Goal: Task Accomplishment & Management: Manage account settings

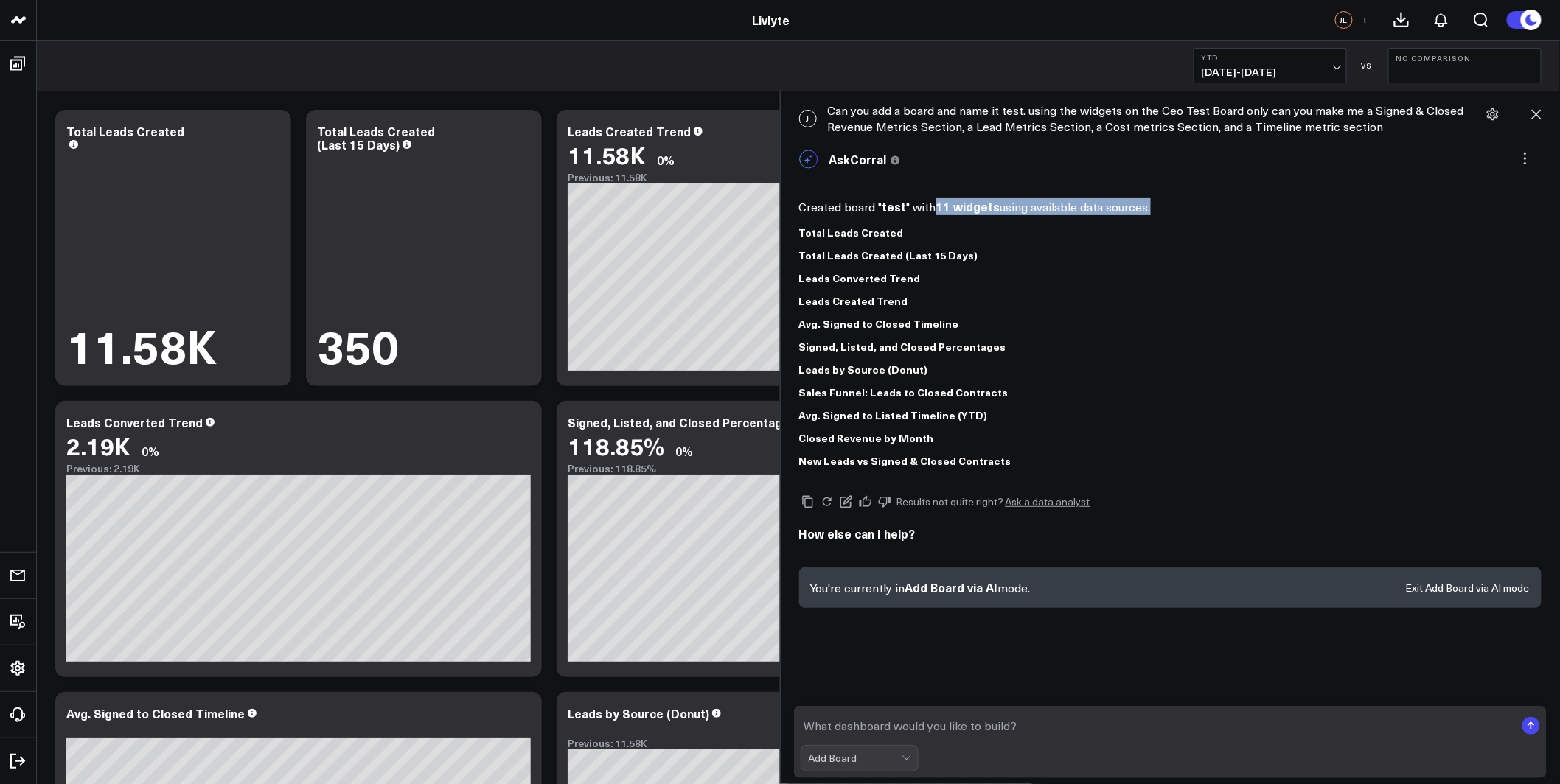
drag, startPoint x: 1024, startPoint y: 214, endPoint x: 1092, endPoint y: 218, distance: 68.1
click at [1092, 218] on div "Created board " test " with 11 widgets using available data sources. Total Lead…" at bounding box center [1170, 327] width 743 height 302
click at [1538, 115] on icon at bounding box center [1537, 114] width 10 height 10
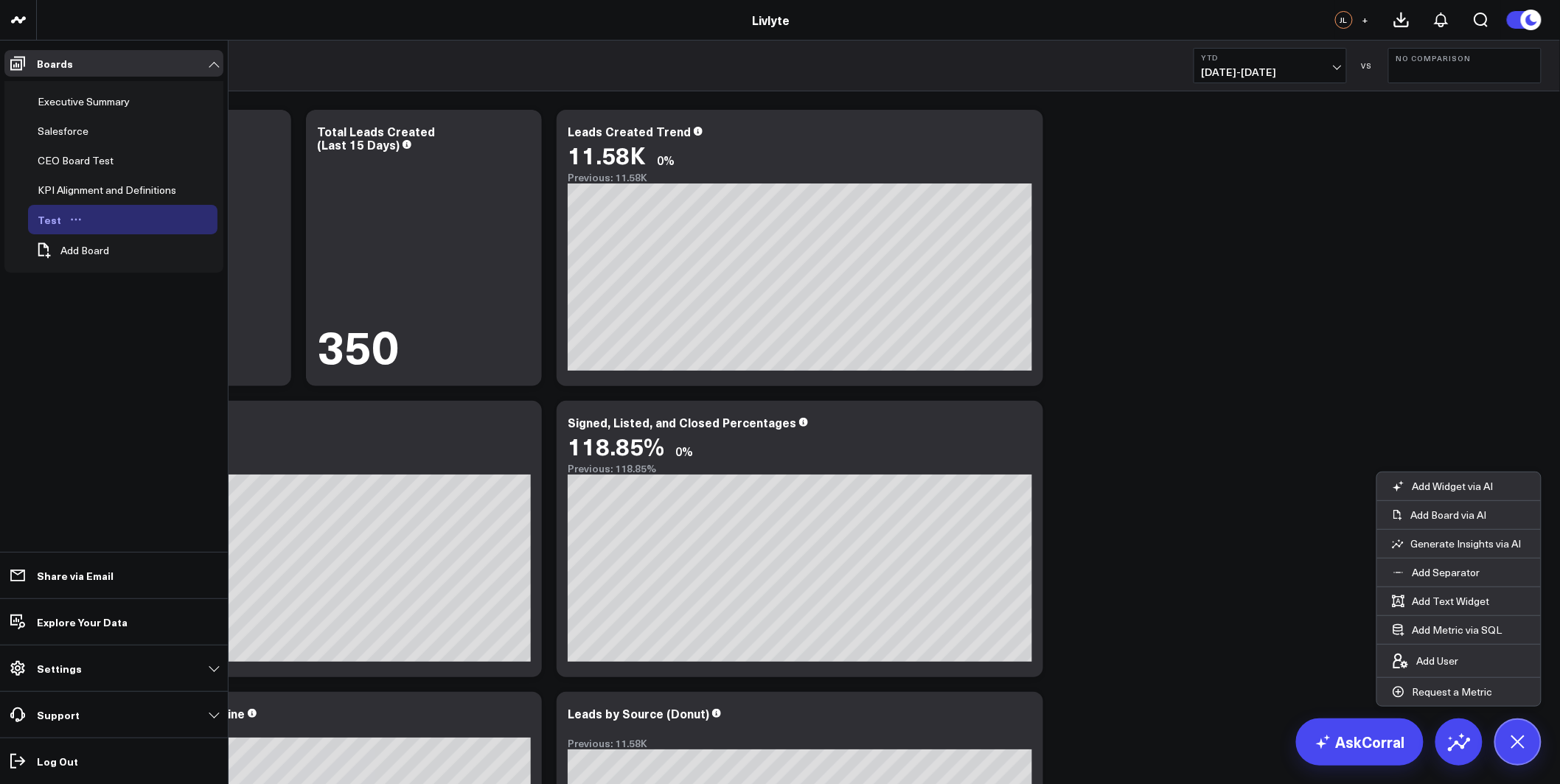
click at [70, 219] on icon "Open board menu" at bounding box center [76, 220] width 12 height 12
click at [150, 325] on button "Delete Board" at bounding box center [140, 326] width 119 height 29
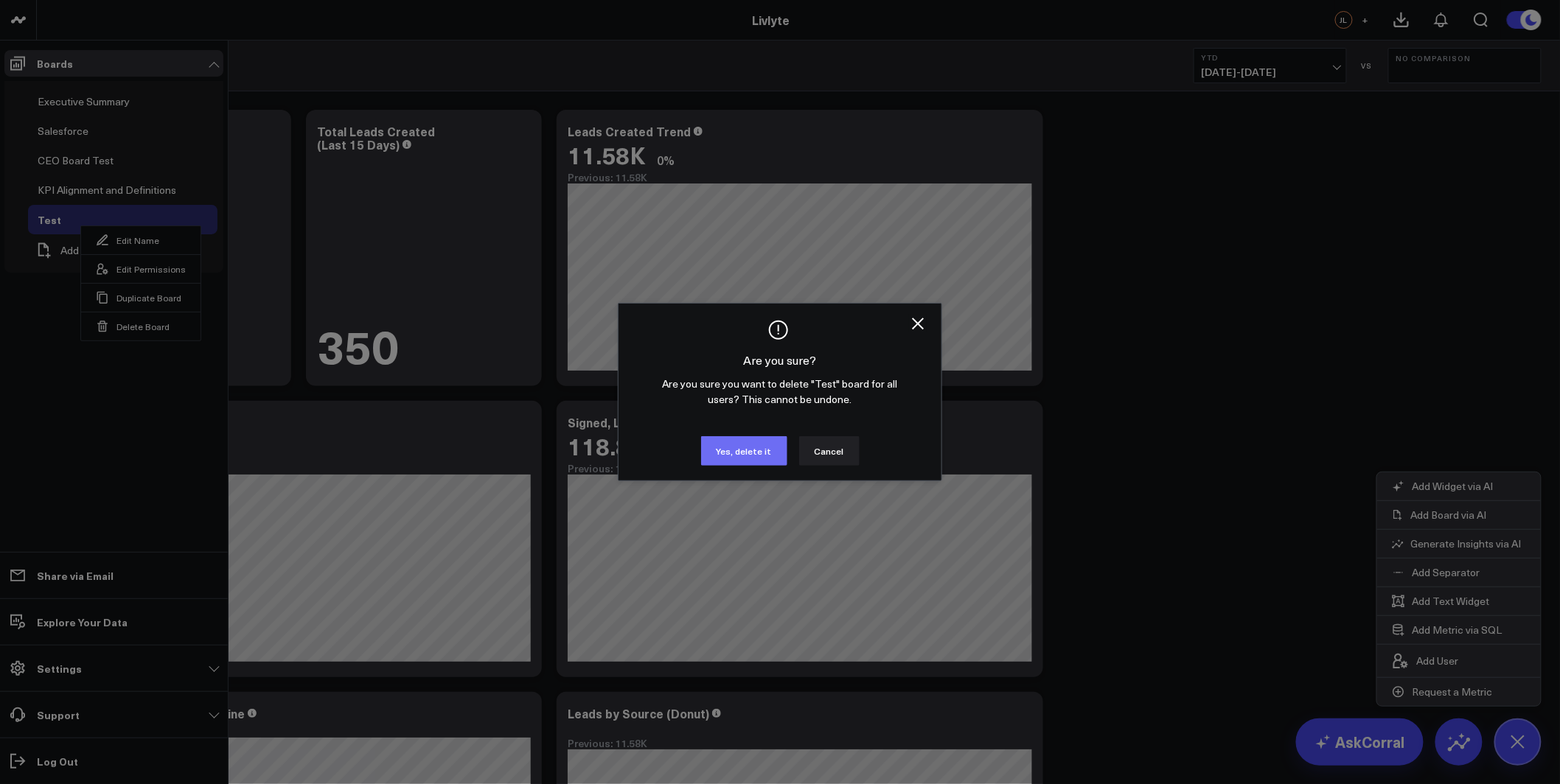
click at [724, 452] on button "Yes, delete it" at bounding box center [744, 451] width 86 height 29
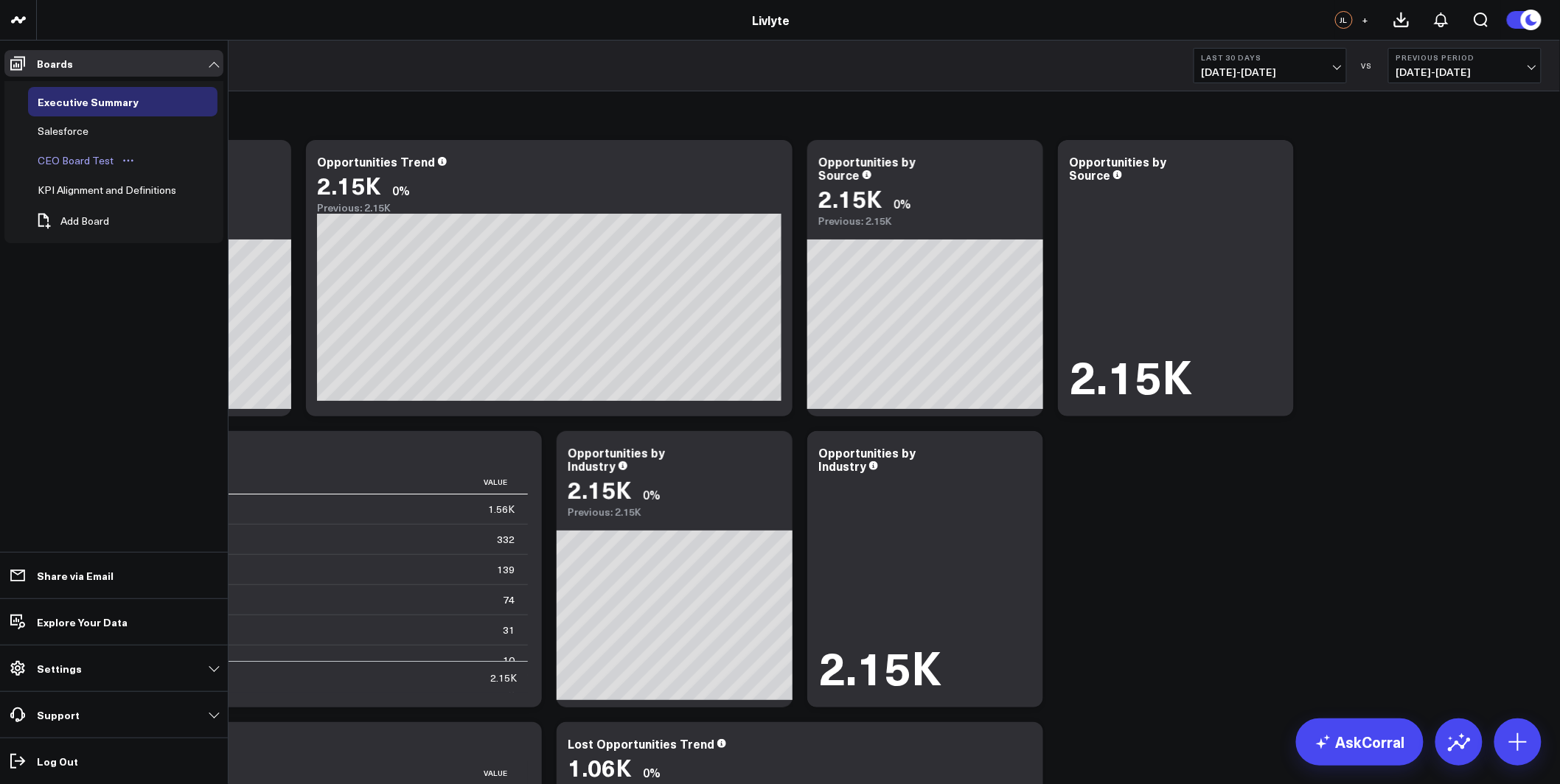
click at [50, 153] on div "CEO Board Test" at bounding box center [76, 161] width 83 height 17
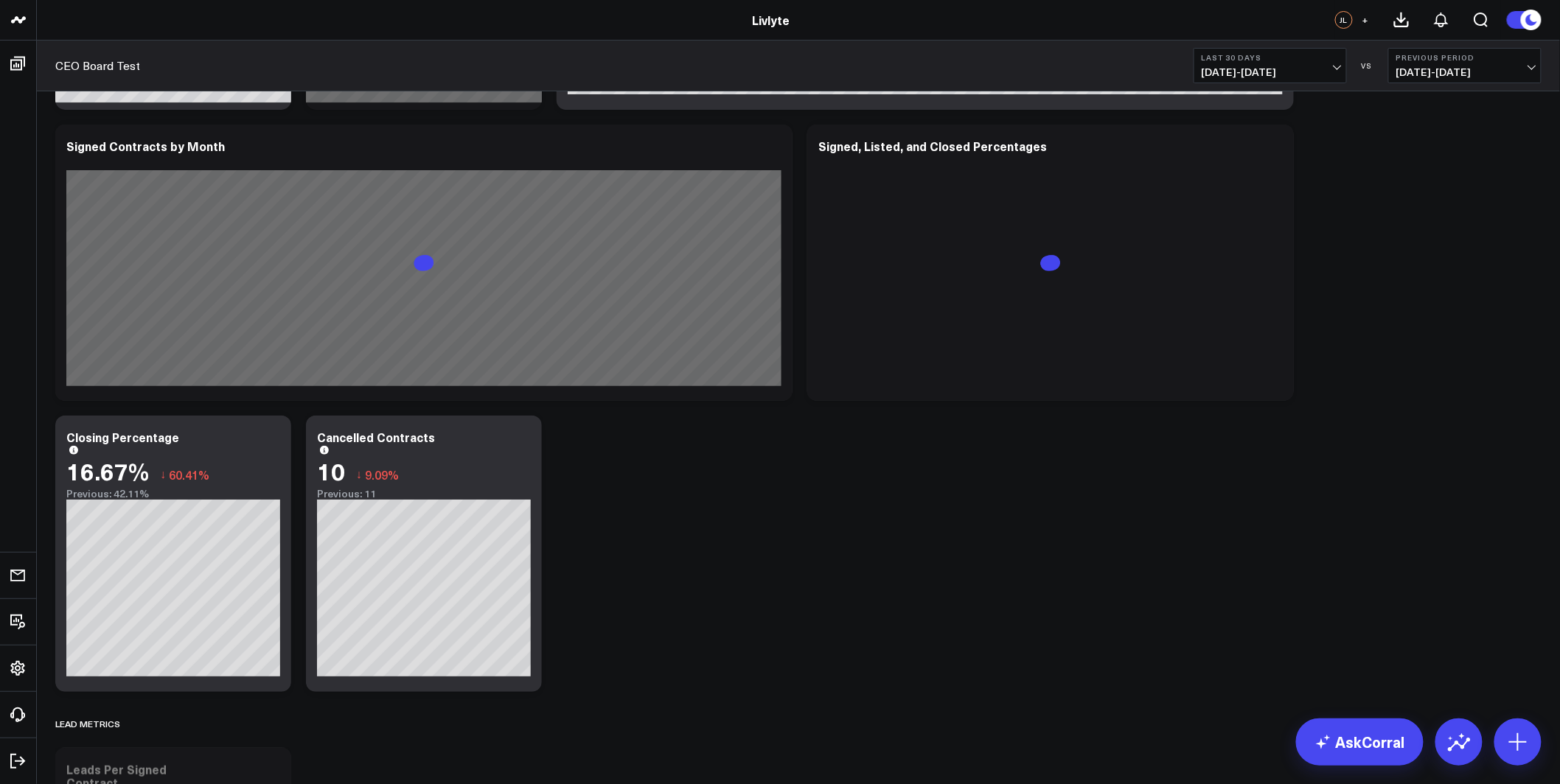
scroll to position [2345, 0]
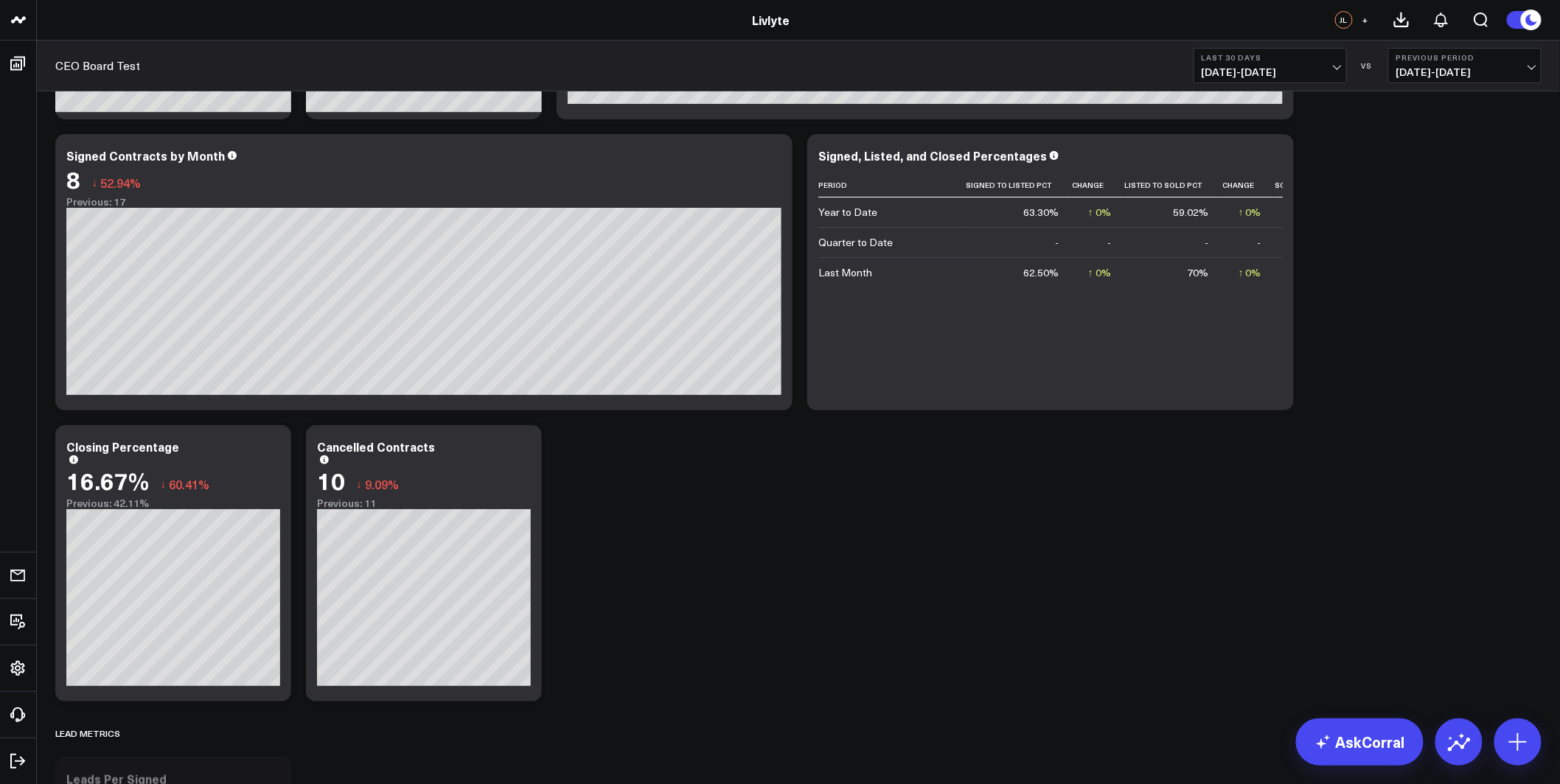
click at [1297, 60] on b "Last 30 Days" at bounding box center [1270, 57] width 138 height 9
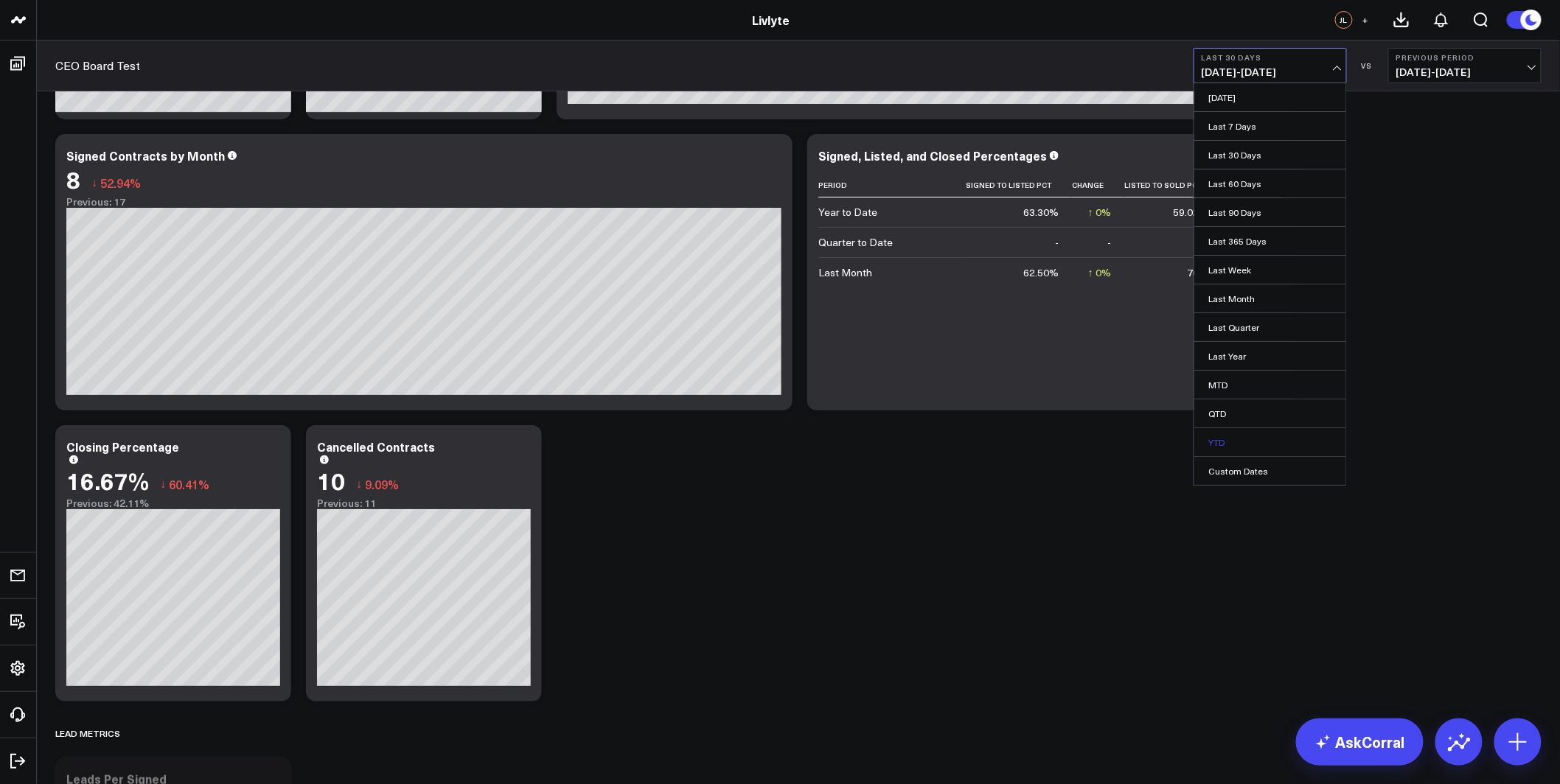
click at [1262, 437] on link "YTD" at bounding box center [1269, 441] width 152 height 28
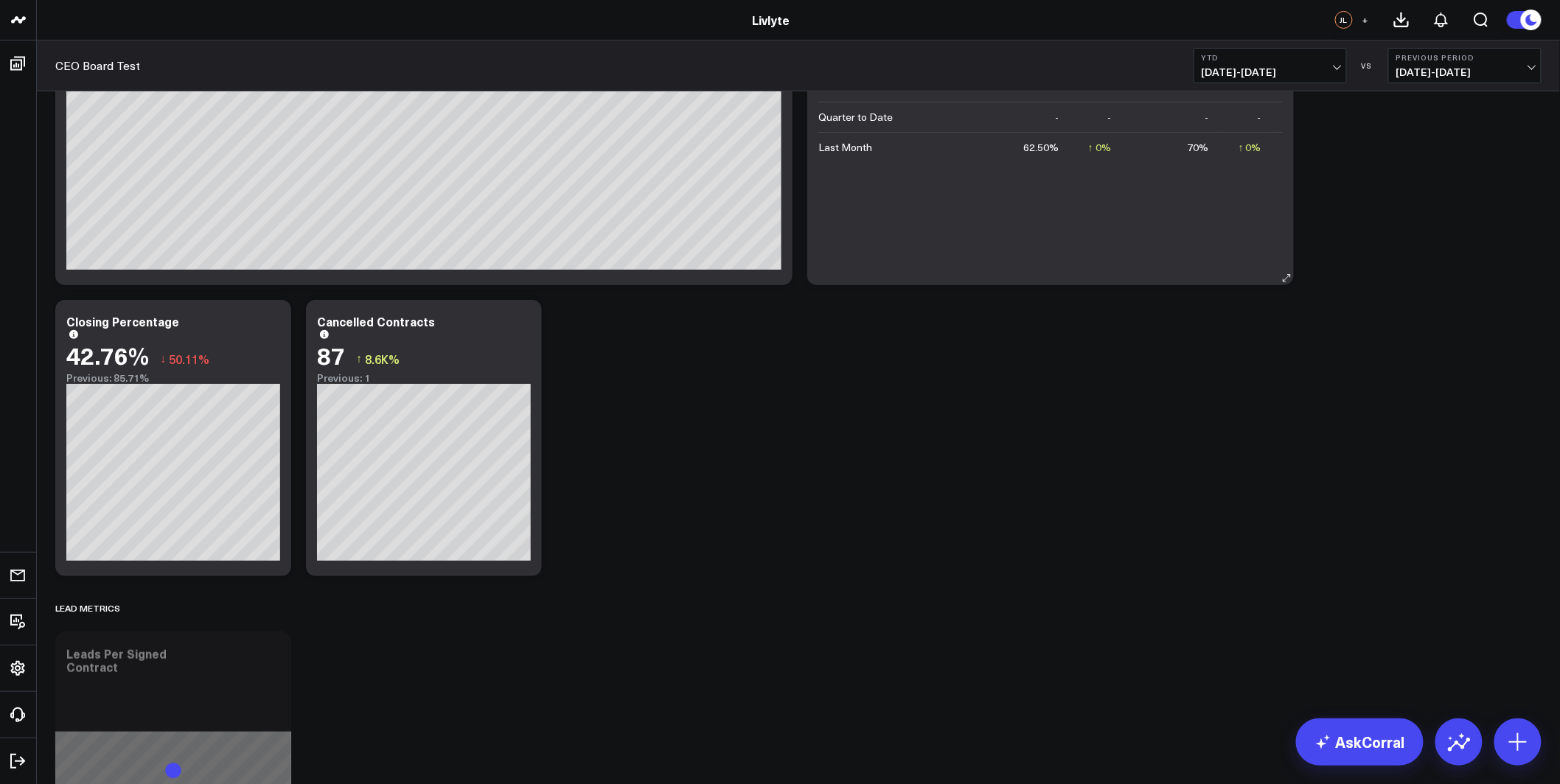
scroll to position [2287, 0]
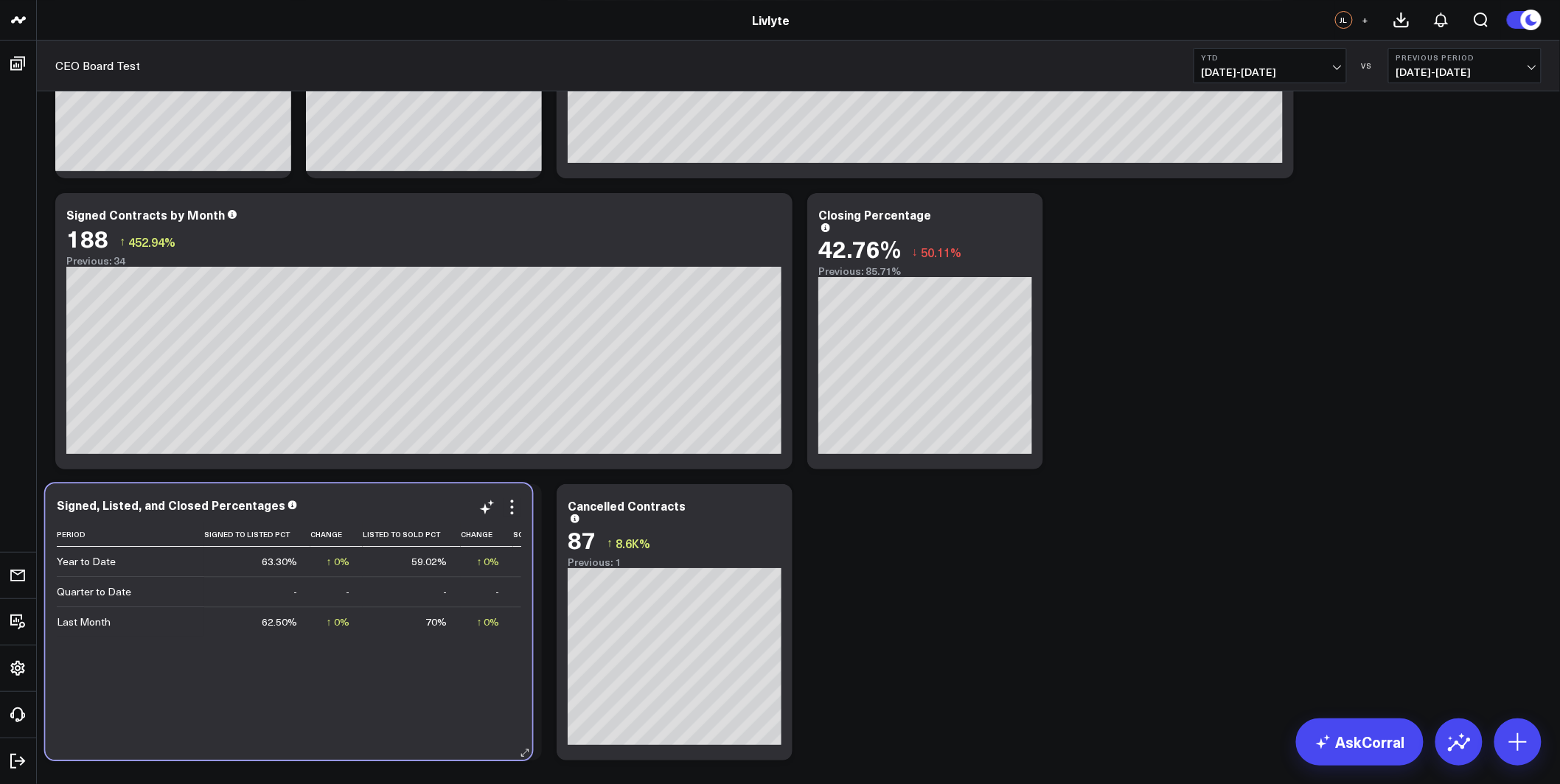
drag, startPoint x: 867, startPoint y: 370, endPoint x: 163, endPoint y: 641, distance: 754.4
click at [163, 641] on div "Period Signed To Listed Pct Change Listed To Sold Pct Change Sold To Closed Pct…" at bounding box center [290, 634] width 465 height 223
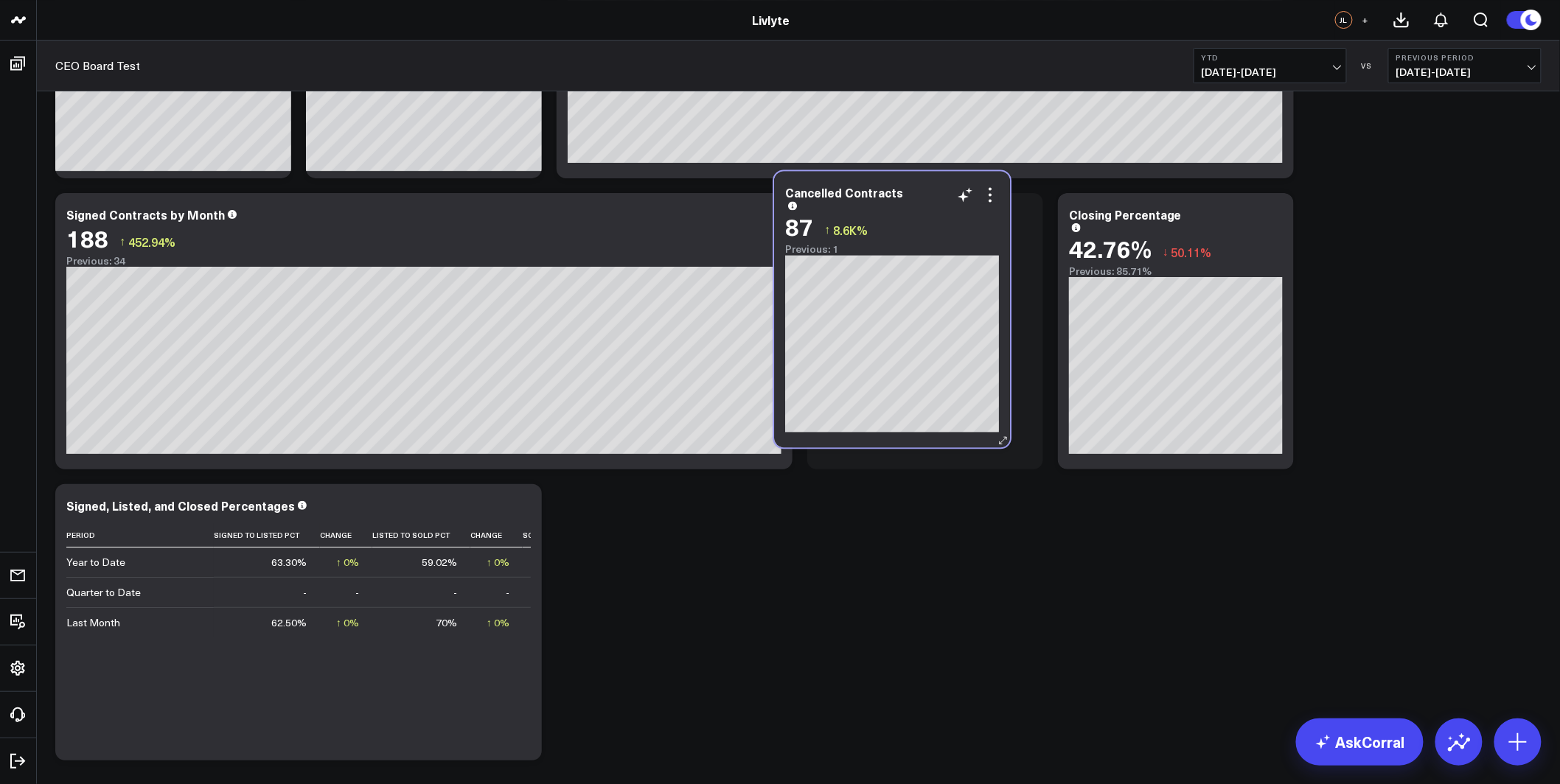
drag, startPoint x: 706, startPoint y: 552, endPoint x: 947, endPoint y: 256, distance: 381.7
click at [947, 256] on div "Previous: 1" at bounding box center [892, 250] width 214 height 12
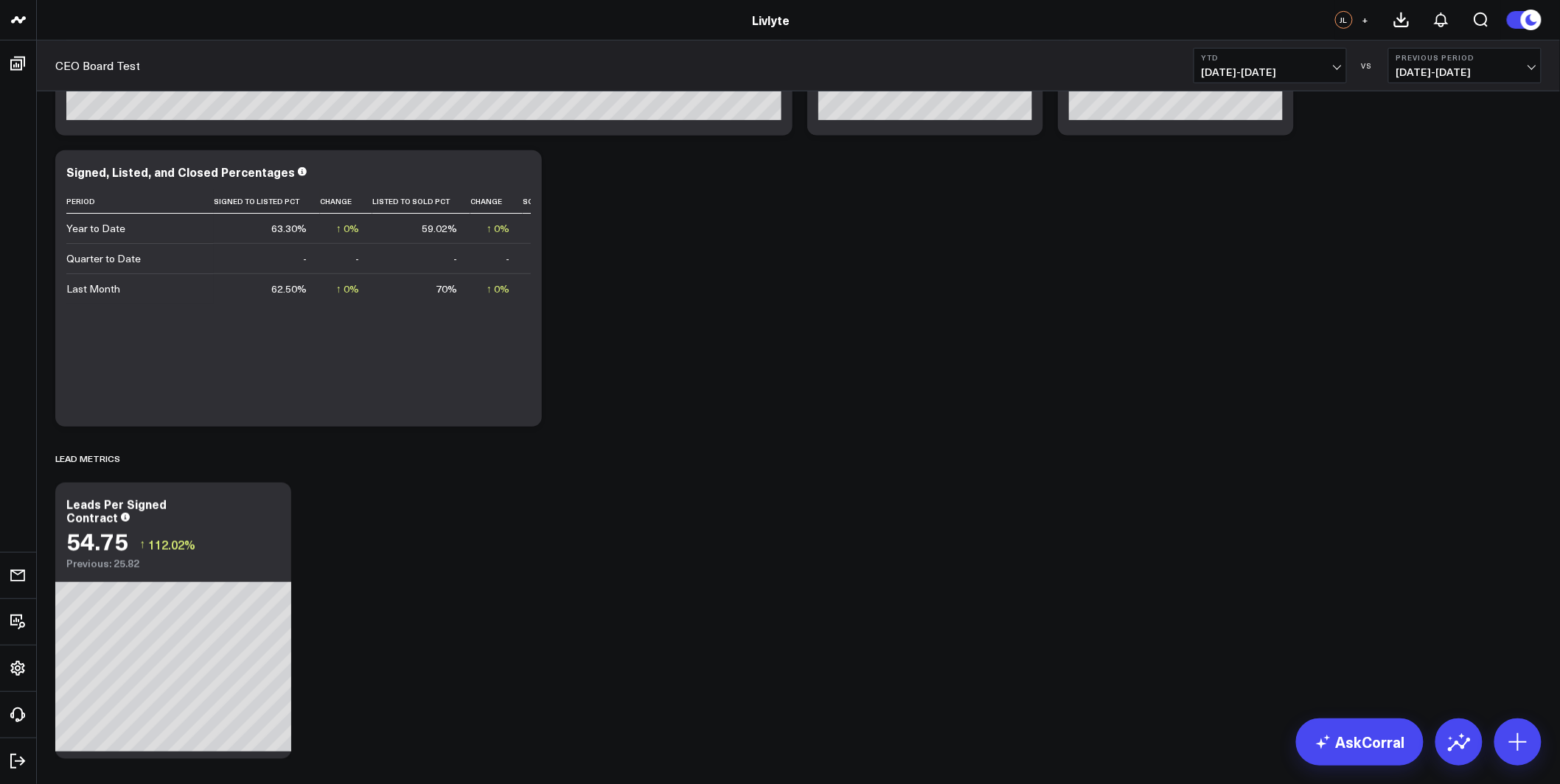
scroll to position [2658, 0]
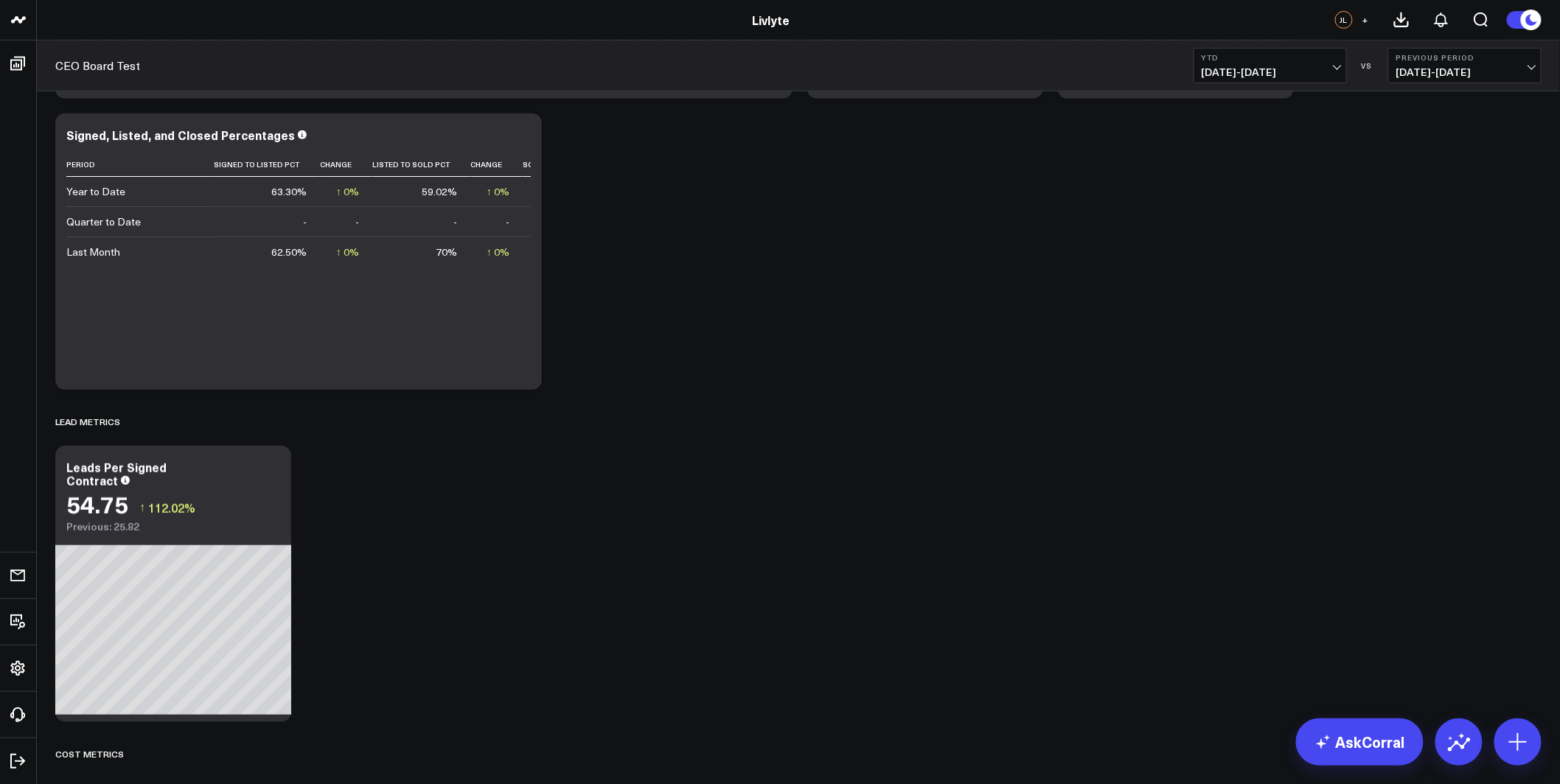
click at [1531, 69] on span "[DATE] - [DATE]" at bounding box center [1465, 73] width 138 height 12
click at [1447, 176] on link "No Comparison" at bounding box center [1464, 183] width 152 height 28
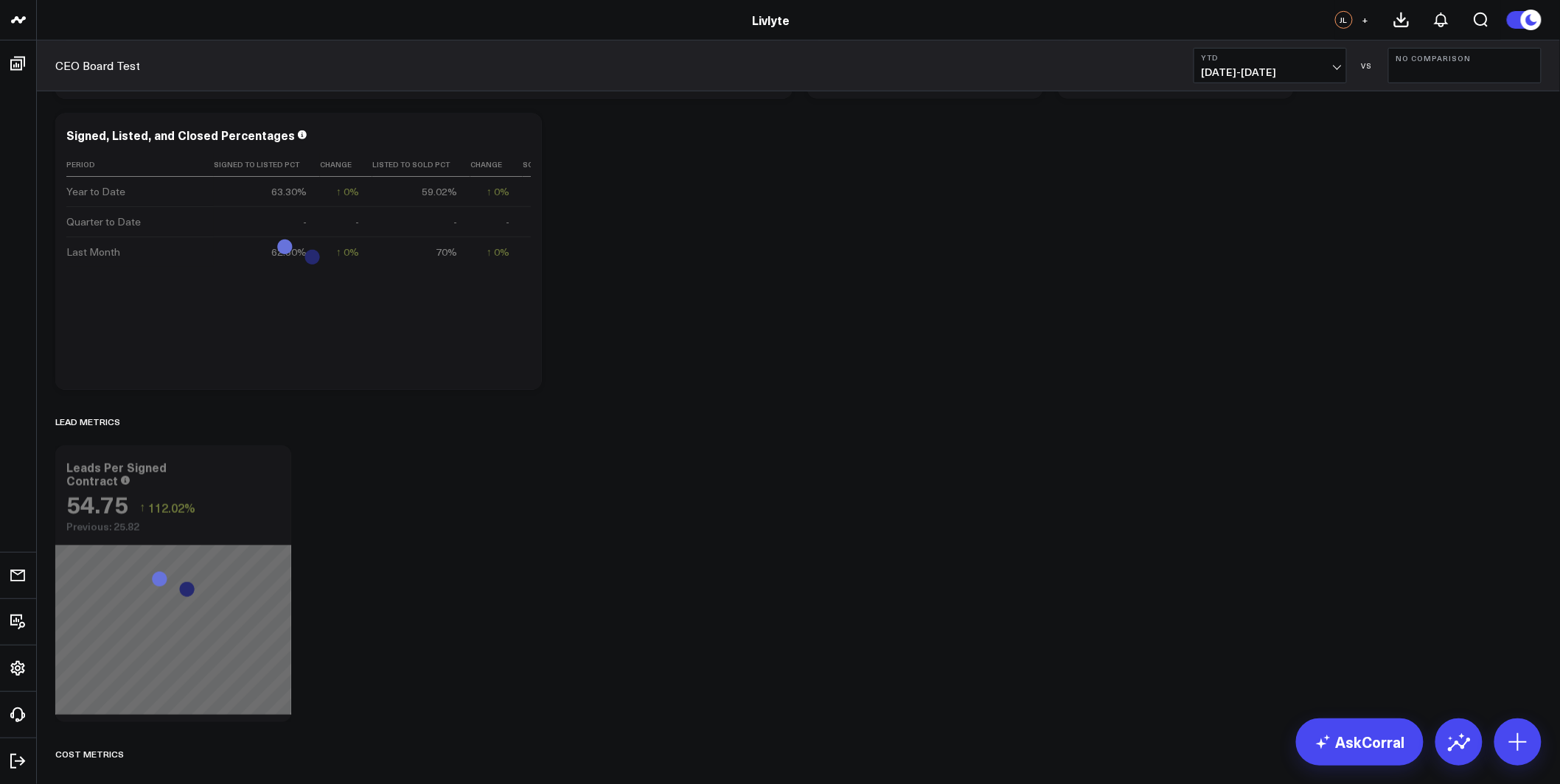
click at [1321, 71] on span "[DATE] - [DATE]" at bounding box center [1270, 73] width 138 height 12
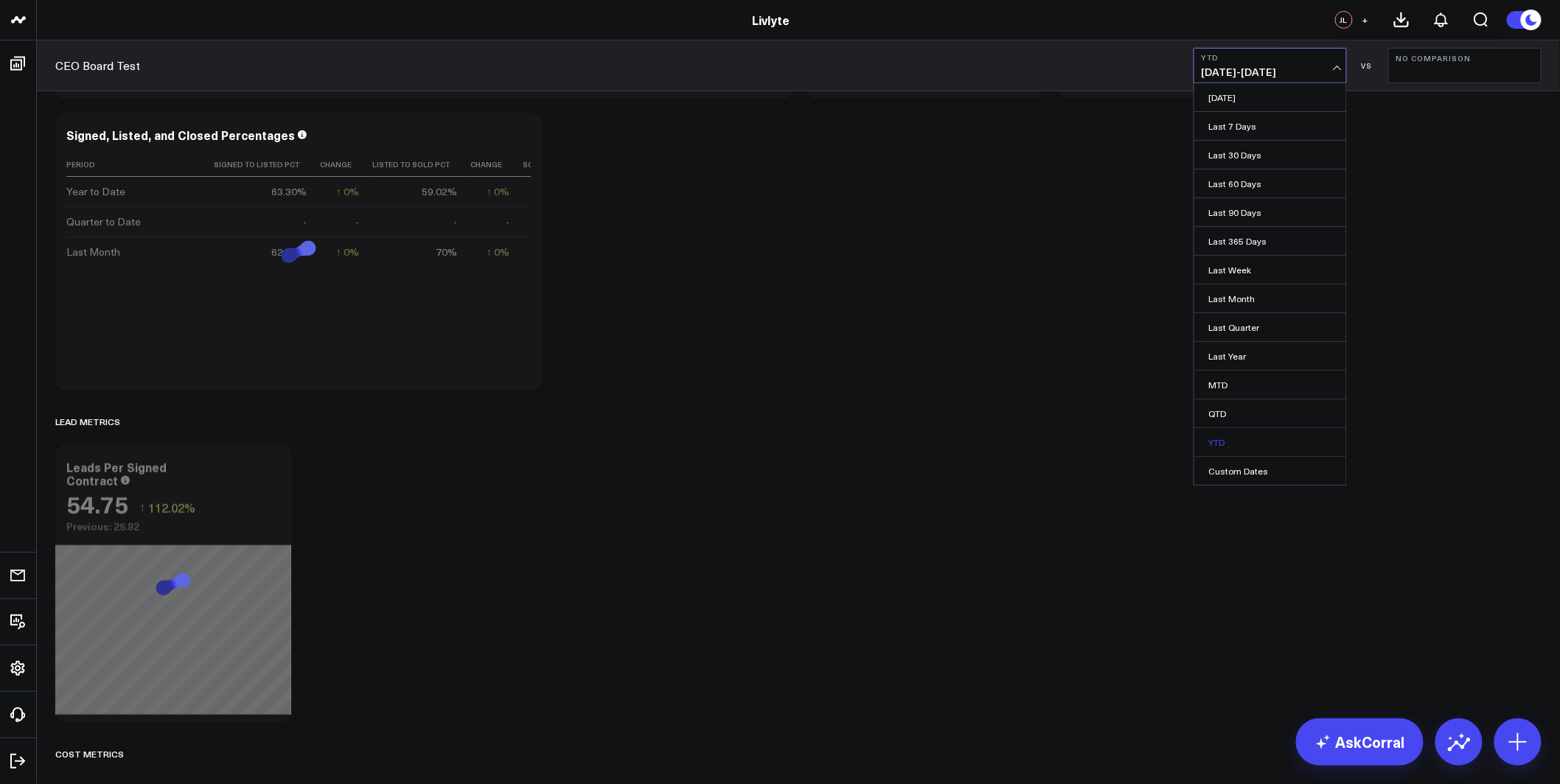
click at [1253, 444] on link "YTD" at bounding box center [1269, 441] width 152 height 28
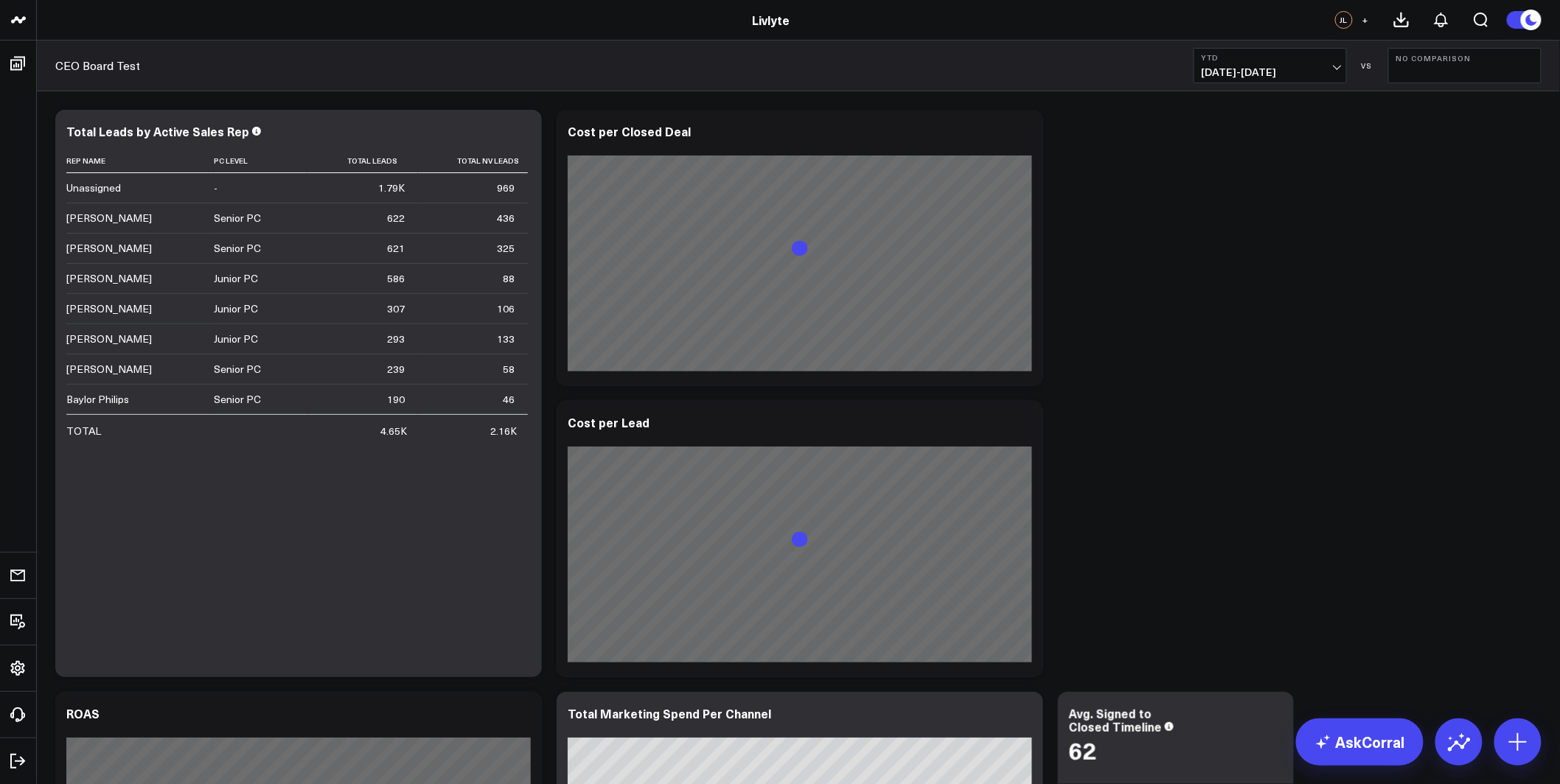
click at [1439, 59] on b "No Comparison" at bounding box center [1465, 58] width 138 height 9
click at [1460, 209] on link "Custom Dates" at bounding box center [1464, 212] width 152 height 28
select select "9"
select select "2025"
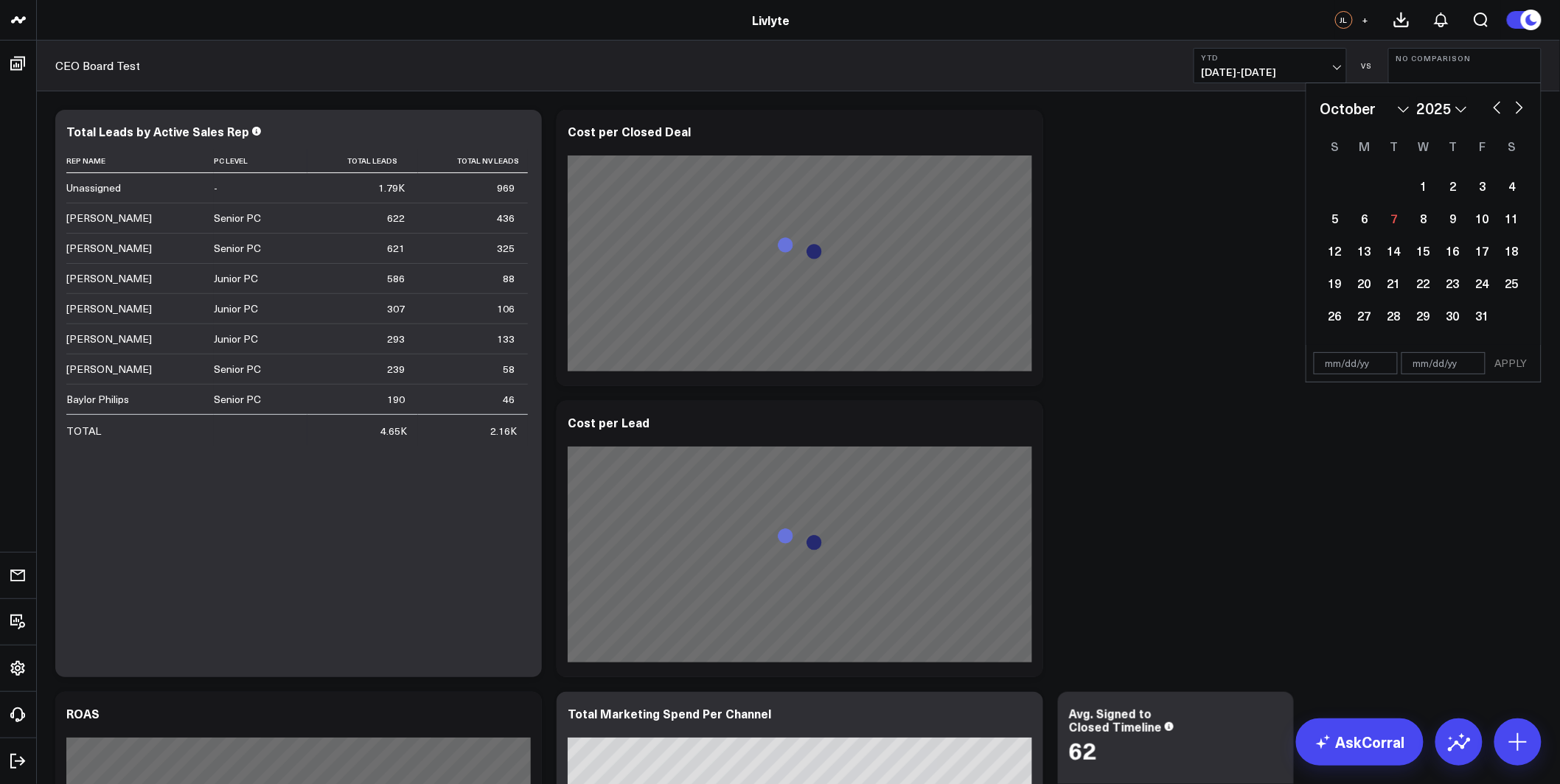
click at [1481, 69] on button "No Comparison" at bounding box center [1465, 65] width 153 height 36
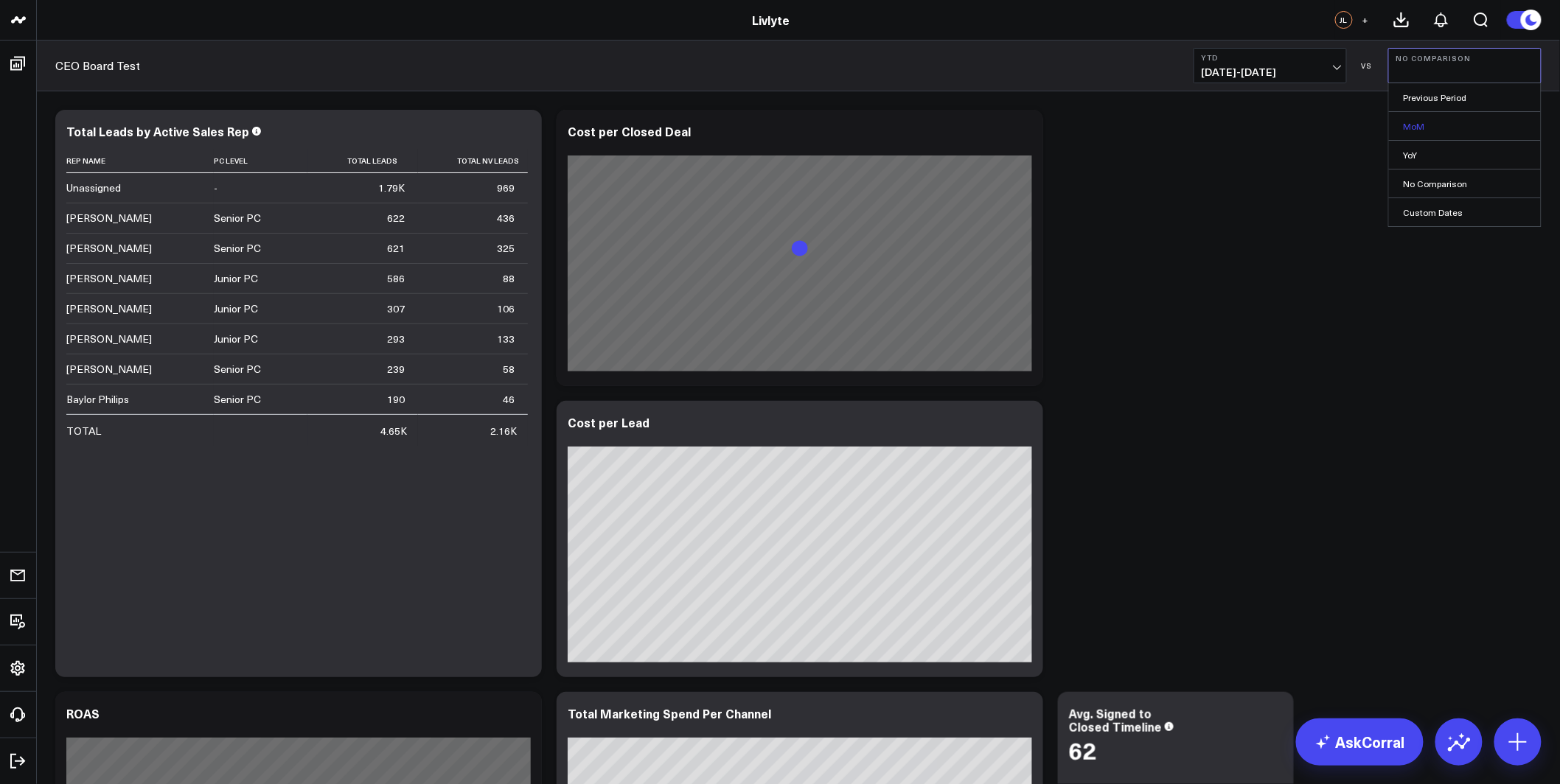
click at [1457, 123] on link "MoM" at bounding box center [1464, 126] width 152 height 28
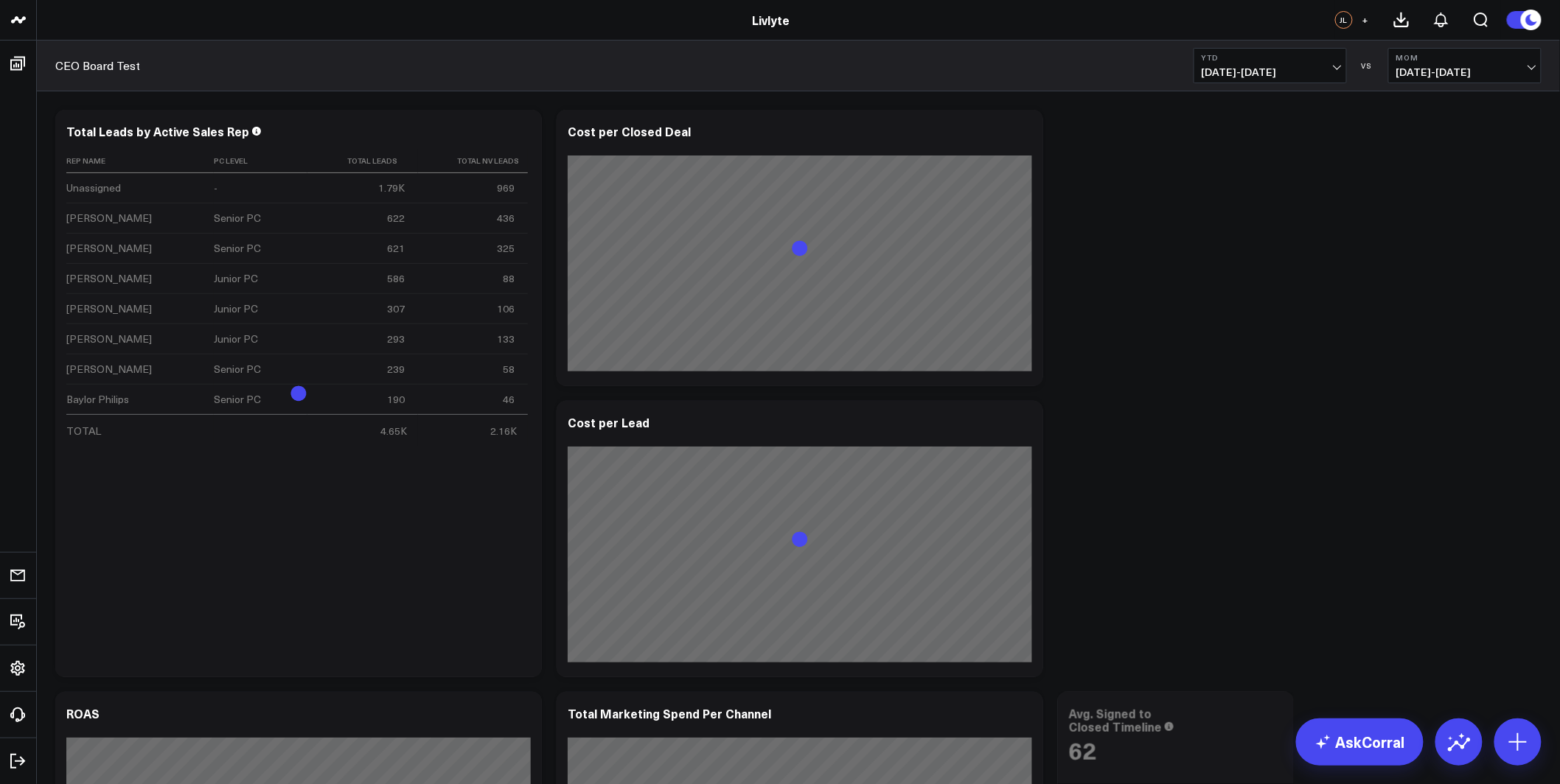
click at [1461, 67] on span "[DATE] - [DATE]" at bounding box center [1465, 73] width 138 height 12
click at [1454, 106] on link "Previous Period" at bounding box center [1464, 97] width 152 height 28
click at [1347, 70] on div "YTD [DATE] - [DATE] VS Previous Period [DATE] - [DATE]" at bounding box center [1367, 65] width 348 height 36
click at [1324, 69] on span "[DATE] - [DATE]" at bounding box center [1270, 73] width 138 height 12
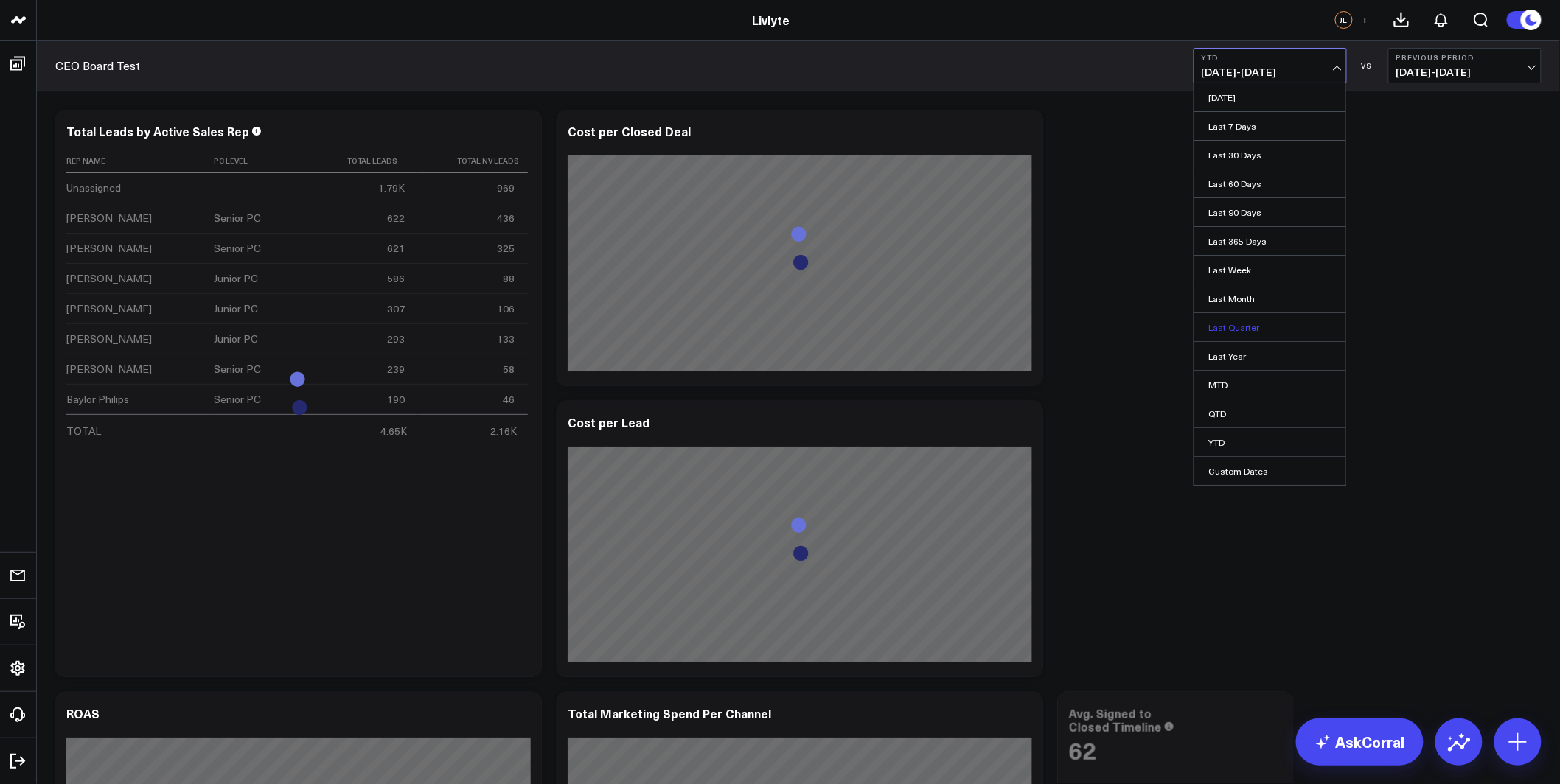
click at [1300, 322] on link "Last Quarter" at bounding box center [1269, 327] width 152 height 28
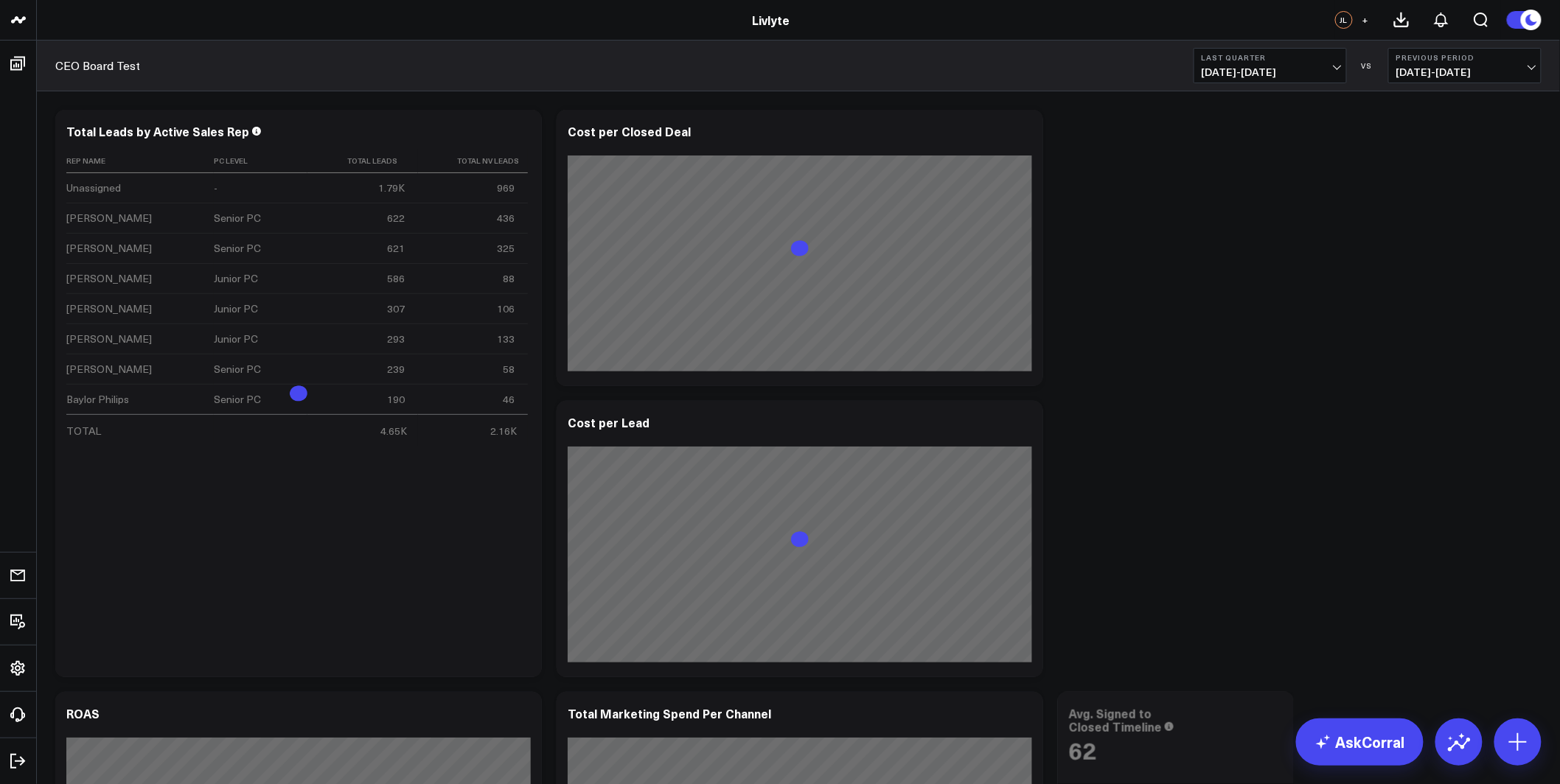
click at [1449, 70] on span "[DATE] - [DATE]" at bounding box center [1465, 73] width 138 height 12
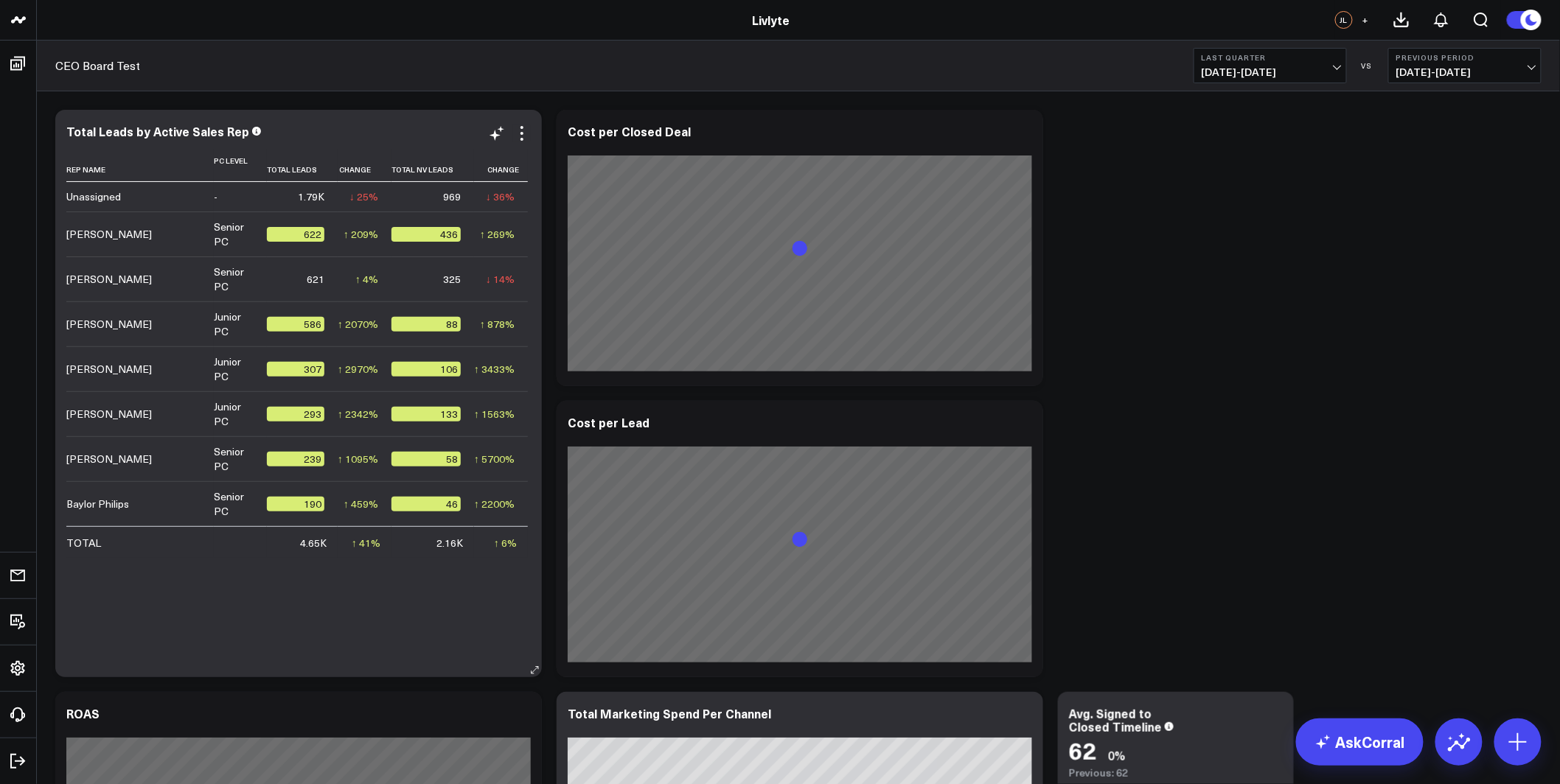
click at [317, 190] on div "1.79K" at bounding box center [311, 196] width 26 height 15
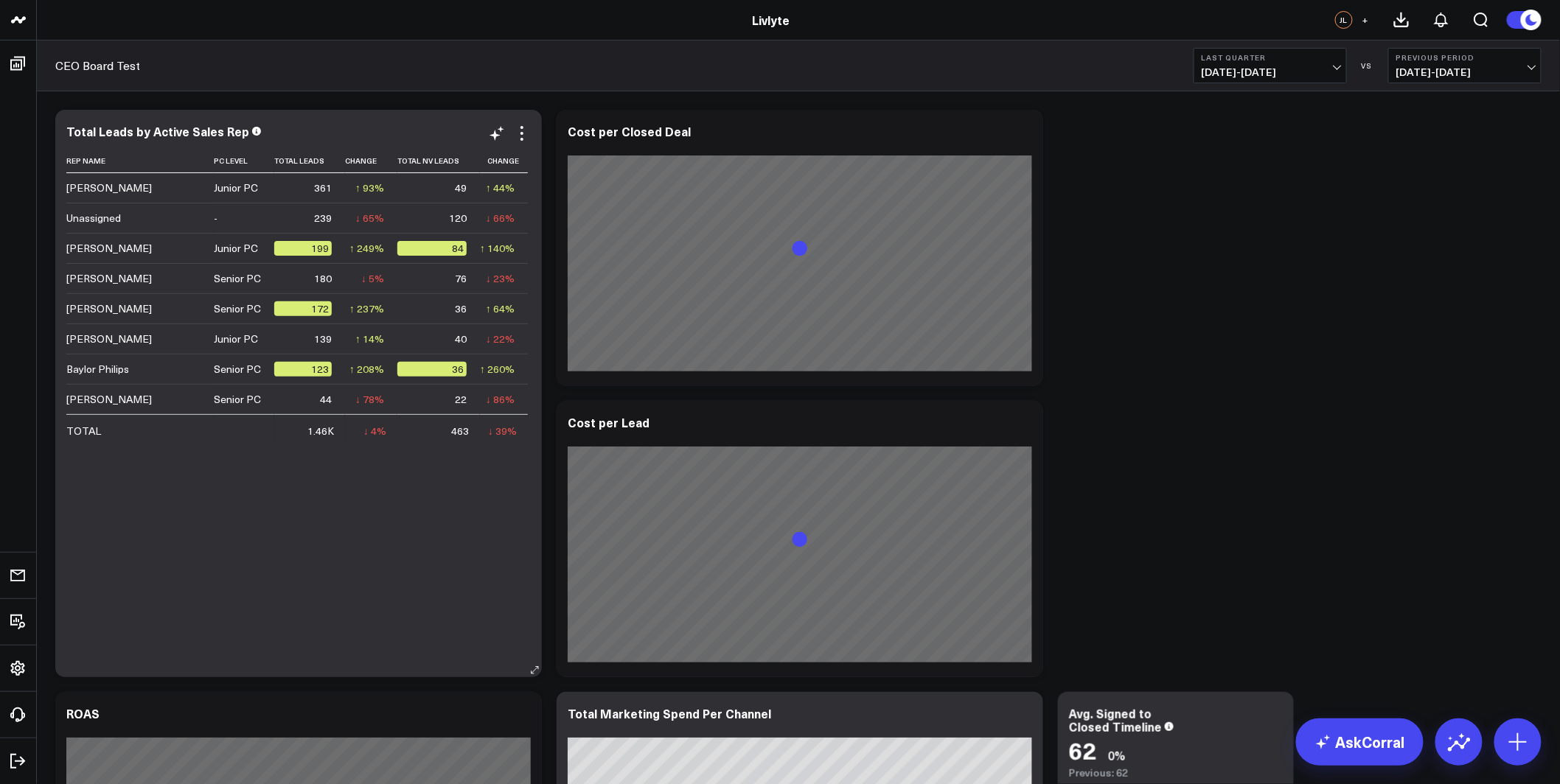
click at [317, 190] on div "361" at bounding box center [322, 188] width 17 height 15
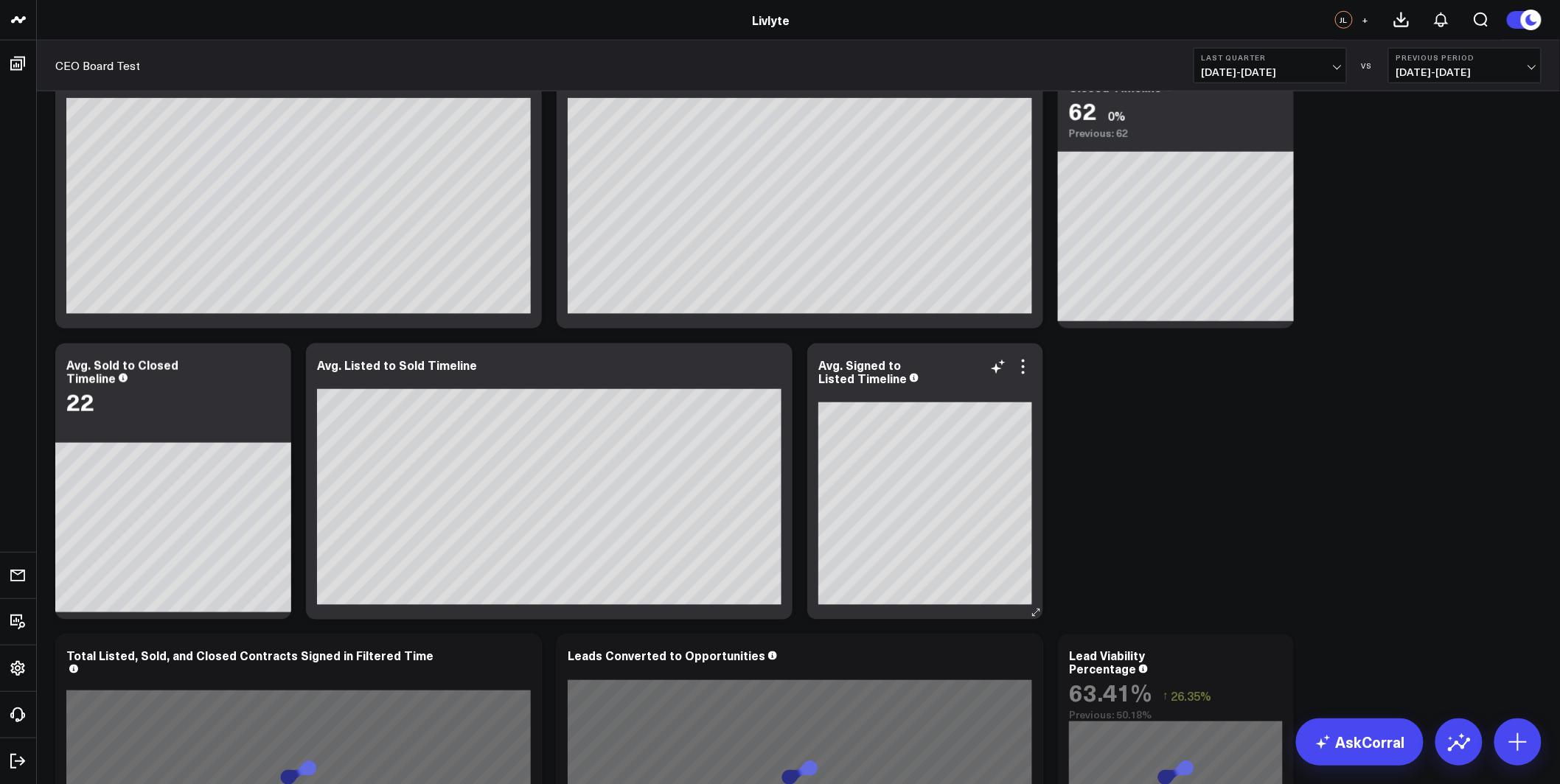
scroll to position [734, 0]
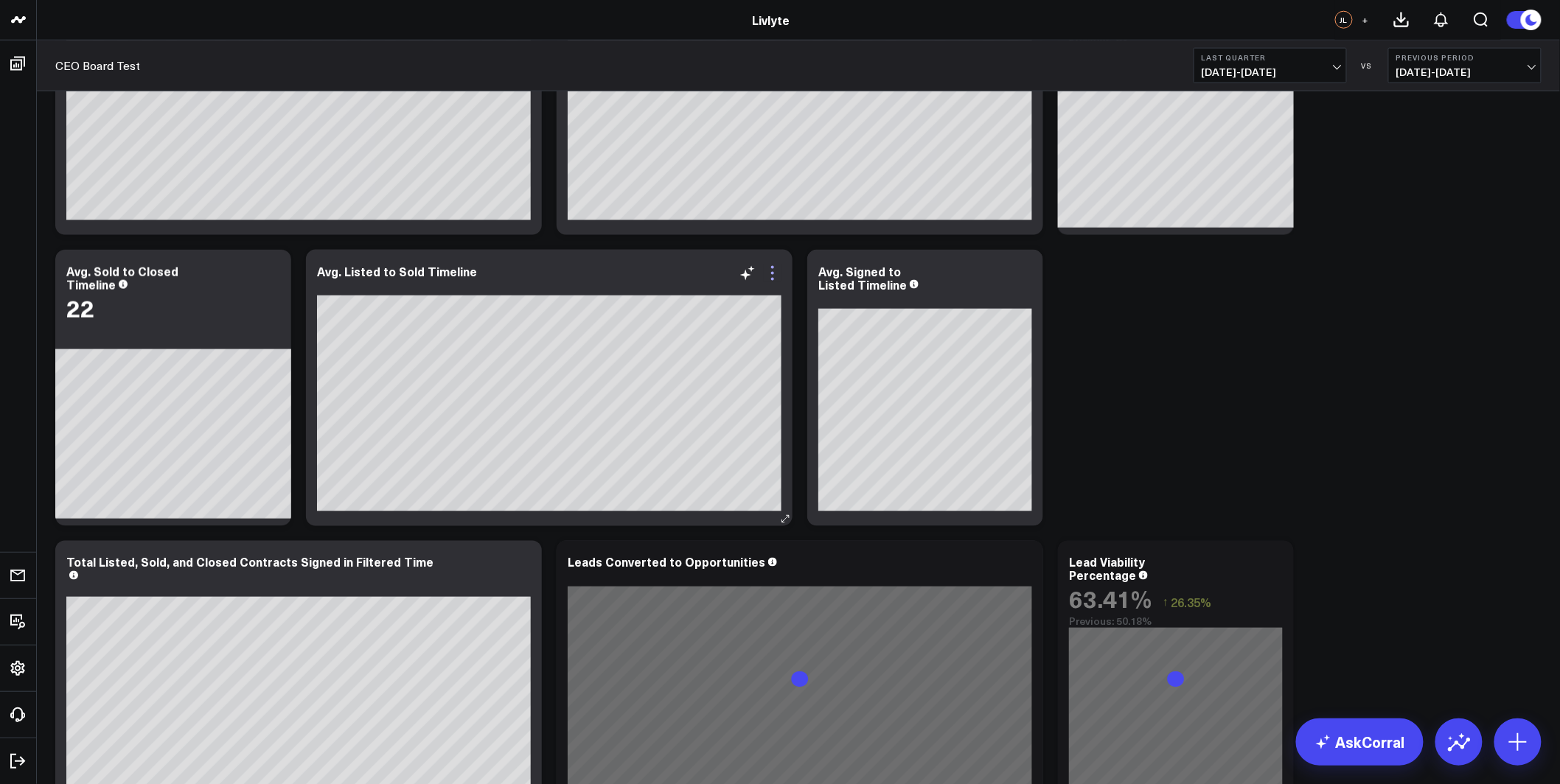
drag, startPoint x: 770, startPoint y: 273, endPoint x: 776, endPoint y: 278, distance: 7.8
click at [770, 273] on icon at bounding box center [773, 273] width 17 height 17
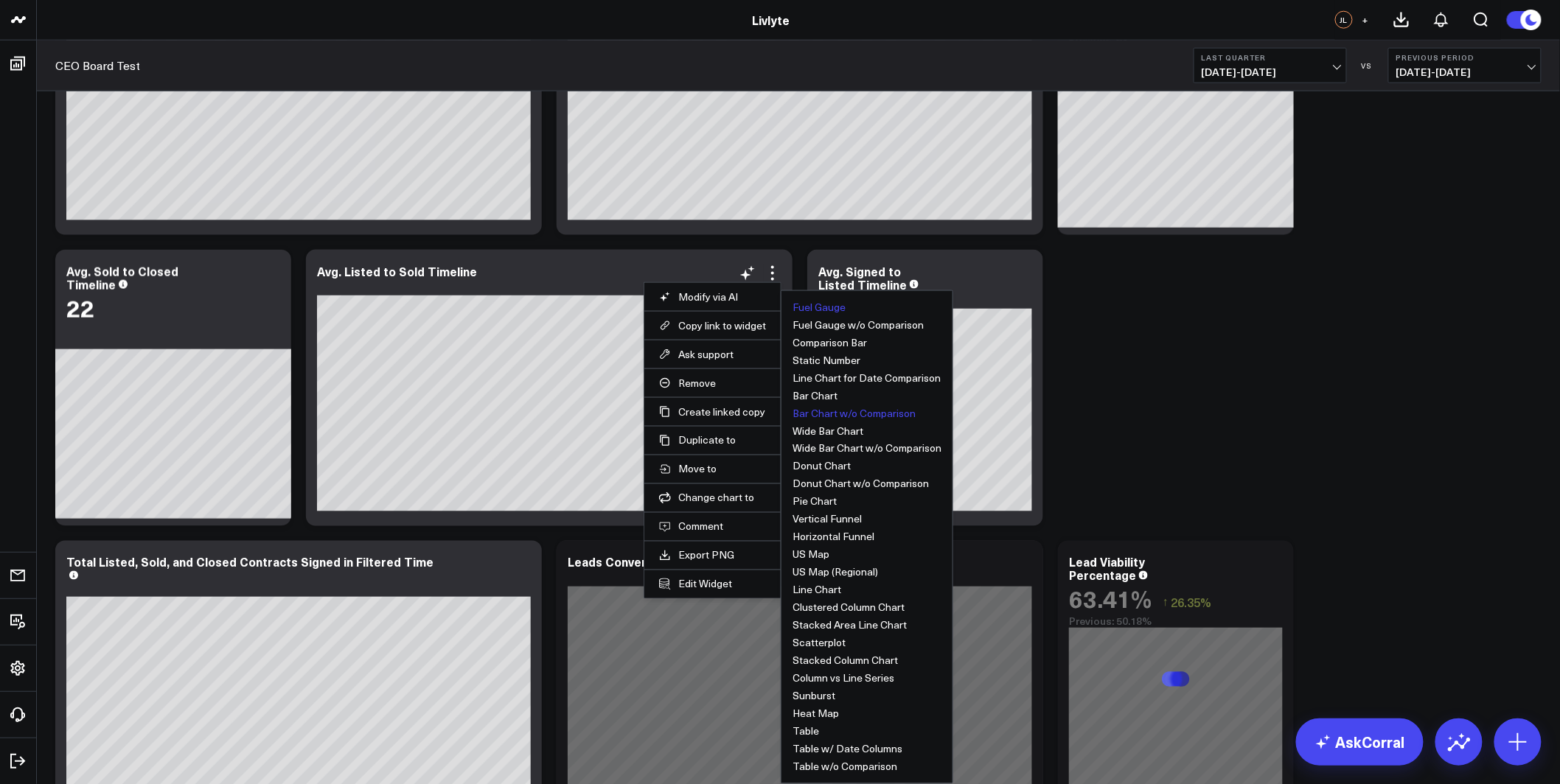
click at [841, 311] on button "Fuel Gauge" at bounding box center [818, 307] width 53 height 11
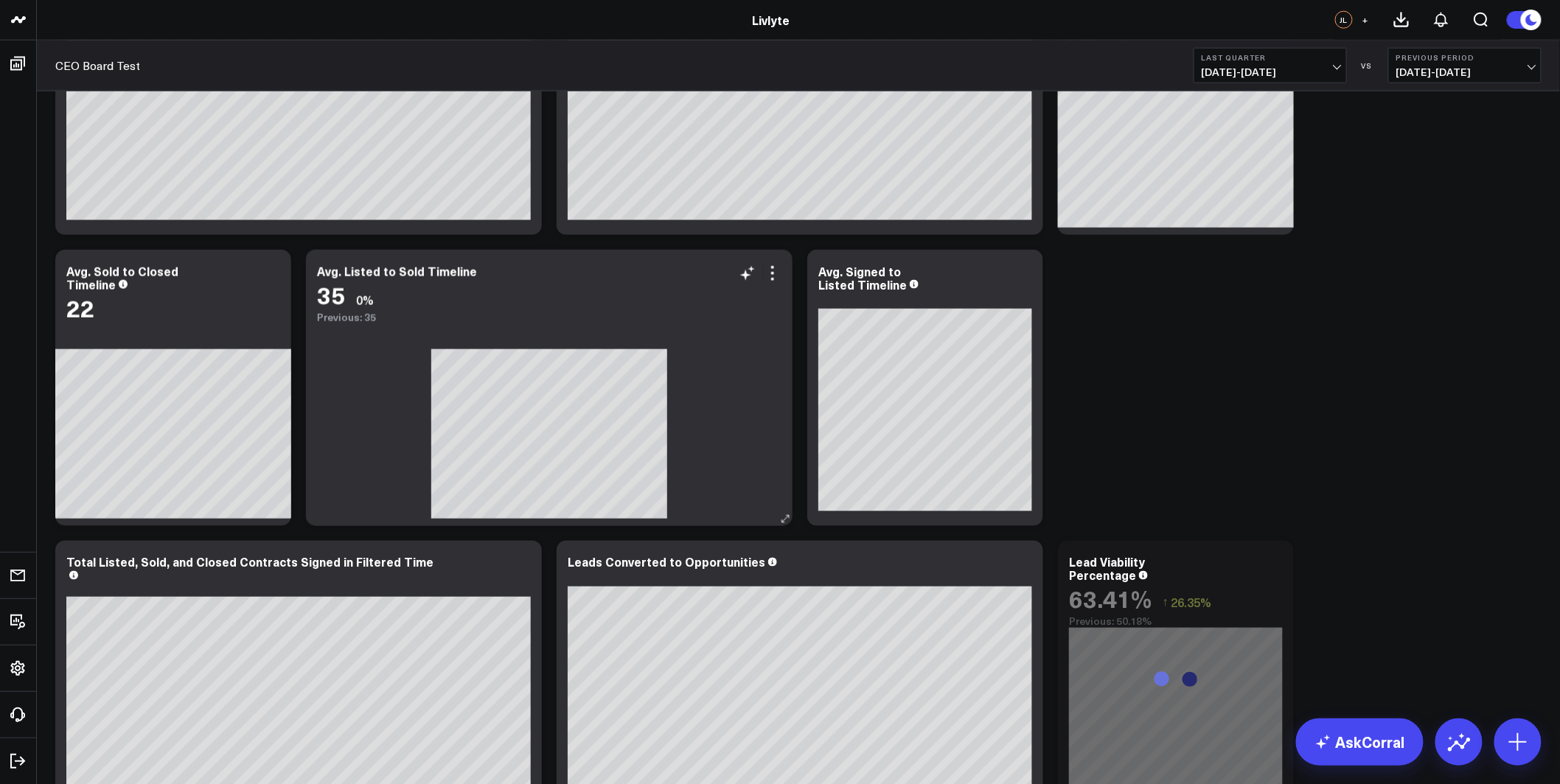
click at [769, 261] on div "Avg. Listed to Sold Timeline 35 0% Previous: 35" at bounding box center [549, 286] width 487 height 74
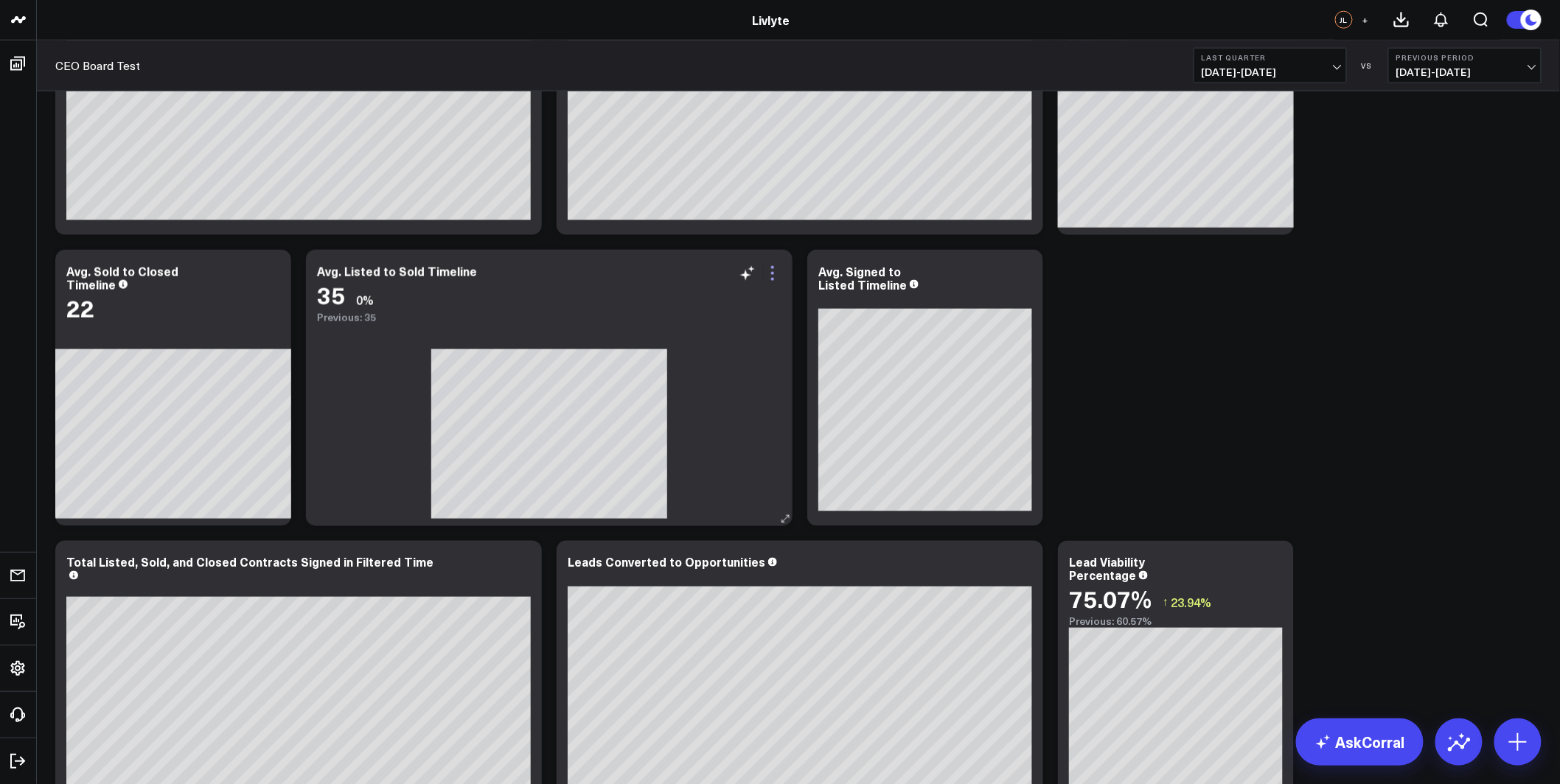
click at [774, 275] on icon at bounding box center [773, 273] width 17 height 17
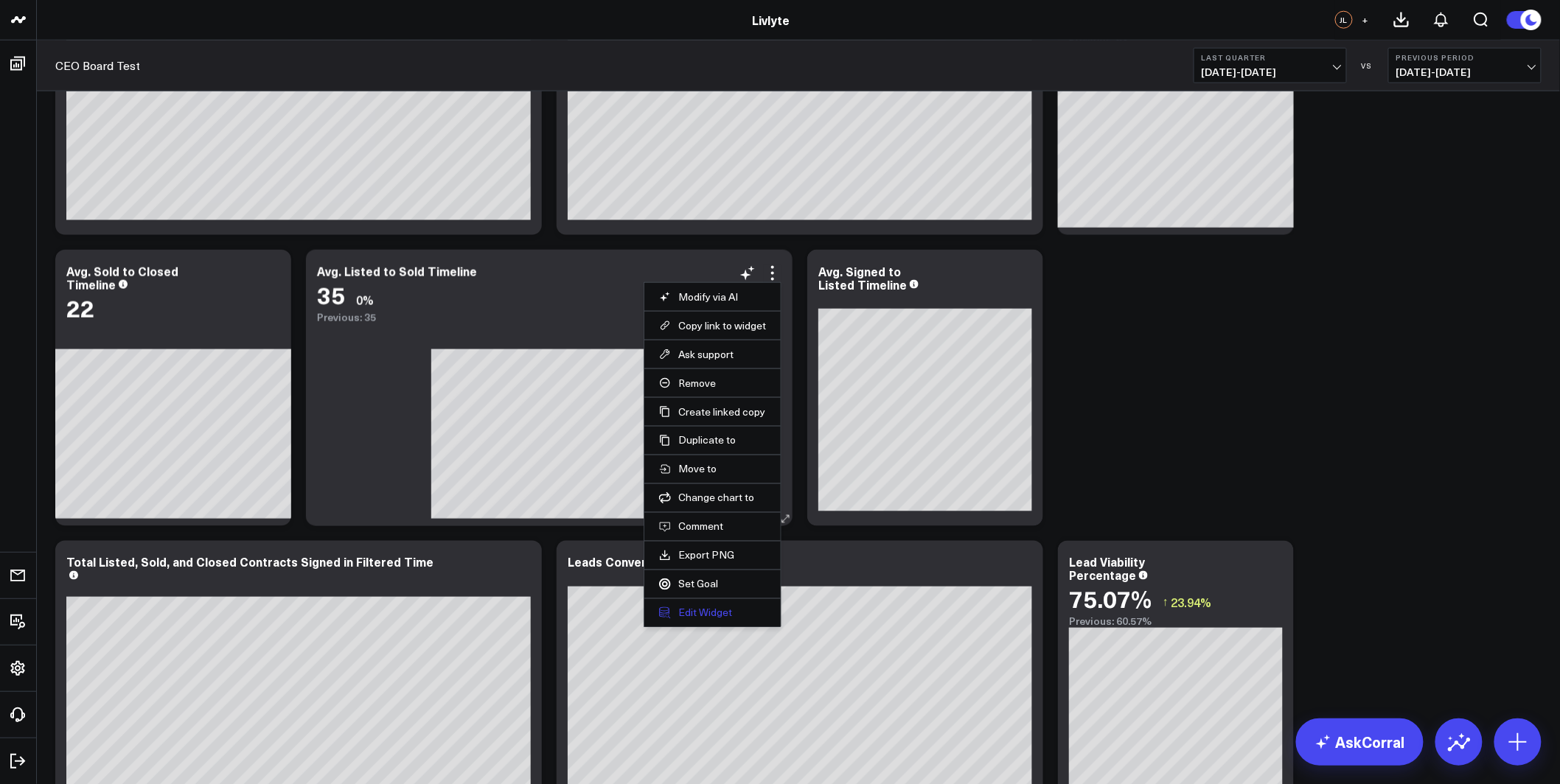
click at [679, 613] on button "Edit Widget" at bounding box center [713, 614] width 107 height 14
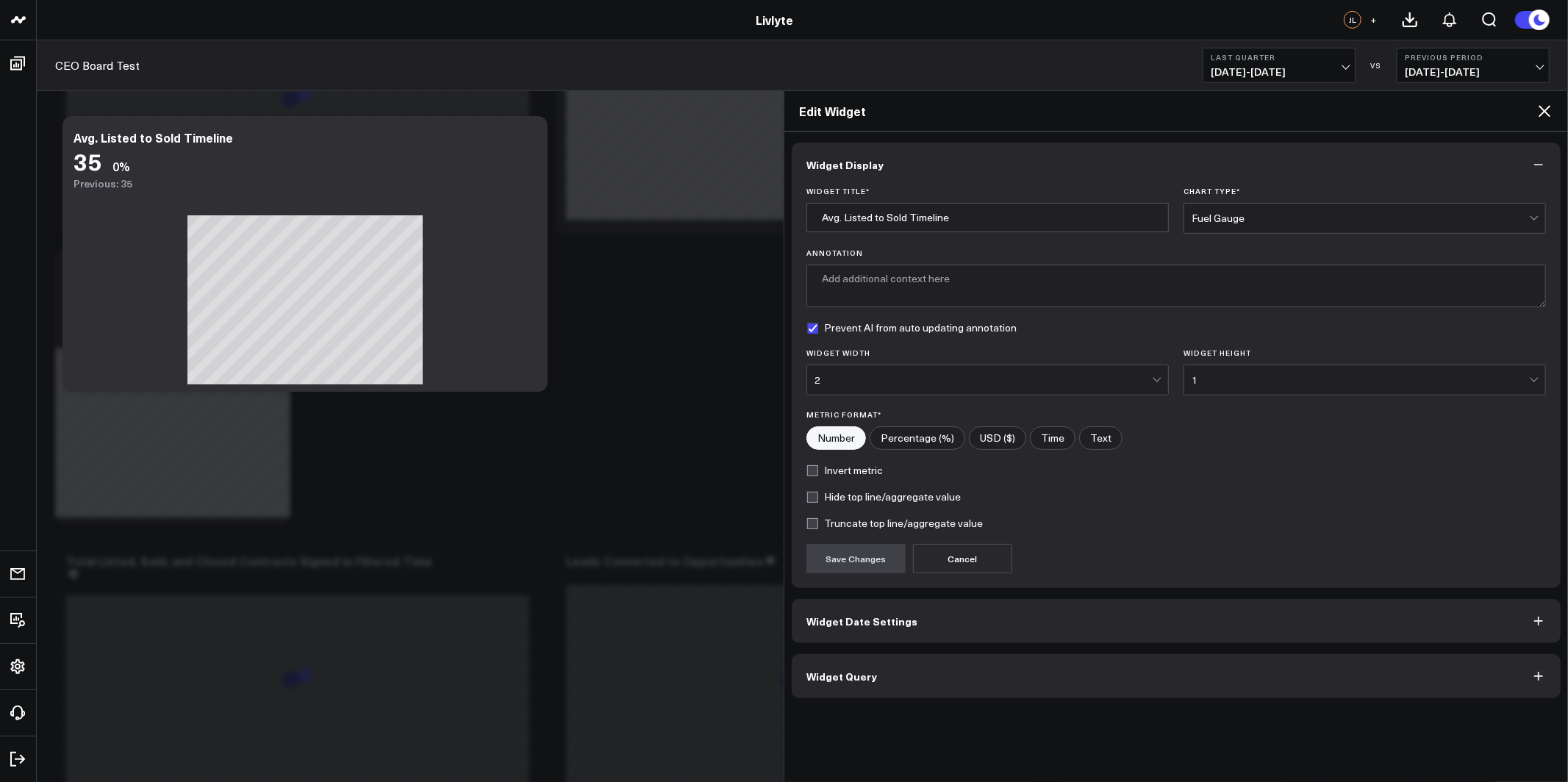
click at [835, 503] on label "Hide top line/aggregate value" at bounding box center [883, 497] width 154 height 12
click at [818, 503] on input "Hide top line/aggregate value" at bounding box center [812, 497] width 12 height 12
checkbox input "true"
click at [853, 555] on button "Save Changes" at bounding box center [855, 558] width 99 height 29
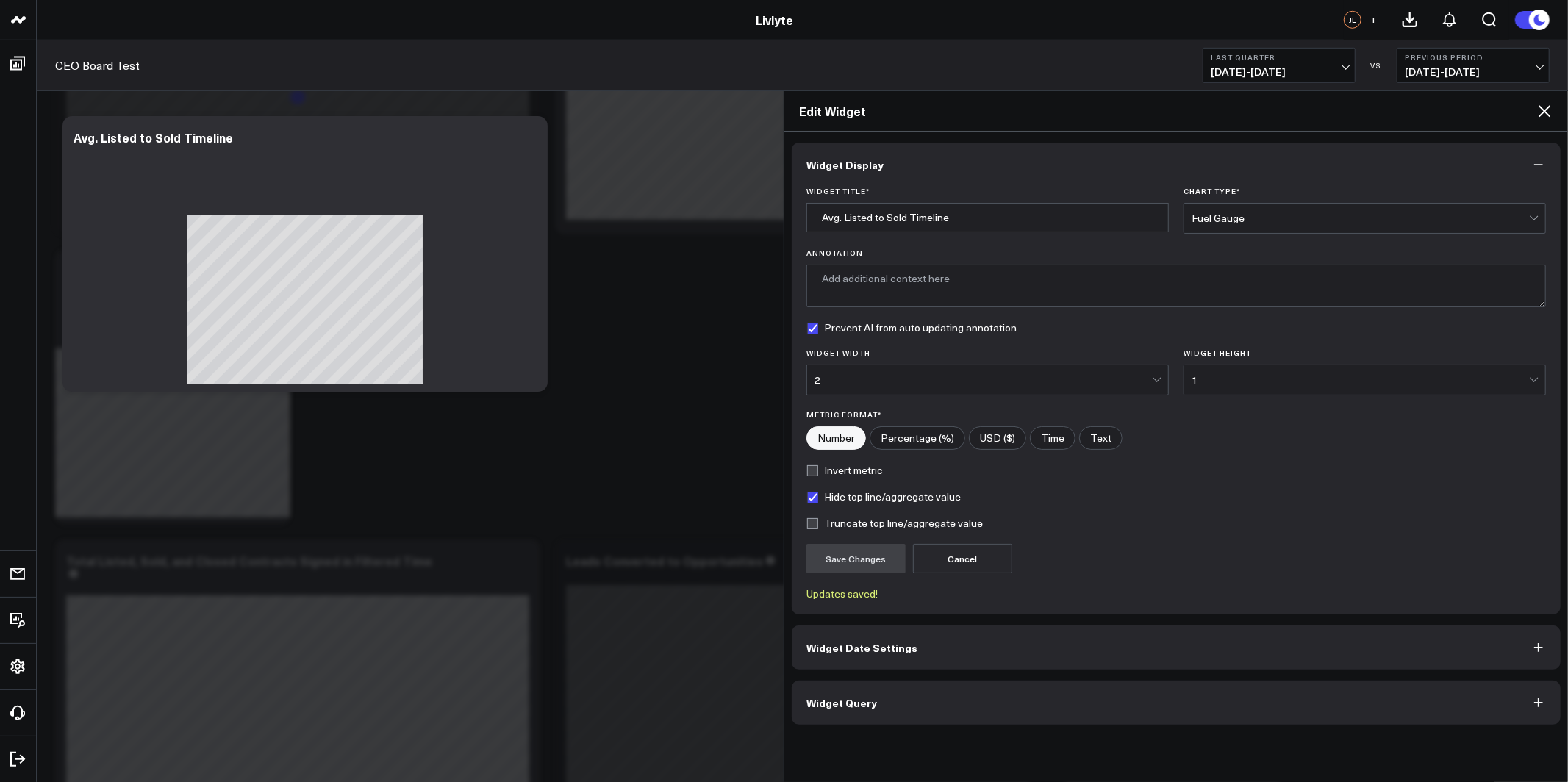
click at [1549, 107] on icon at bounding box center [1545, 111] width 12 height 12
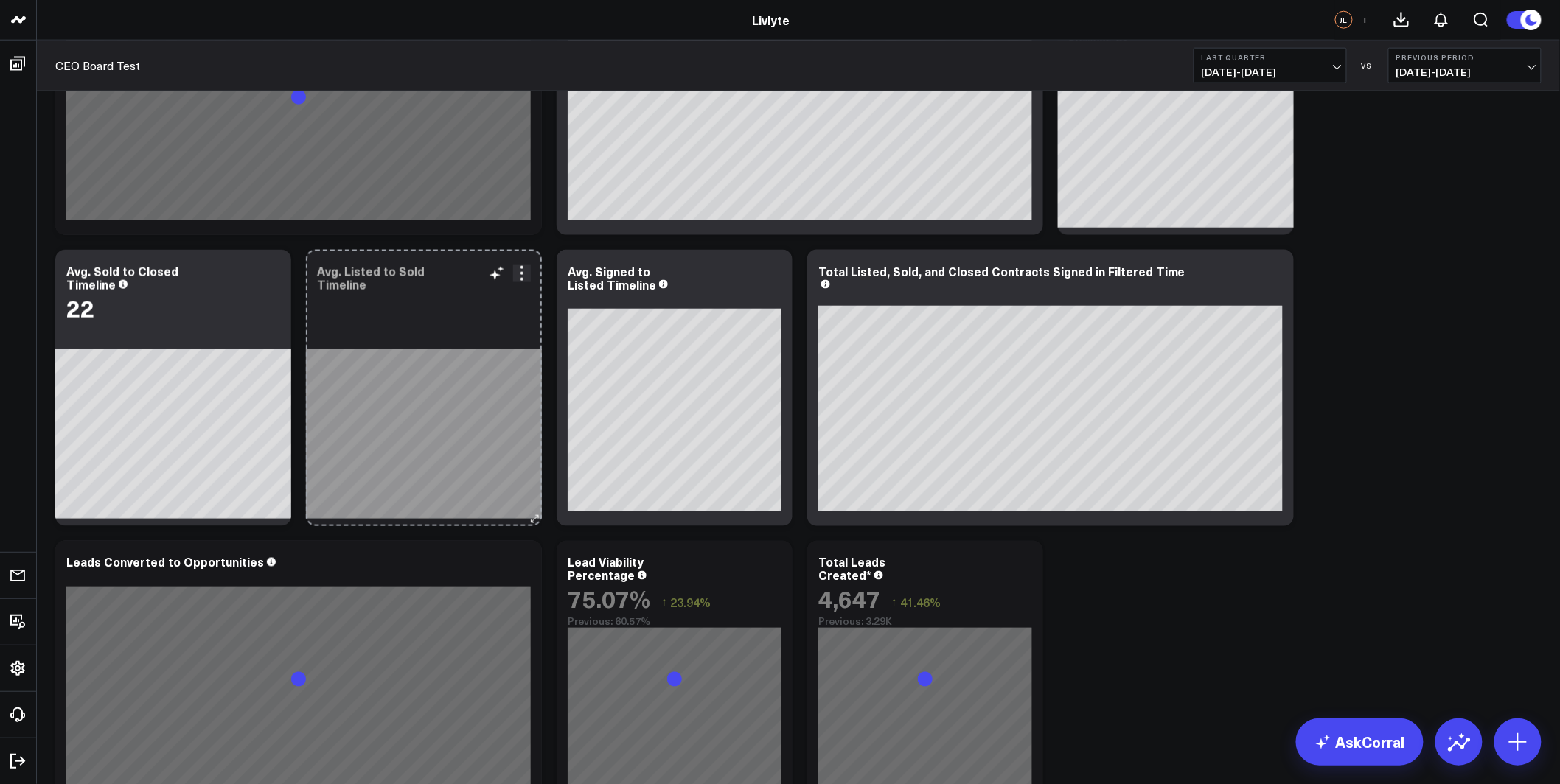
click at [534, 452] on div "Avg. Listed to Sold Timeline 35 0% Previous: 35 Goals + Add goal Done Add Goal …" at bounding box center [424, 388] width 236 height 277
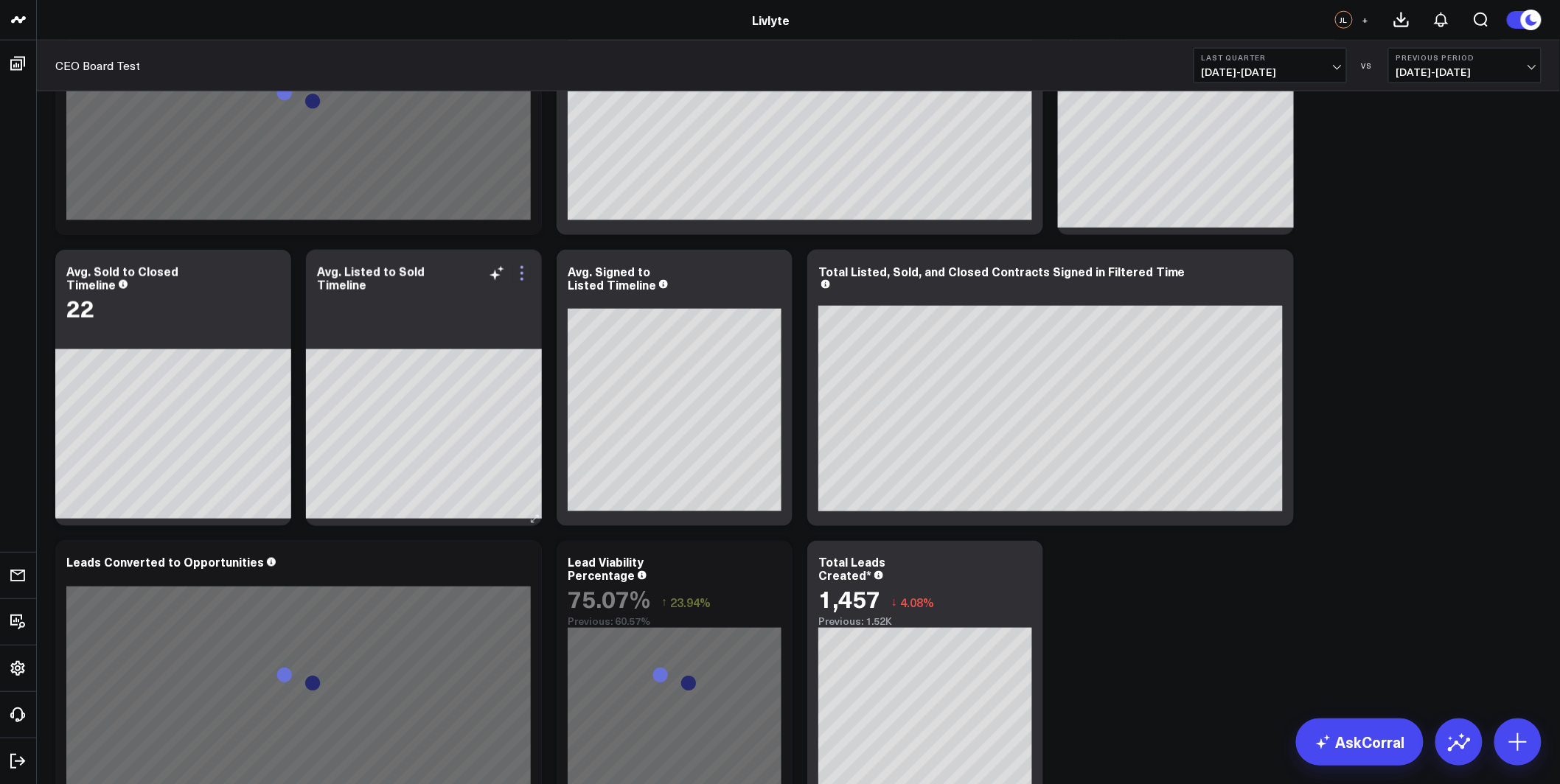
click at [524, 271] on icon at bounding box center [522, 273] width 17 height 17
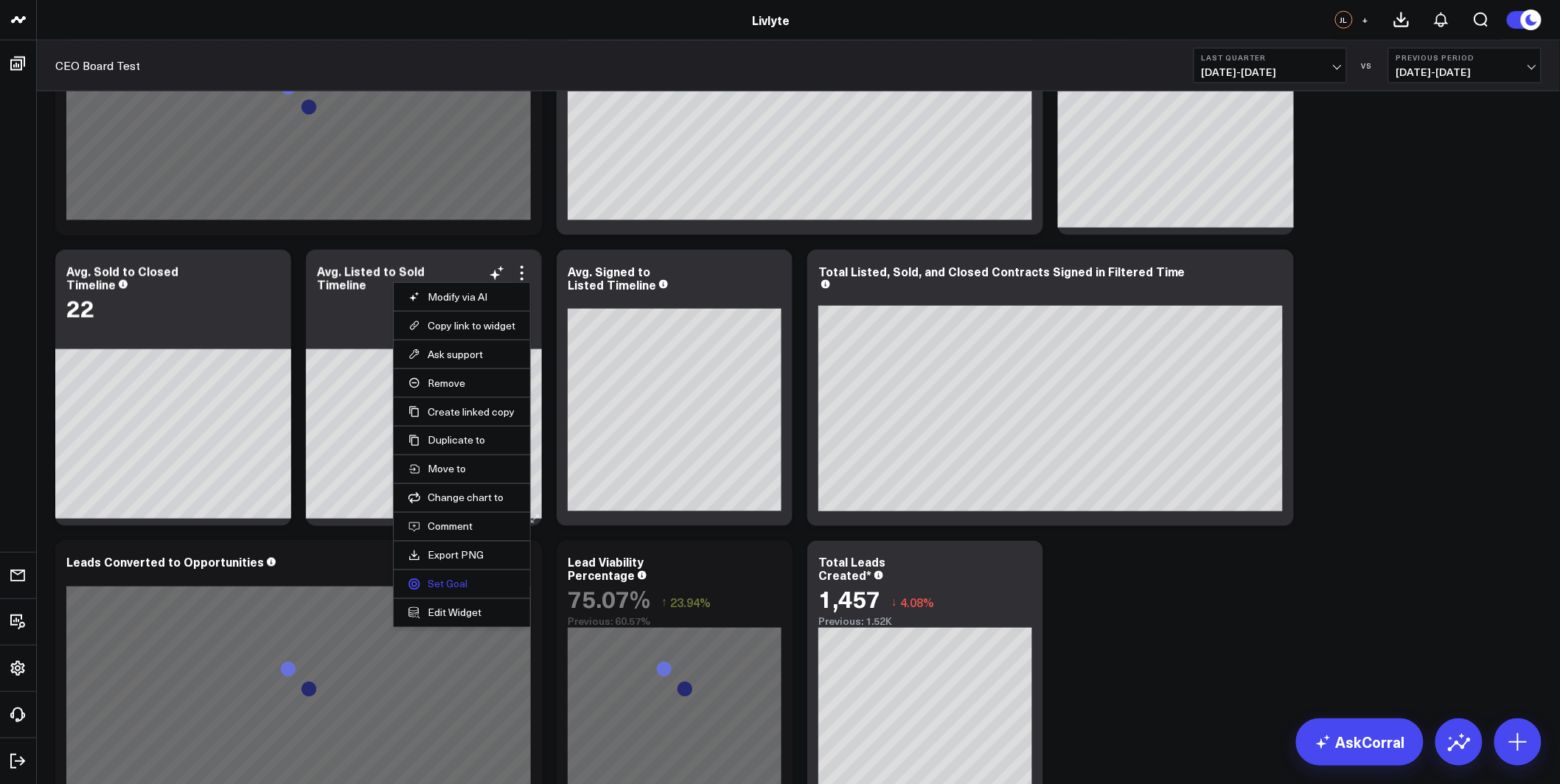
click at [472, 588] on link "Set Goal" at bounding box center [462, 585] width 107 height 14
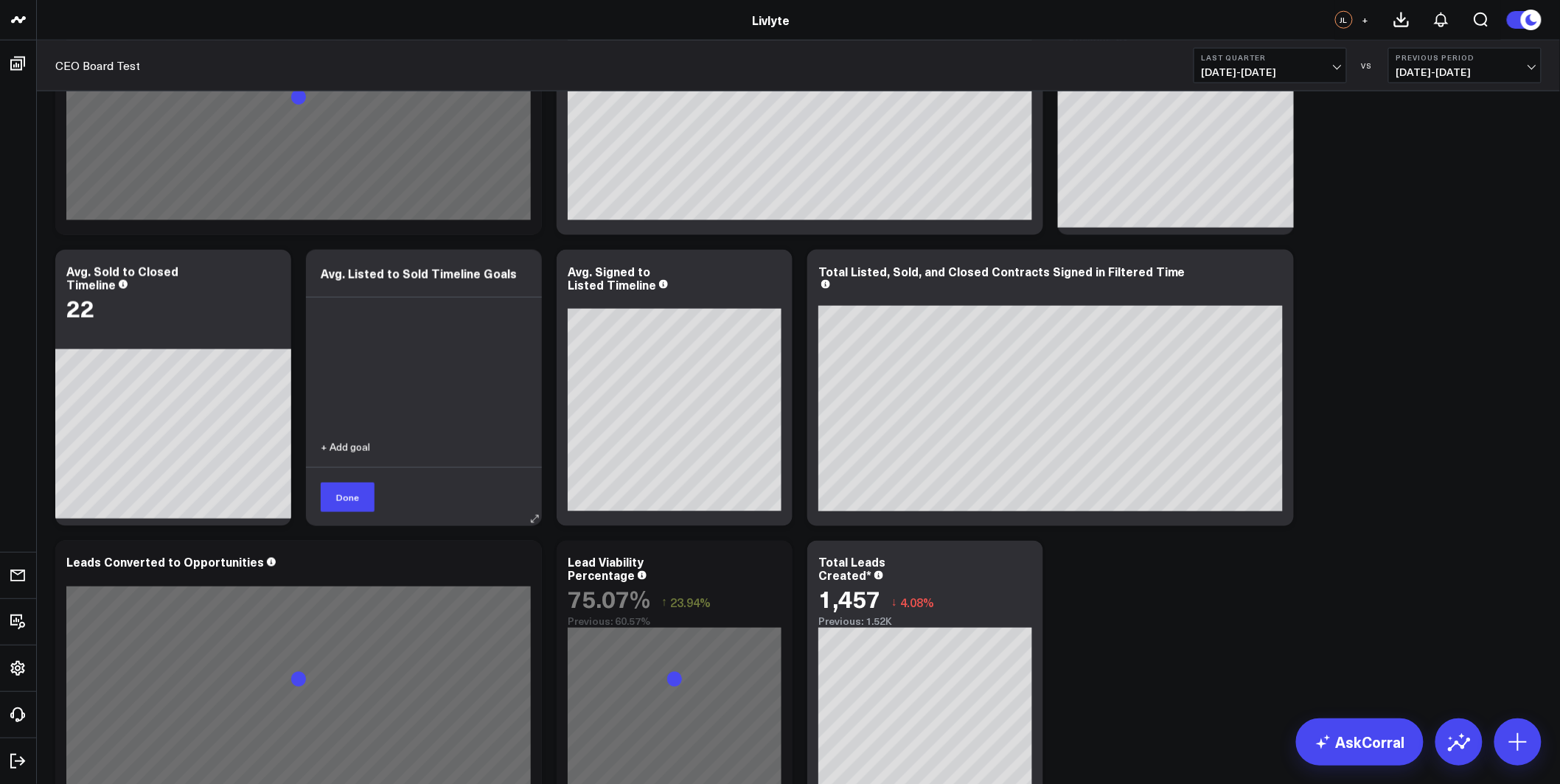
click at [348, 449] on button "+ Add goal" at bounding box center [345, 447] width 49 height 11
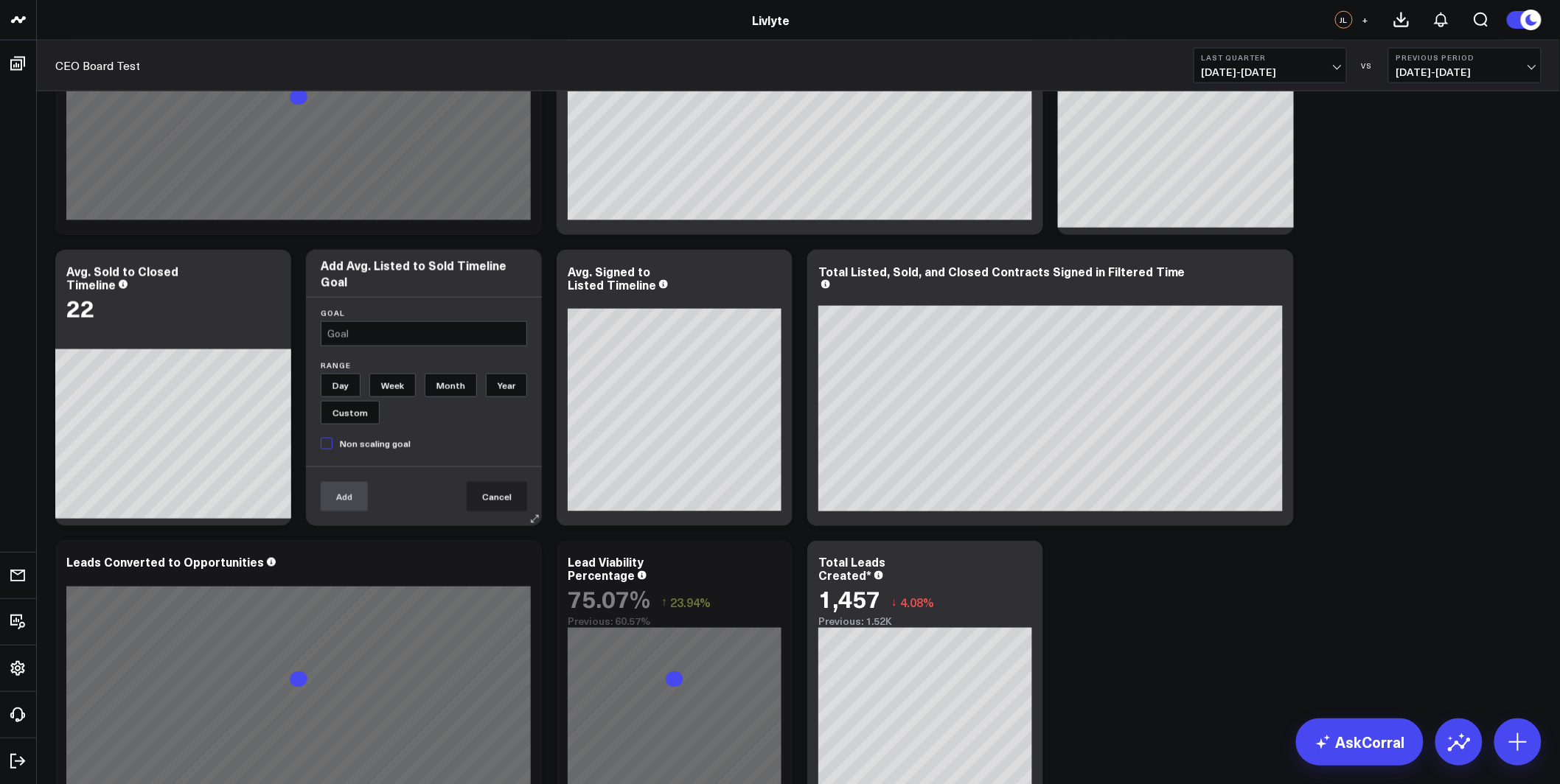
click at [391, 333] on input "text" at bounding box center [423, 334] width 206 height 25
type input "15"
click at [454, 384] on input "Month" at bounding box center [451, 385] width 52 height 23
radio input "true"
click at [372, 441] on span "Non scaling goal" at bounding box center [365, 443] width 90 height 12
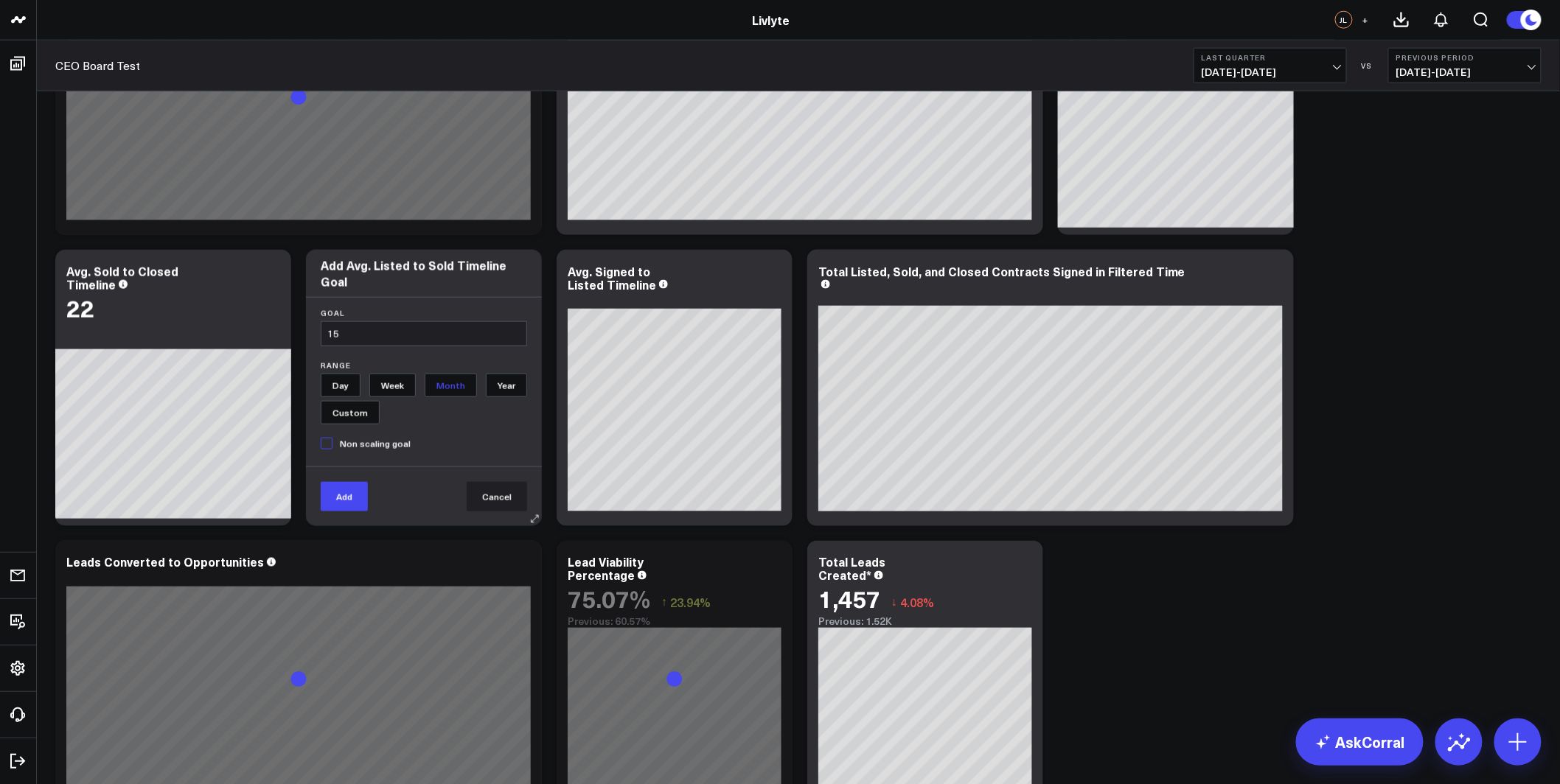
click at [372, 441] on input "Non scaling goal" at bounding box center [365, 439] width 90 height 23
checkbox input "true"
click at [341, 488] on button "Add" at bounding box center [344, 497] width 47 height 29
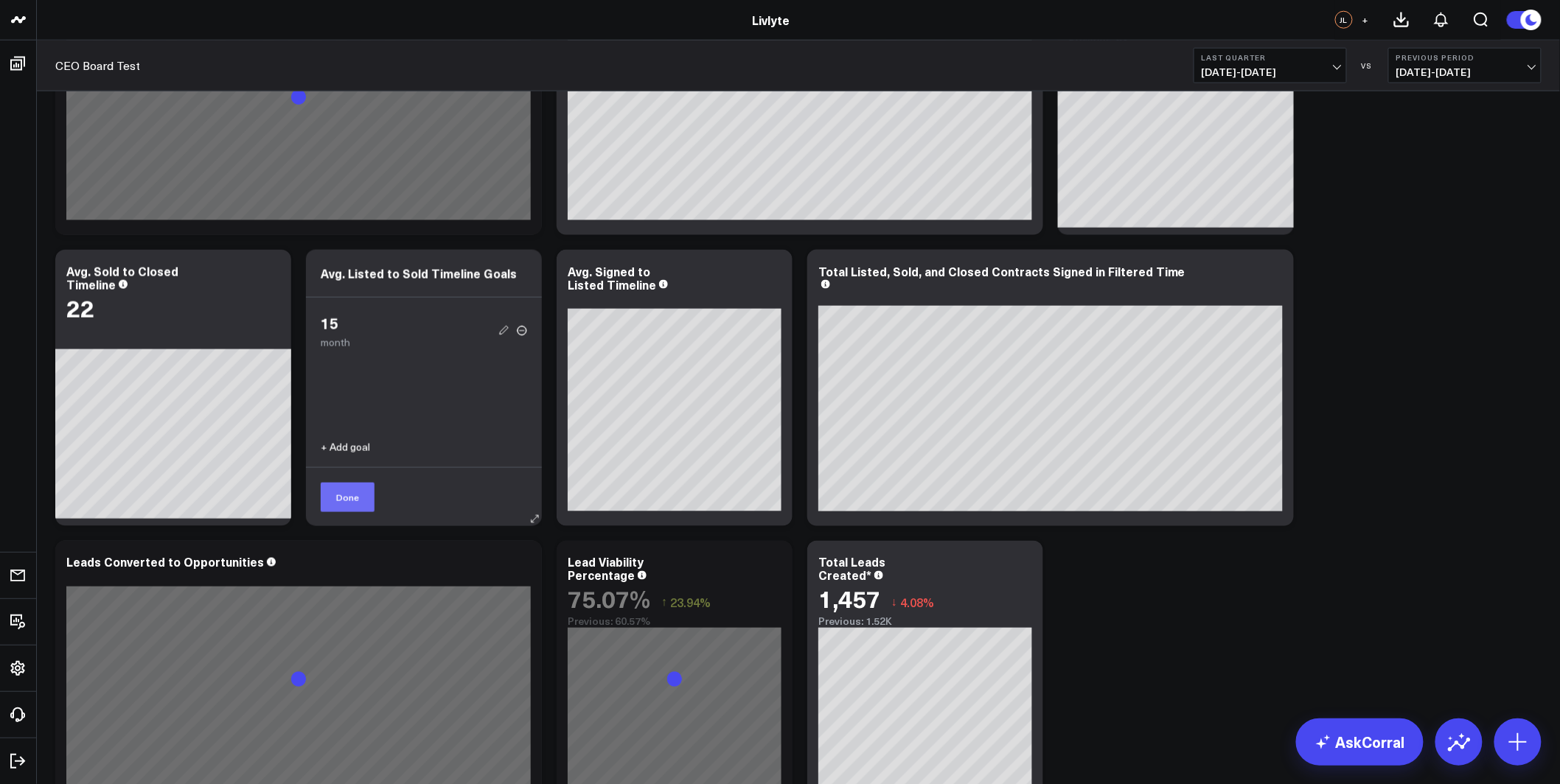
click at [342, 507] on button "Done" at bounding box center [348, 498] width 54 height 29
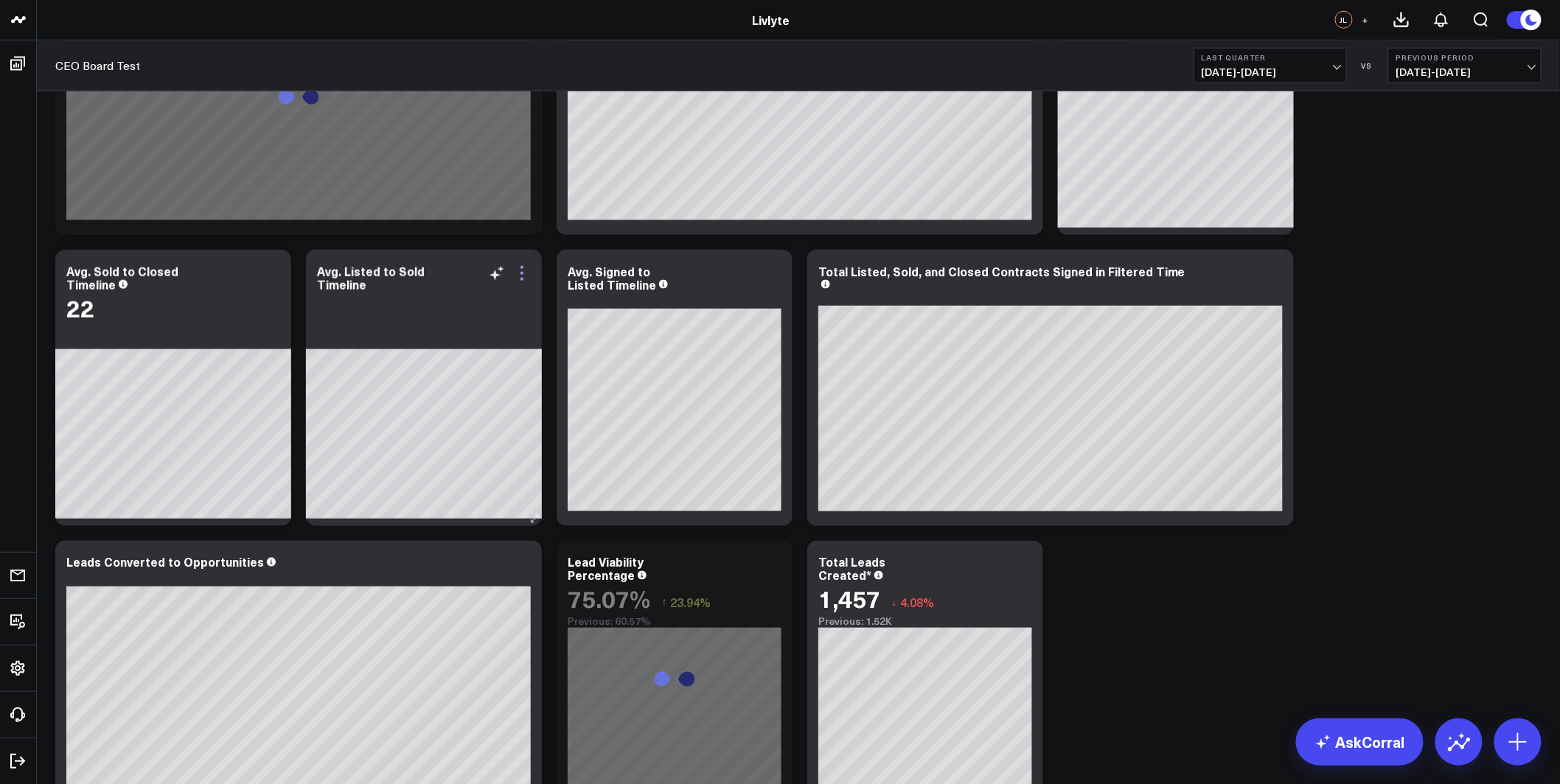
click at [521, 267] on icon at bounding box center [522, 273] width 17 height 17
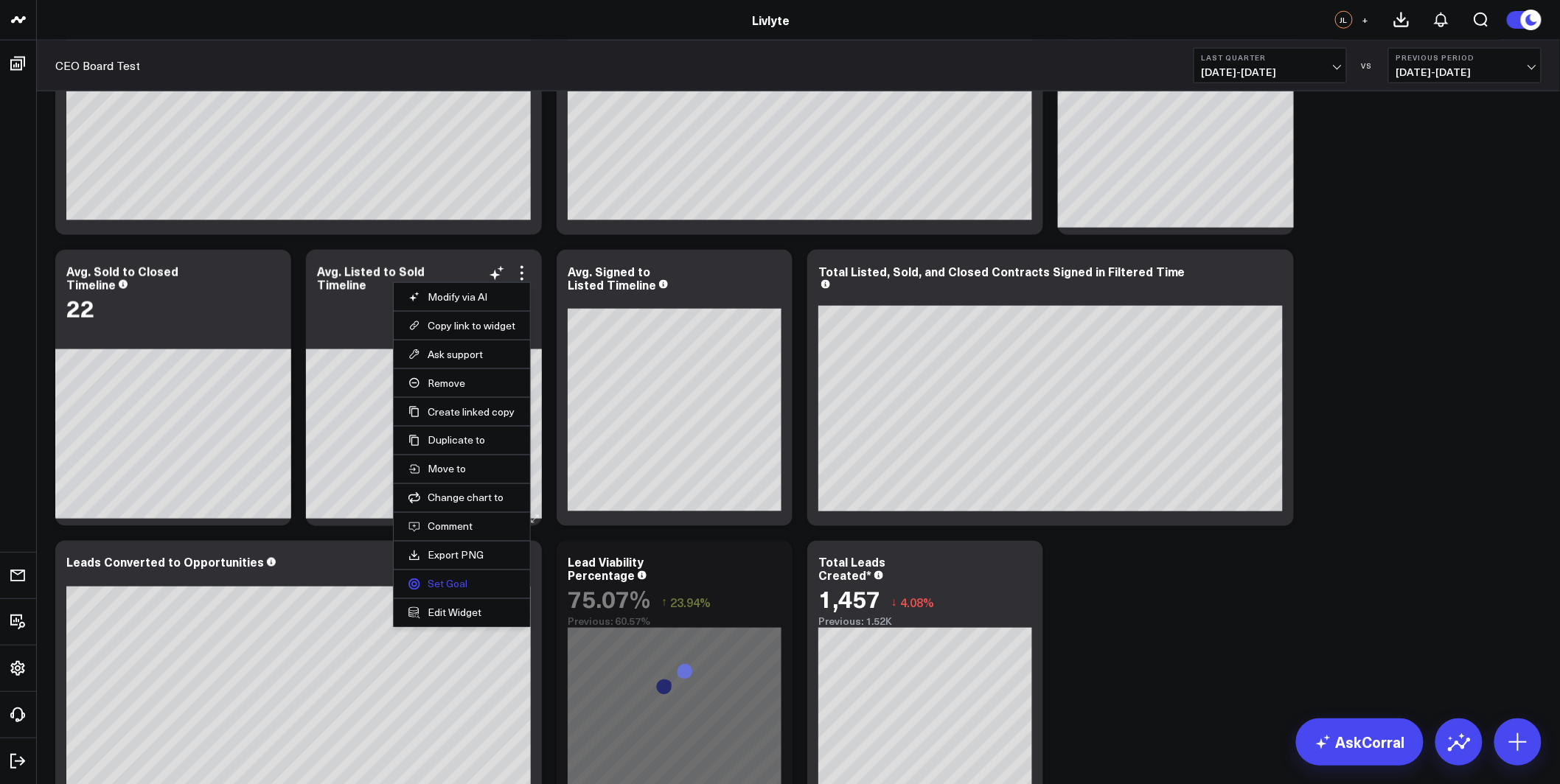
click at [444, 588] on link "Set Goal" at bounding box center [462, 585] width 107 height 14
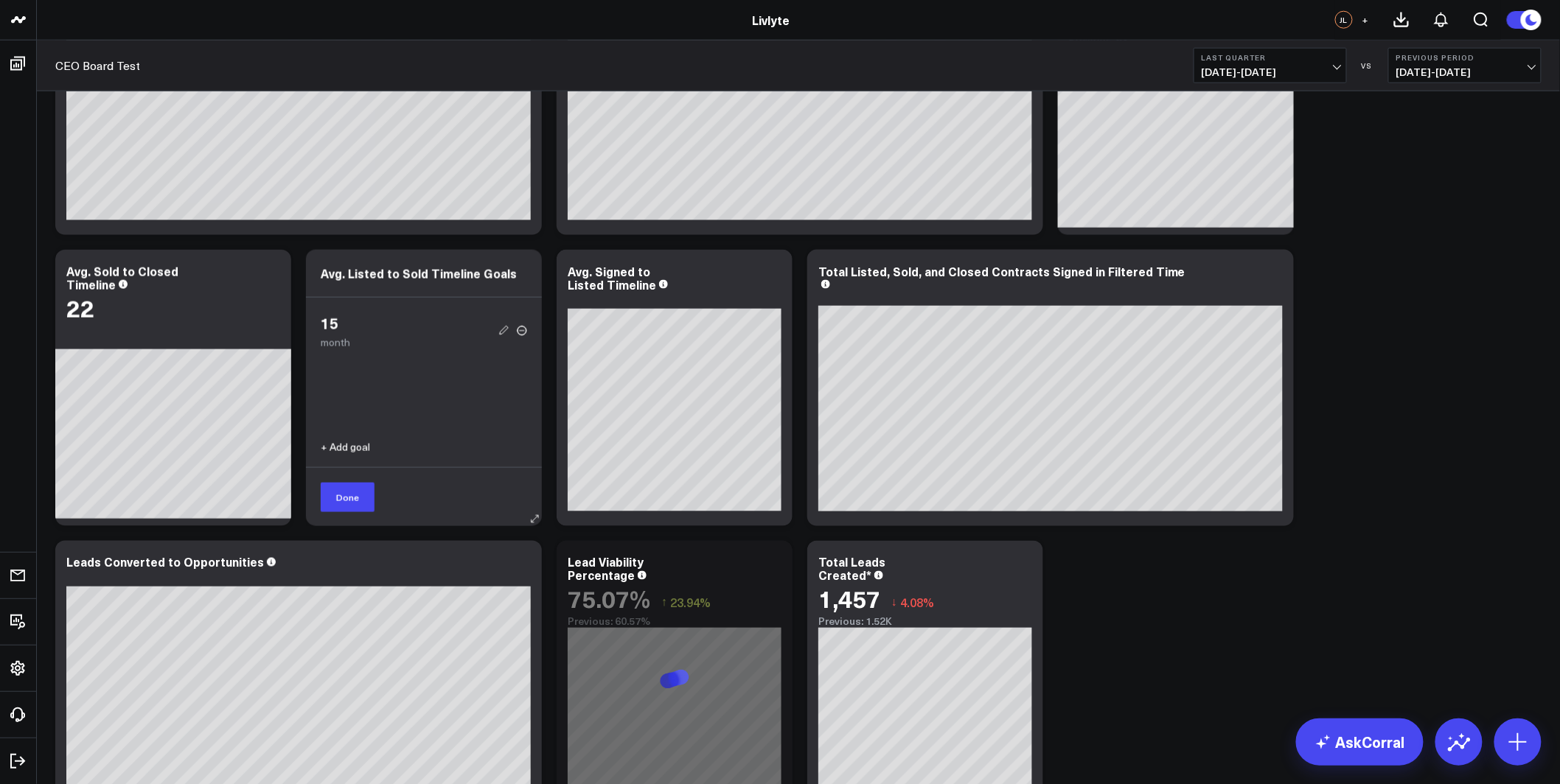
click at [510, 329] on icon at bounding box center [505, 330] width 14 height 14
type input "15"
radio input "true"
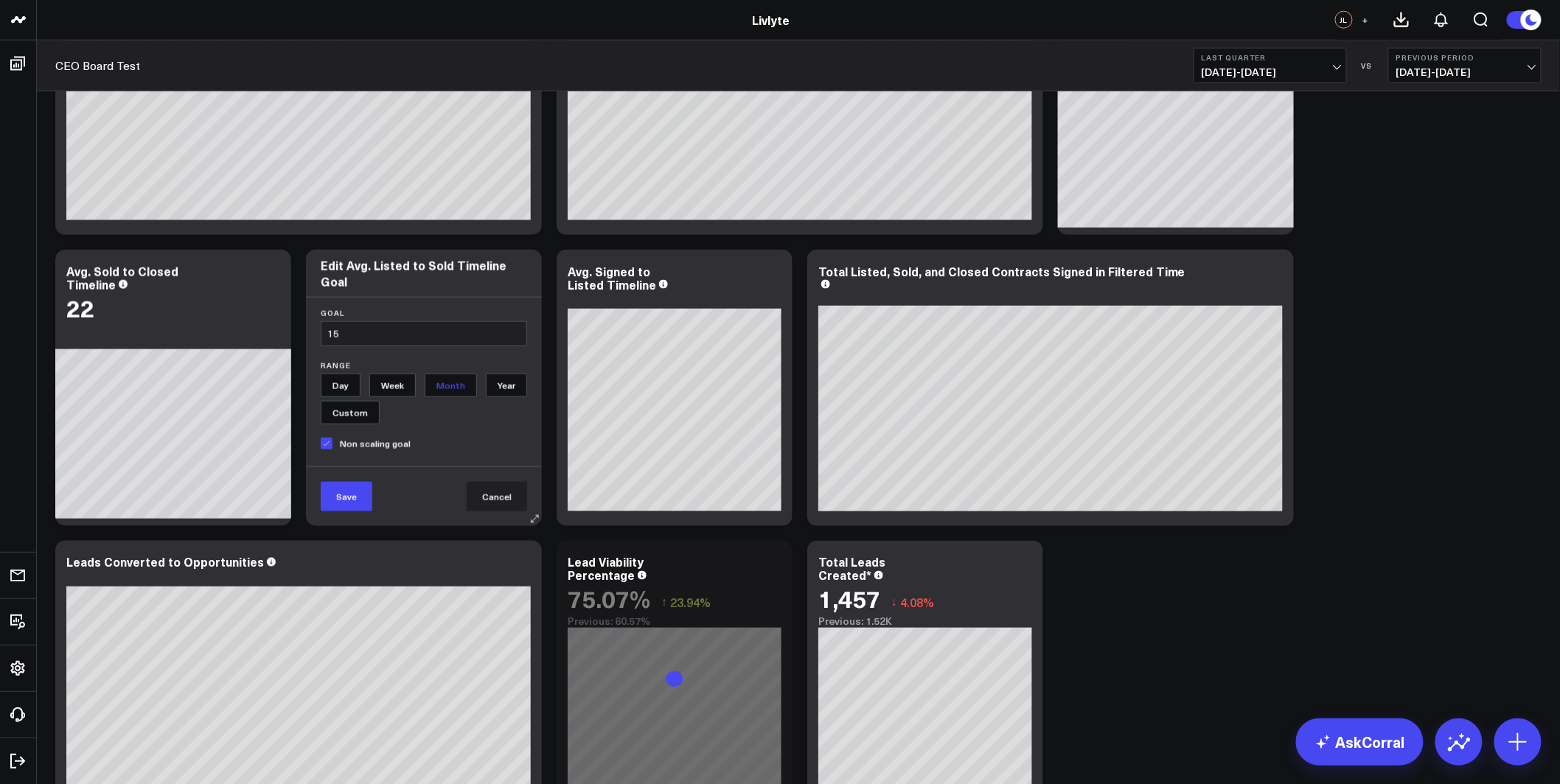
click at [487, 328] on input "15" at bounding box center [423, 334] width 206 height 25
type input "1"
type input "20"
click at [332, 503] on button "Save" at bounding box center [346, 497] width 51 height 29
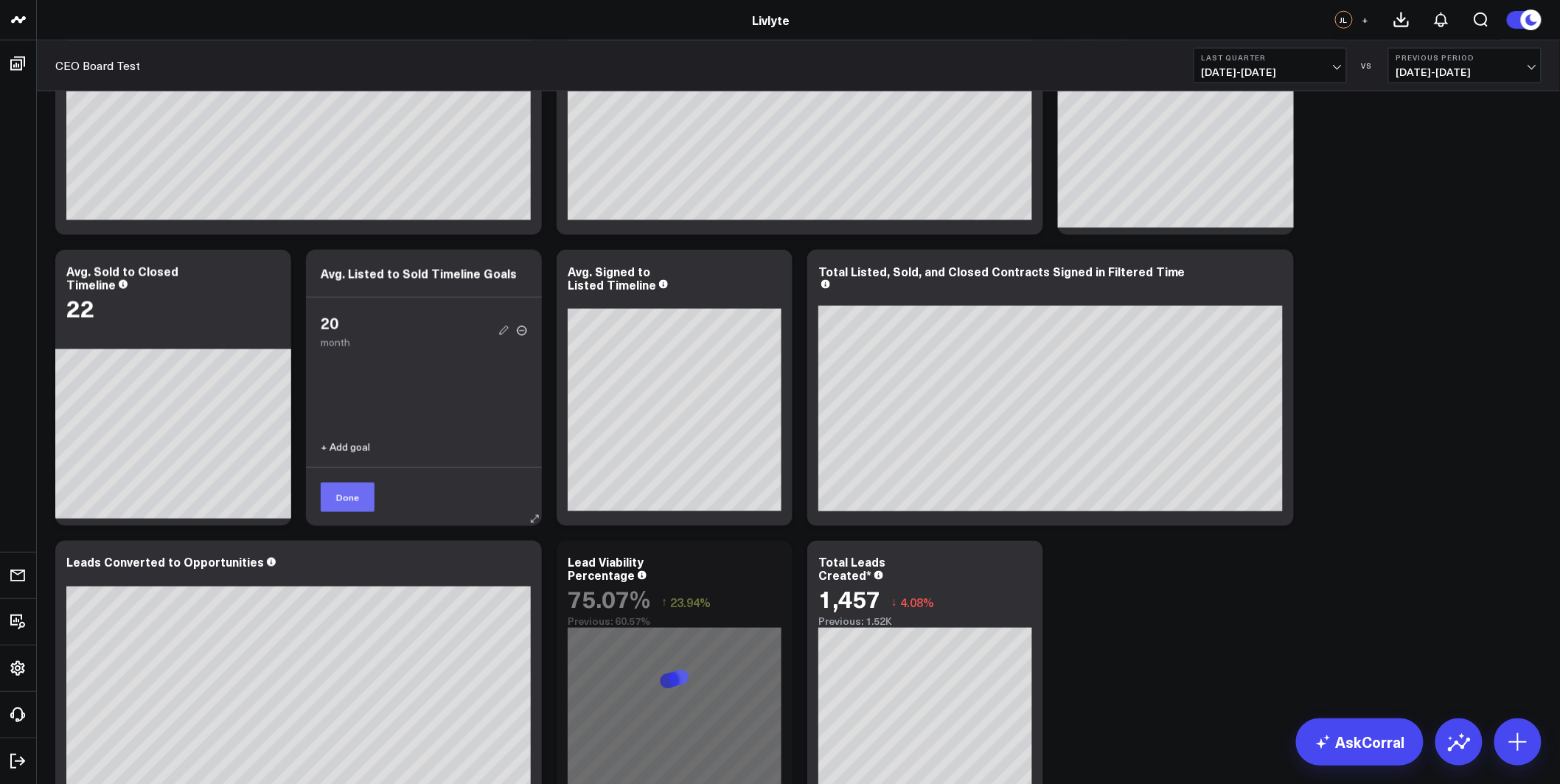
click at [353, 496] on button "Done" at bounding box center [348, 498] width 54 height 29
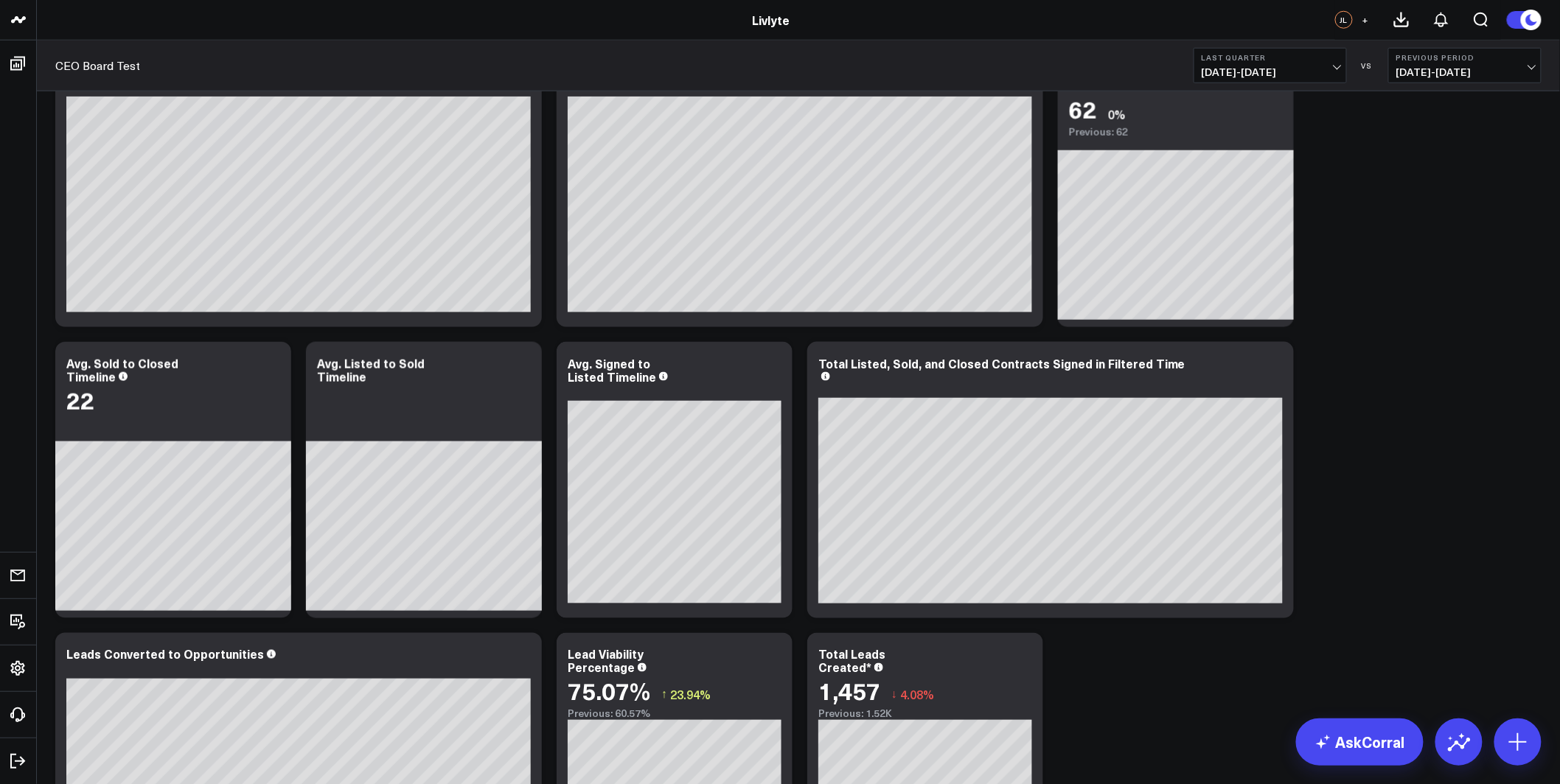
scroll to position [600, 0]
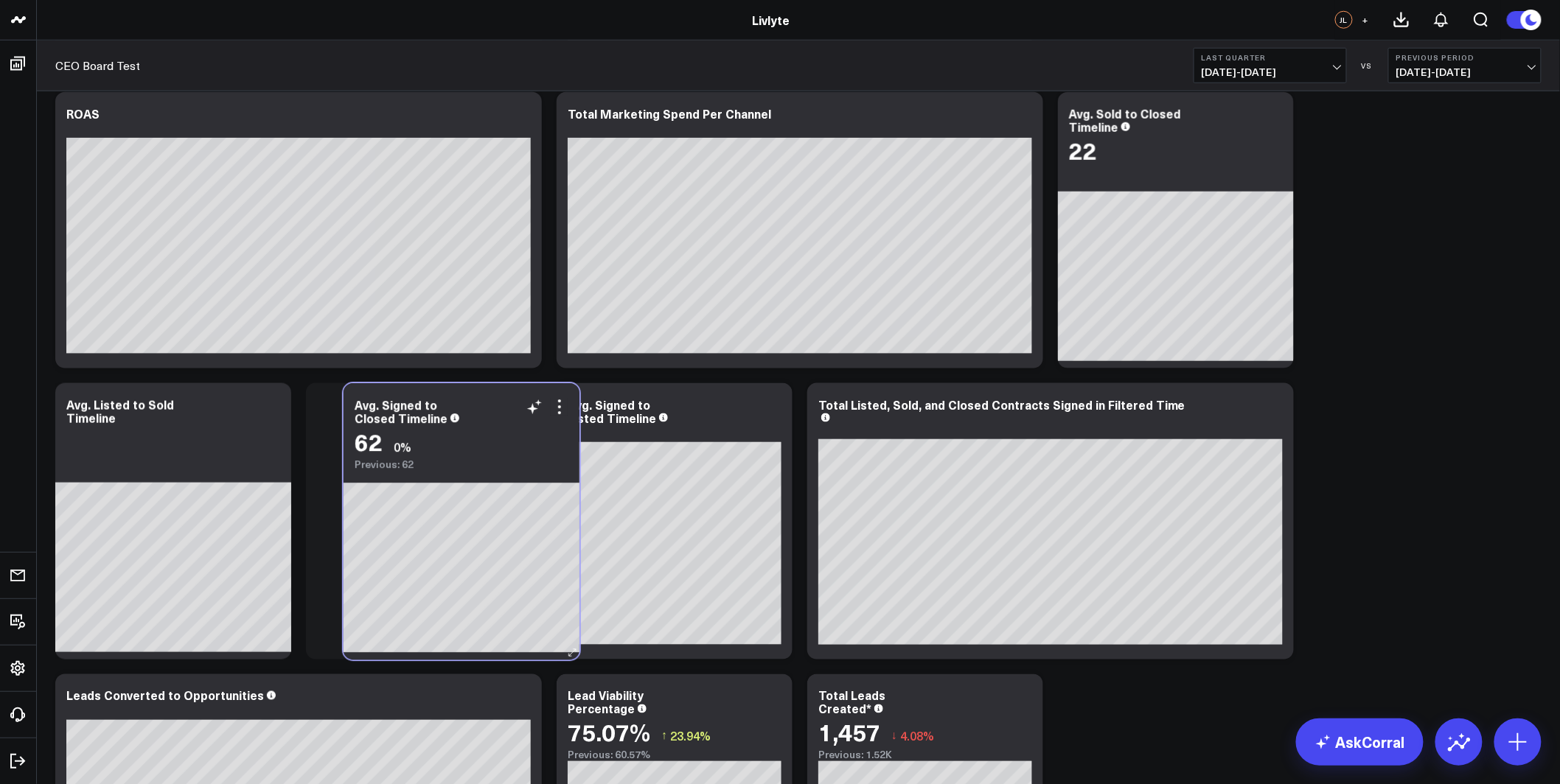
drag, startPoint x: 1176, startPoint y: 168, endPoint x: 461, endPoint y: 460, distance: 772.3
click at [461, 460] on div "Previous: 62" at bounding box center [461, 465] width 214 height 12
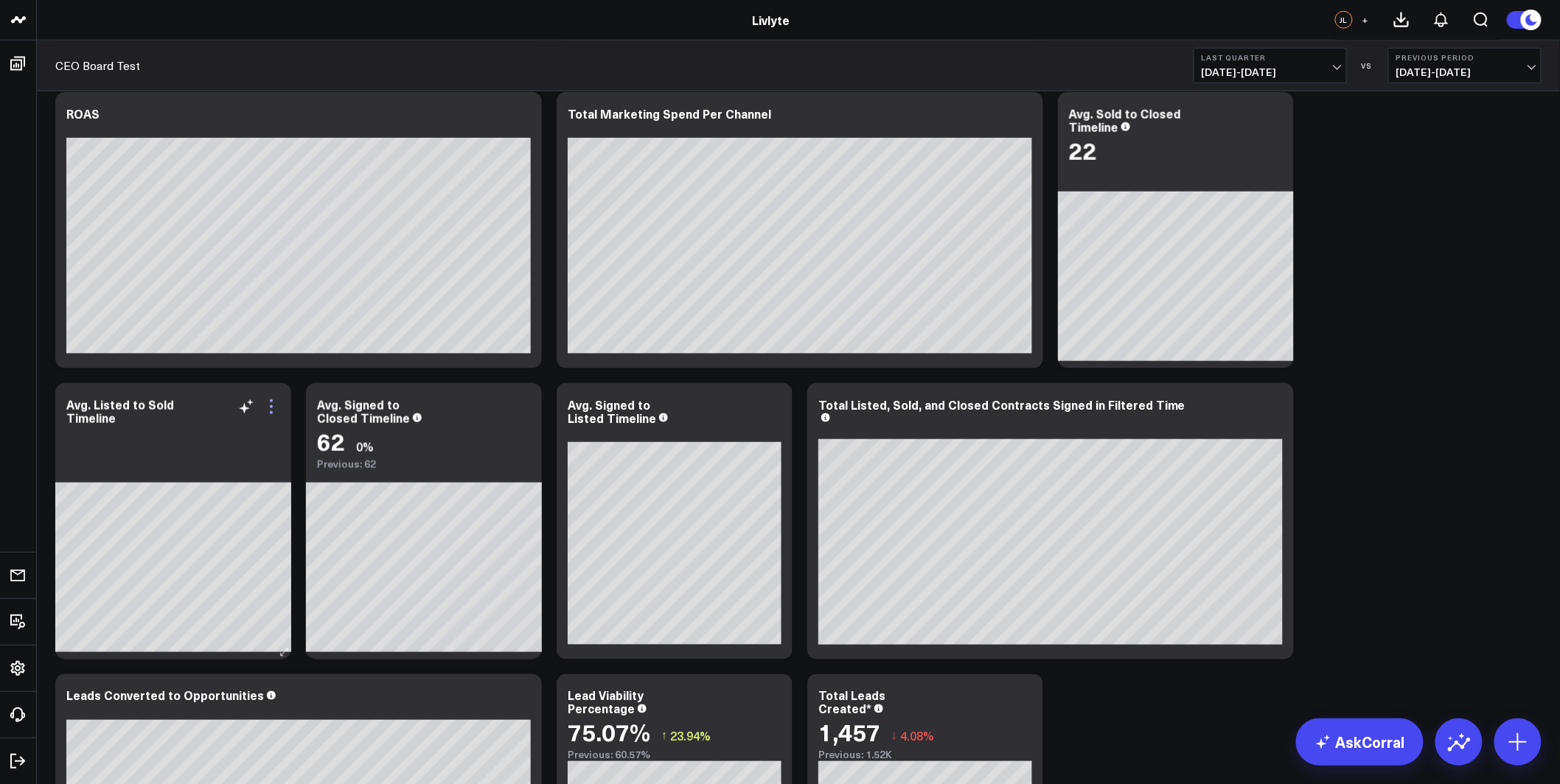
click at [272, 407] on icon at bounding box center [271, 407] width 3 height 3
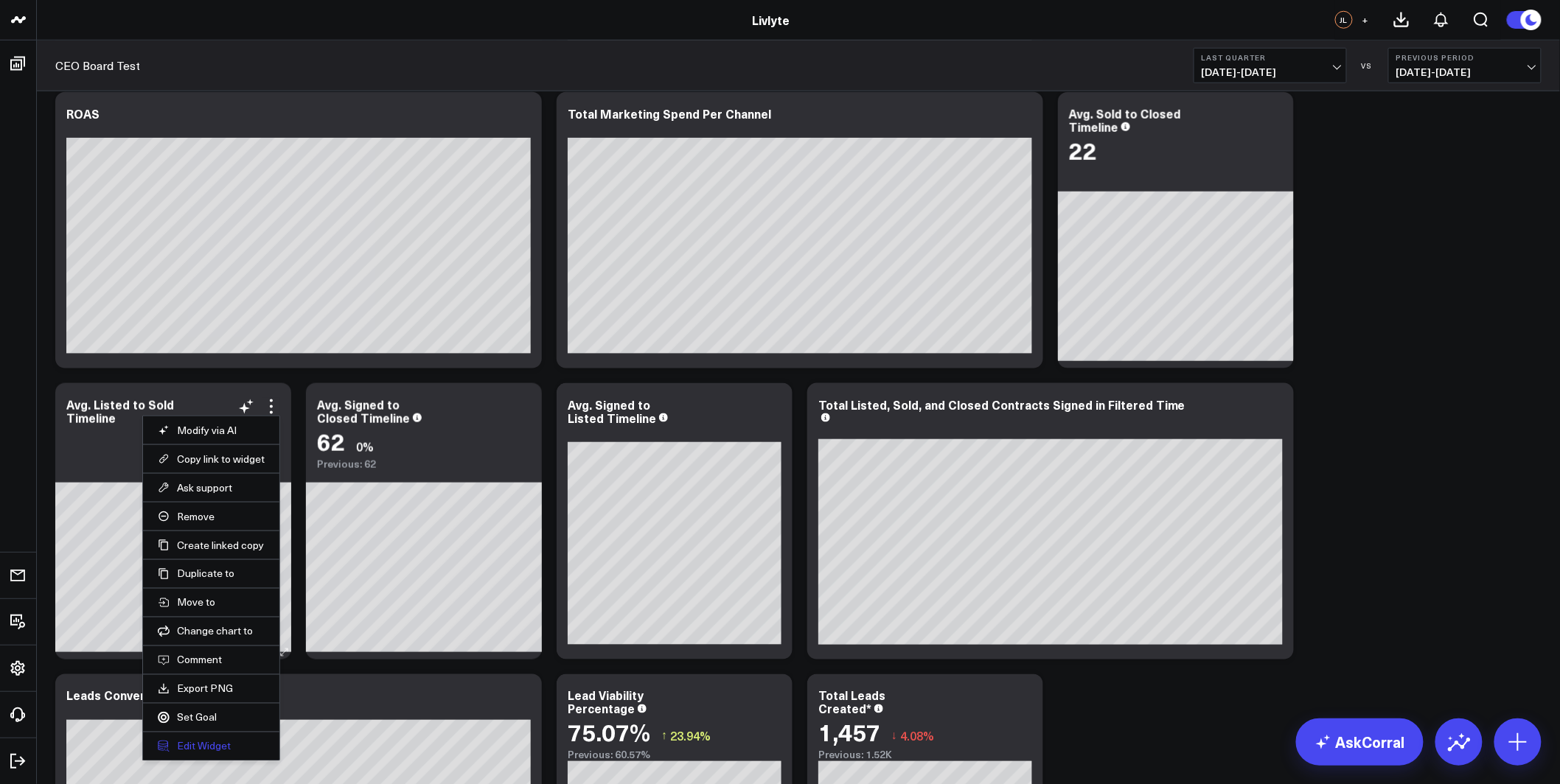
click at [200, 742] on button "Edit Widget" at bounding box center [211, 746] width 107 height 14
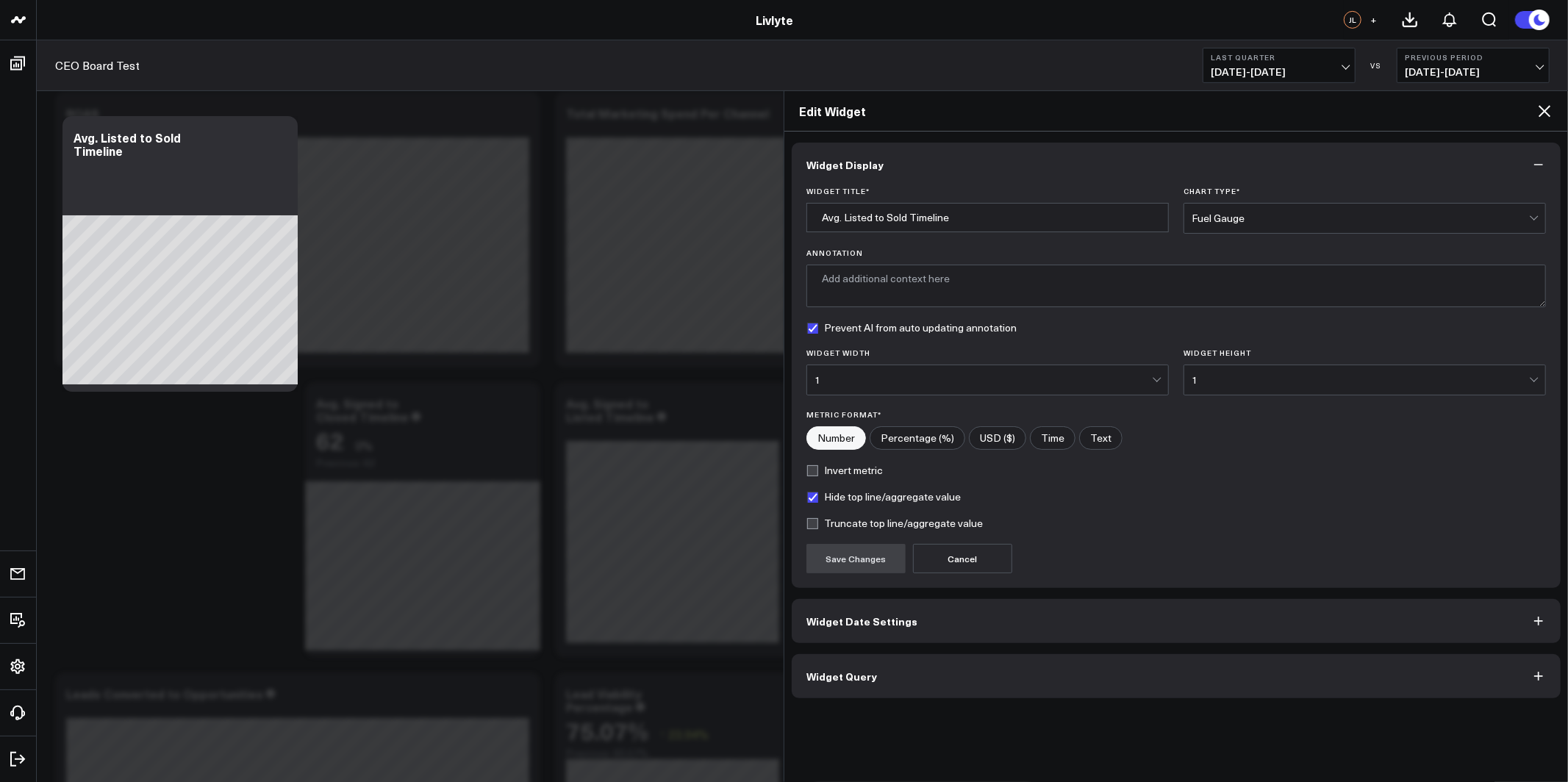
click at [820, 526] on label "Truncate top line/aggregate value" at bounding box center [894, 523] width 177 height 12
click at [818, 526] on input "Truncate top line/aggregate value" at bounding box center [812, 523] width 12 height 12
checkbox input "true"
click at [821, 501] on label "Hide top line/aggregate value" at bounding box center [883, 497] width 154 height 12
click at [818, 501] on input "Hide top line/aggregate value" at bounding box center [812, 497] width 12 height 12
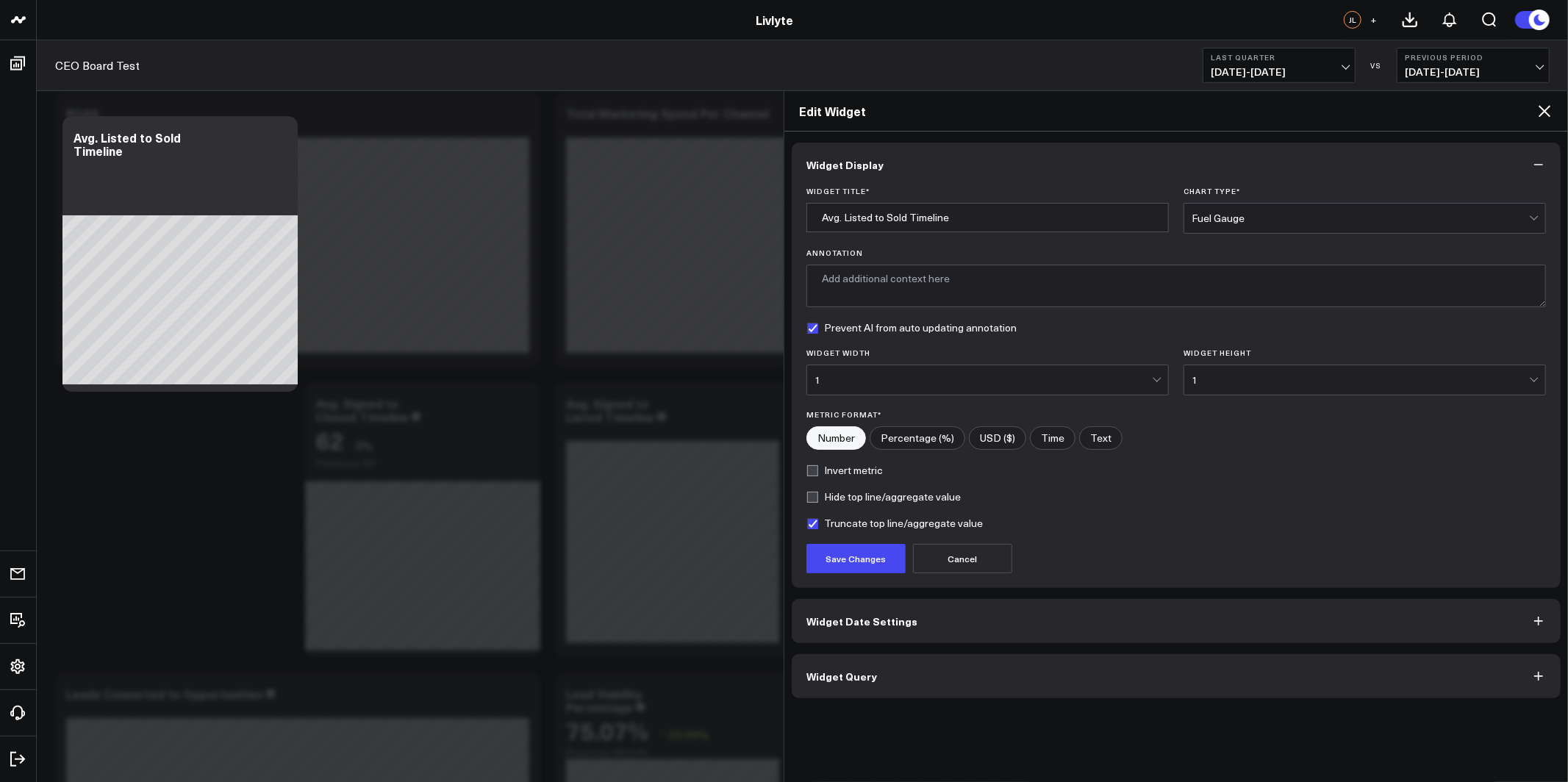
checkbox input "false"
click at [853, 546] on button "Save Changes" at bounding box center [855, 558] width 99 height 29
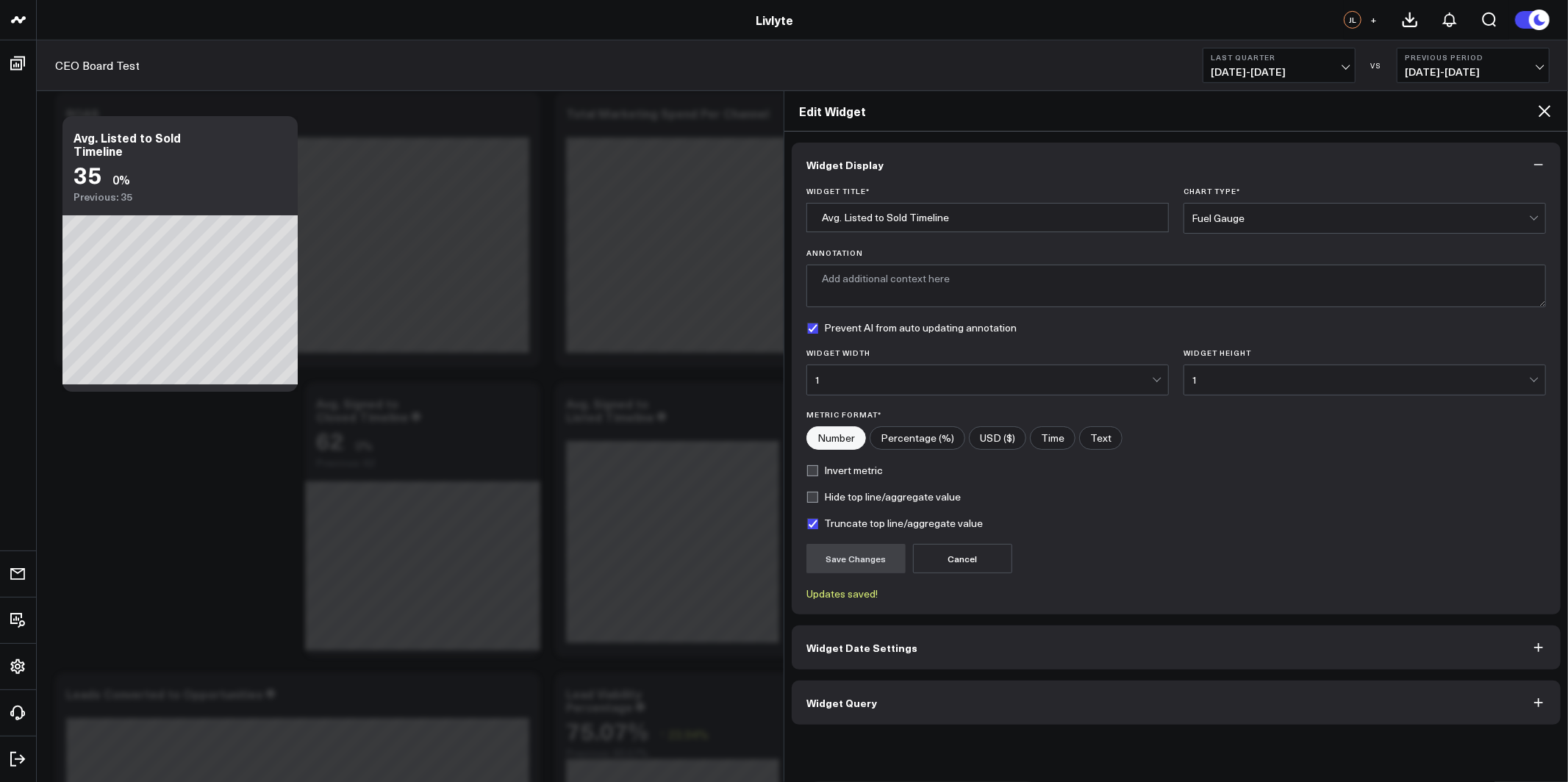
click at [1543, 112] on icon at bounding box center [1545, 111] width 12 height 12
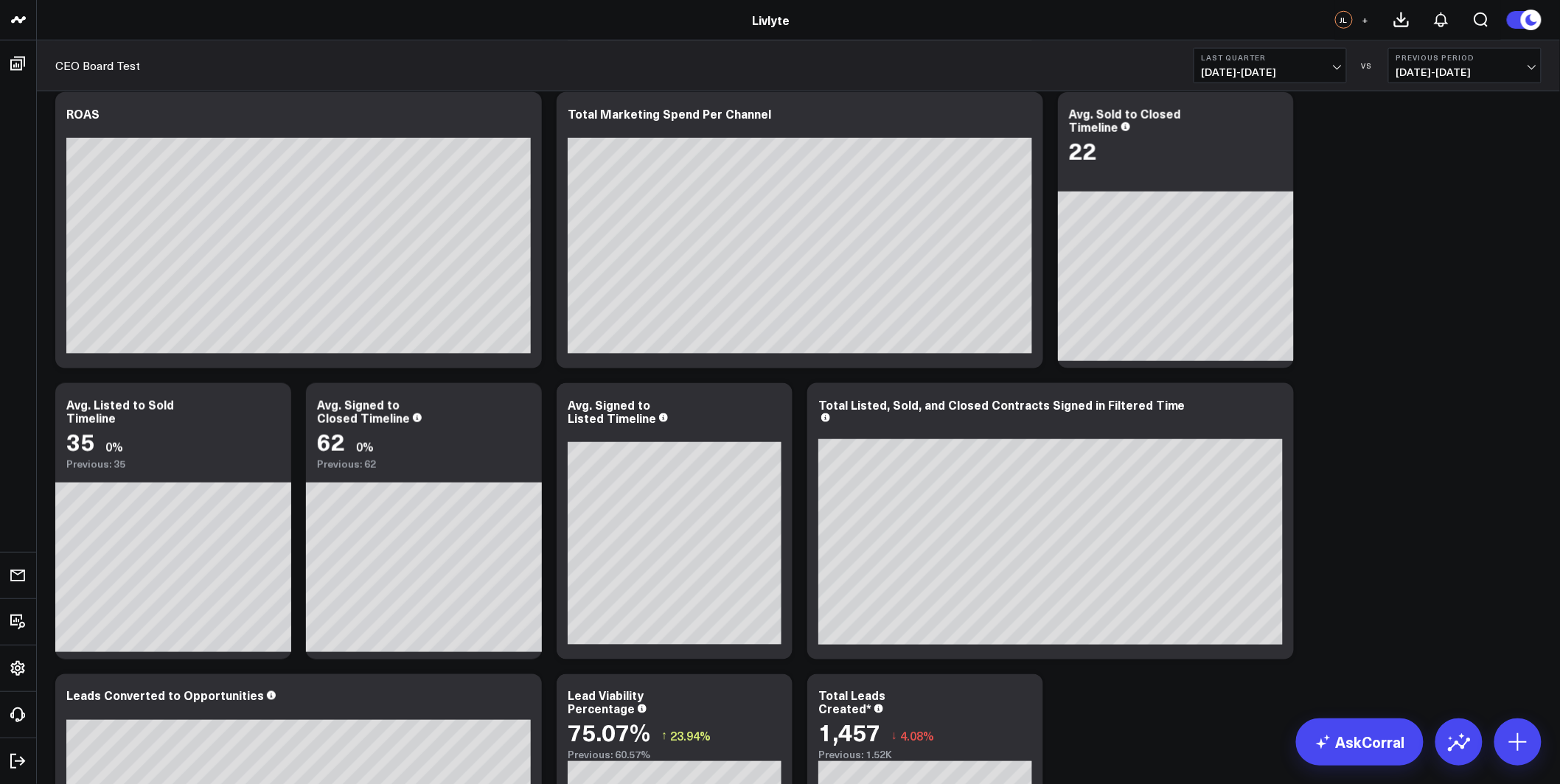
click at [772, 412] on icon at bounding box center [772, 412] width 3 height 3
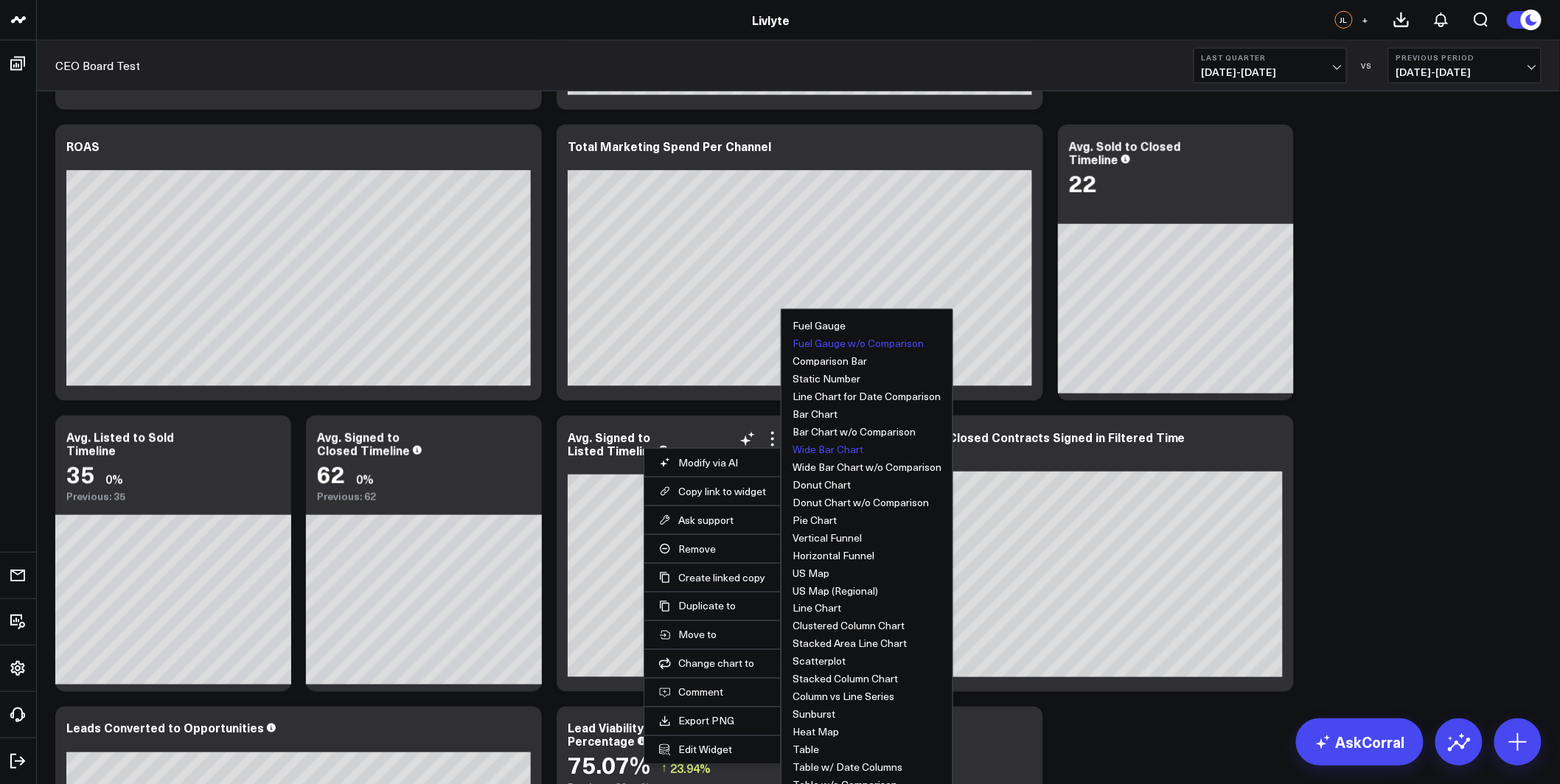
scroll to position [551, 0]
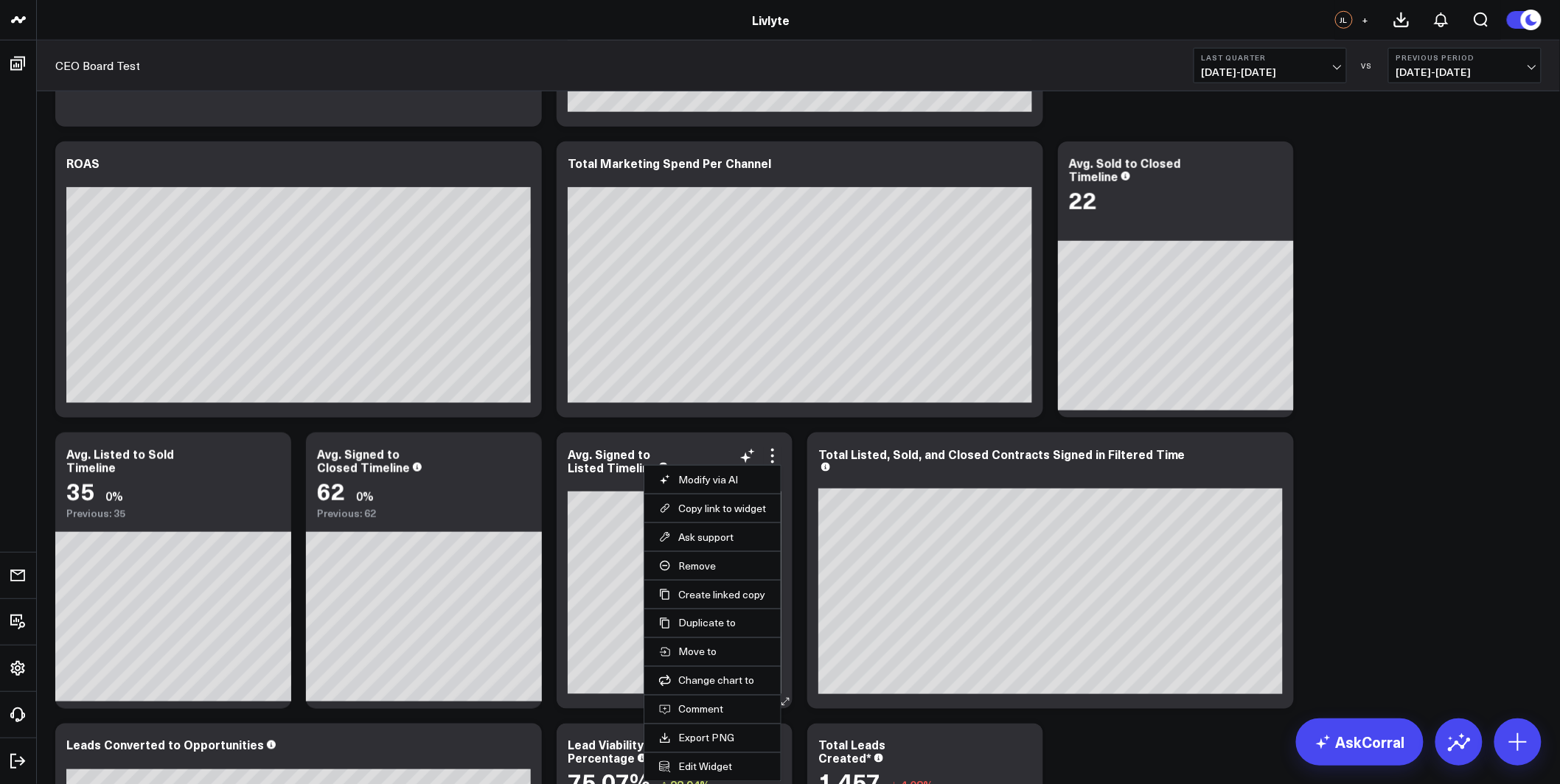
click at [589, 483] on div at bounding box center [674, 482] width 214 height 11
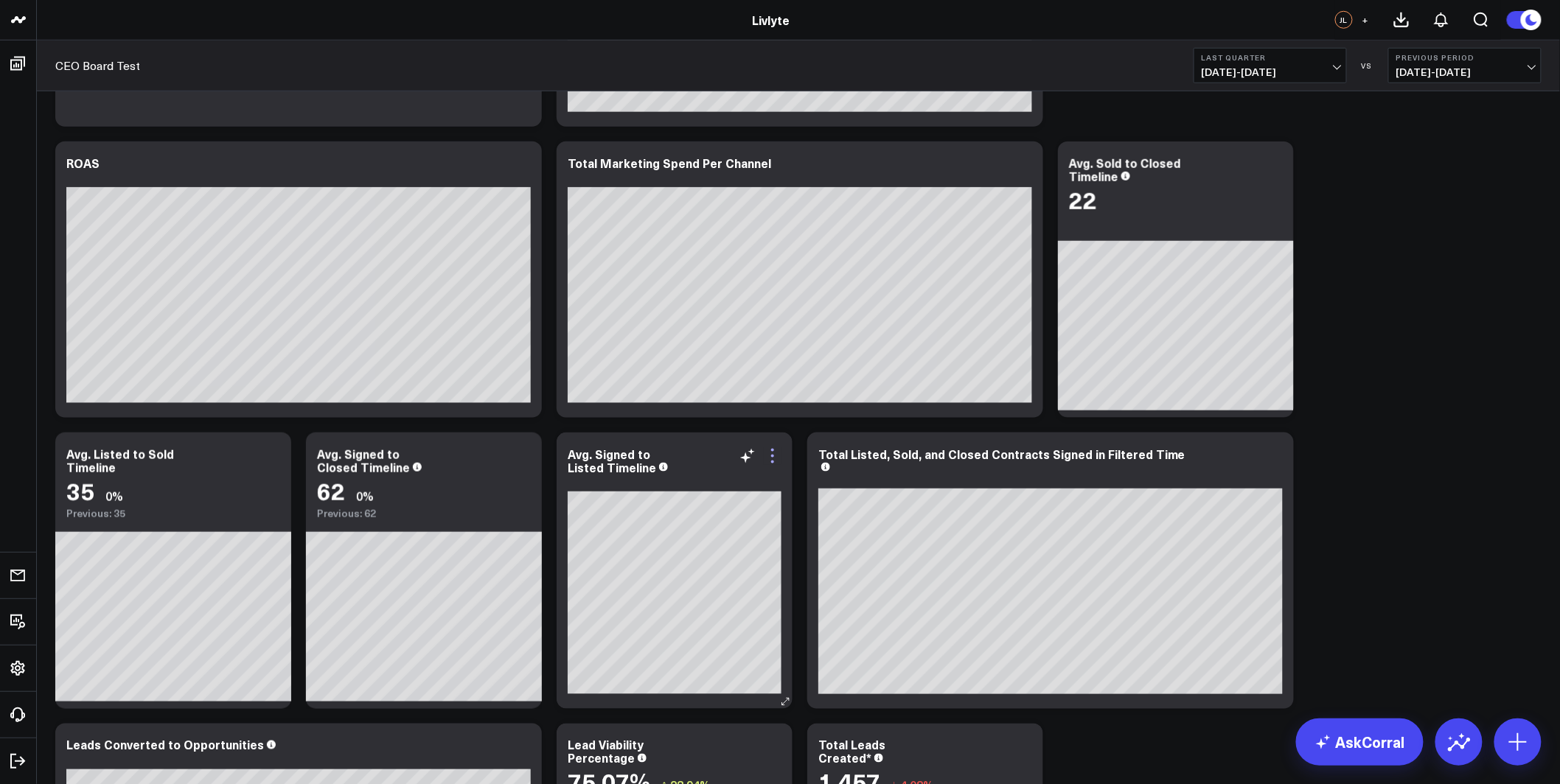
click at [780, 452] on icon at bounding box center [773, 456] width 17 height 17
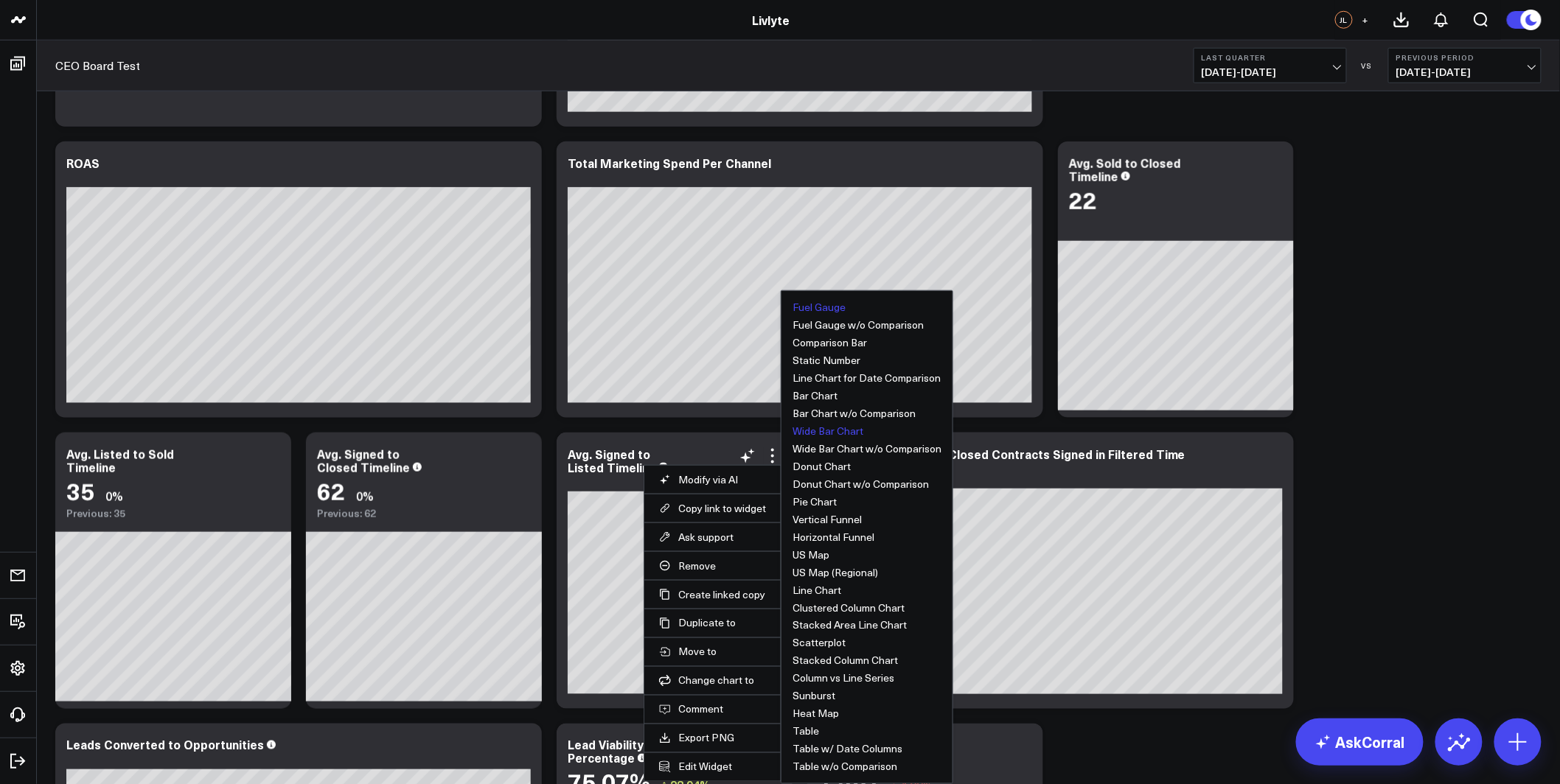
click at [836, 307] on button "Fuel Gauge" at bounding box center [818, 307] width 53 height 11
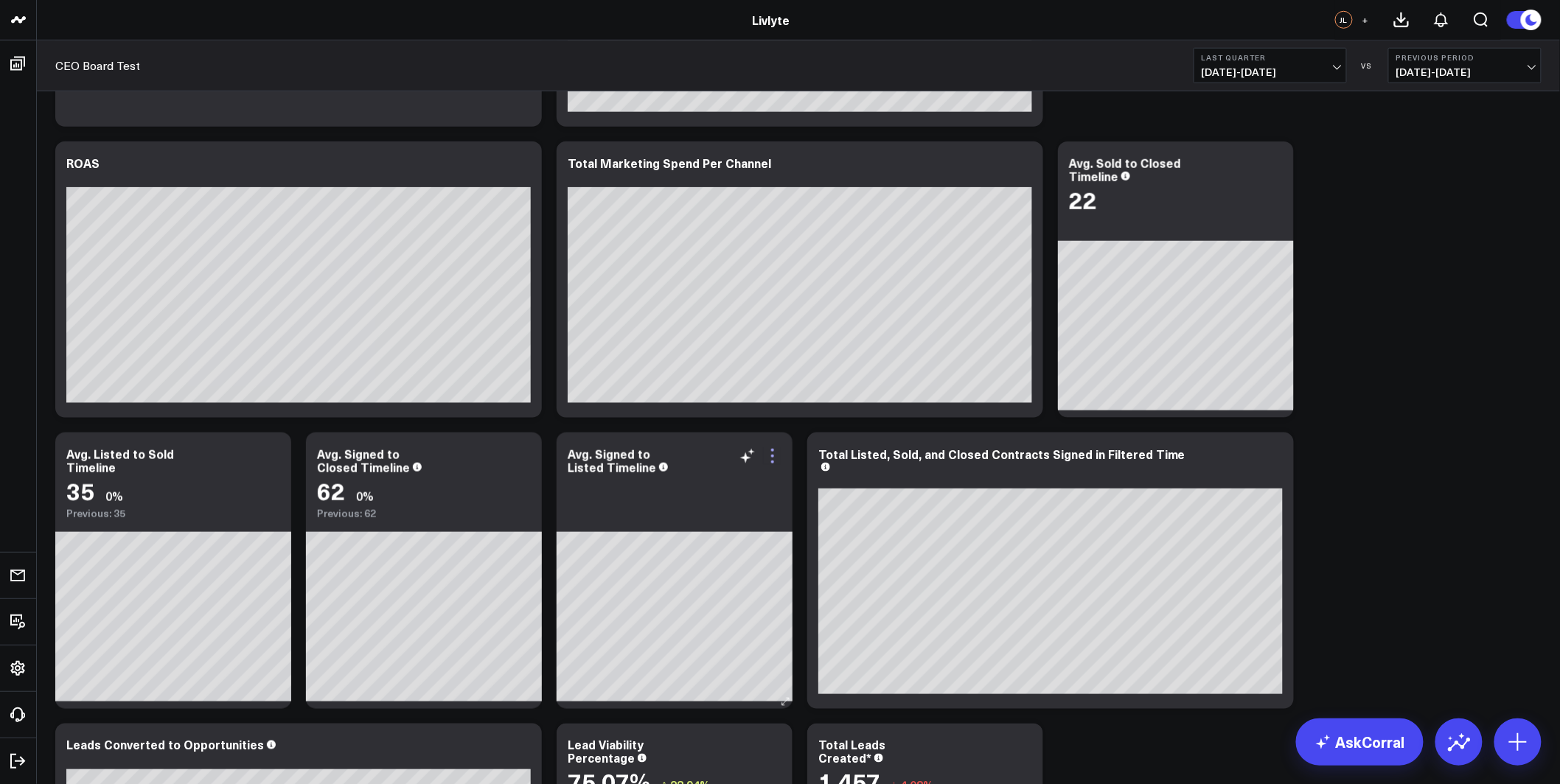
click at [774, 462] on icon at bounding box center [772, 462] width 3 height 3
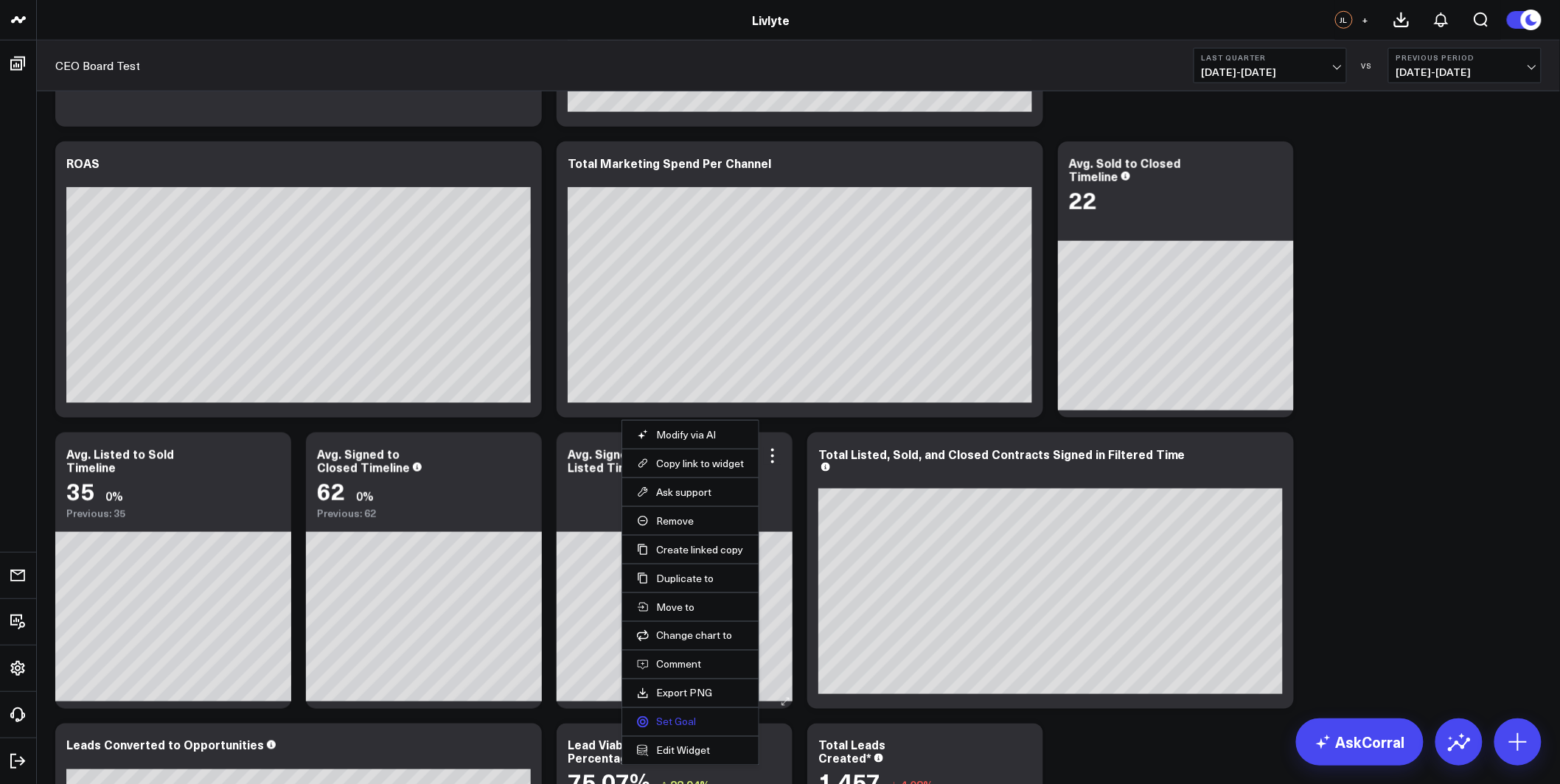
click at [678, 719] on link "Set Goal" at bounding box center [690, 722] width 107 height 14
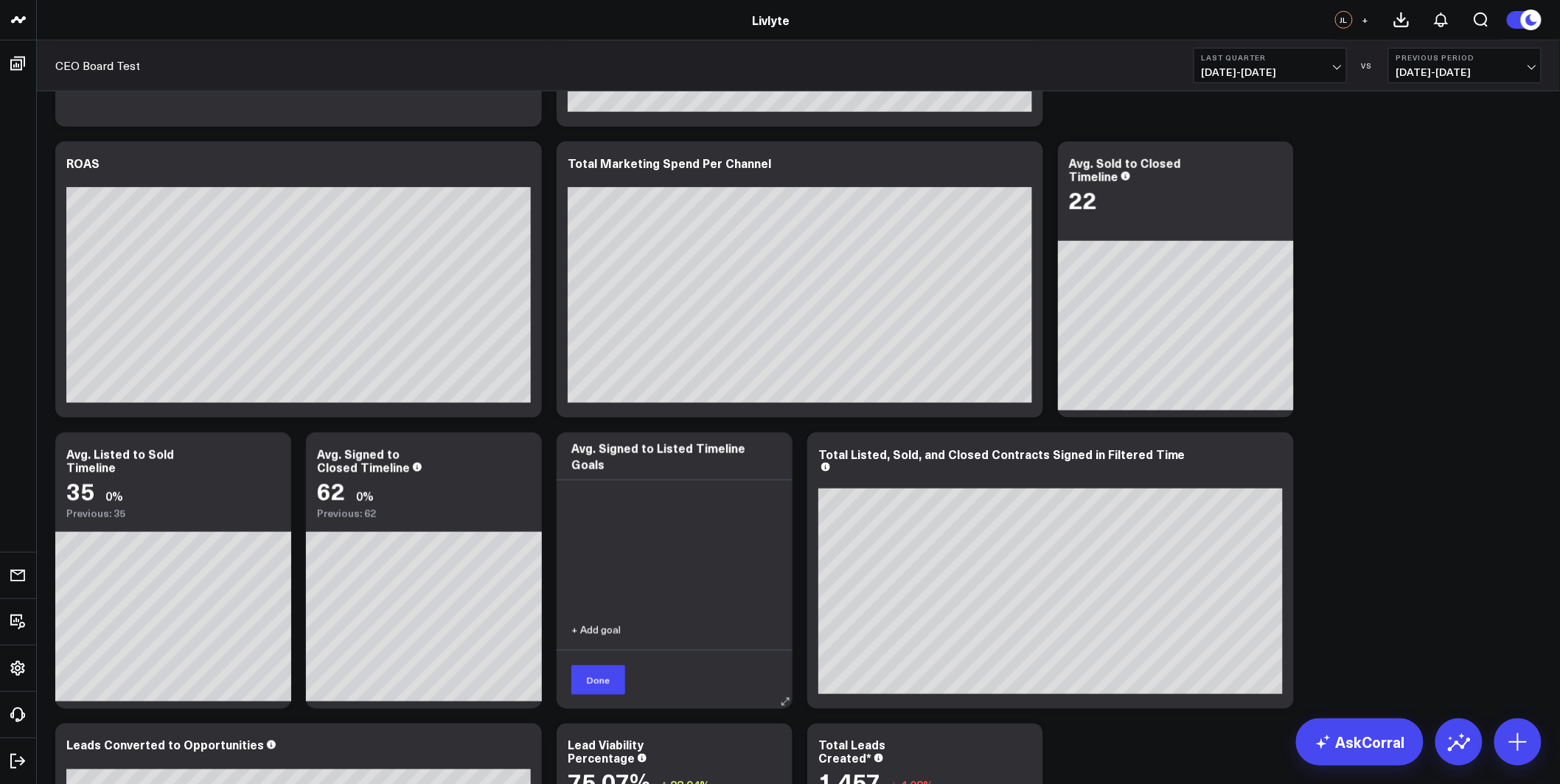
click at [608, 627] on button "+ Add goal" at bounding box center [596, 630] width 49 height 11
click at [658, 528] on input "text" at bounding box center [674, 517] width 206 height 25
type input "8"
type input "7"
click at [694, 563] on input "Month" at bounding box center [701, 568] width 52 height 23
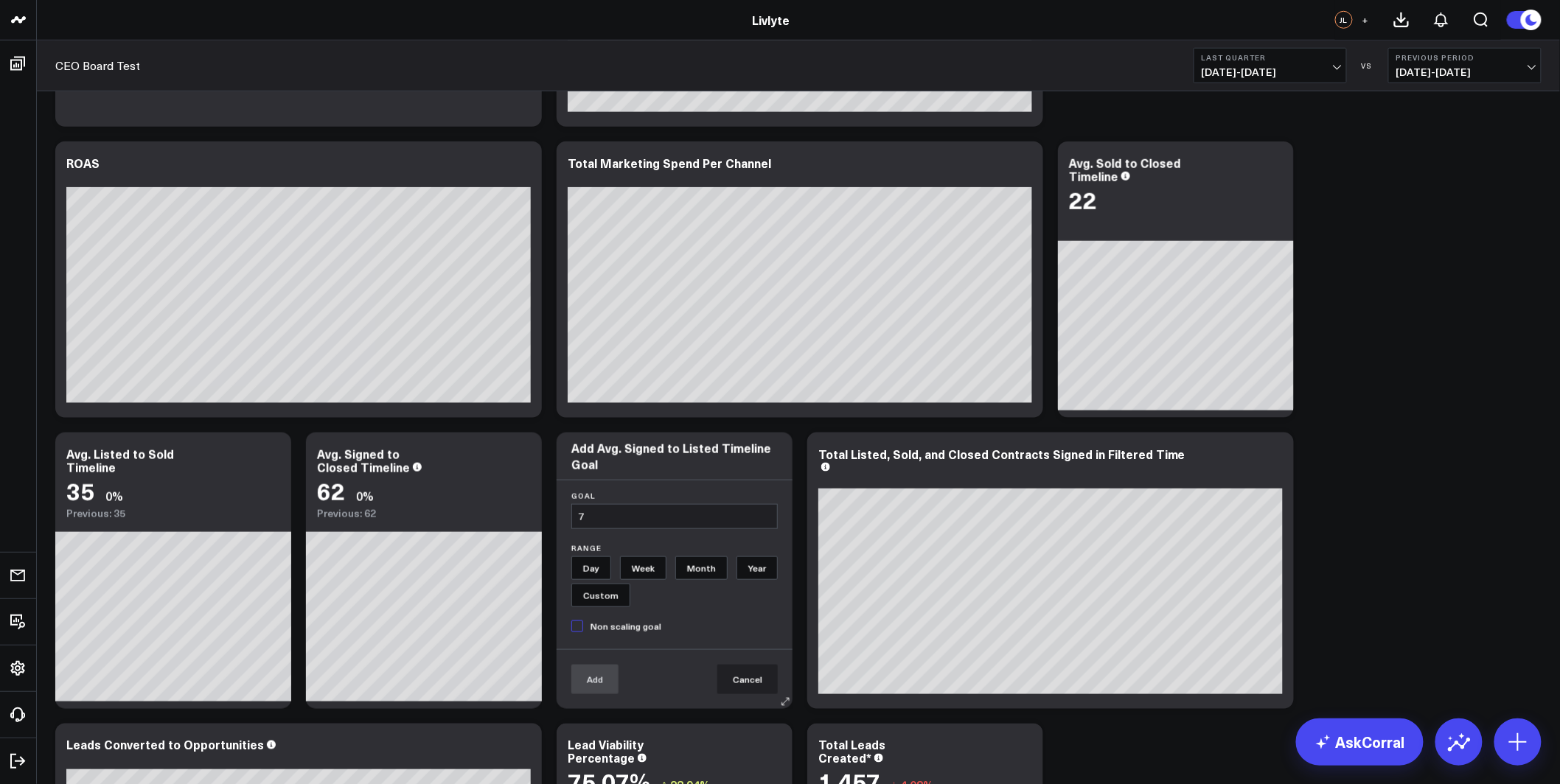
radio input "true"
click at [607, 675] on button "Add" at bounding box center [595, 679] width 47 height 29
click at [750, 514] on icon at bounding box center [755, 513] width 14 height 14
type input "7"
radio input "true"
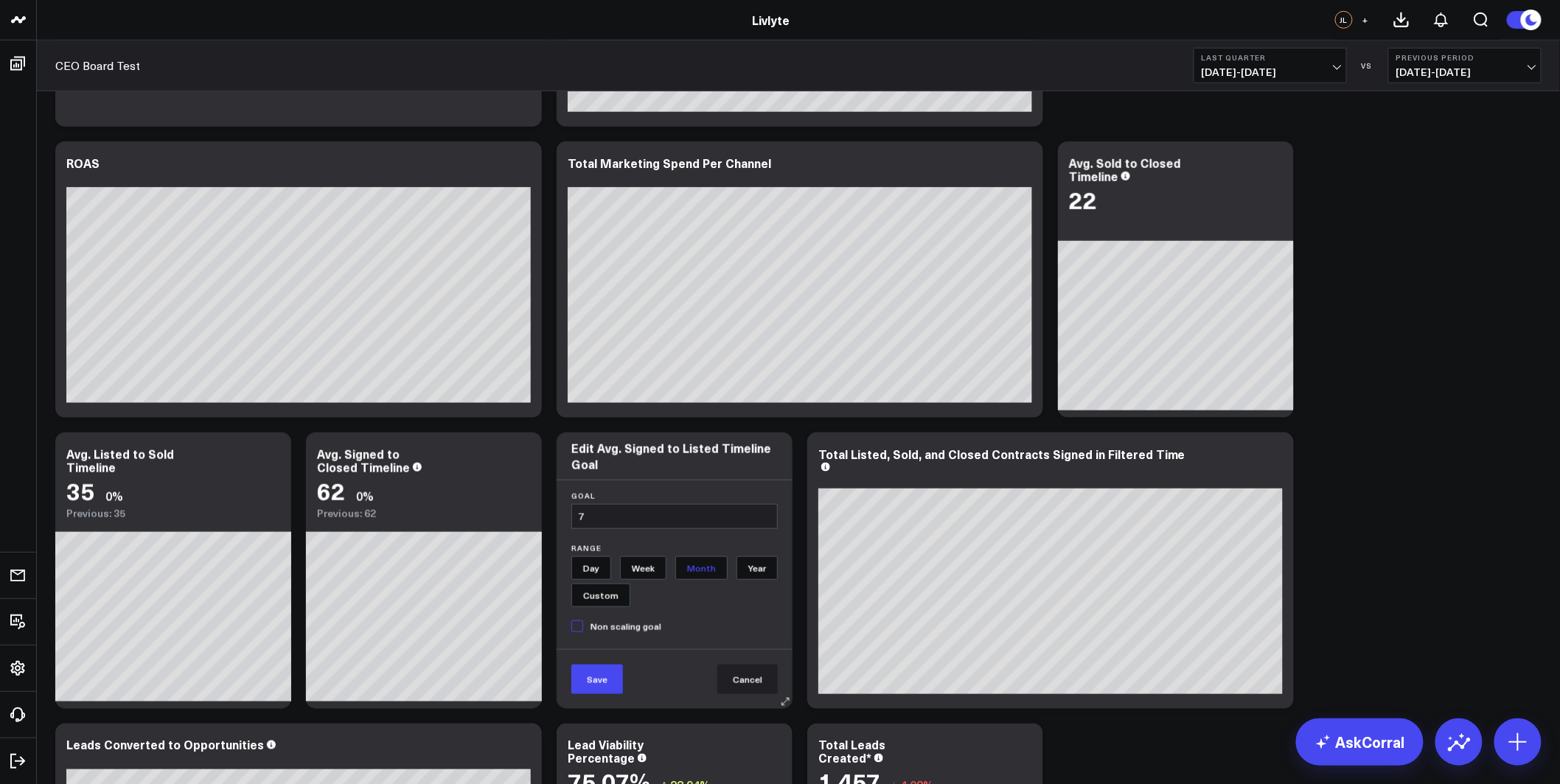
click at [581, 624] on span "Non scaling goal" at bounding box center [616, 626] width 90 height 12
click at [581, 624] on input "Non scaling goal" at bounding box center [616, 622] width 90 height 23
checkbox input "true"
click at [592, 686] on button "Save" at bounding box center [596, 679] width 51 height 29
click at [582, 681] on button "Done" at bounding box center [598, 680] width 54 height 29
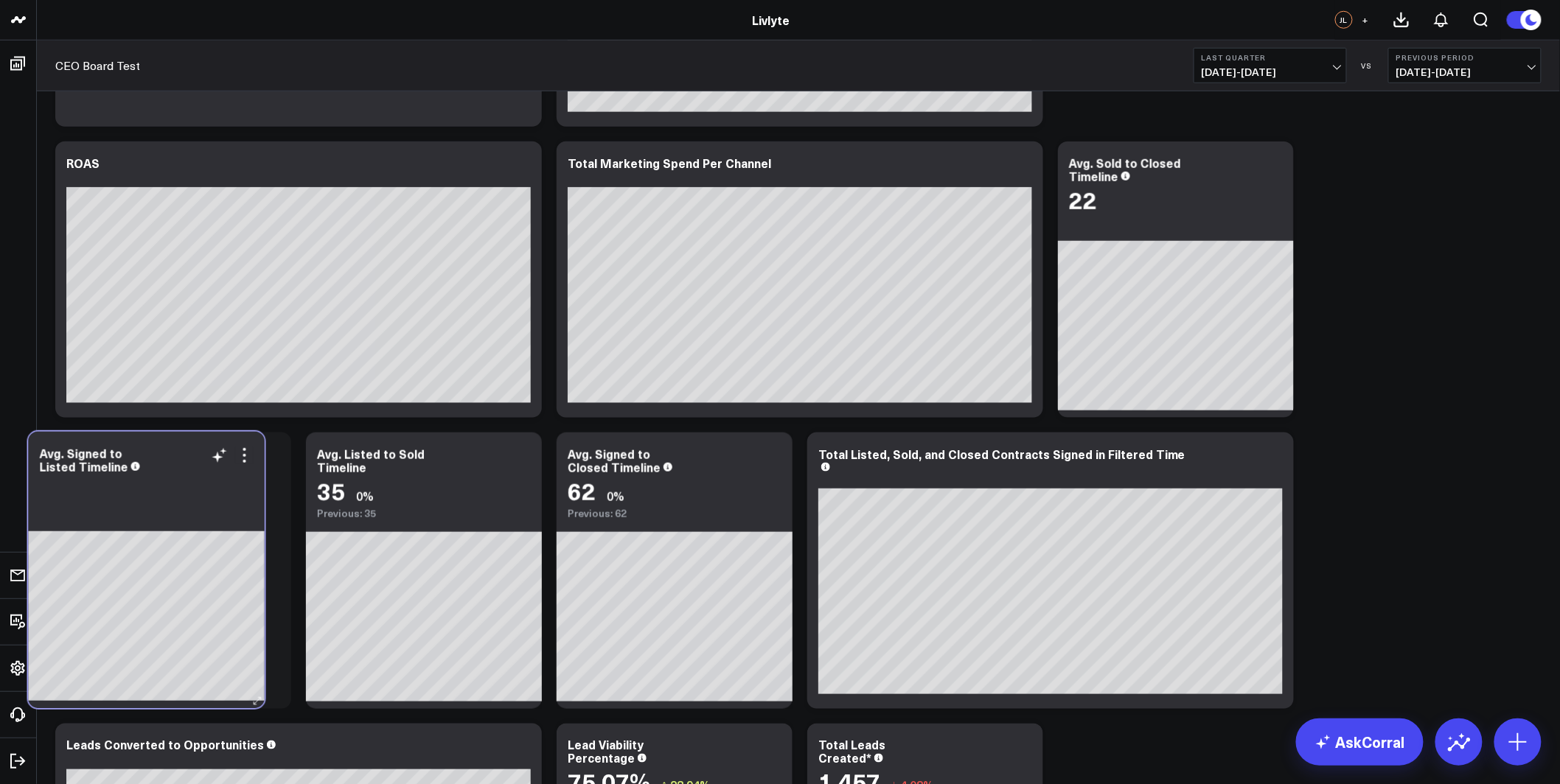
drag, startPoint x: 704, startPoint y: 502, endPoint x: 193, endPoint y: 506, distance: 511.0
click at [193, 506] on div "Avg. Signed to Listed Timeline" at bounding box center [147, 570] width 236 height 277
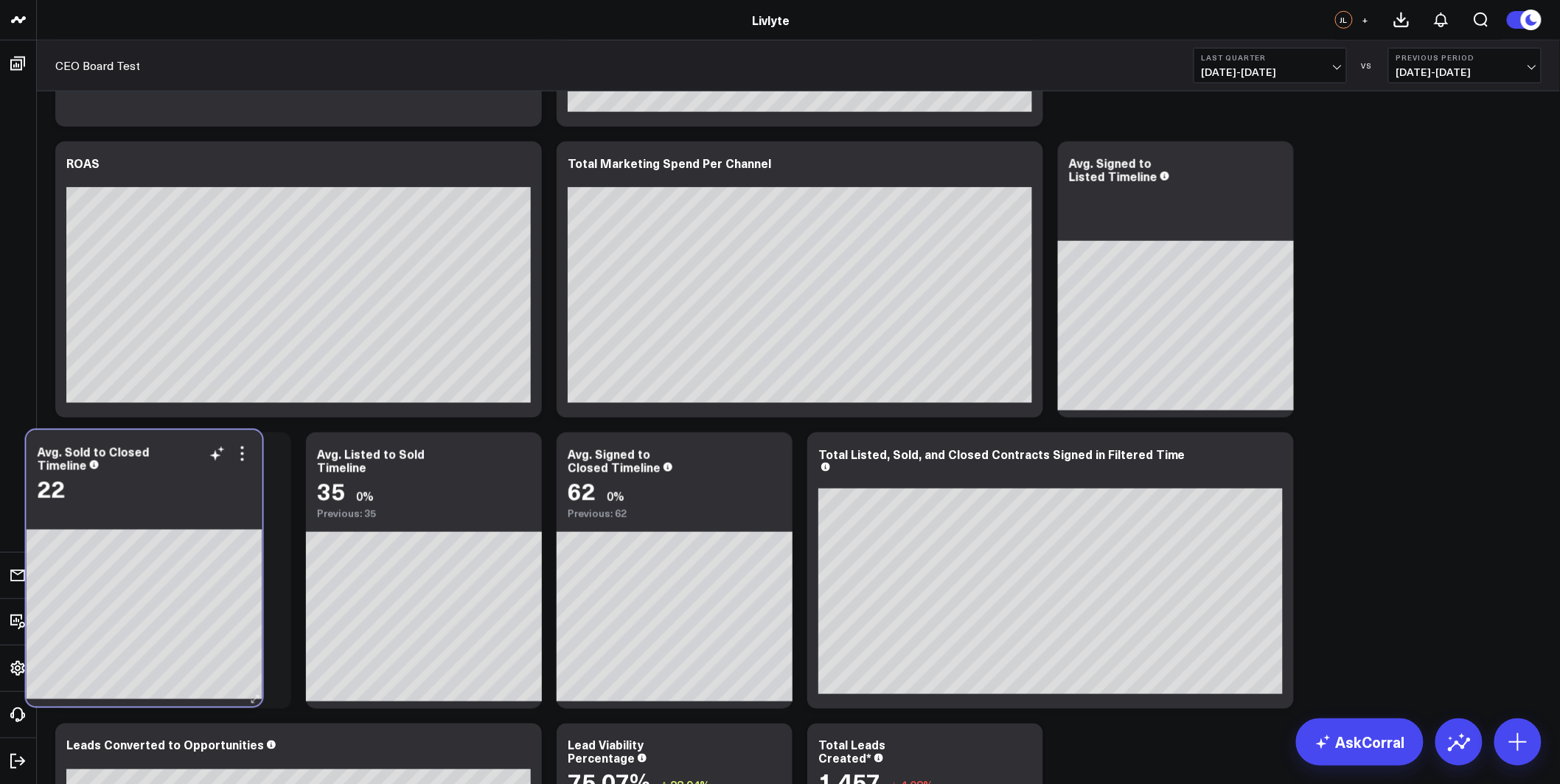
drag, startPoint x: 1099, startPoint y: 235, endPoint x: 70, endPoint y: 521, distance: 1068.0
click at [70, 521] on div "Avg. Sold to Closed Timeline 22" at bounding box center [144, 569] width 236 height 277
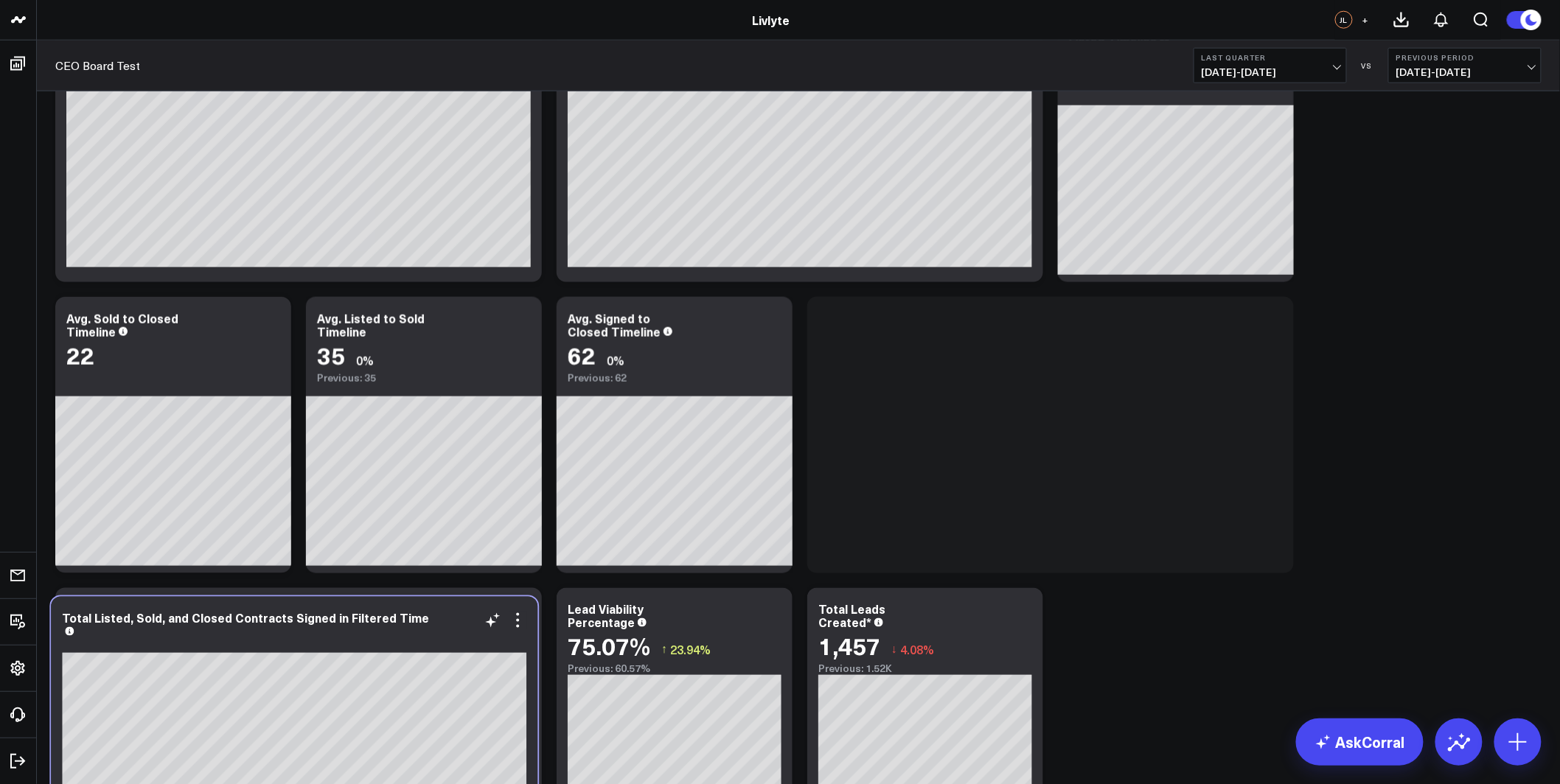
scroll to position [703, 0]
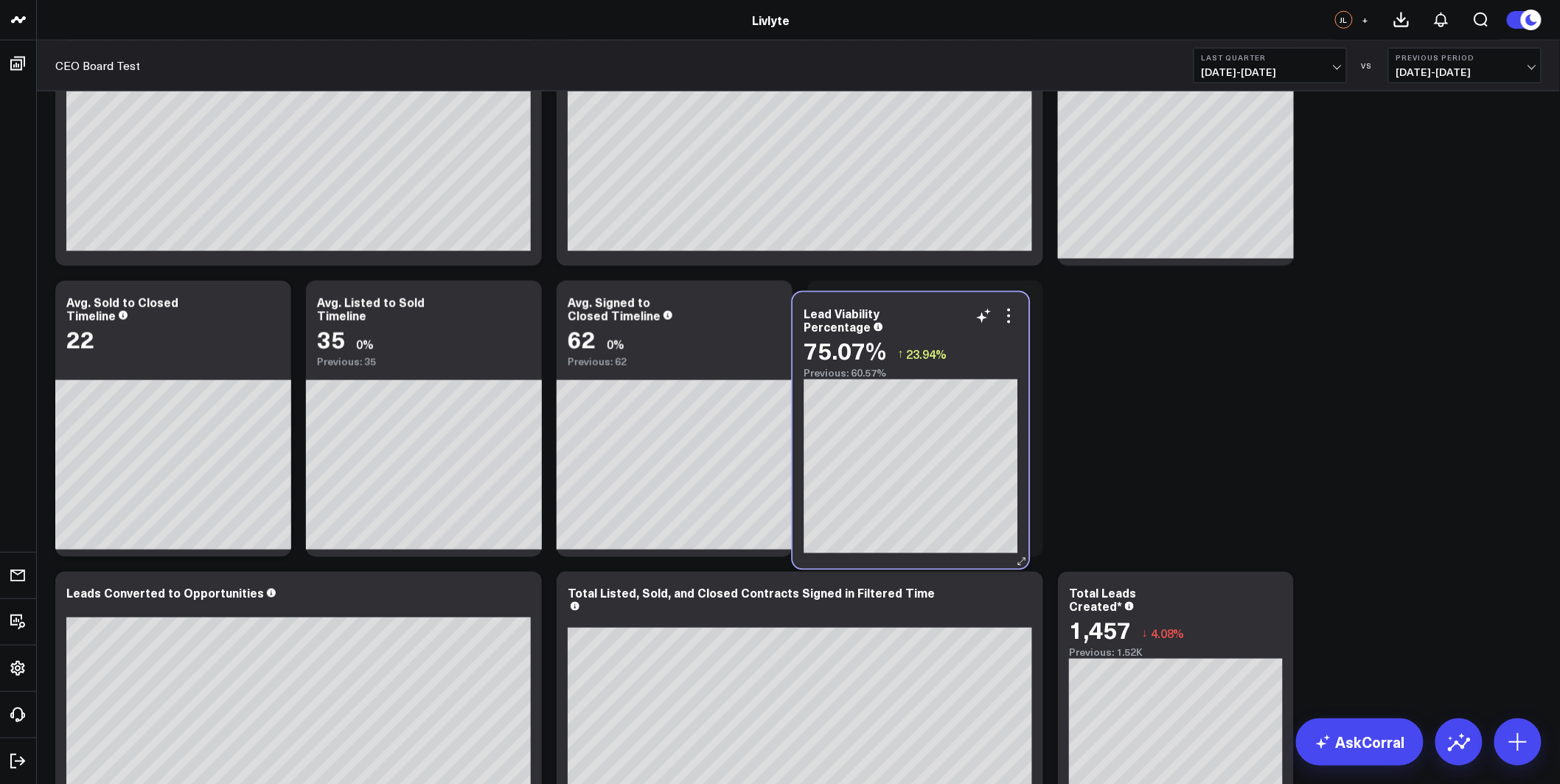
drag, startPoint x: 688, startPoint y: 610, endPoint x: 922, endPoint y: 341, distance: 356.5
click at [922, 341] on div "75.07% ↑ 23.94%" at bounding box center [911, 350] width 214 height 26
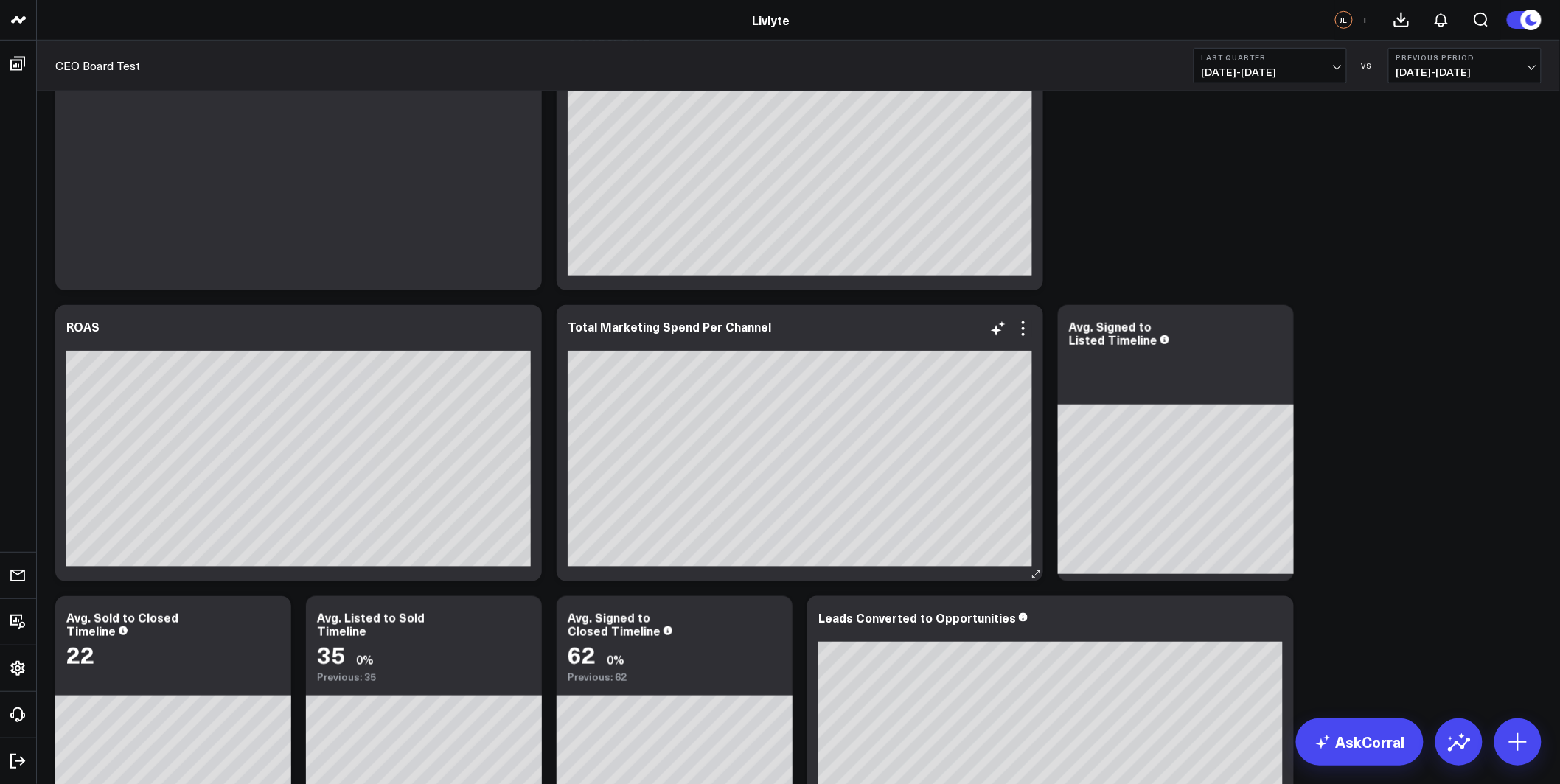
scroll to position [653, 0]
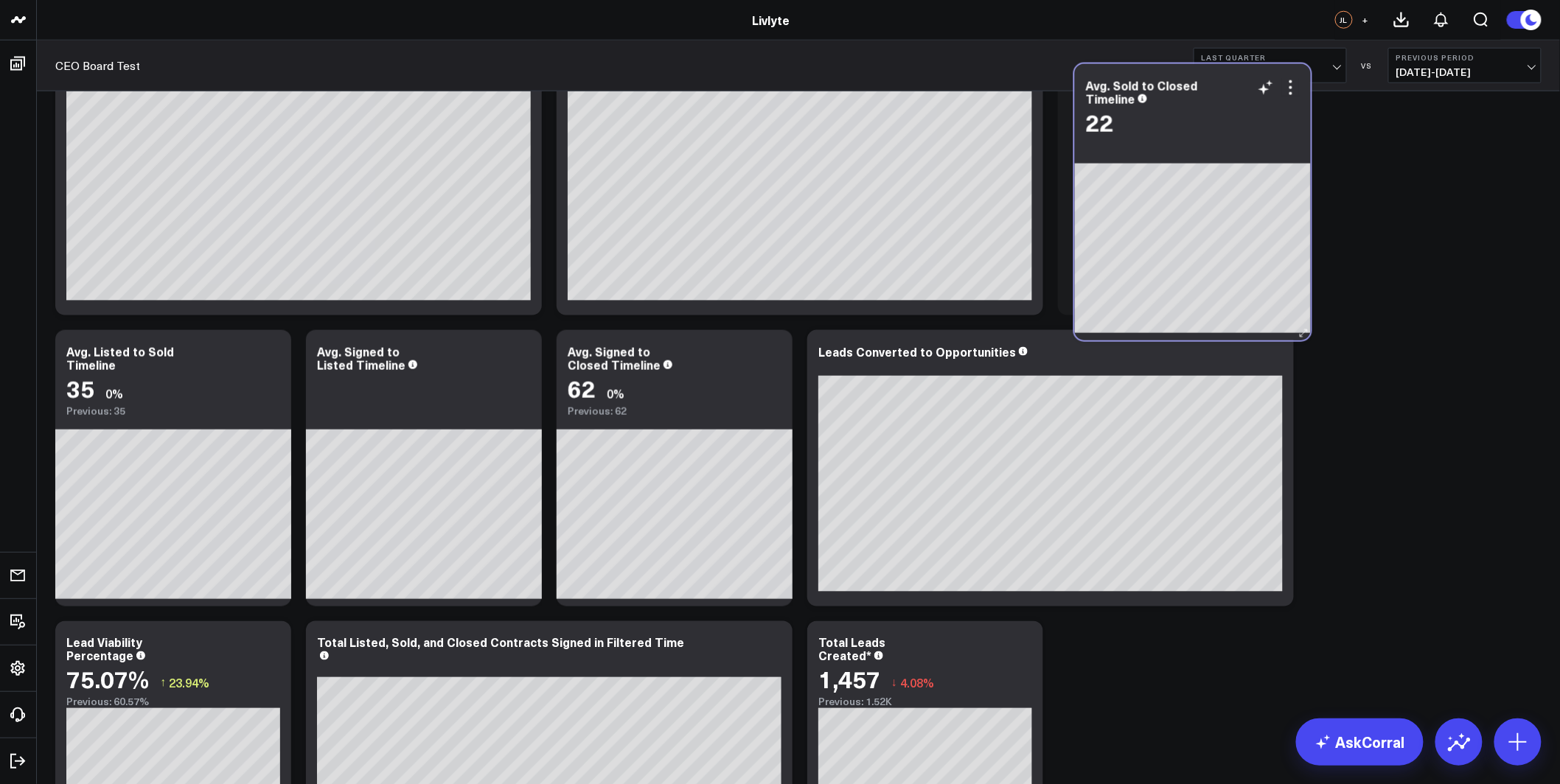
drag, startPoint x: 691, startPoint y: 393, endPoint x: 1194, endPoint y: 132, distance: 566.7
click at [1195, 132] on div "22" at bounding box center [1193, 122] width 214 height 26
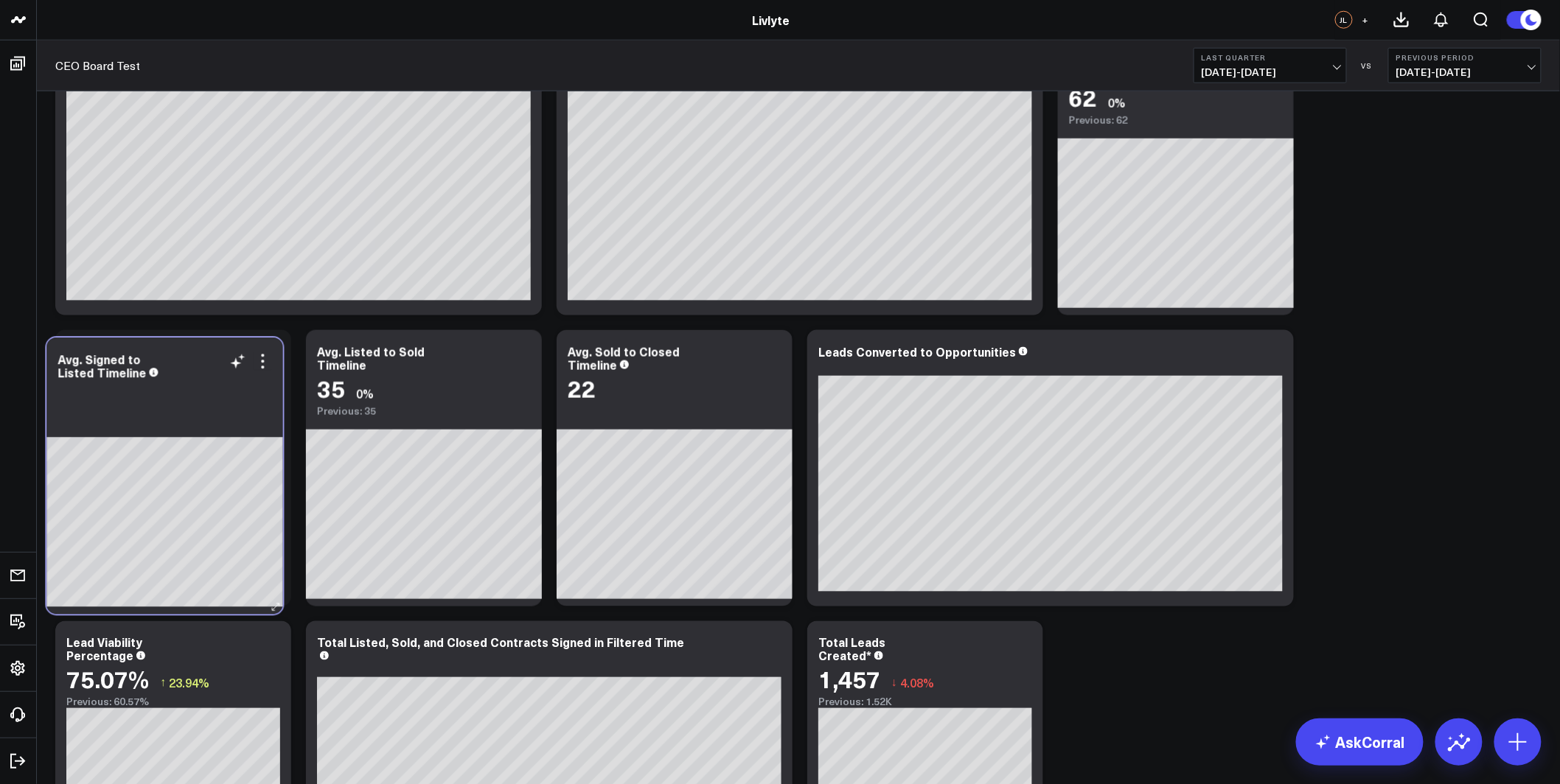
drag, startPoint x: 213, startPoint y: 425, endPoint x: 190, endPoint y: 414, distance: 25.5
click at [144, 412] on div "Avg. Signed to Listed Timeline" at bounding box center [165, 476] width 236 height 277
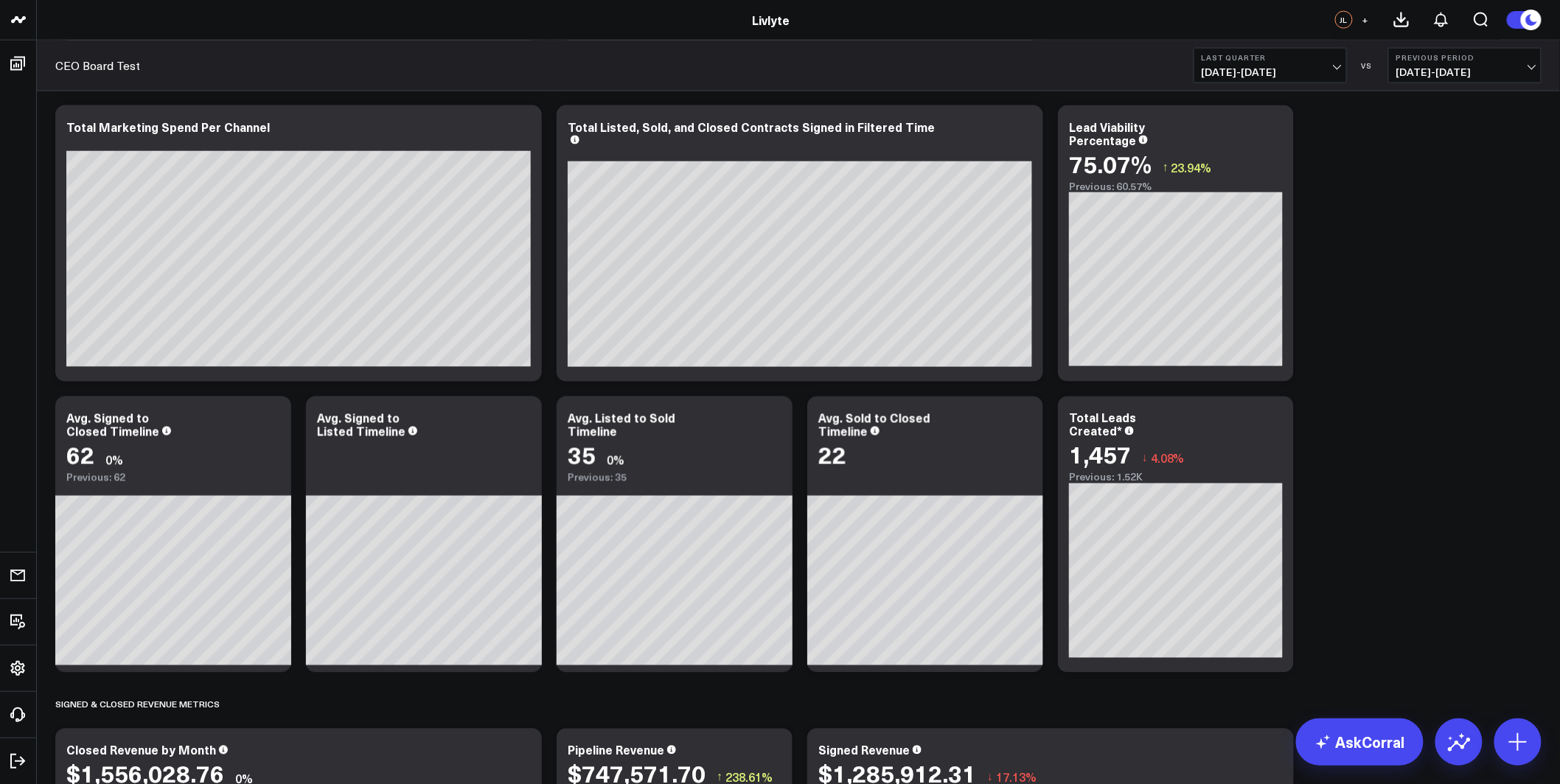
scroll to position [919, 0]
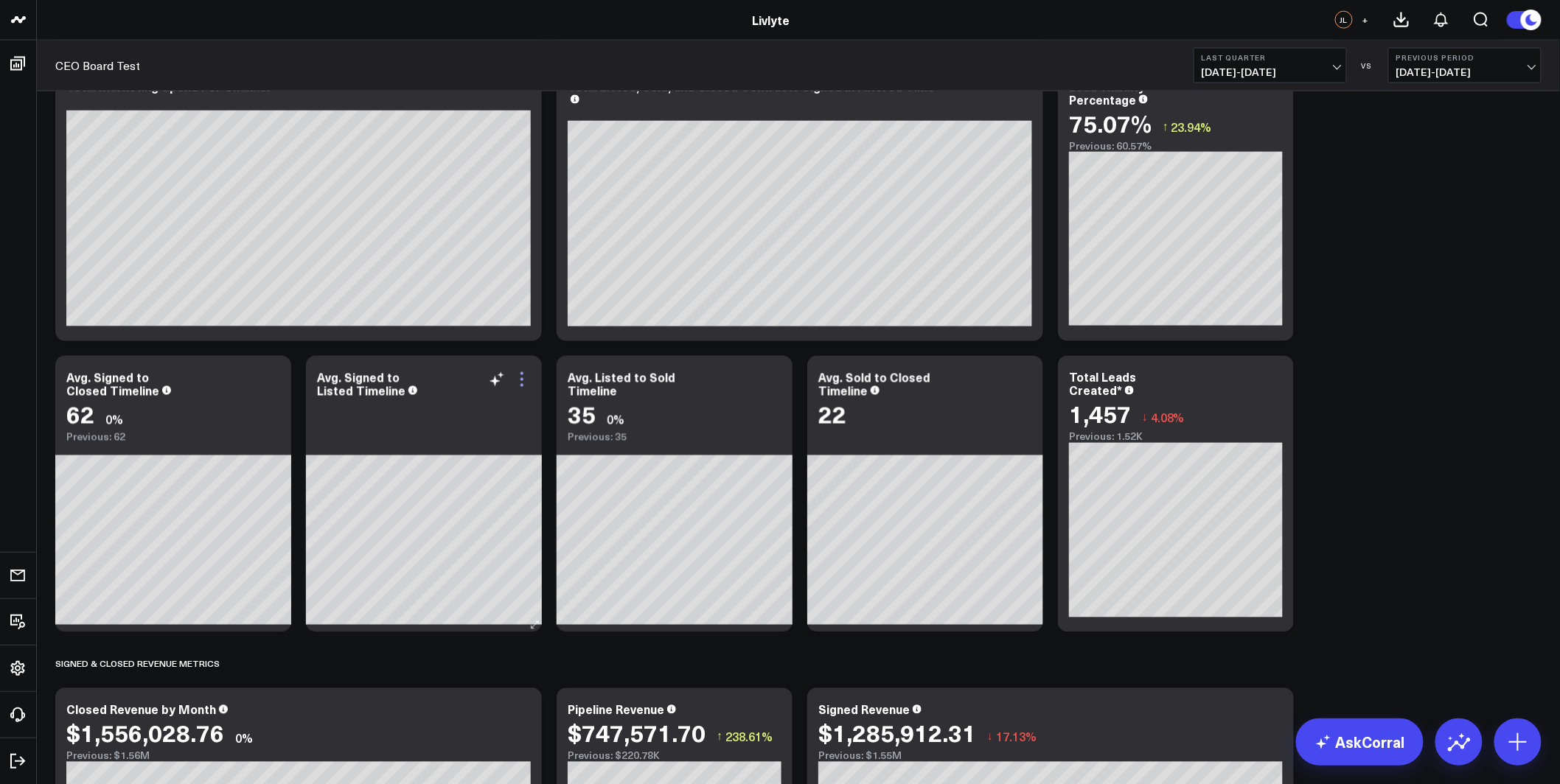
click at [518, 380] on icon at bounding box center [522, 379] width 17 height 17
click at [0, 0] on button "Edit Widget" at bounding box center [0, 0] width 0 height 0
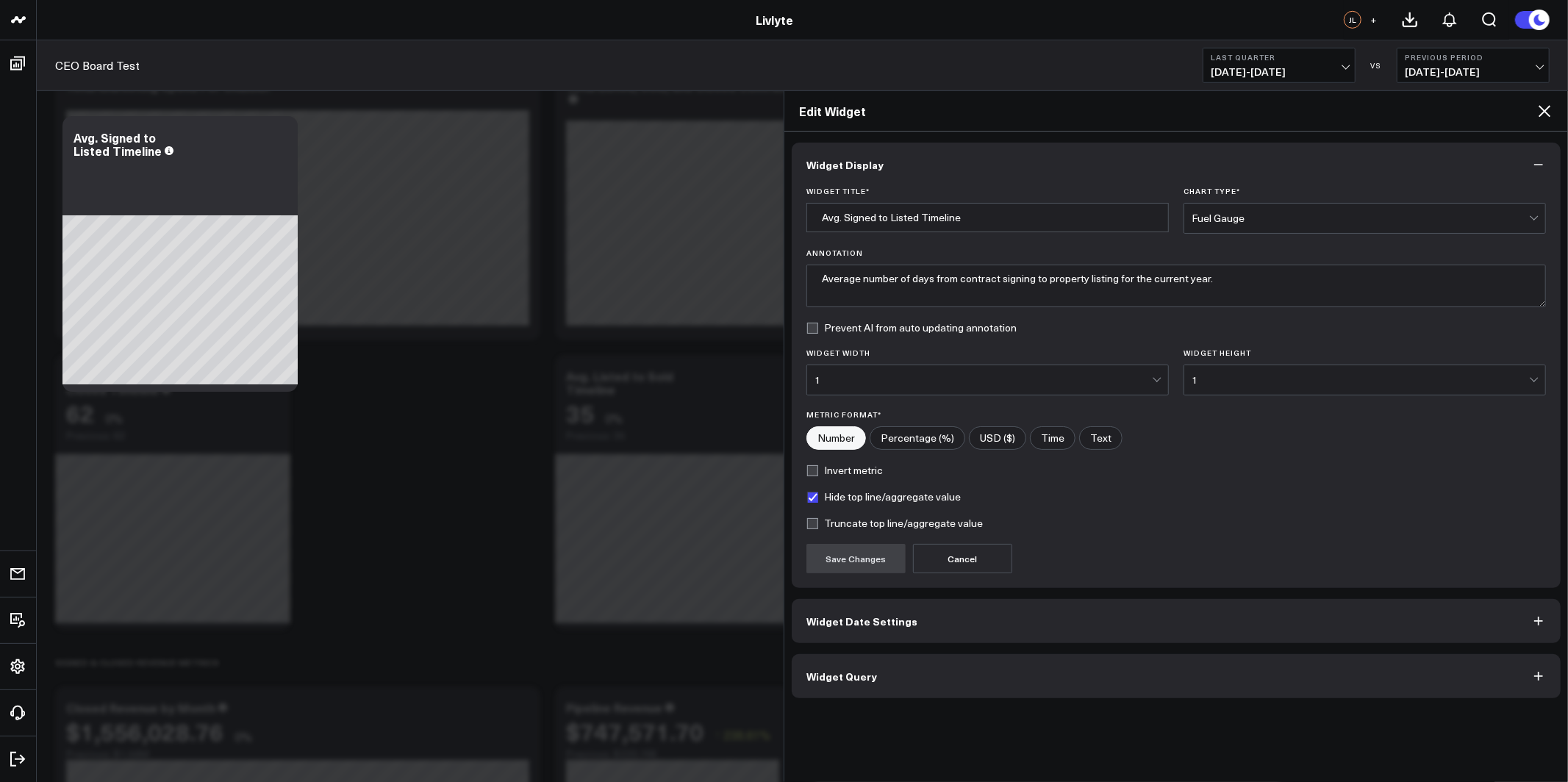
click at [830, 496] on label "Hide top line/aggregate value" at bounding box center [883, 497] width 154 height 12
click at [818, 496] on input "Hide top line/aggregate value" at bounding box center [812, 497] width 12 height 12
checkbox input "false"
click at [821, 521] on label "Truncate top line/aggregate value" at bounding box center [894, 523] width 177 height 12
click at [818, 521] on input "Truncate top line/aggregate value" at bounding box center [812, 523] width 12 height 12
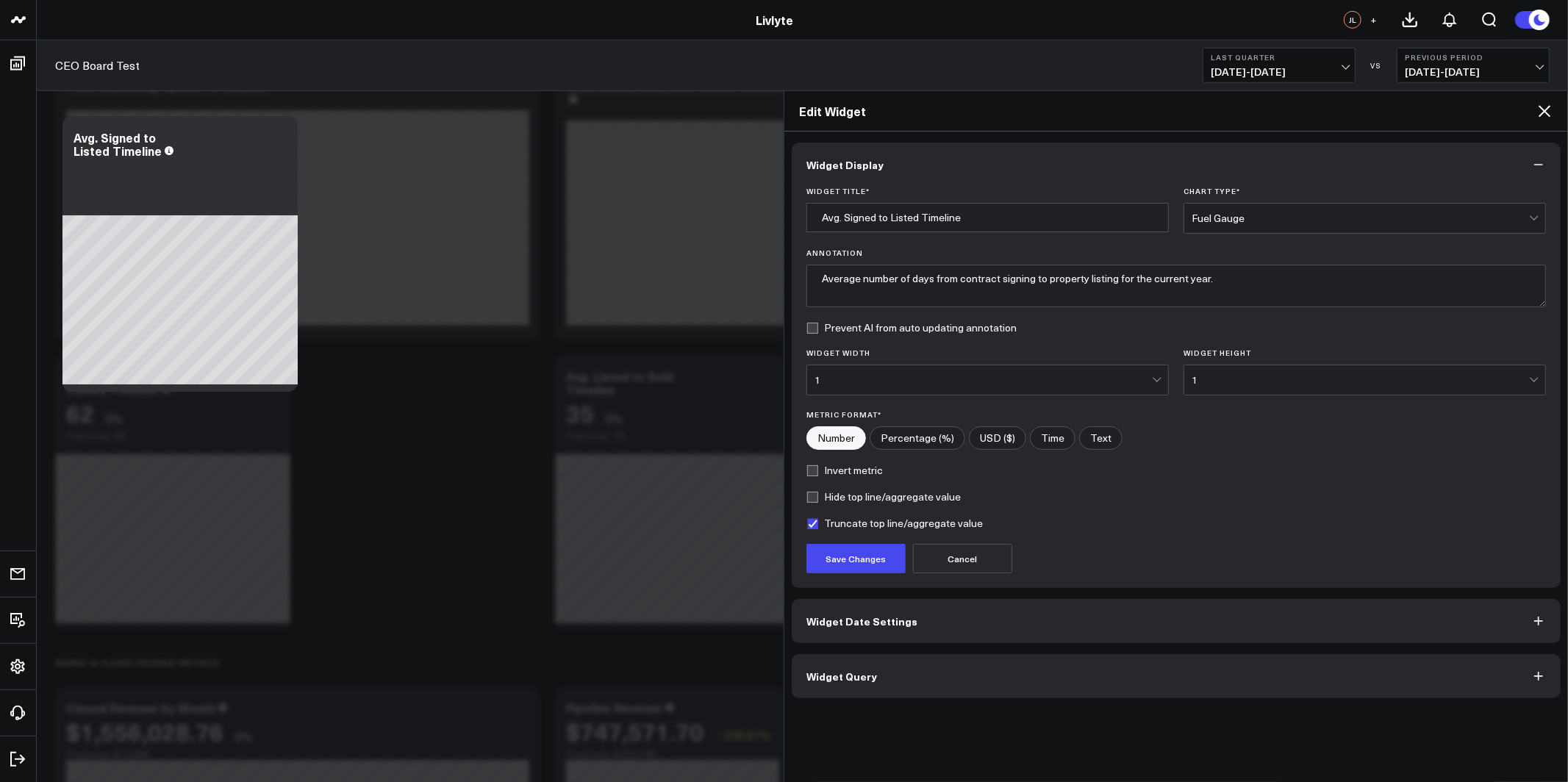
checkbox input "true"
click at [847, 566] on button "Save Changes" at bounding box center [855, 558] width 99 height 29
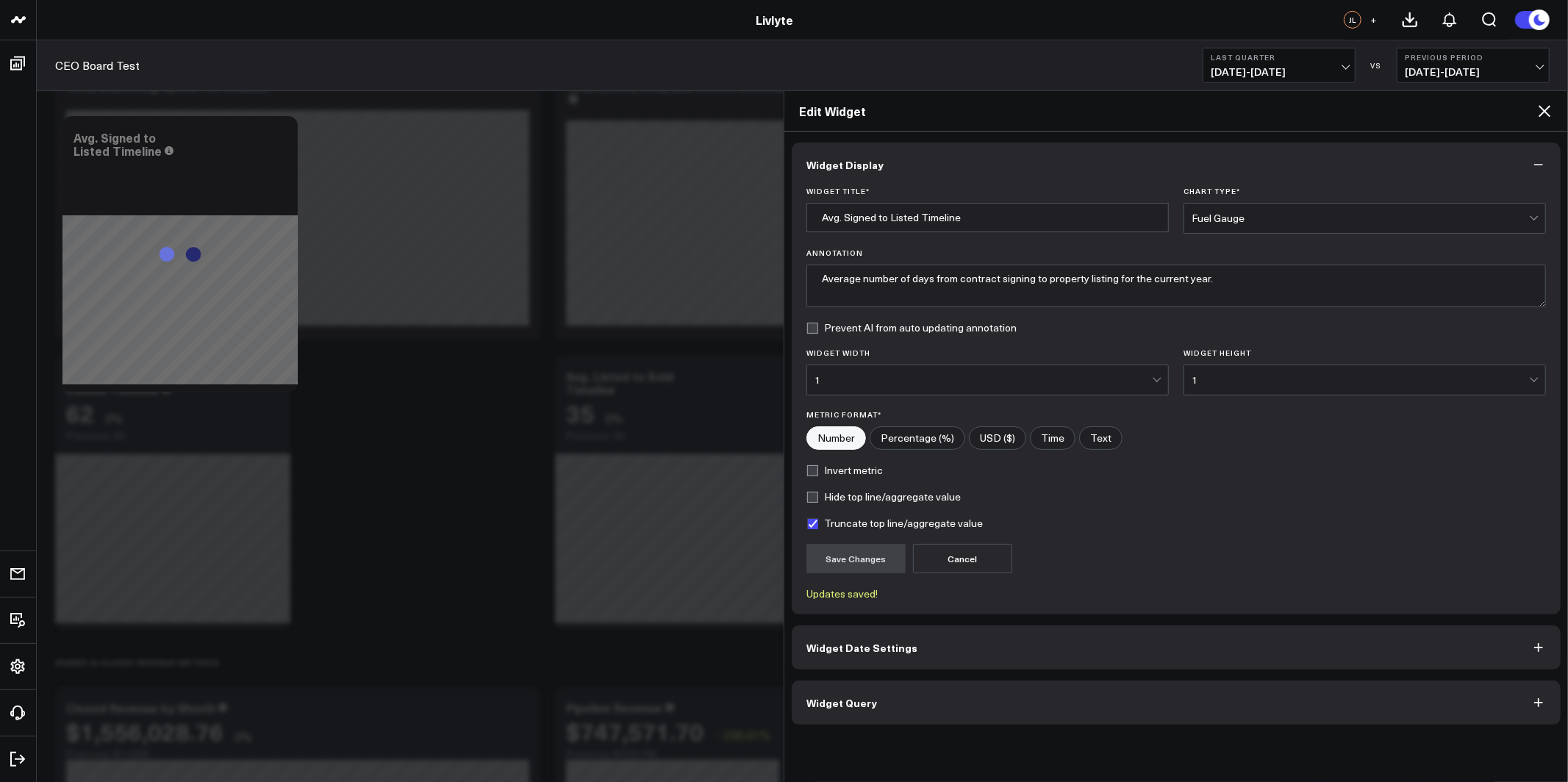
click at [1533, 110] on h2 "Edit Widget" at bounding box center [1167, 111] width 737 height 16
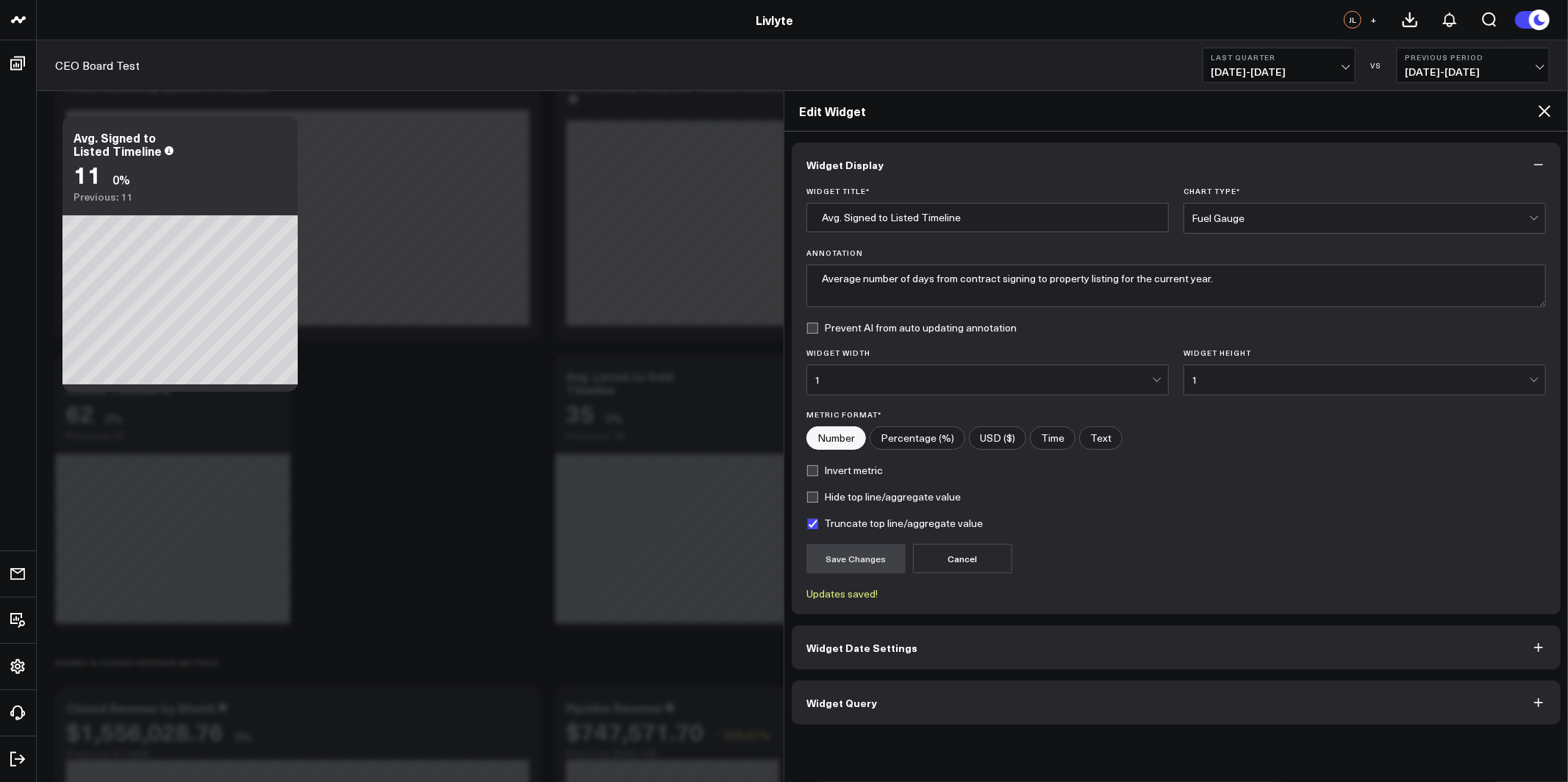
click at [1541, 112] on icon at bounding box center [1545, 111] width 17 height 17
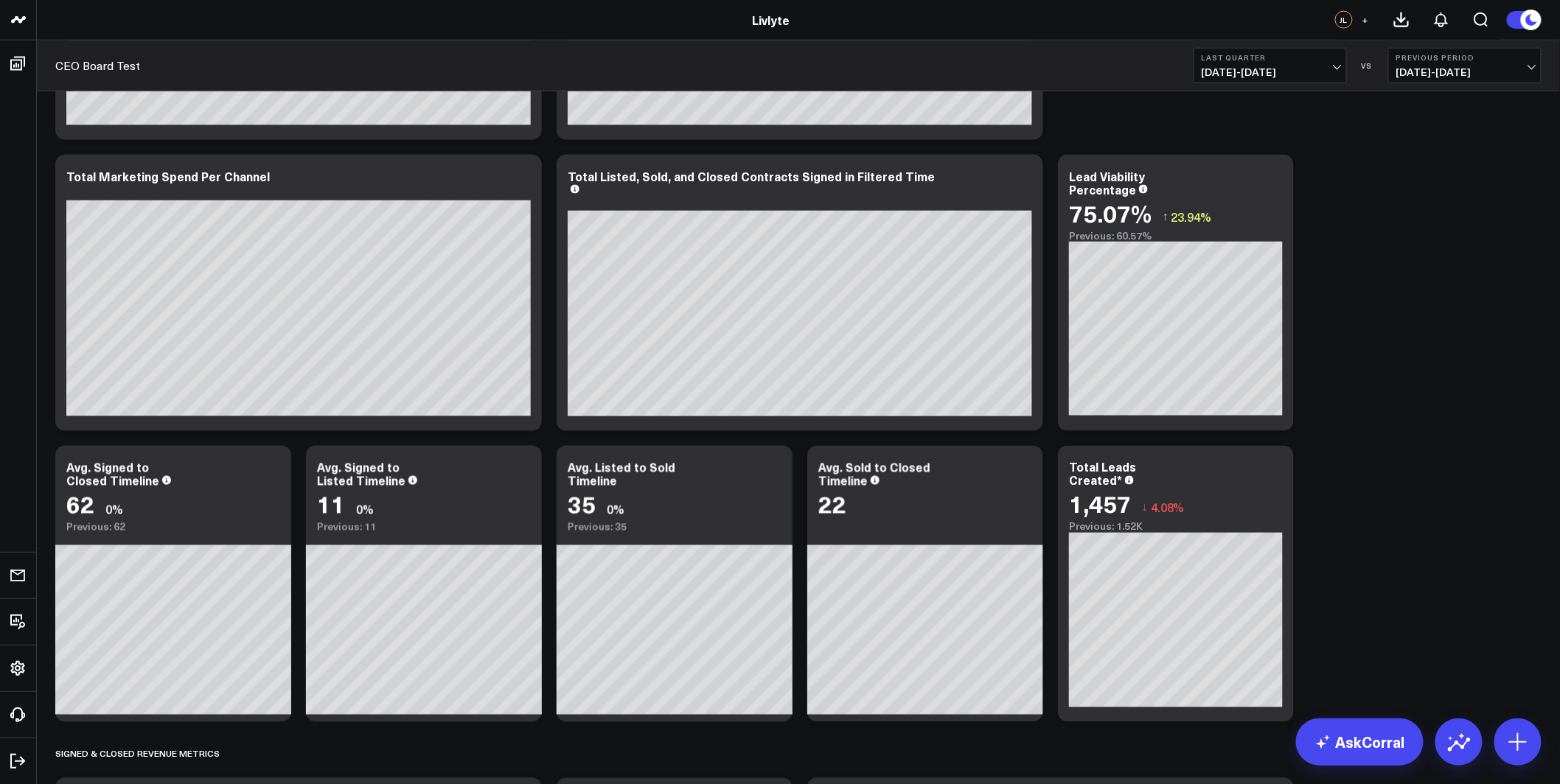
scroll to position [971, 0]
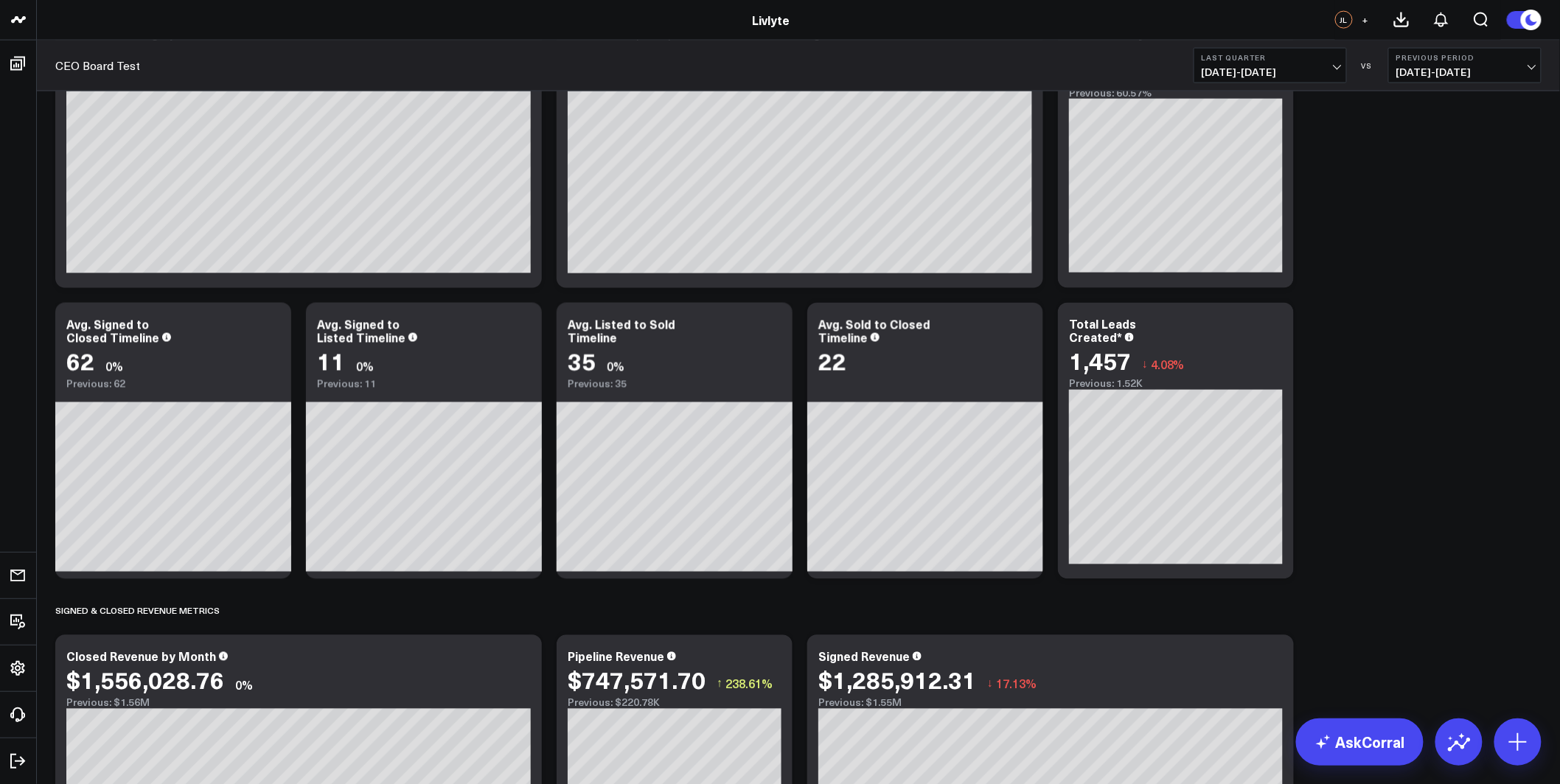
click at [1298, 67] on span "[DATE] - [DATE]" at bounding box center [1270, 73] width 138 height 12
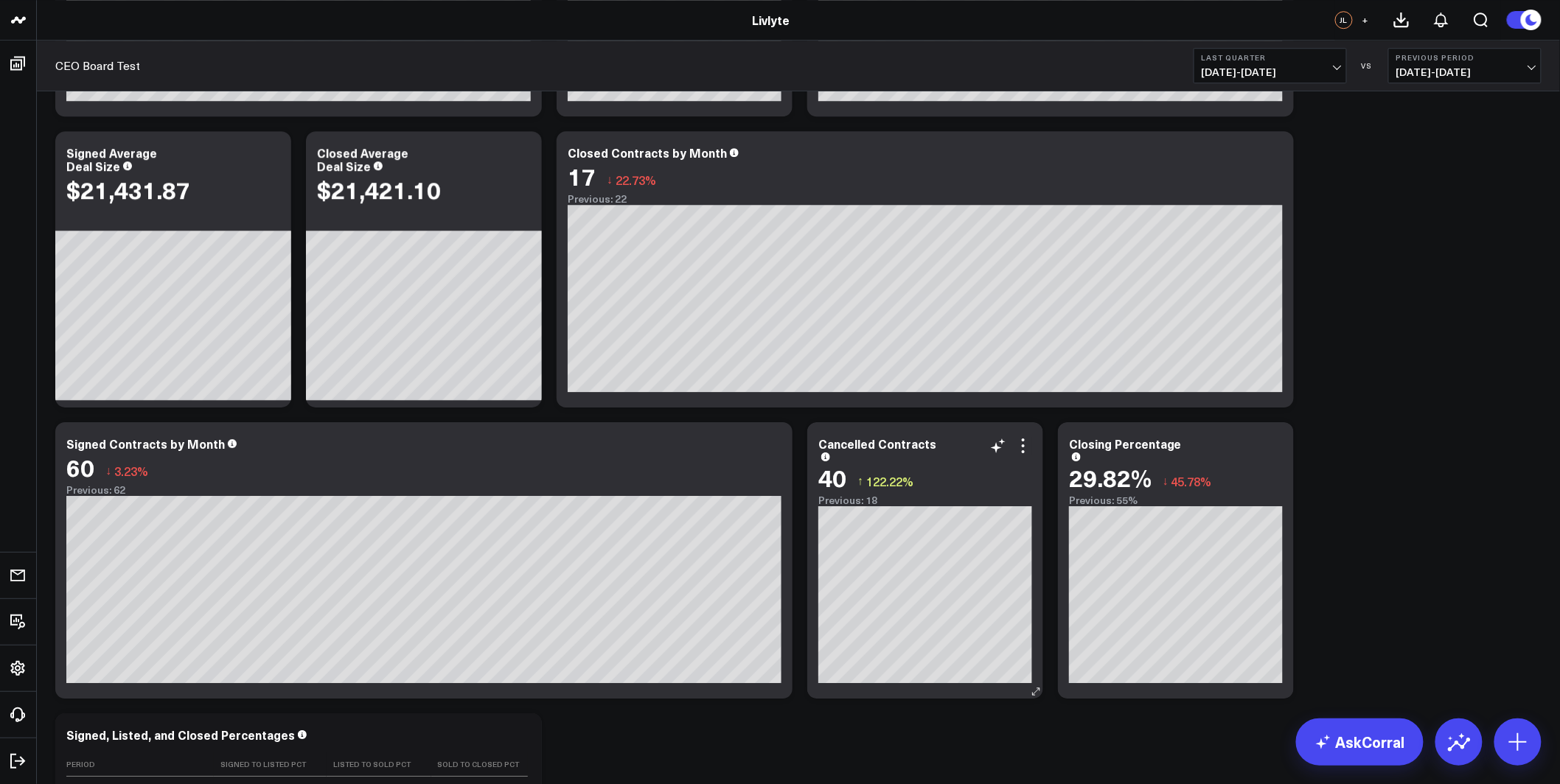
scroll to position [1790, 0]
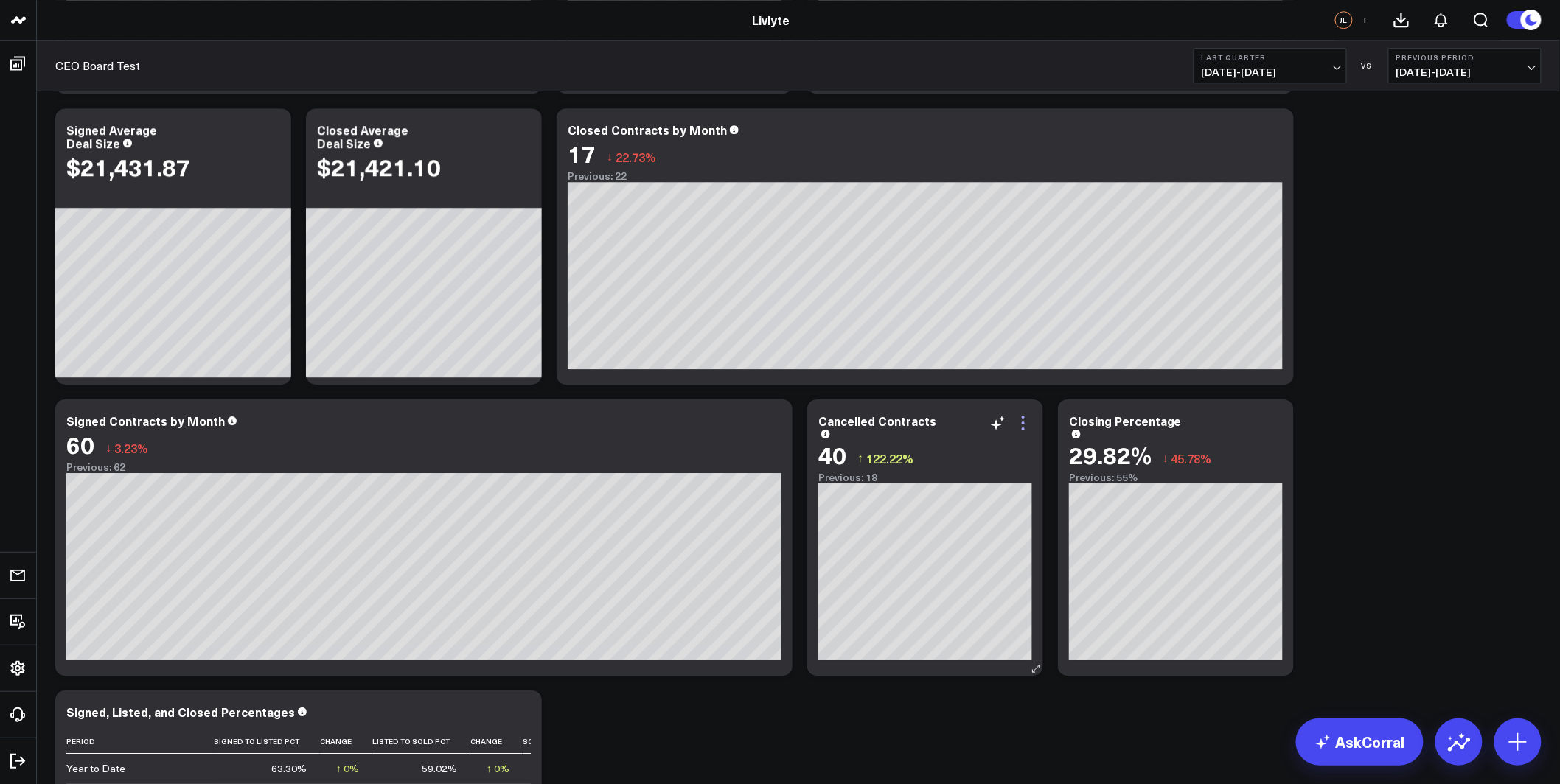
click at [1025, 418] on icon at bounding box center [1024, 423] width 17 height 17
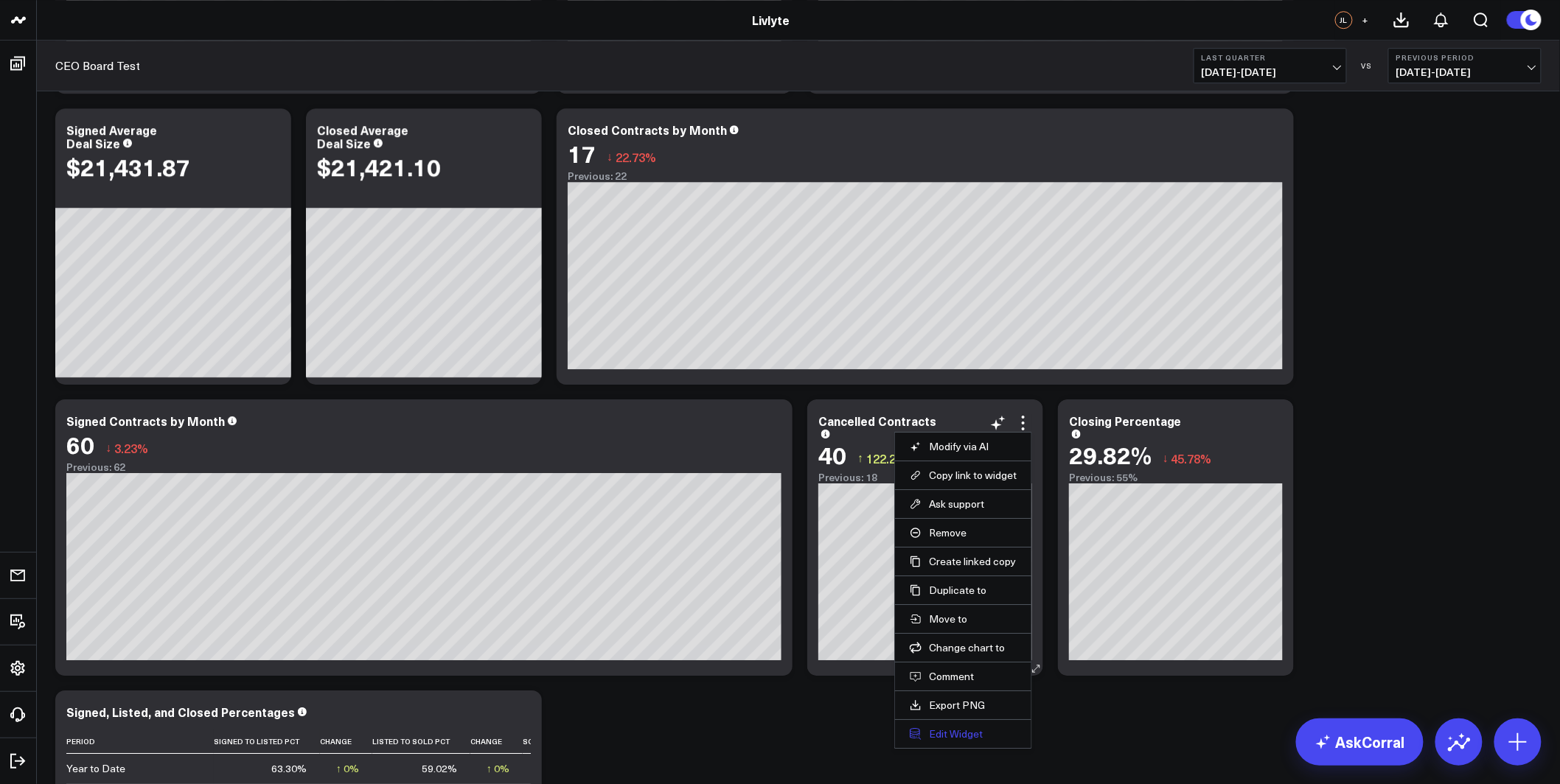
click at [944, 738] on button "Edit Widget" at bounding box center [964, 734] width 107 height 14
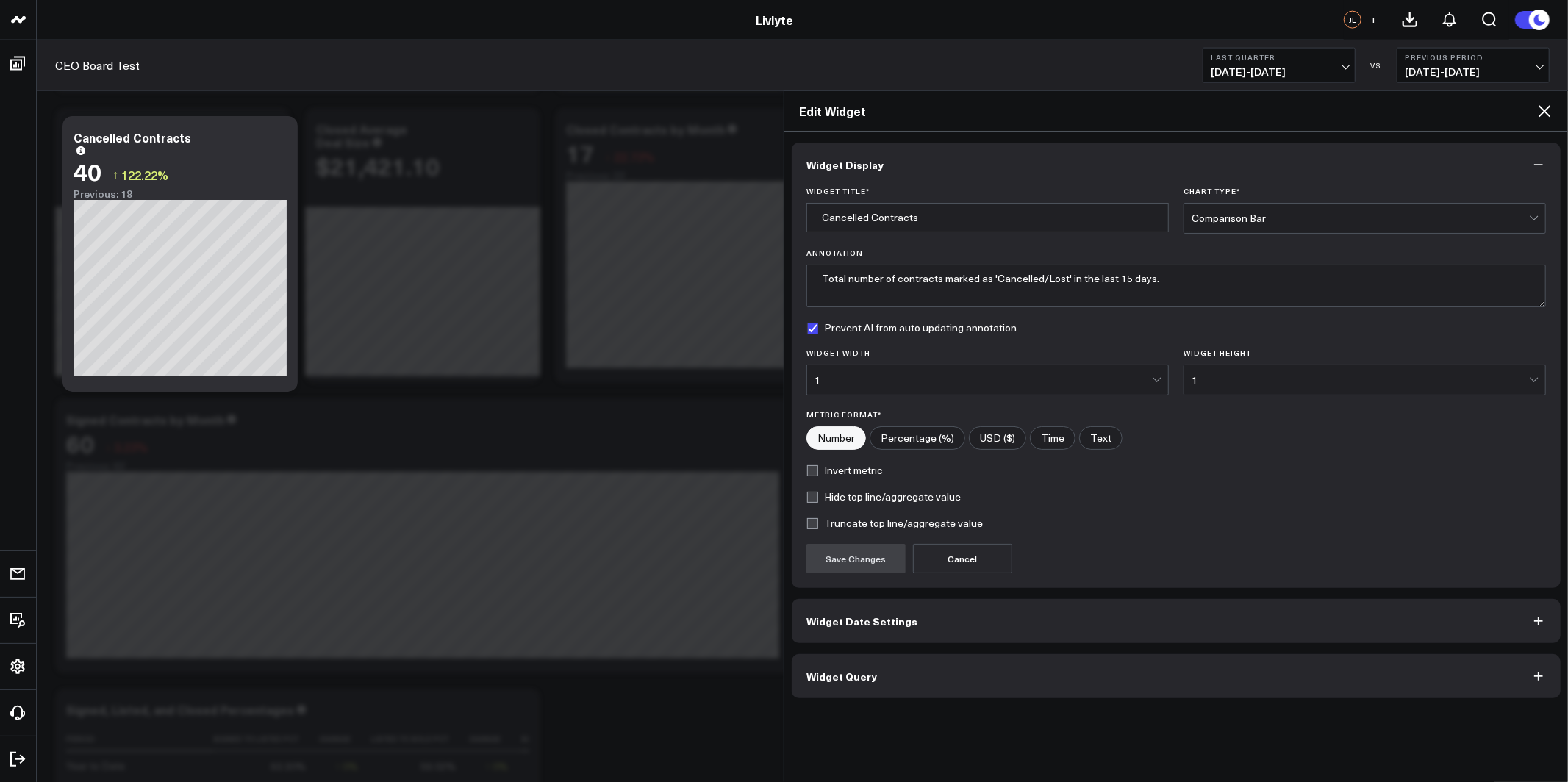
click at [868, 474] on label "Invert metric" at bounding box center [844, 470] width 76 height 12
click at [818, 474] on input "Invert metric" at bounding box center [812, 470] width 12 height 12
checkbox input "true"
click at [858, 577] on div "Widget Title * Cancelled Contracts Chart Type * Comparison Bar Annotation Total…" at bounding box center [1176, 387] width 769 height 402
click at [859, 567] on button "Save Changes" at bounding box center [855, 558] width 99 height 29
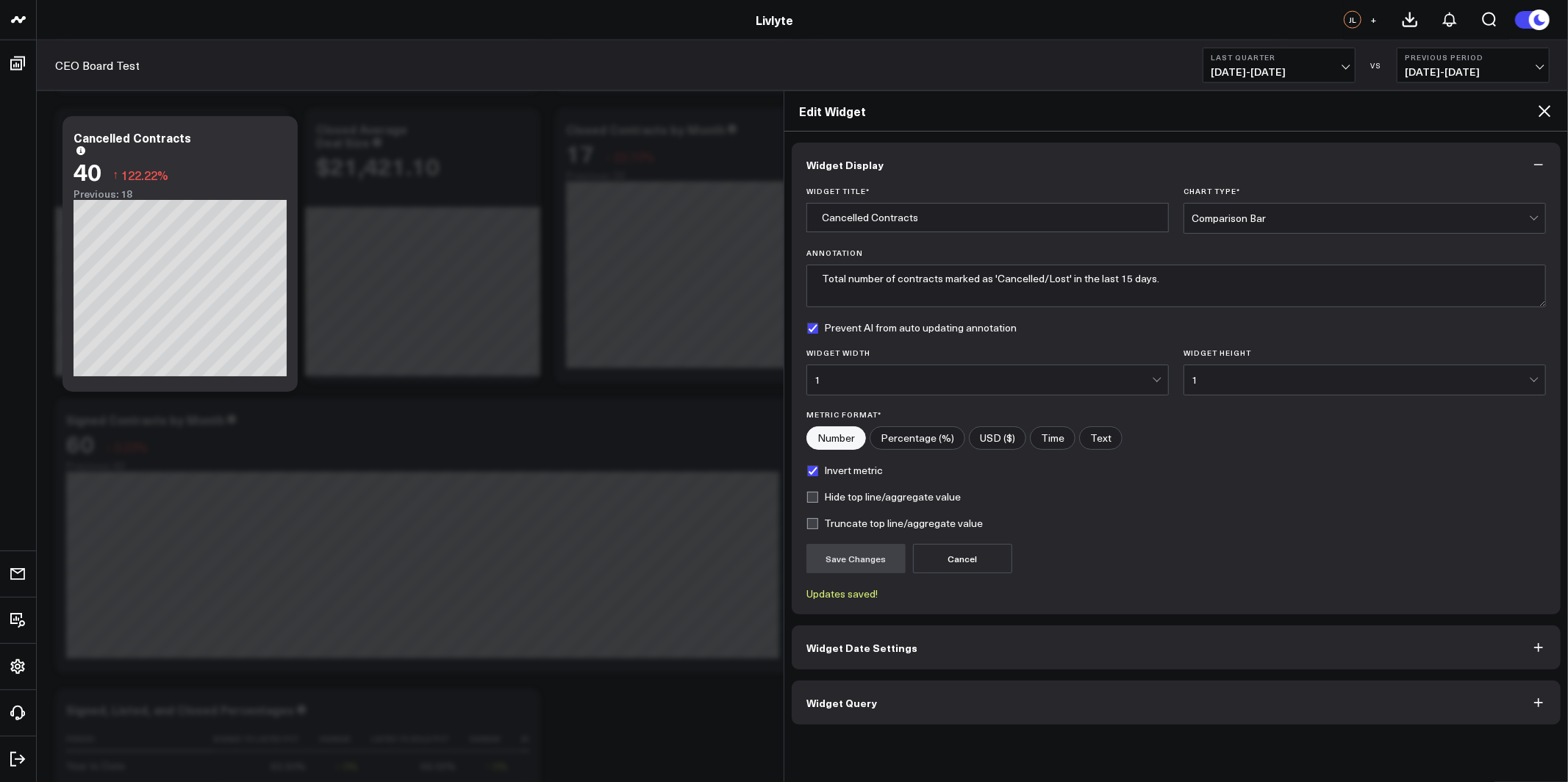
click at [1544, 109] on icon at bounding box center [1545, 111] width 12 height 12
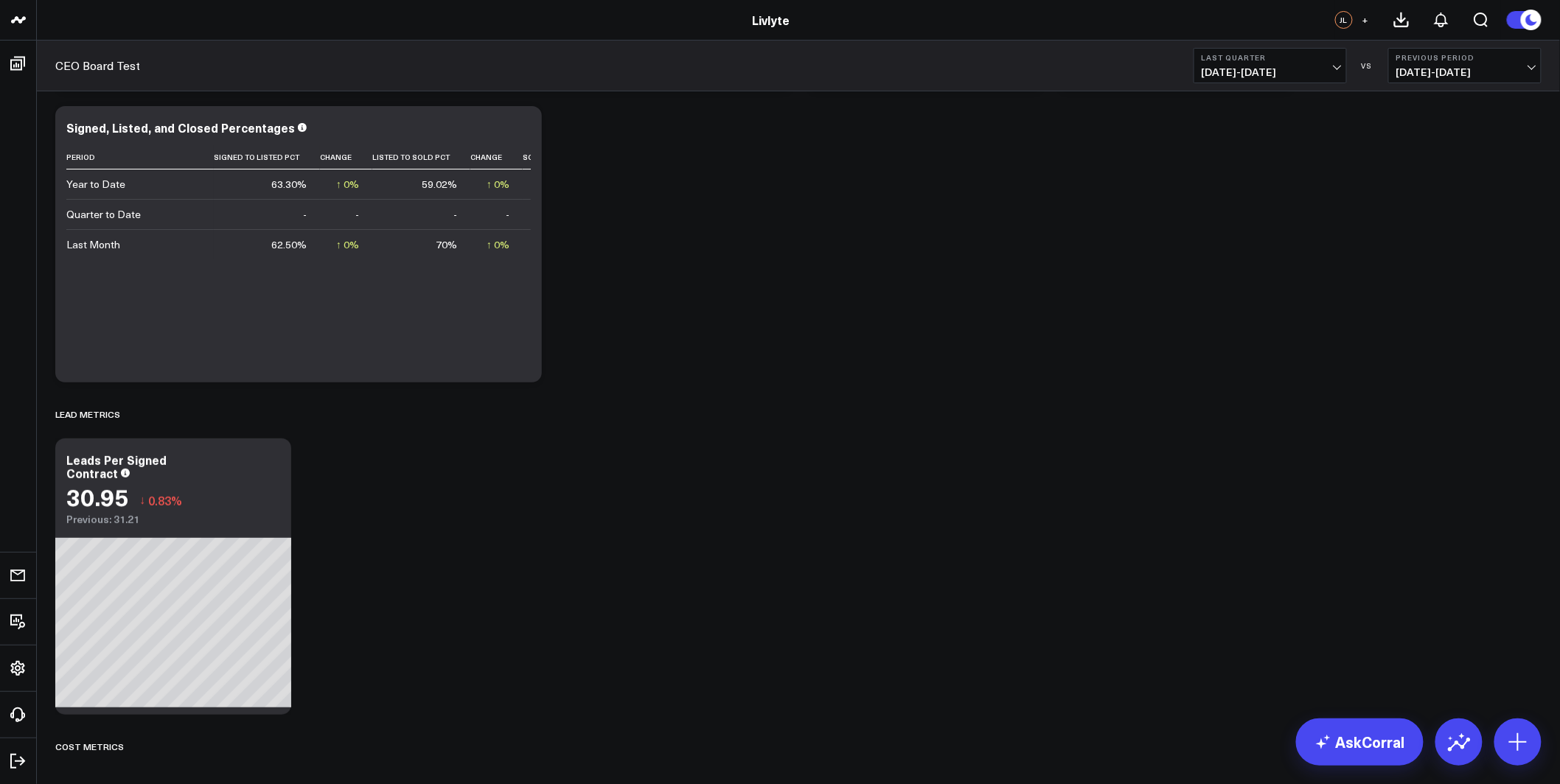
scroll to position [2376, 0]
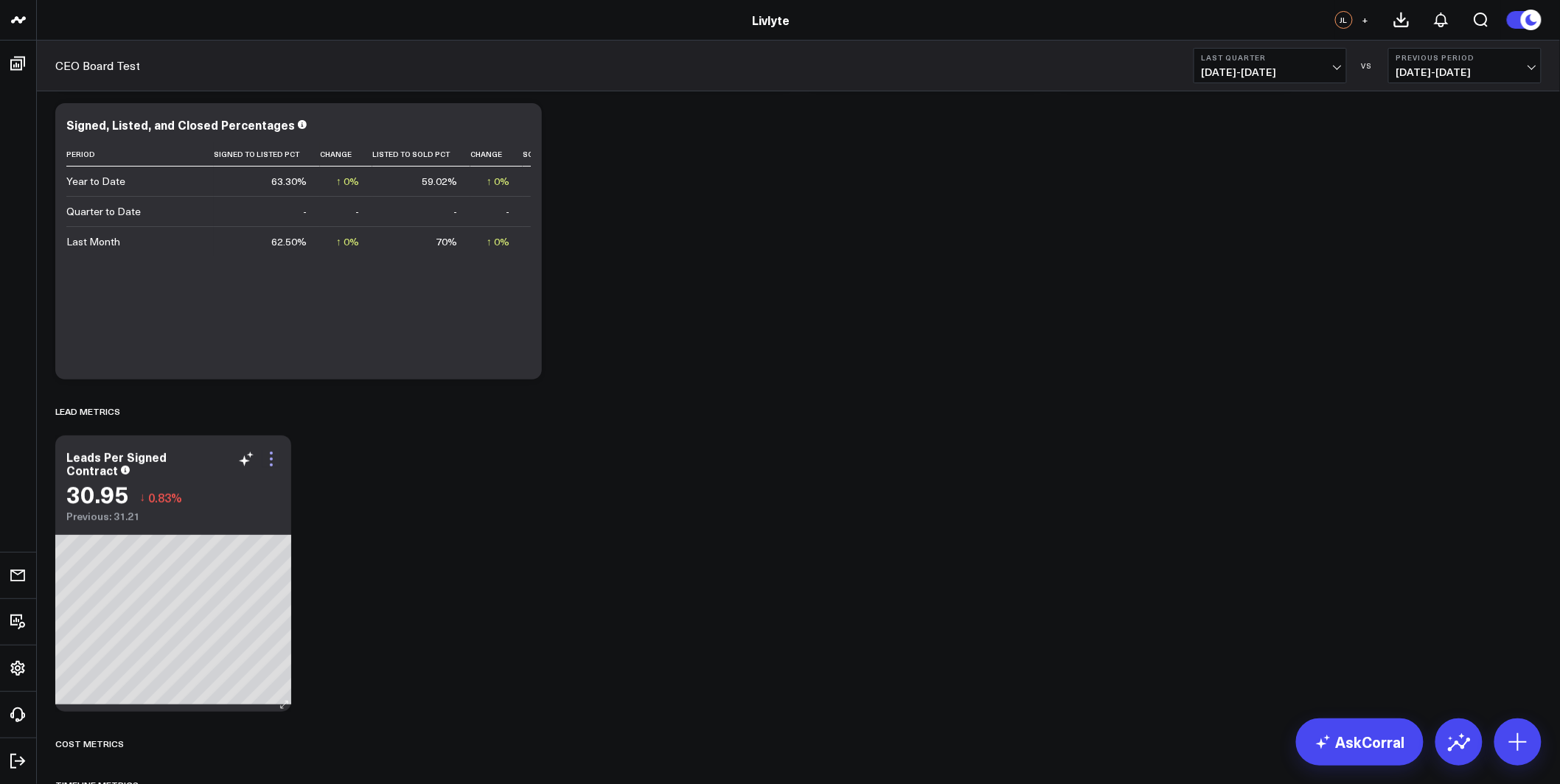
click at [271, 460] on icon at bounding box center [271, 459] width 17 height 17
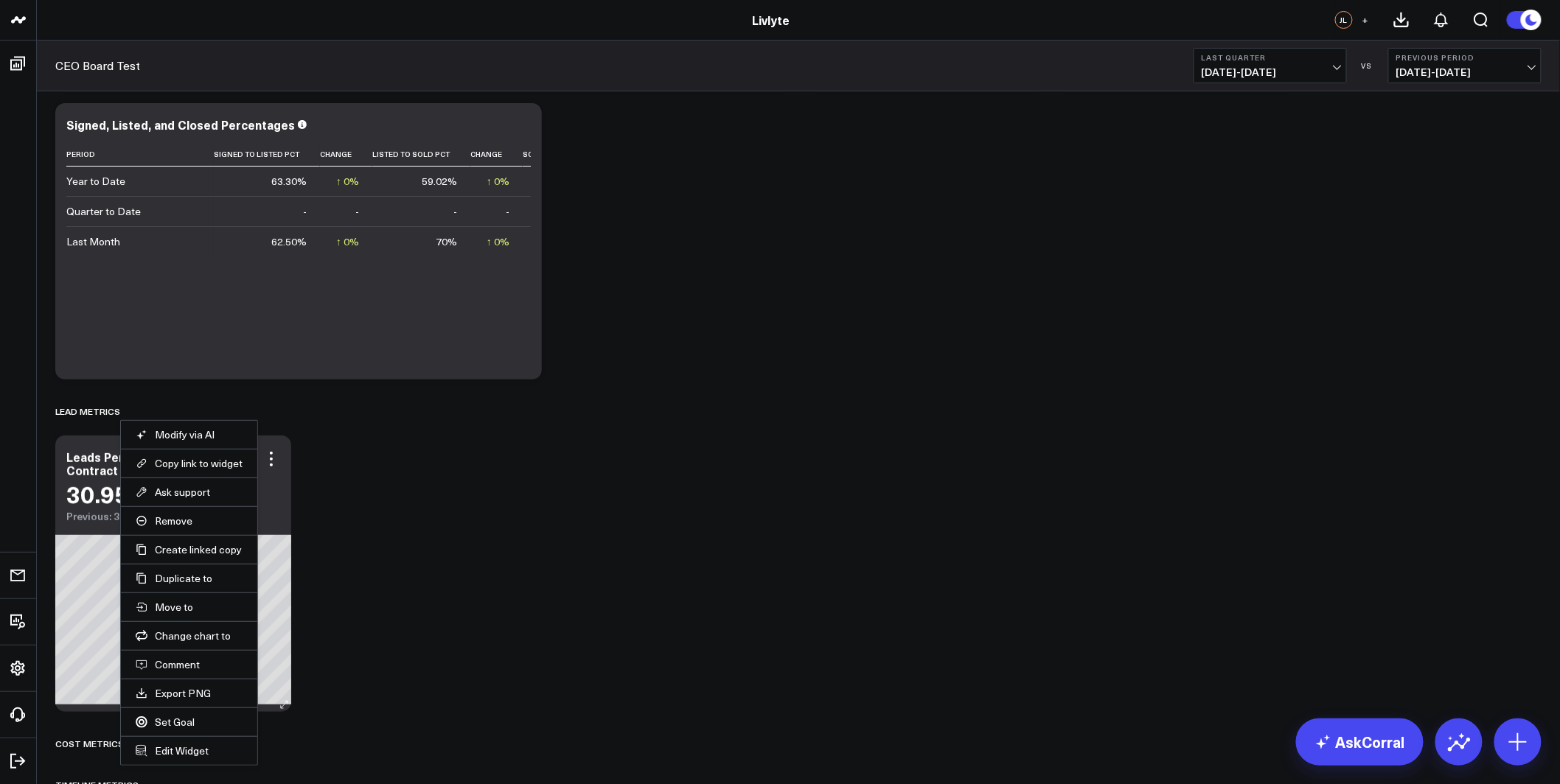
click at [177, 741] on li "Edit Widget" at bounding box center [189, 751] width 137 height 29
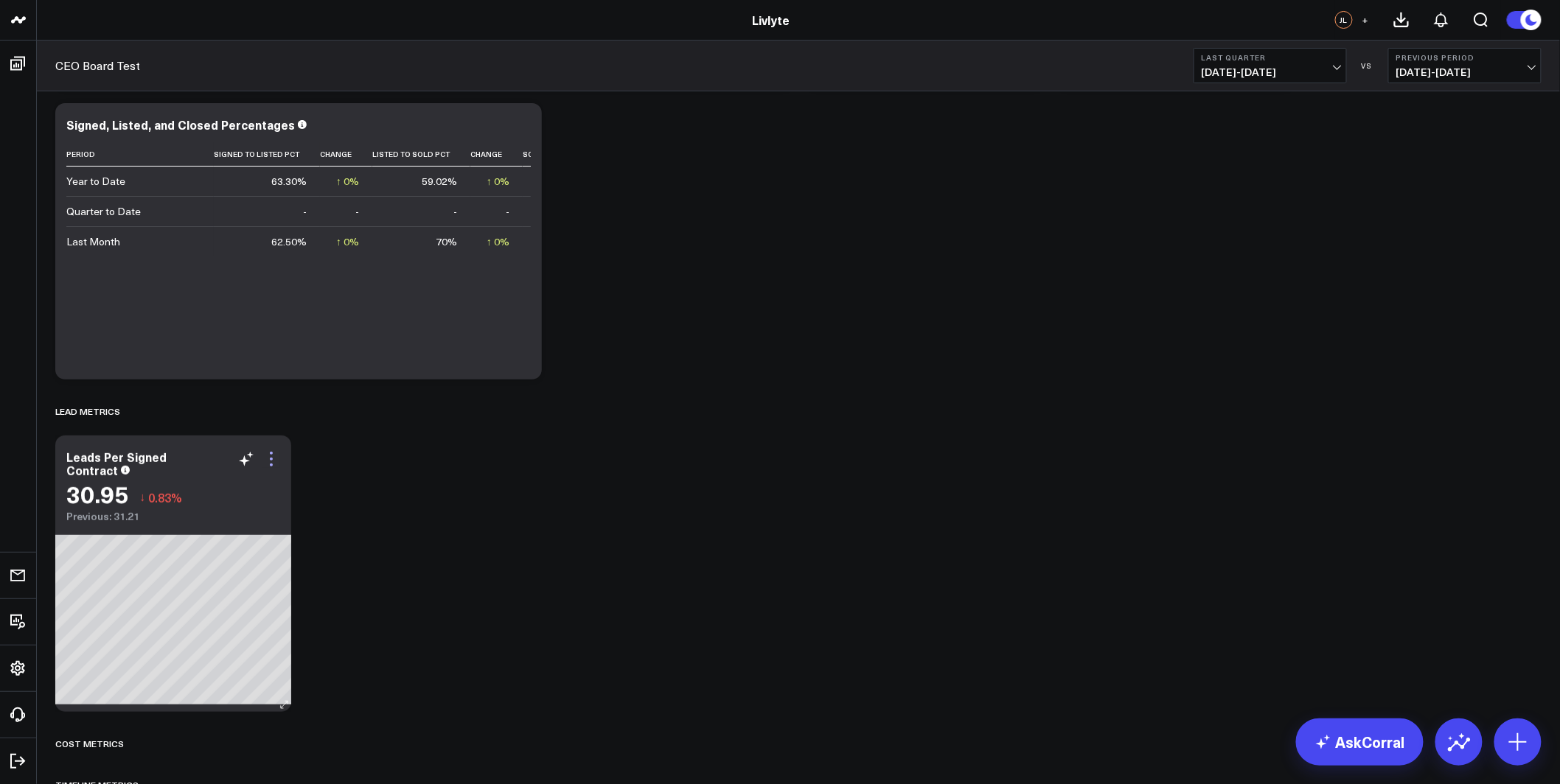
click at [272, 460] on icon at bounding box center [271, 459] width 17 height 17
drag, startPoint x: 234, startPoint y: 770, endPoint x: 306, endPoint y: 715, distance: 90.6
click at [0, 0] on link "Set Goal" at bounding box center [0, 0] width 0 height 0
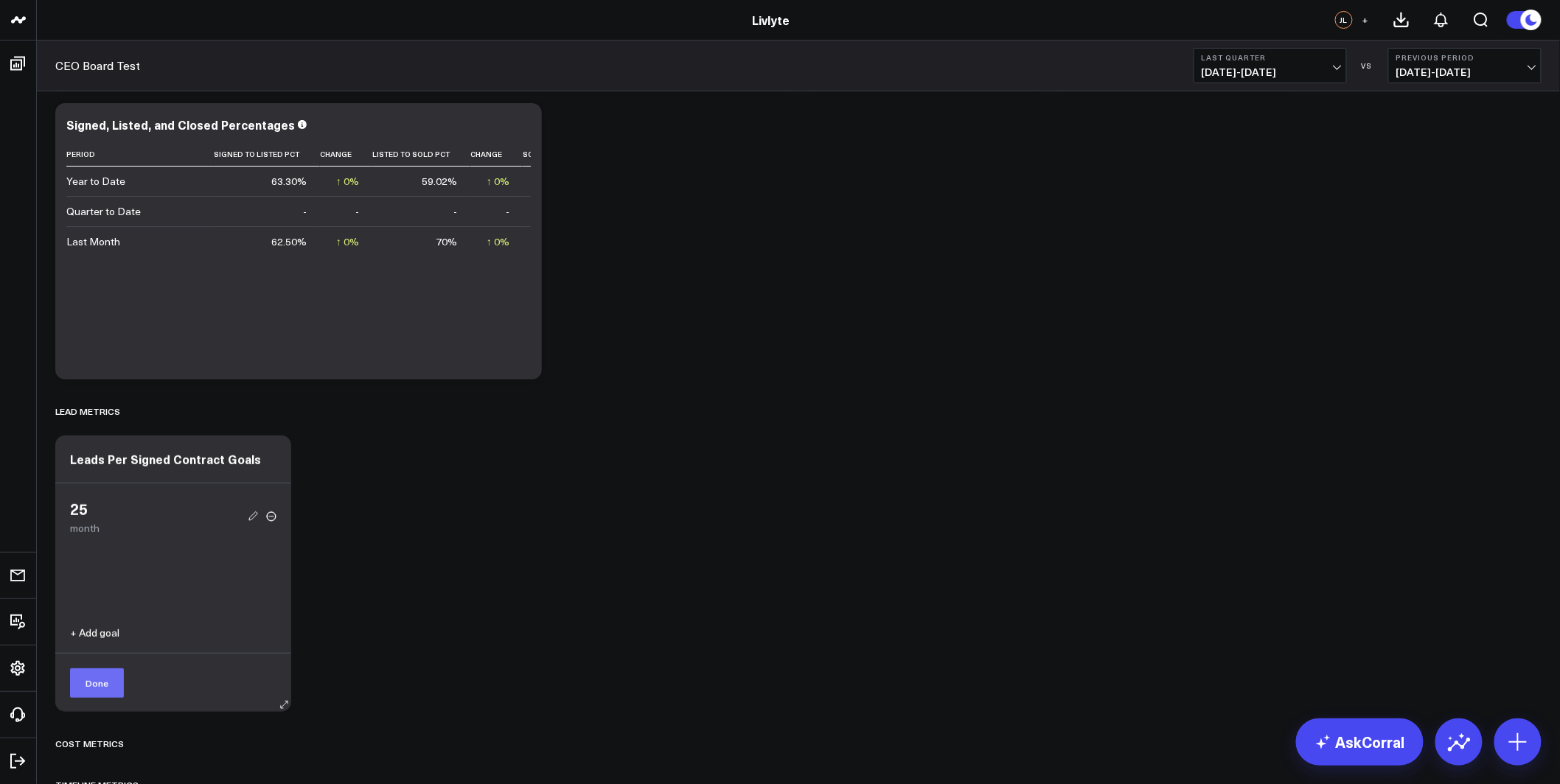
click at [117, 679] on button "Done" at bounding box center [97, 683] width 54 height 29
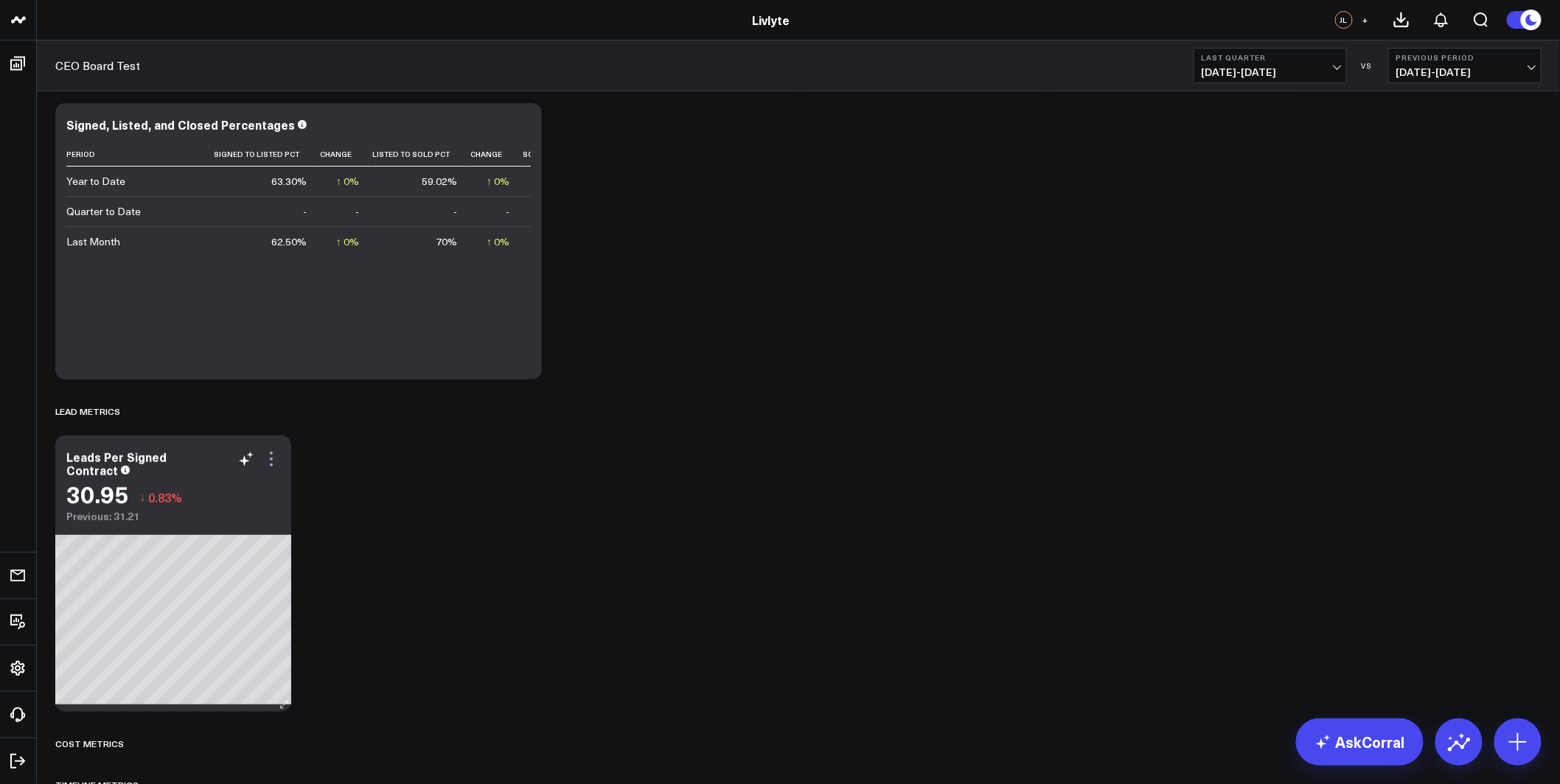
click at [270, 459] on icon at bounding box center [271, 459] width 3 height 3
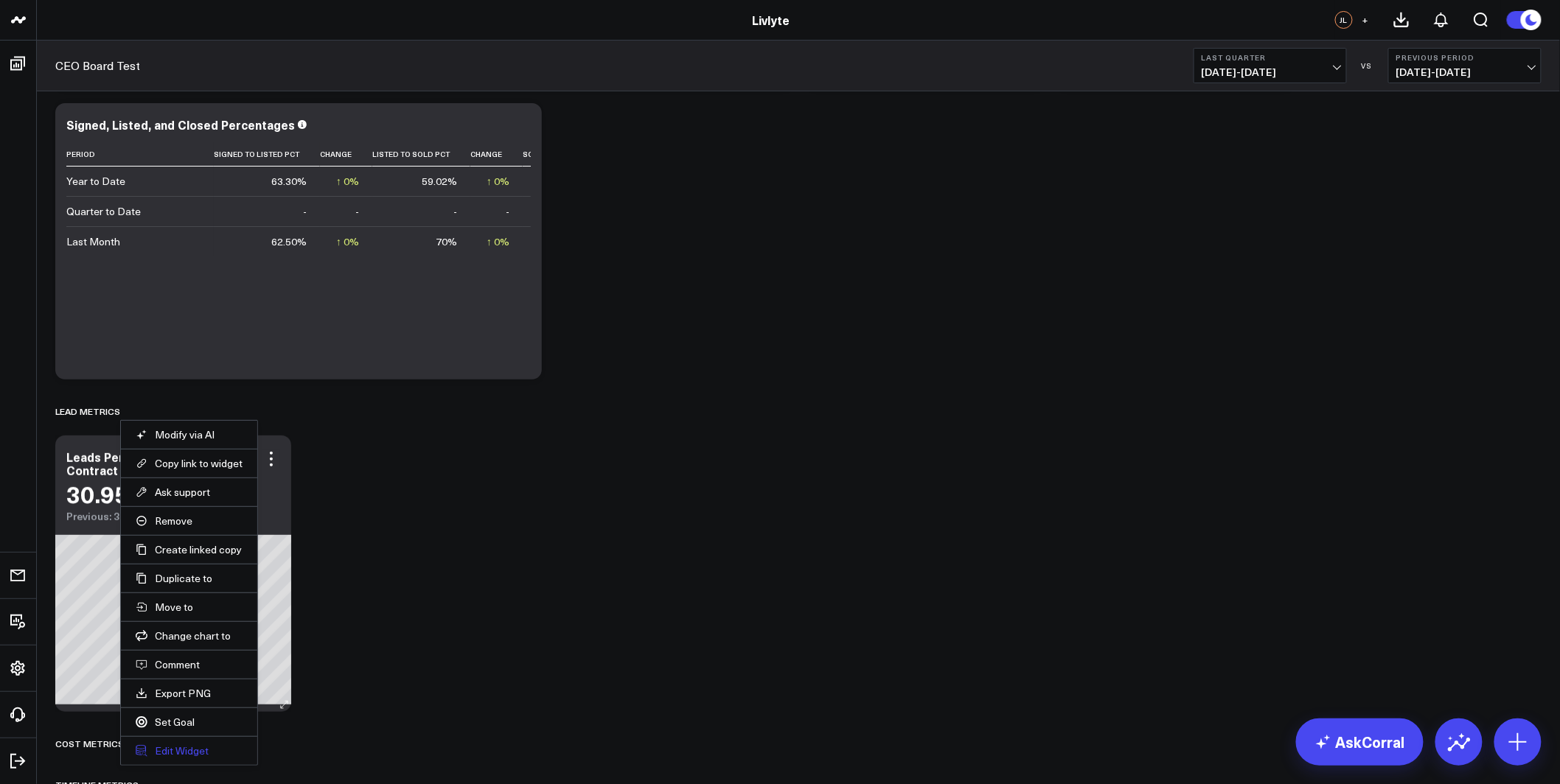
click at [192, 753] on button "Edit Widget" at bounding box center [189, 751] width 107 height 14
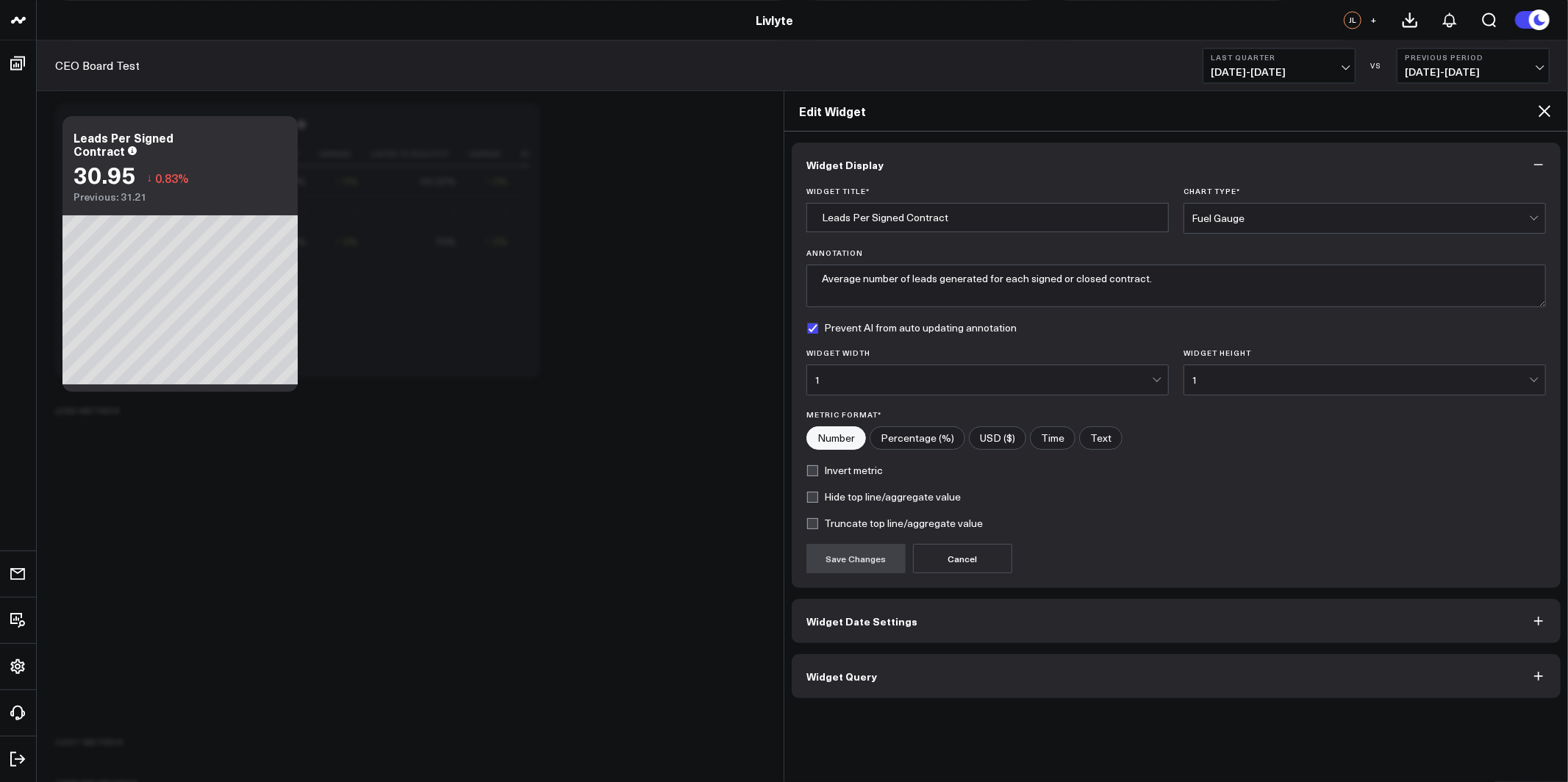
click at [827, 466] on label "Invert metric" at bounding box center [844, 470] width 76 height 12
click at [818, 466] on input "Invert metric" at bounding box center [812, 470] width 12 height 12
checkbox input "true"
click at [832, 548] on button "Save Changes" at bounding box center [855, 558] width 99 height 29
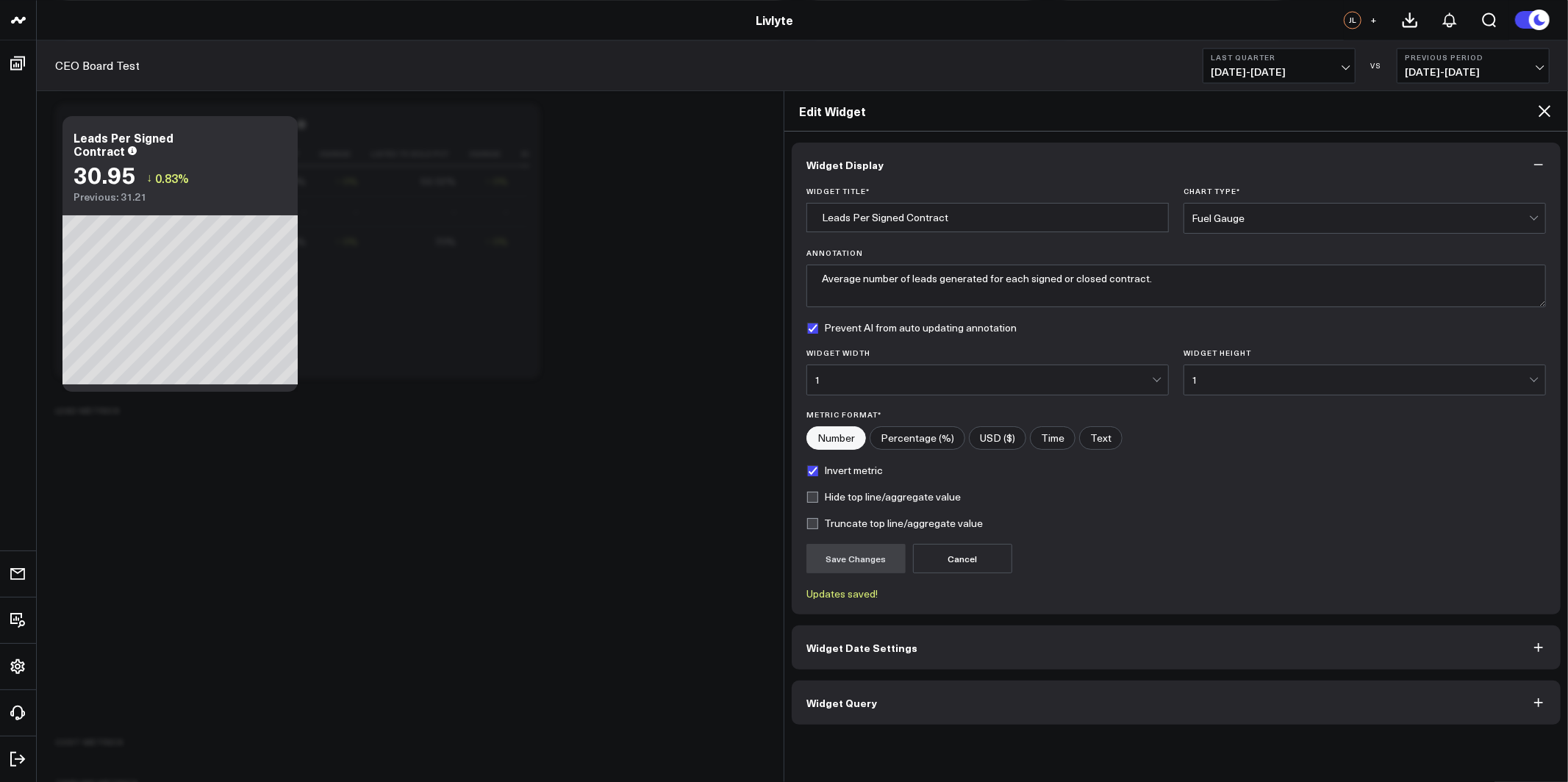
click at [1543, 107] on icon at bounding box center [1545, 111] width 17 height 17
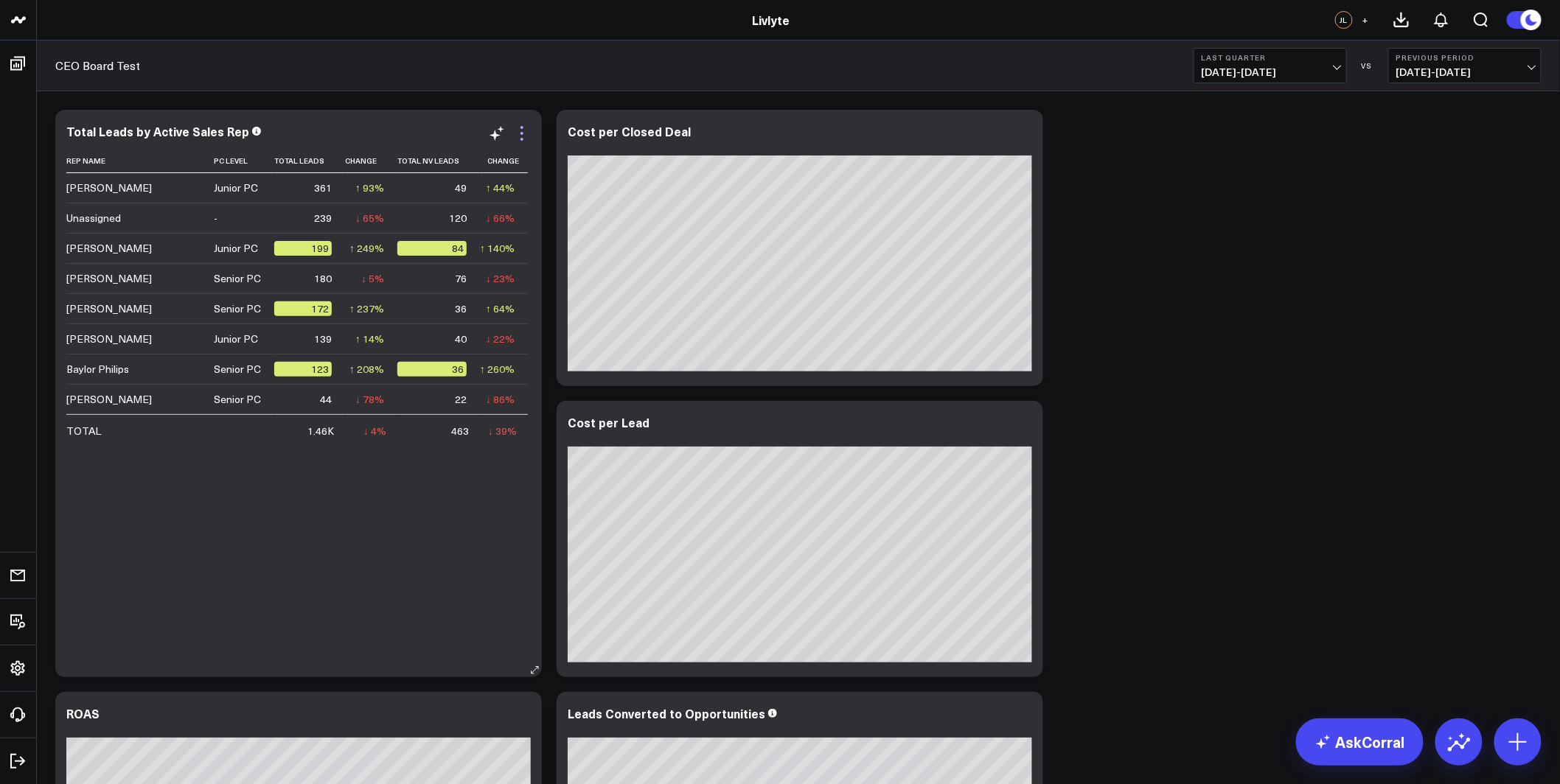
click at [520, 135] on icon at bounding box center [522, 134] width 17 height 17
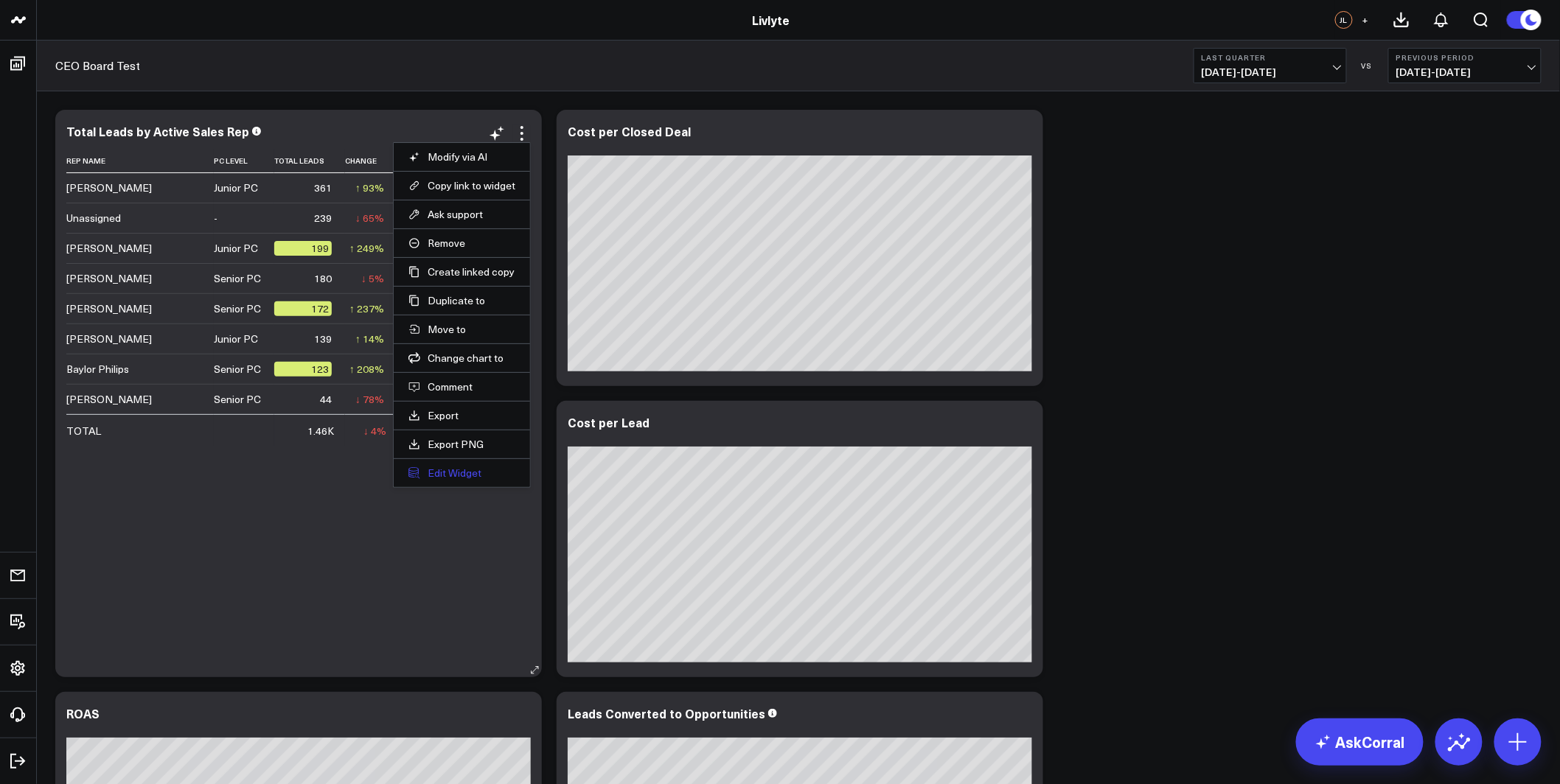
click at [485, 475] on button "Edit Widget" at bounding box center [462, 473] width 107 height 14
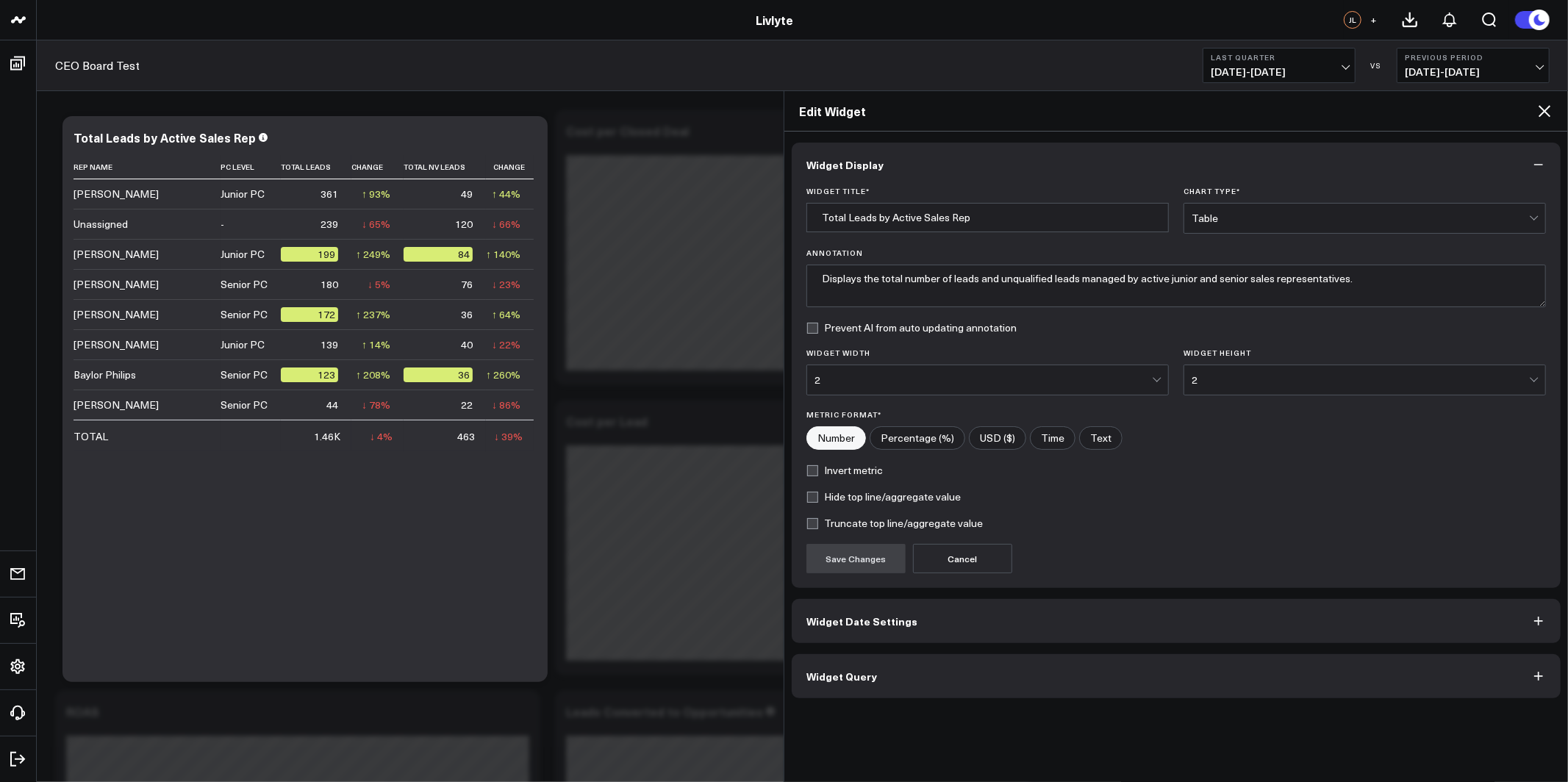
click at [1552, 114] on icon at bounding box center [1545, 111] width 17 height 17
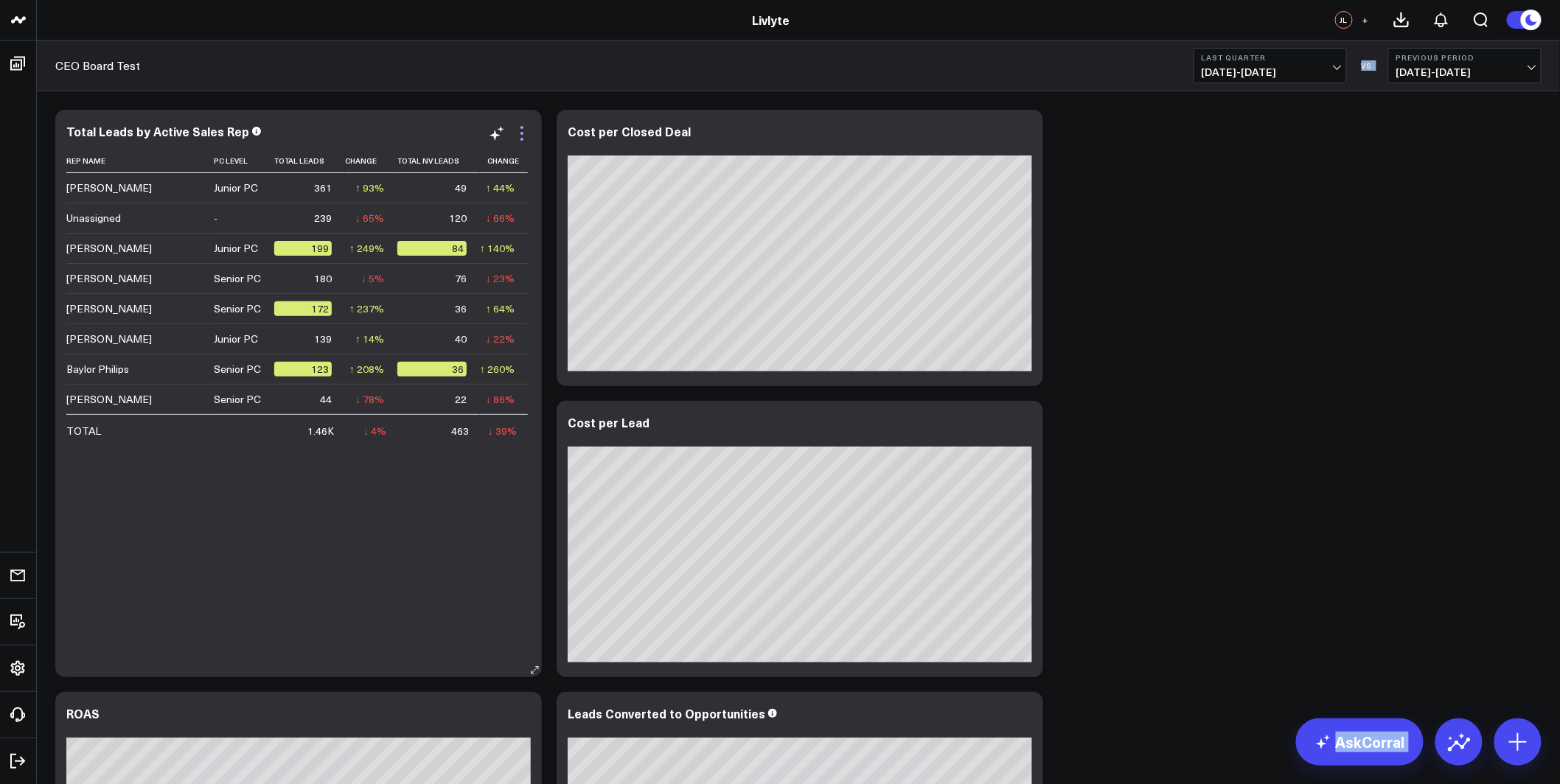
click at [520, 130] on icon at bounding box center [522, 134] width 17 height 17
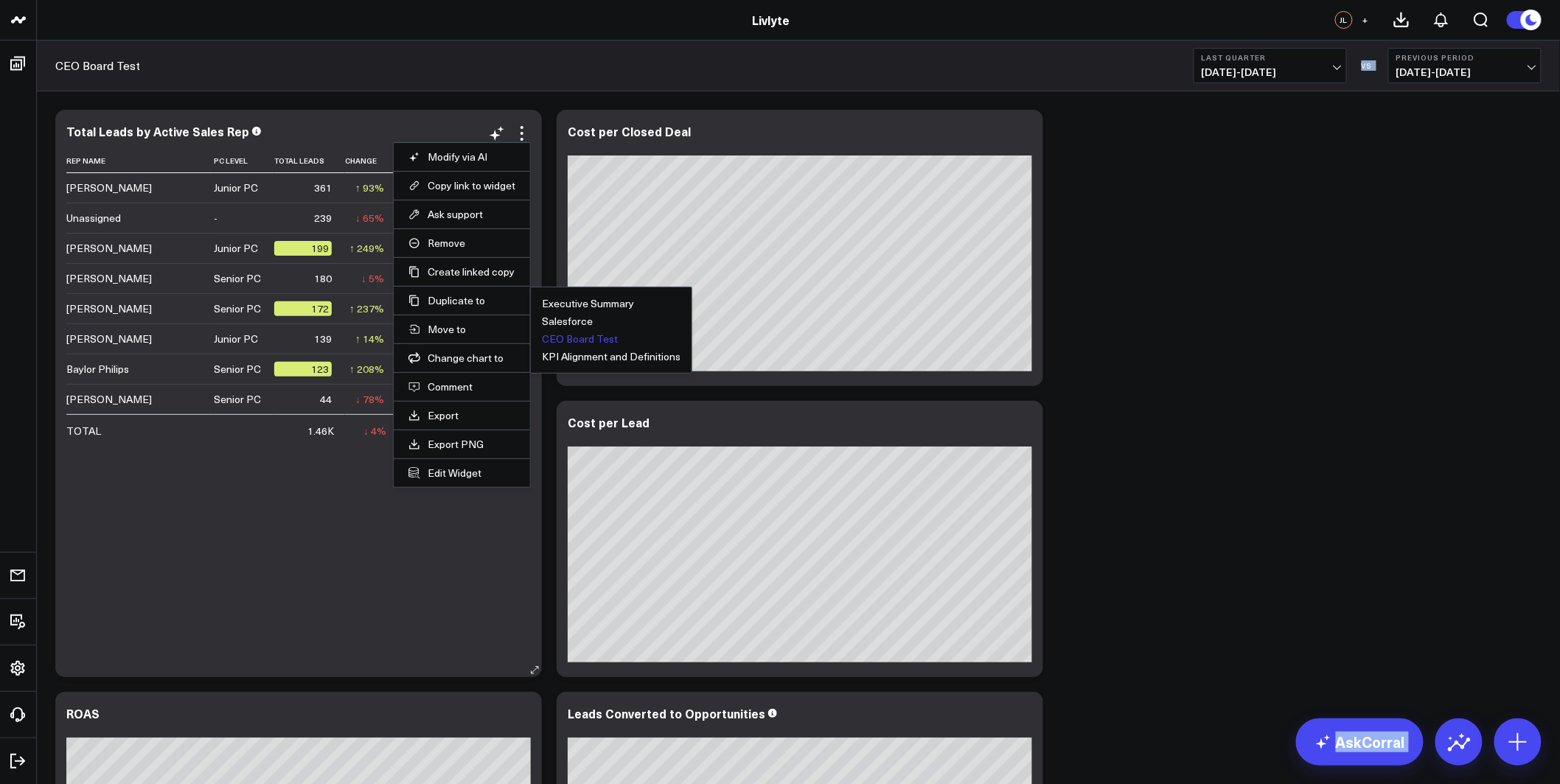
click at [576, 336] on button "CEO Board Test" at bounding box center [580, 339] width 76 height 11
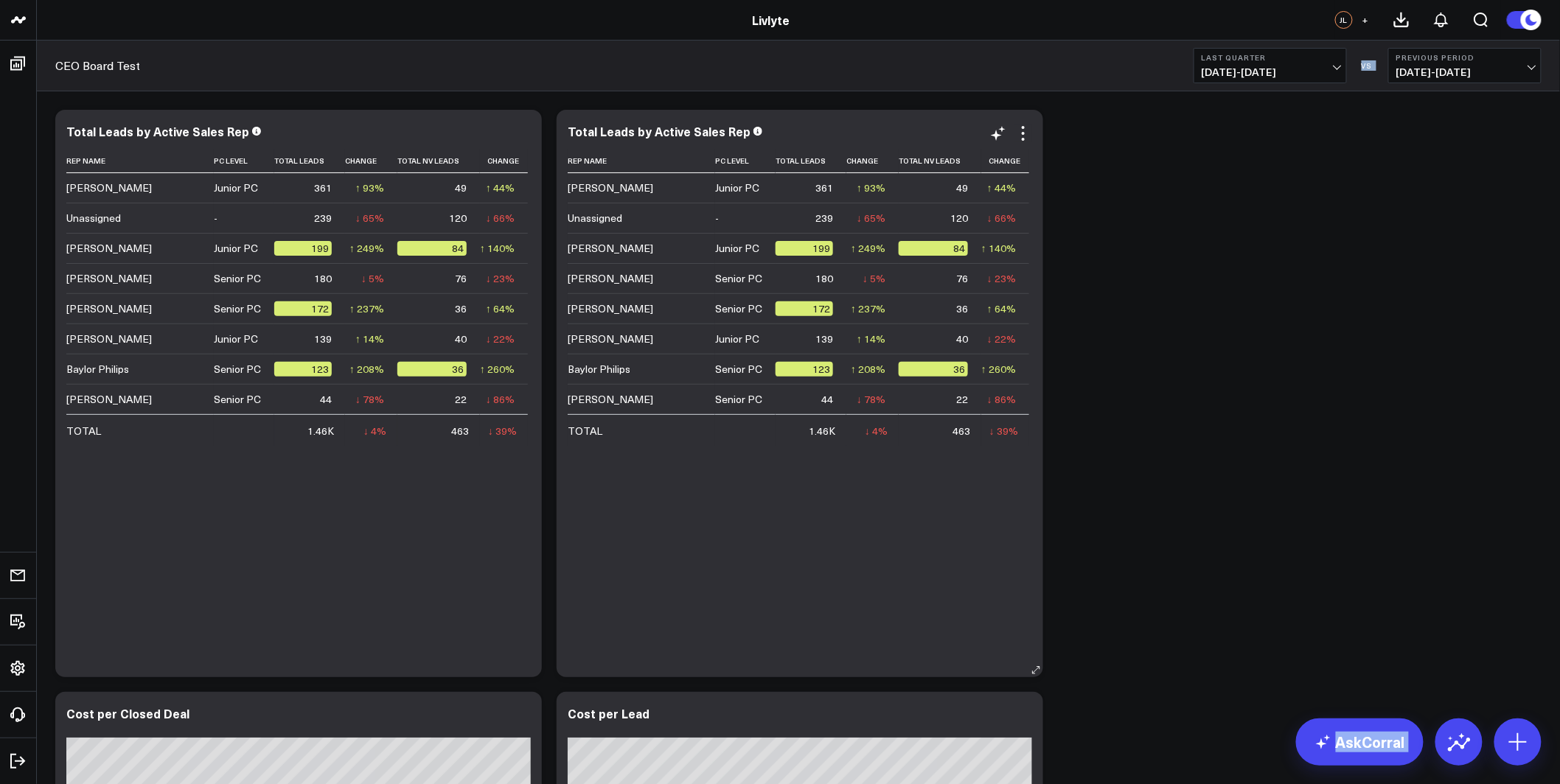
drag, startPoint x: 1025, startPoint y: 133, endPoint x: 1024, endPoint y: 142, distance: 9.1
click at [1026, 132] on icon at bounding box center [1024, 134] width 17 height 17
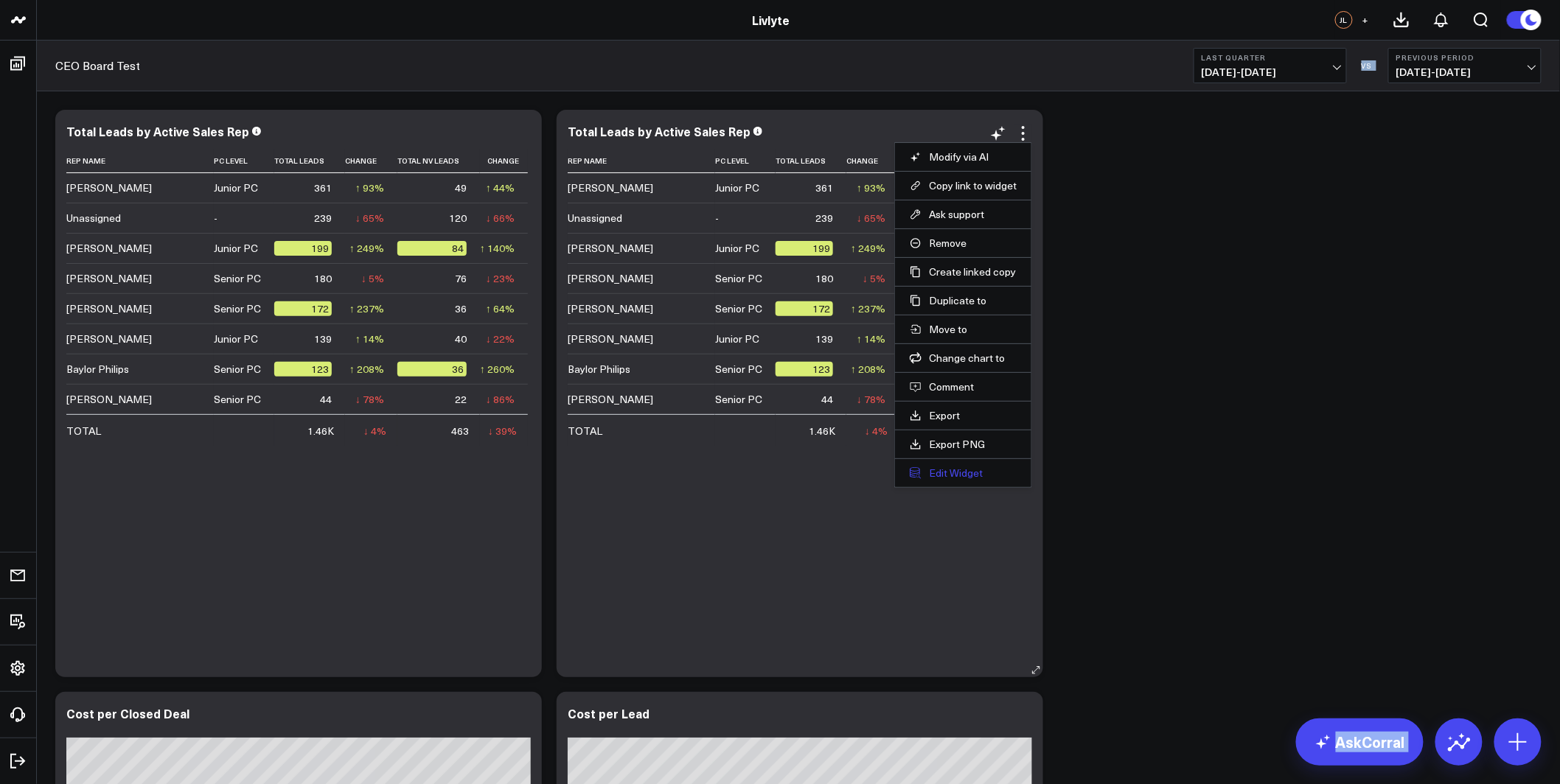
click at [953, 467] on button "Edit Widget" at bounding box center [964, 473] width 107 height 14
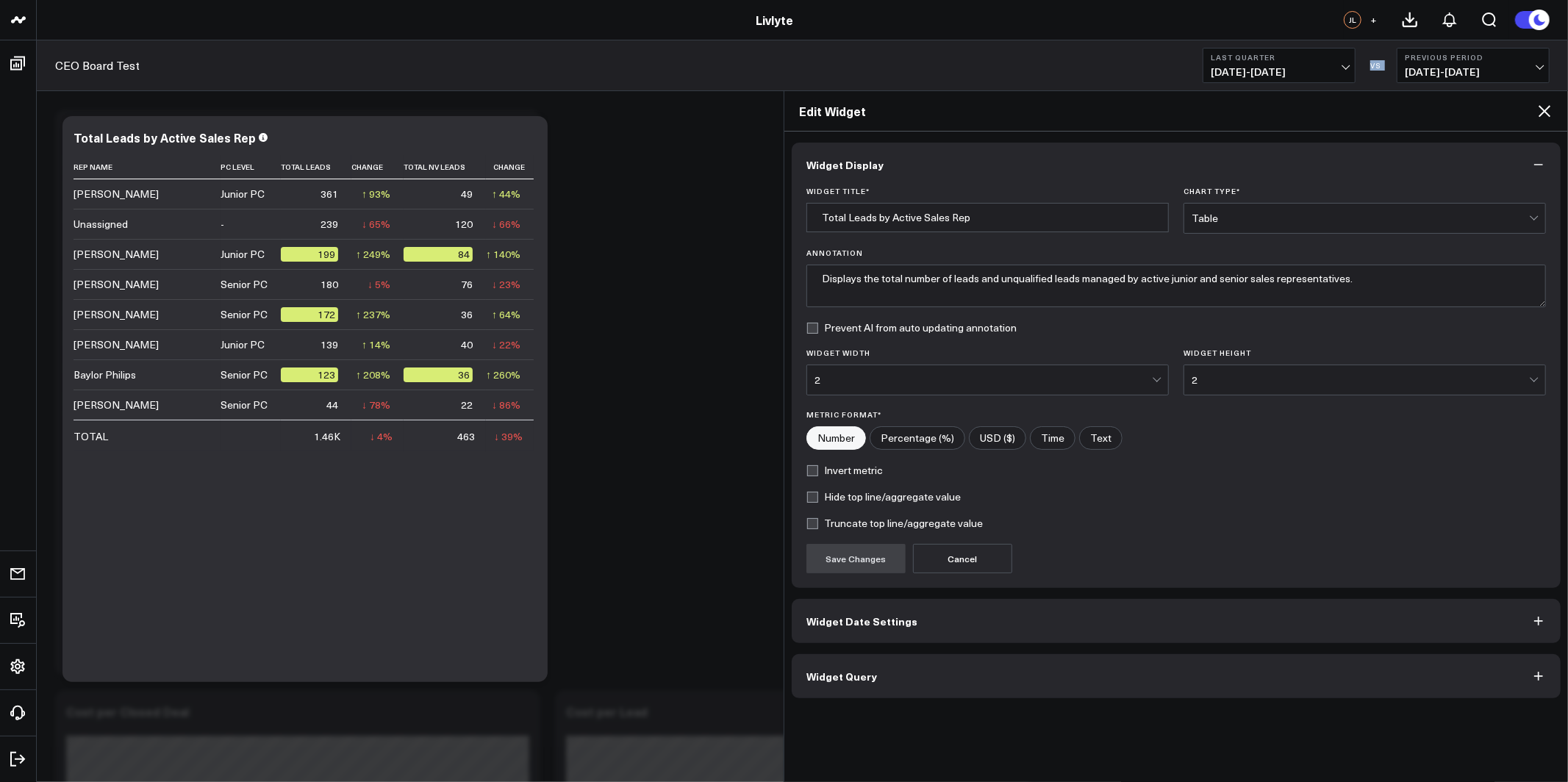
click at [915, 679] on button "Widget Query" at bounding box center [1176, 677] width 769 height 44
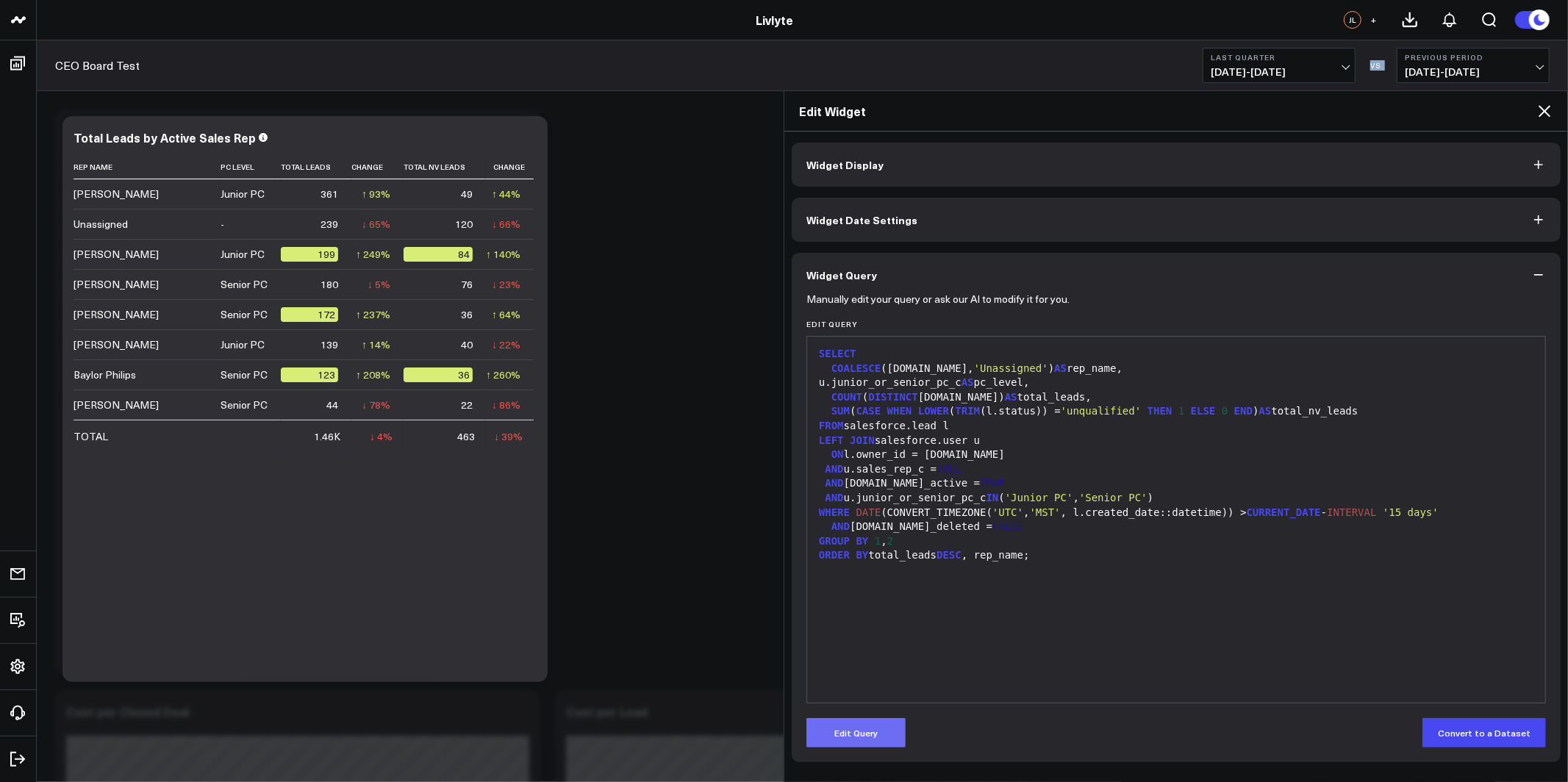
click at [858, 743] on button "Edit Query" at bounding box center [855, 733] width 99 height 29
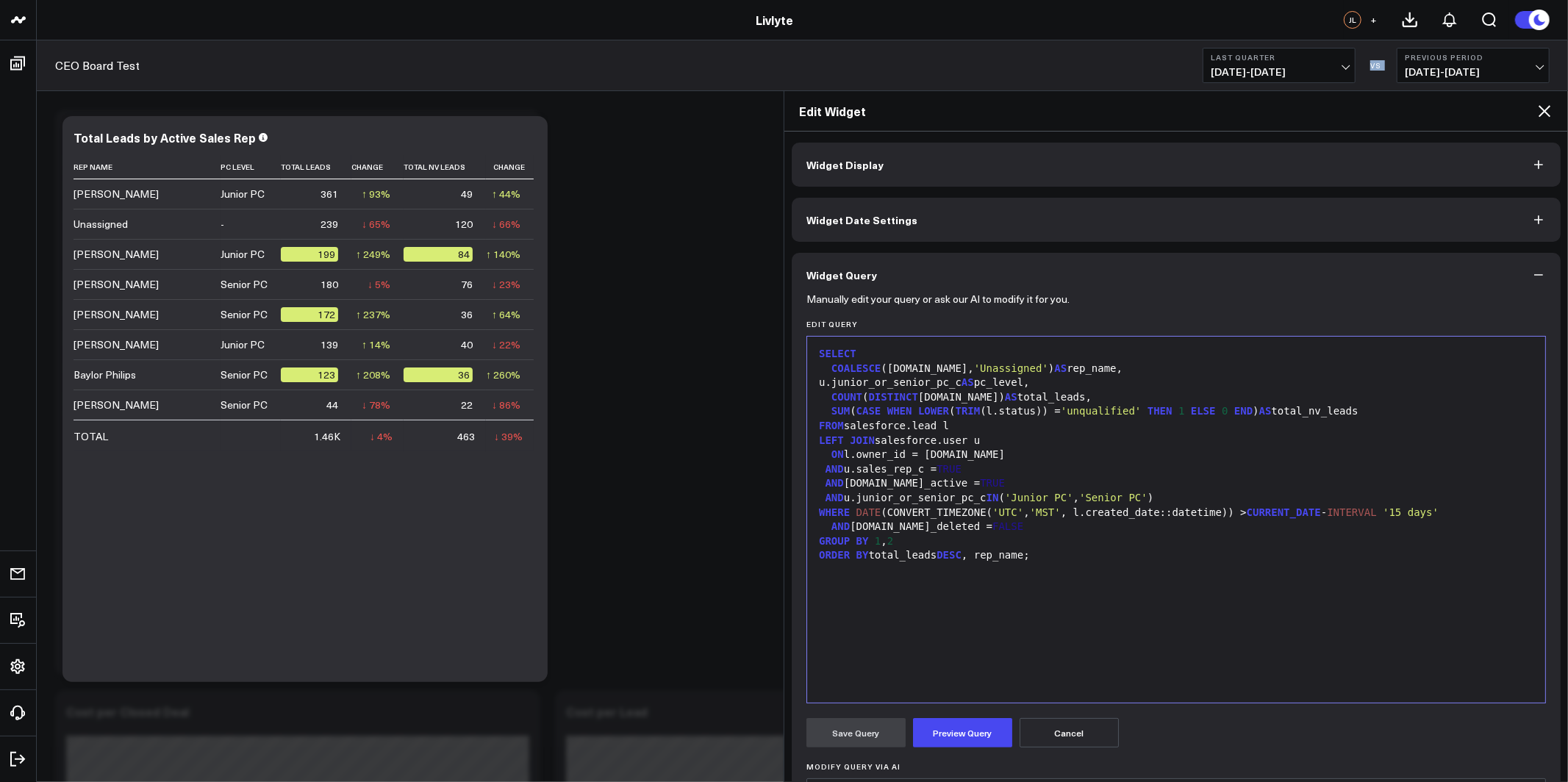
scroll to position [173, 0]
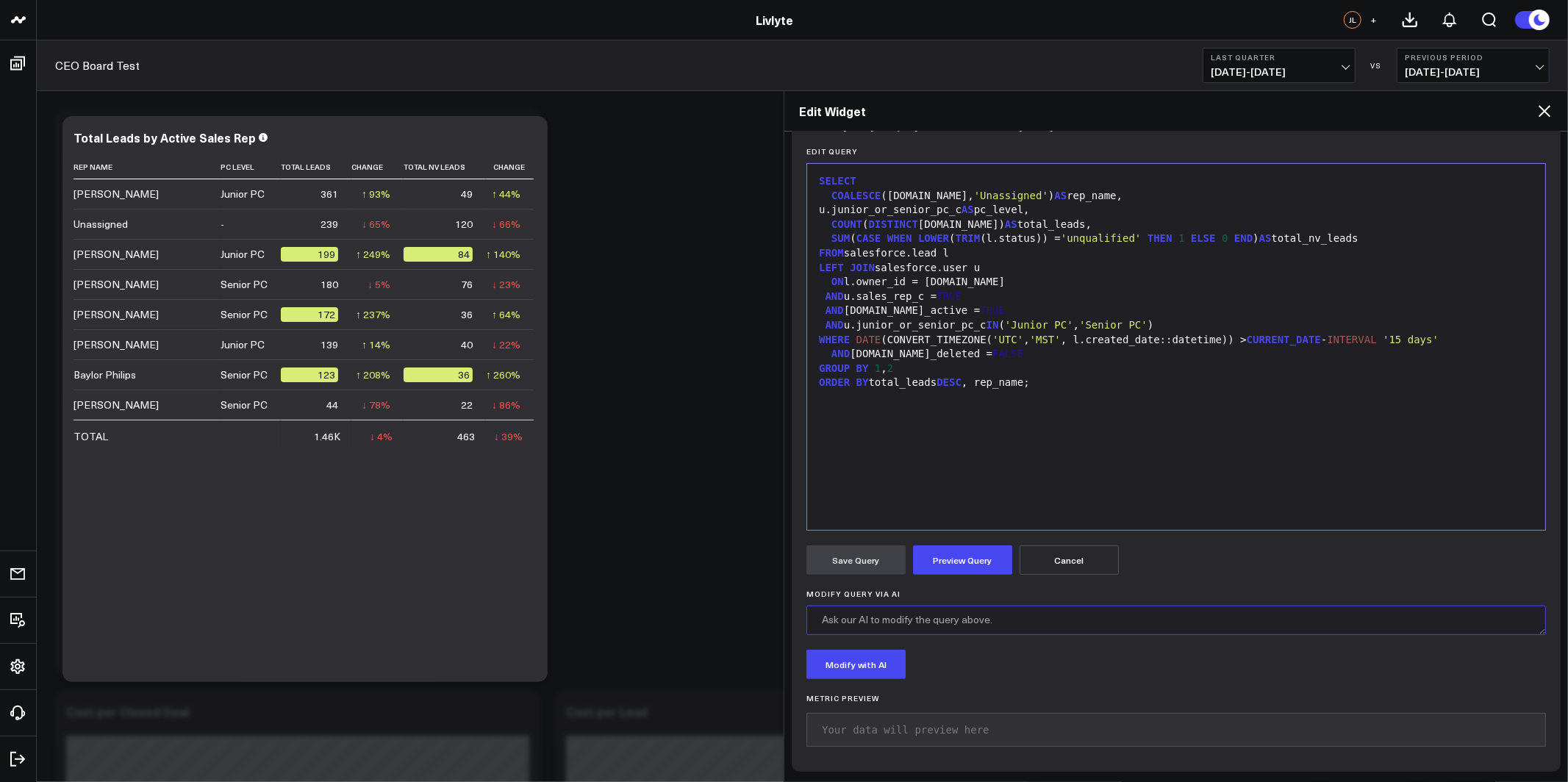
click at [1013, 615] on textarea "Modify Query via AI" at bounding box center [1176, 620] width 740 height 29
click at [867, 666] on button "Modify with AI" at bounding box center [855, 664] width 99 height 29
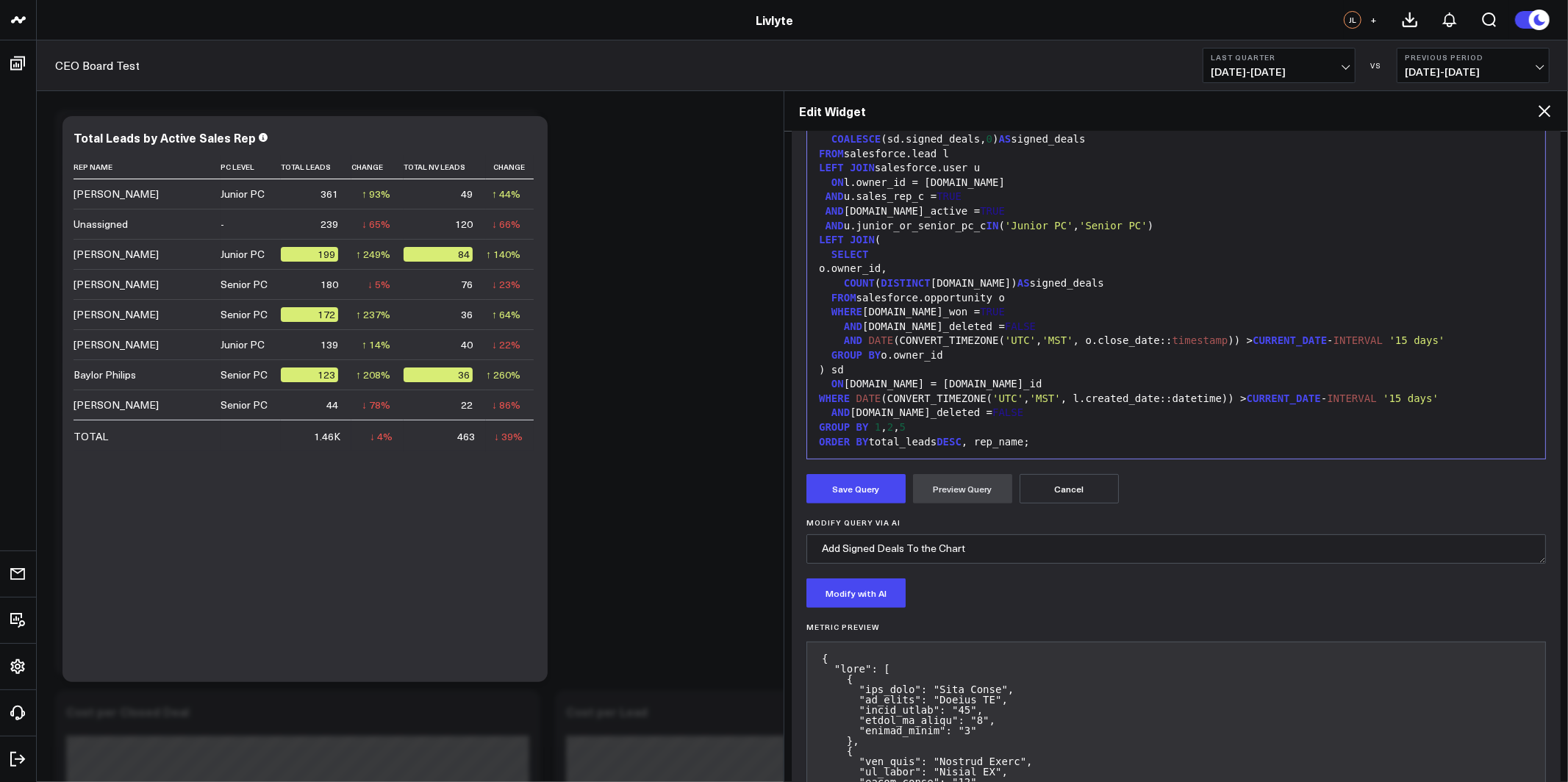
scroll to position [325, 0]
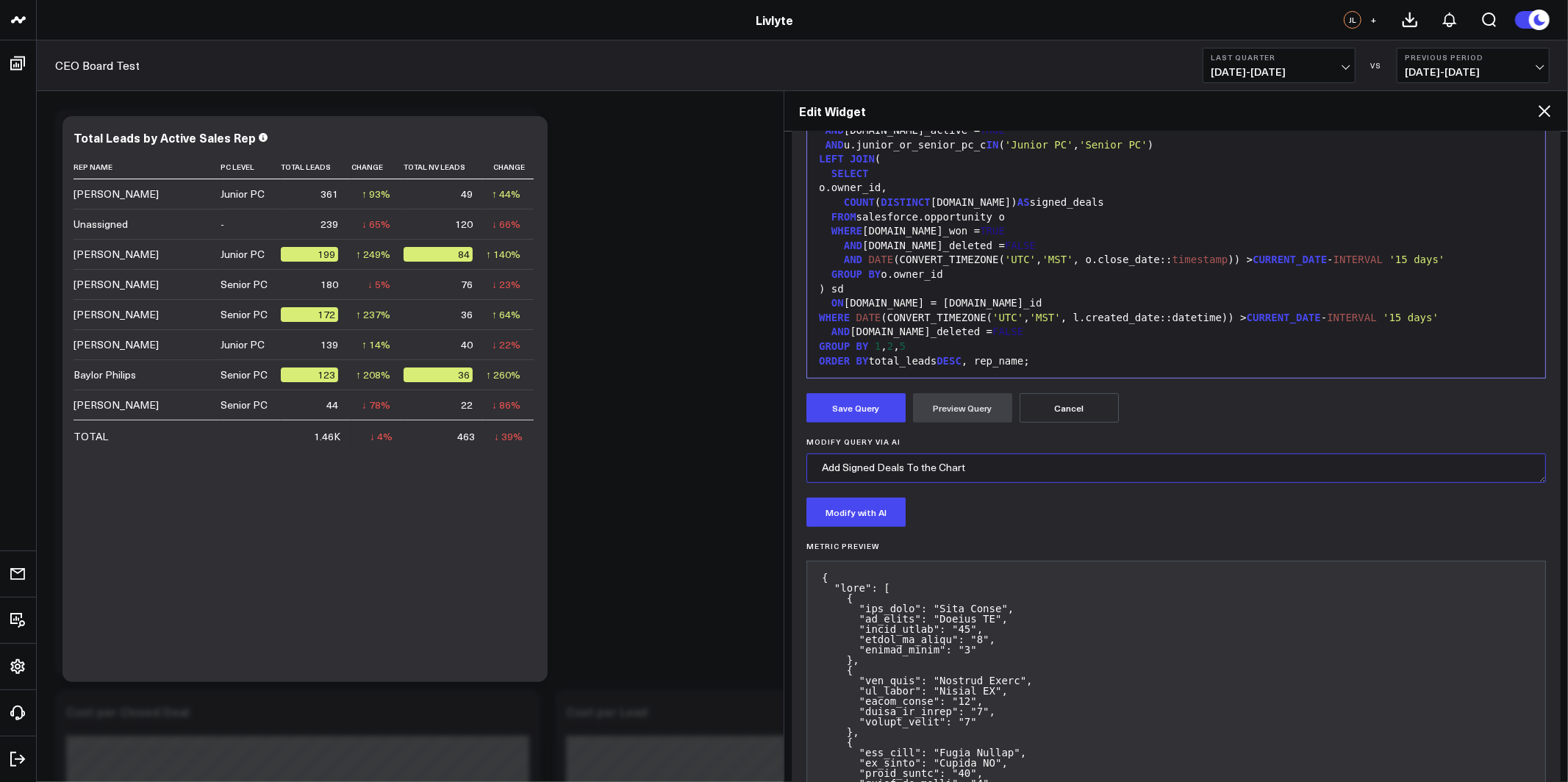
click at [1026, 472] on textarea "Add Signed Deals To the Chart" at bounding box center [1176, 468] width 740 height 29
drag, startPoint x: 849, startPoint y: 461, endPoint x: 714, endPoint y: 451, distance: 135.4
click at [1036, 469] on textarea "Add Signed Deals To the Chart" at bounding box center [1176, 468] width 740 height 29
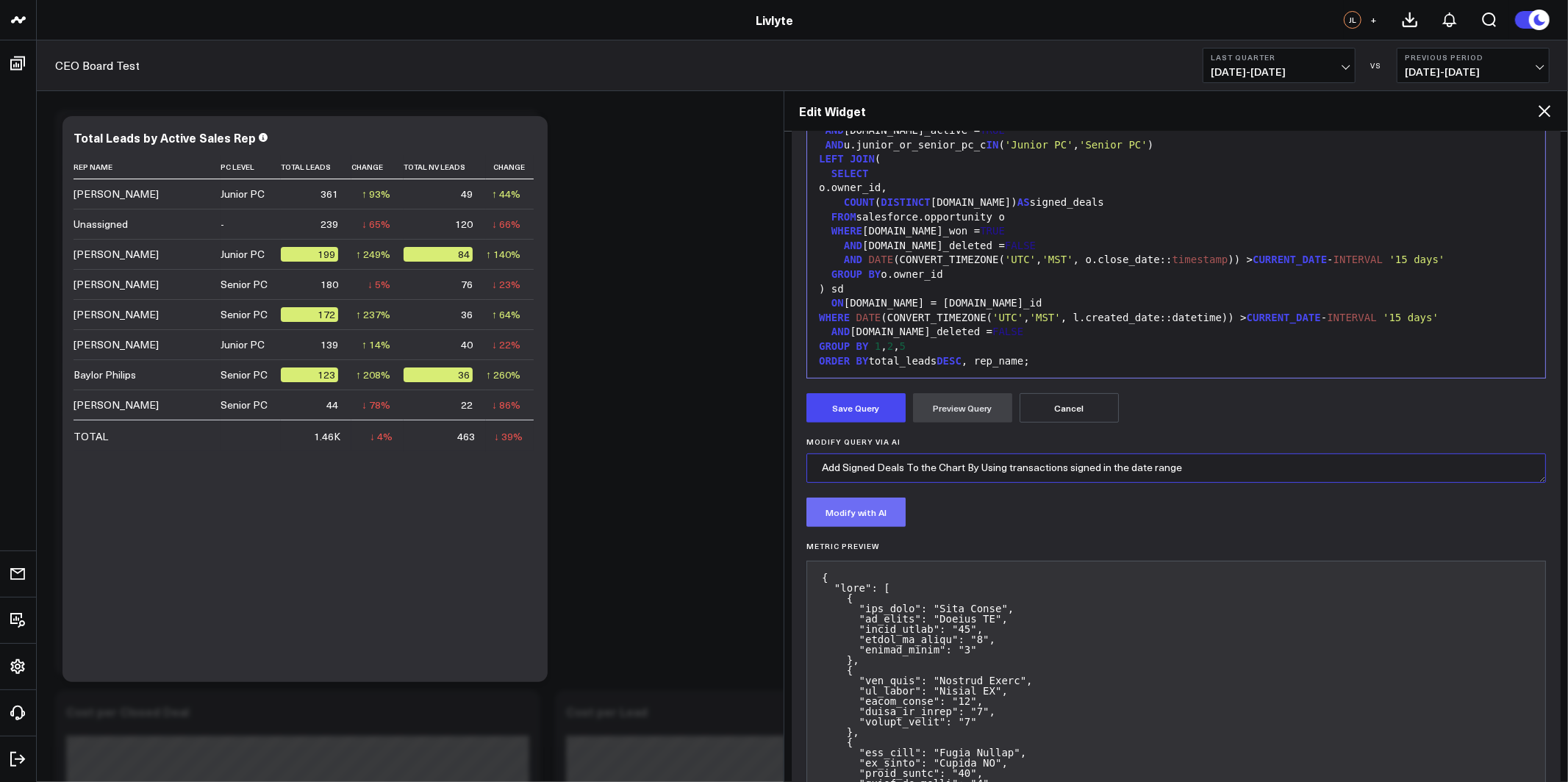
type textarea "Add Signed Deals To the Chart By Using transactions signed in the date range"
click at [863, 514] on button "Modify with AI" at bounding box center [855, 512] width 99 height 29
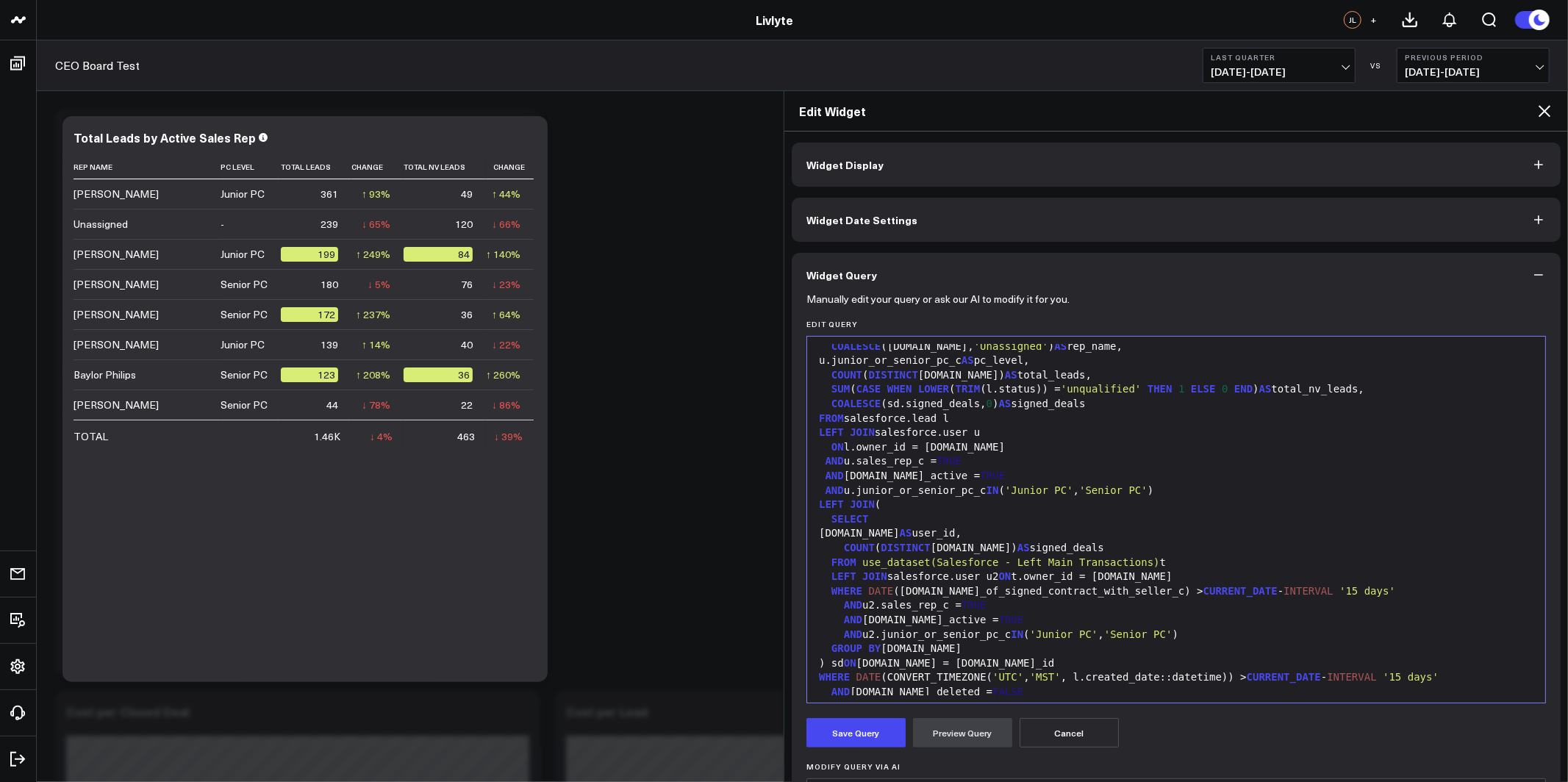
scroll to position [0, 0]
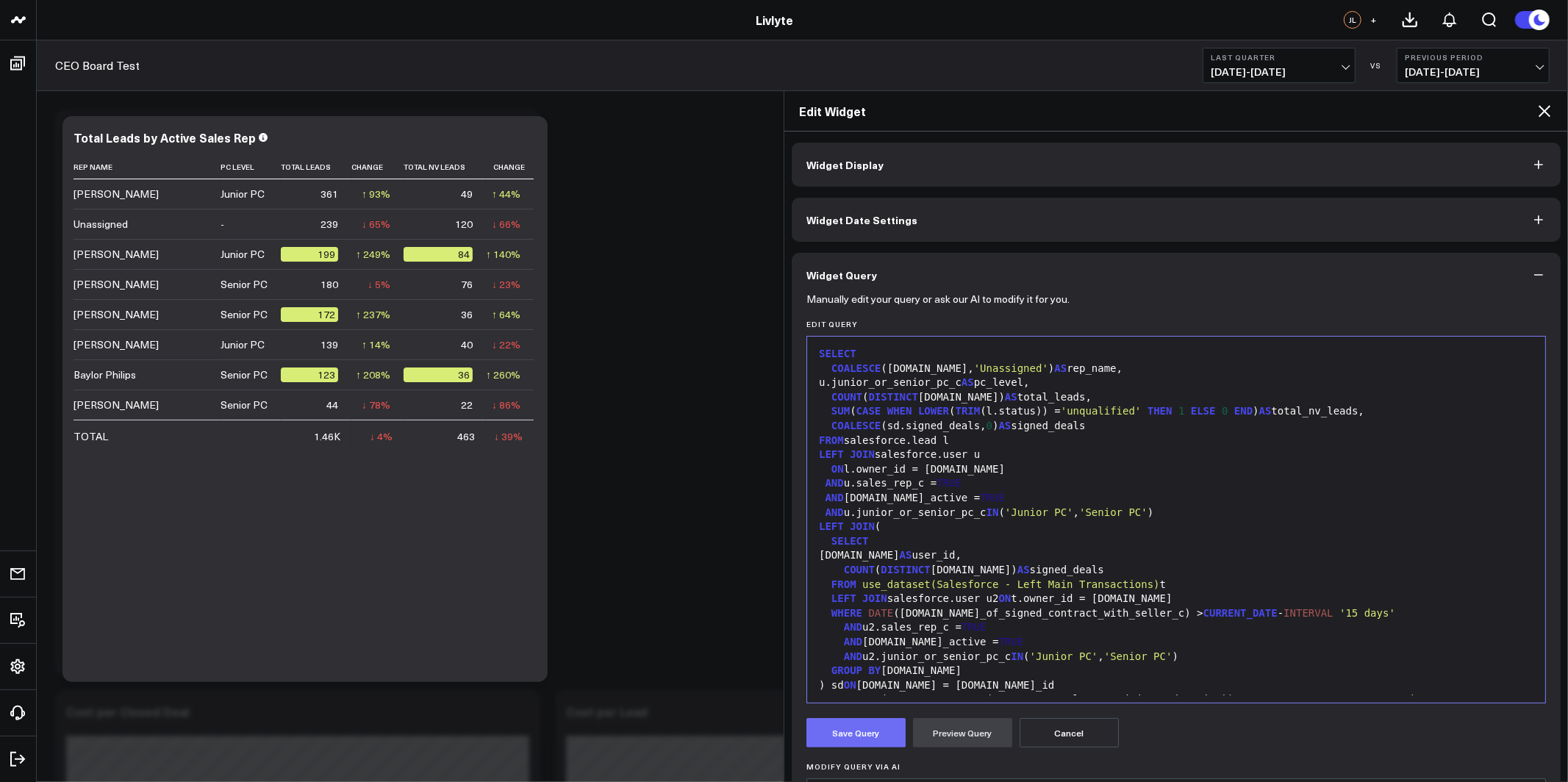
click at [882, 738] on button "Save Query" at bounding box center [855, 733] width 99 height 29
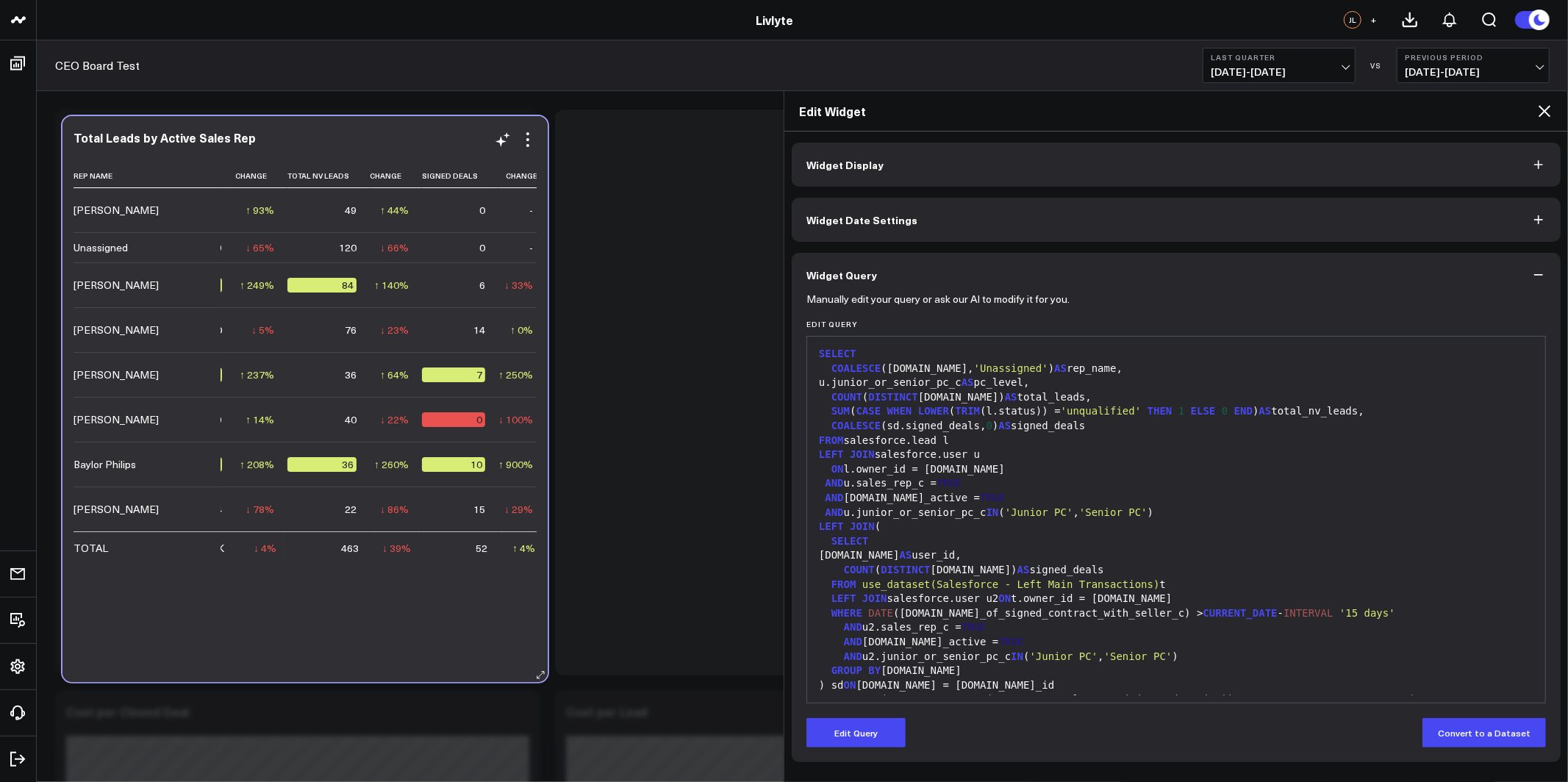
scroll to position [0, 98]
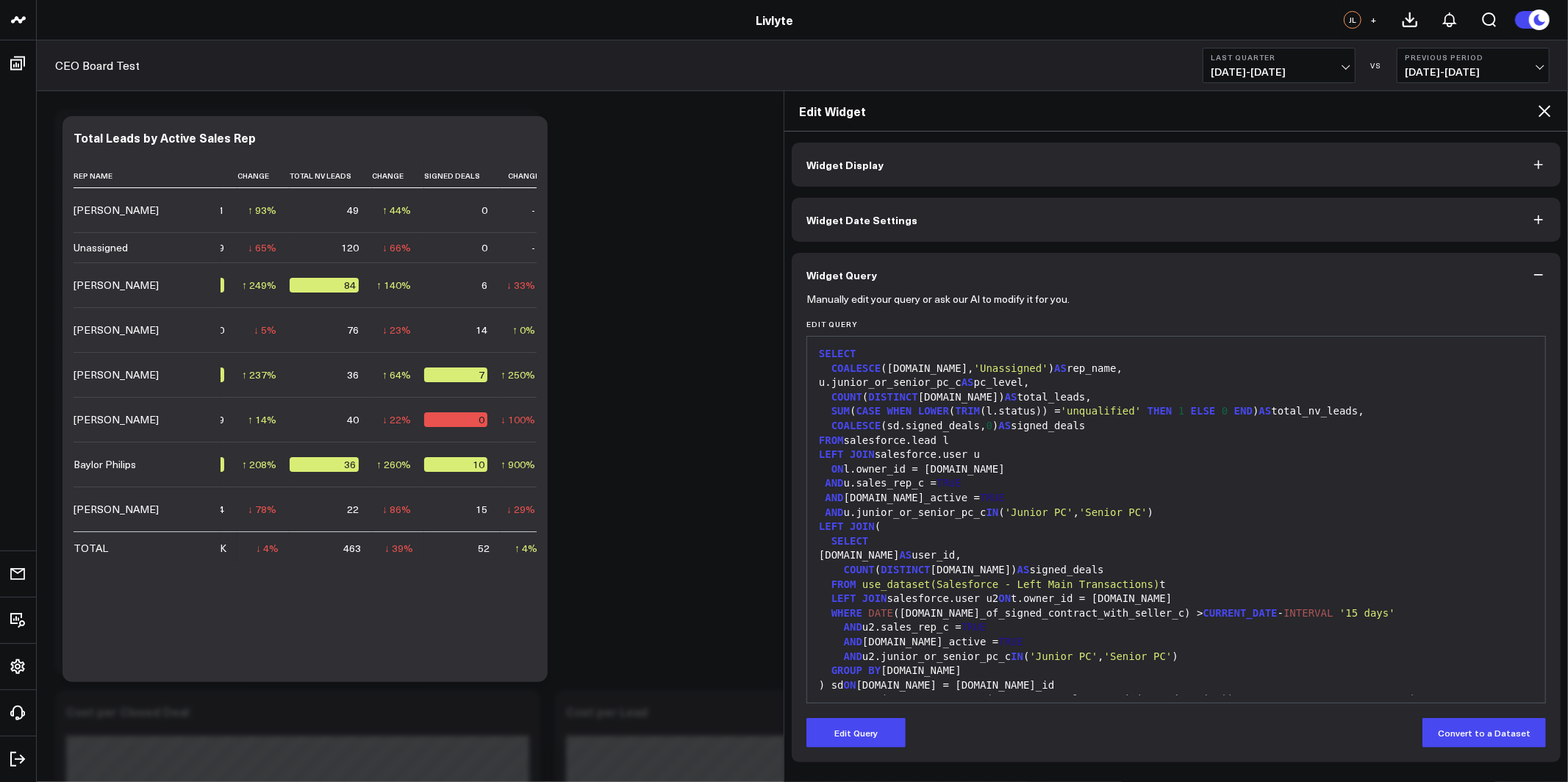
click at [1330, 61] on b "Last Quarter" at bounding box center [1279, 57] width 137 height 9
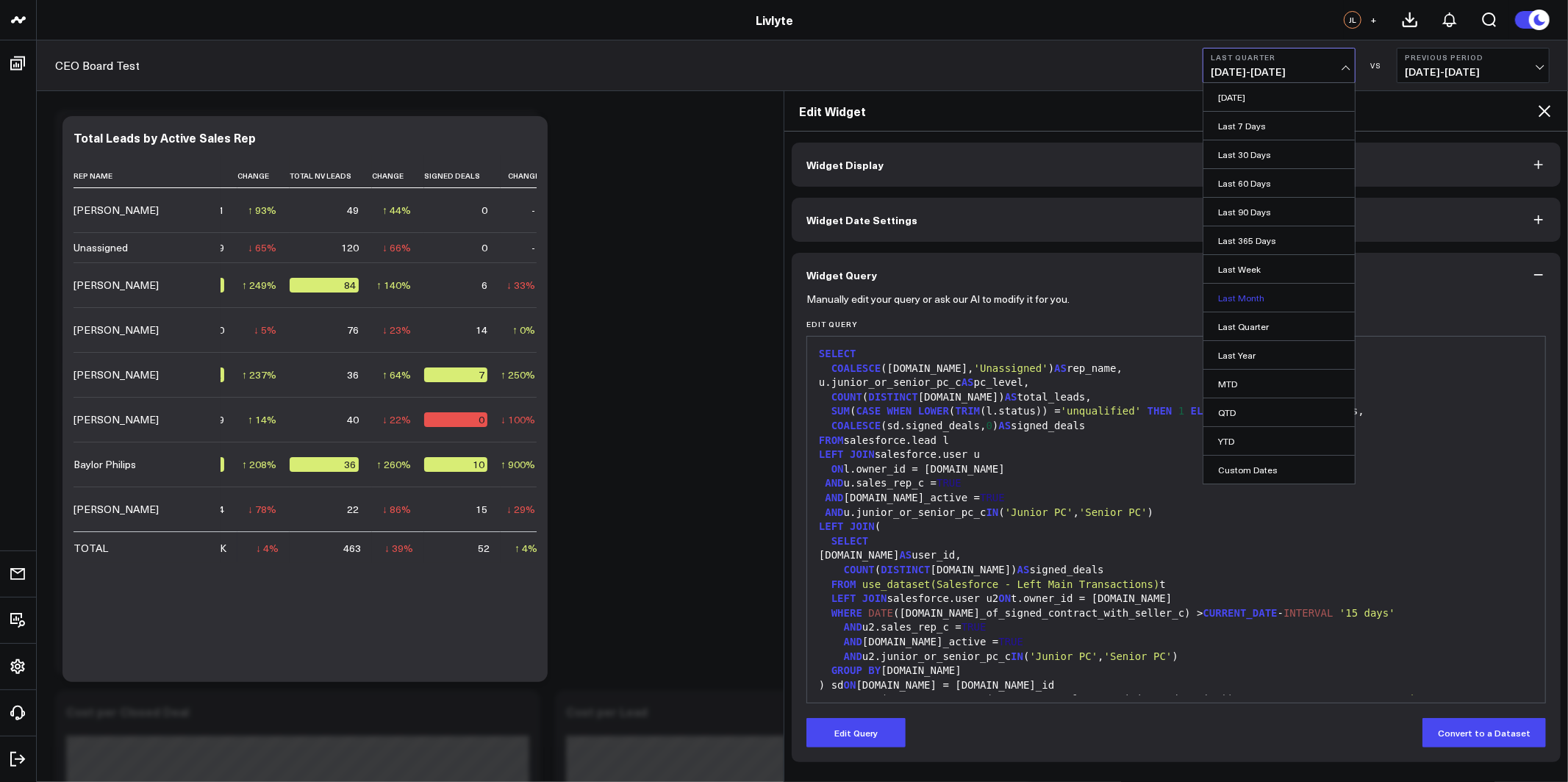
click at [1316, 294] on link "Last Month" at bounding box center [1278, 297] width 152 height 28
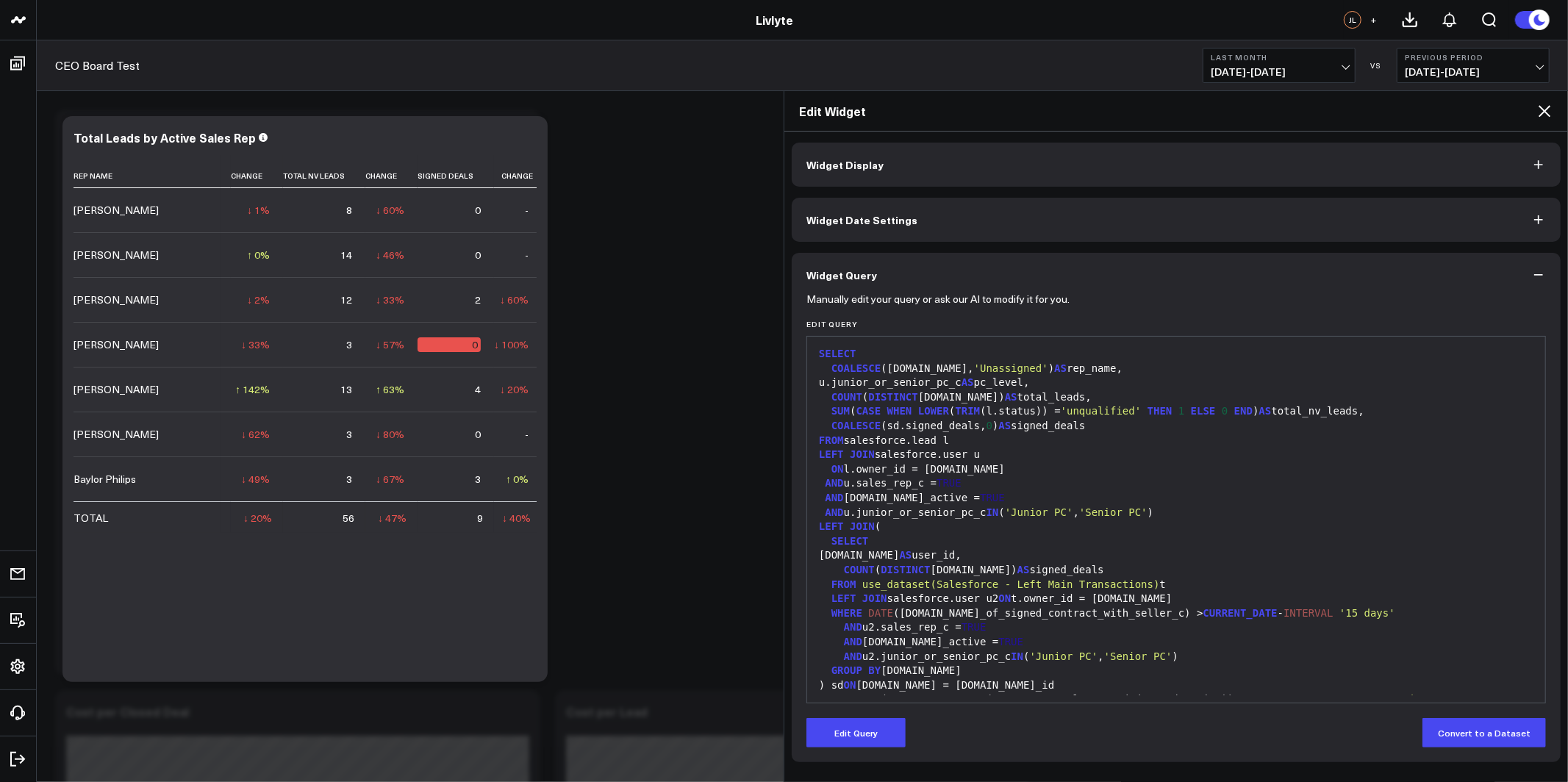
scroll to position [57, 0]
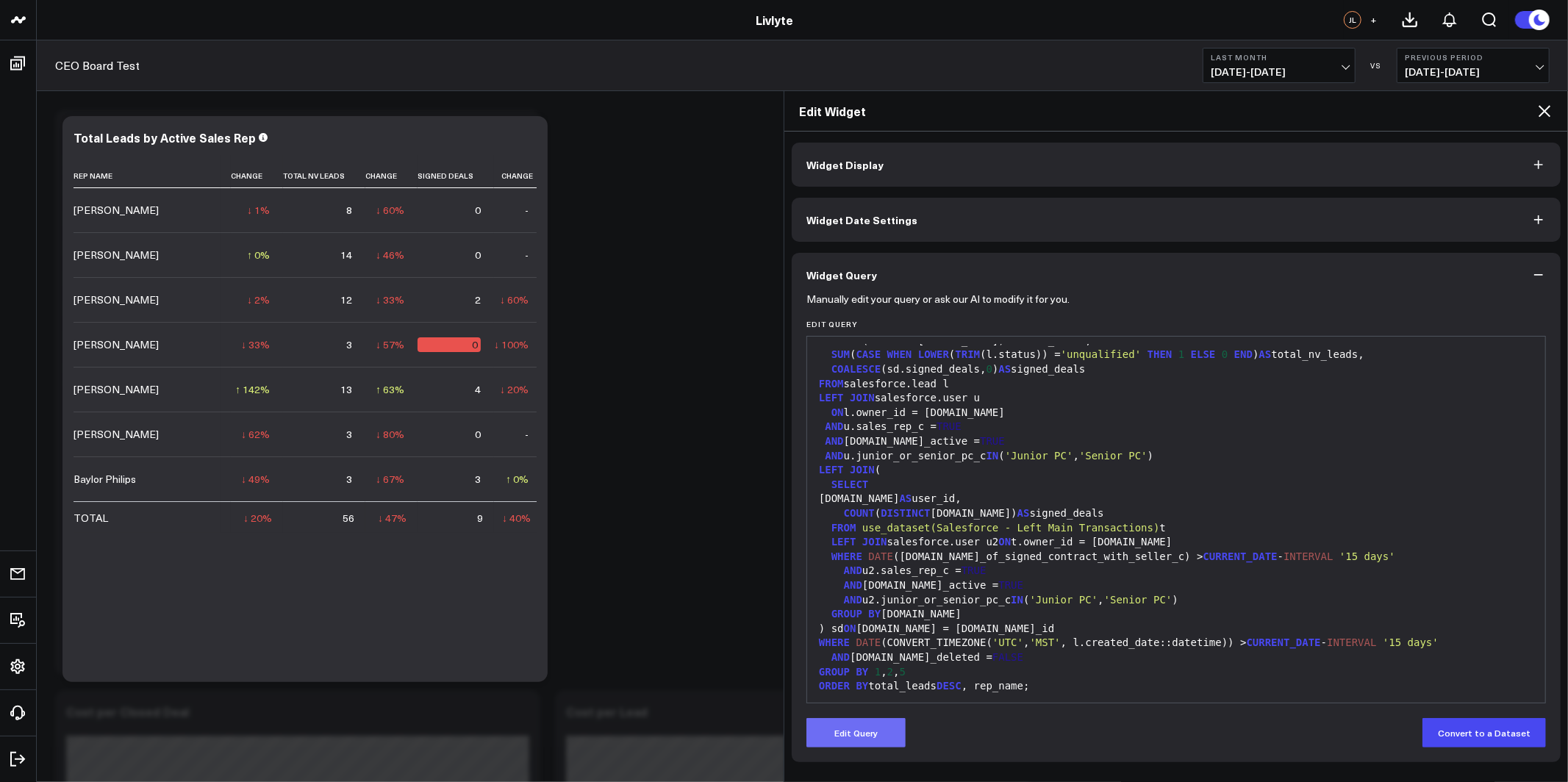
click at [865, 726] on button "Edit Query" at bounding box center [855, 733] width 99 height 29
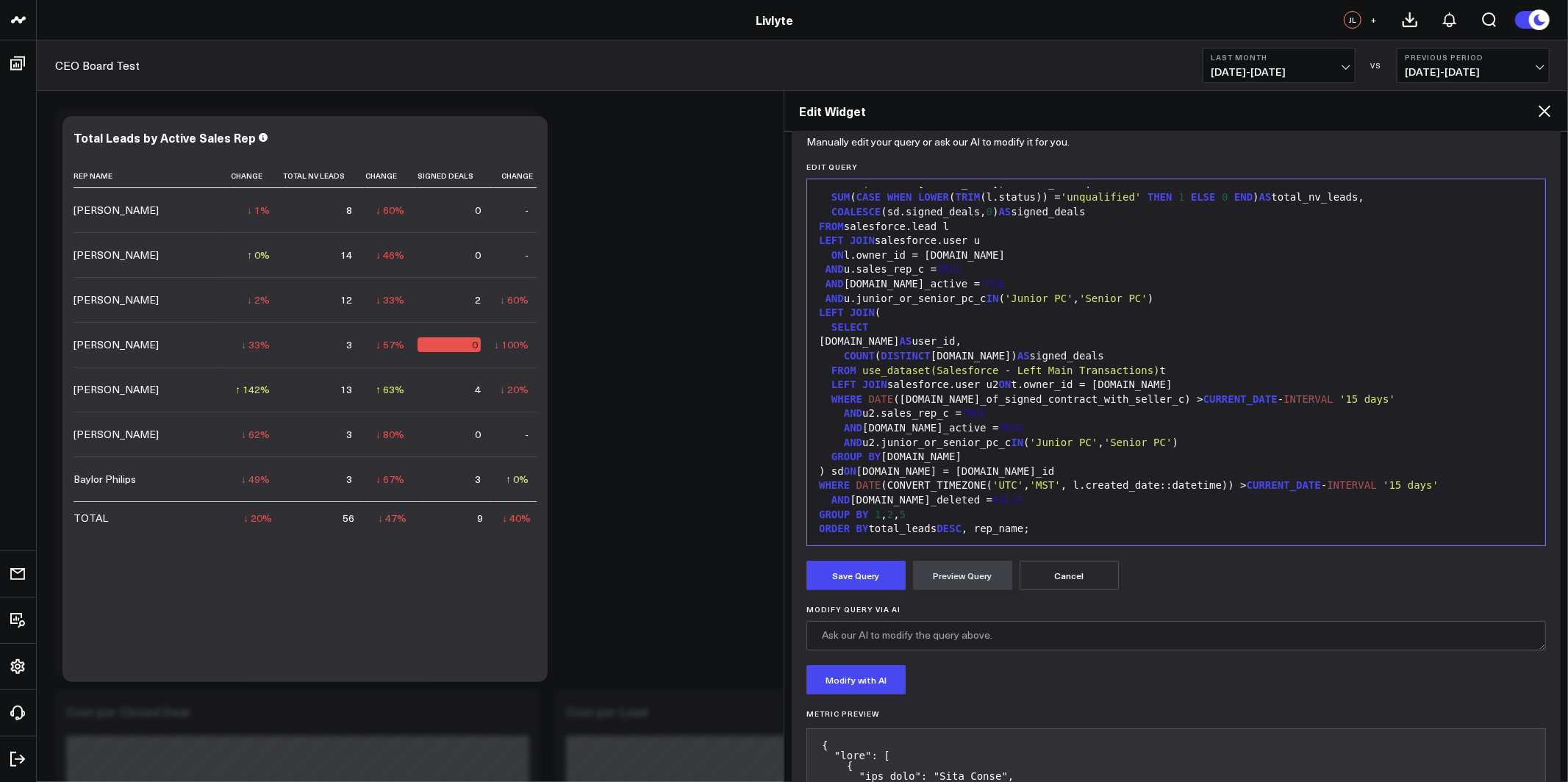
scroll to position [332, 0]
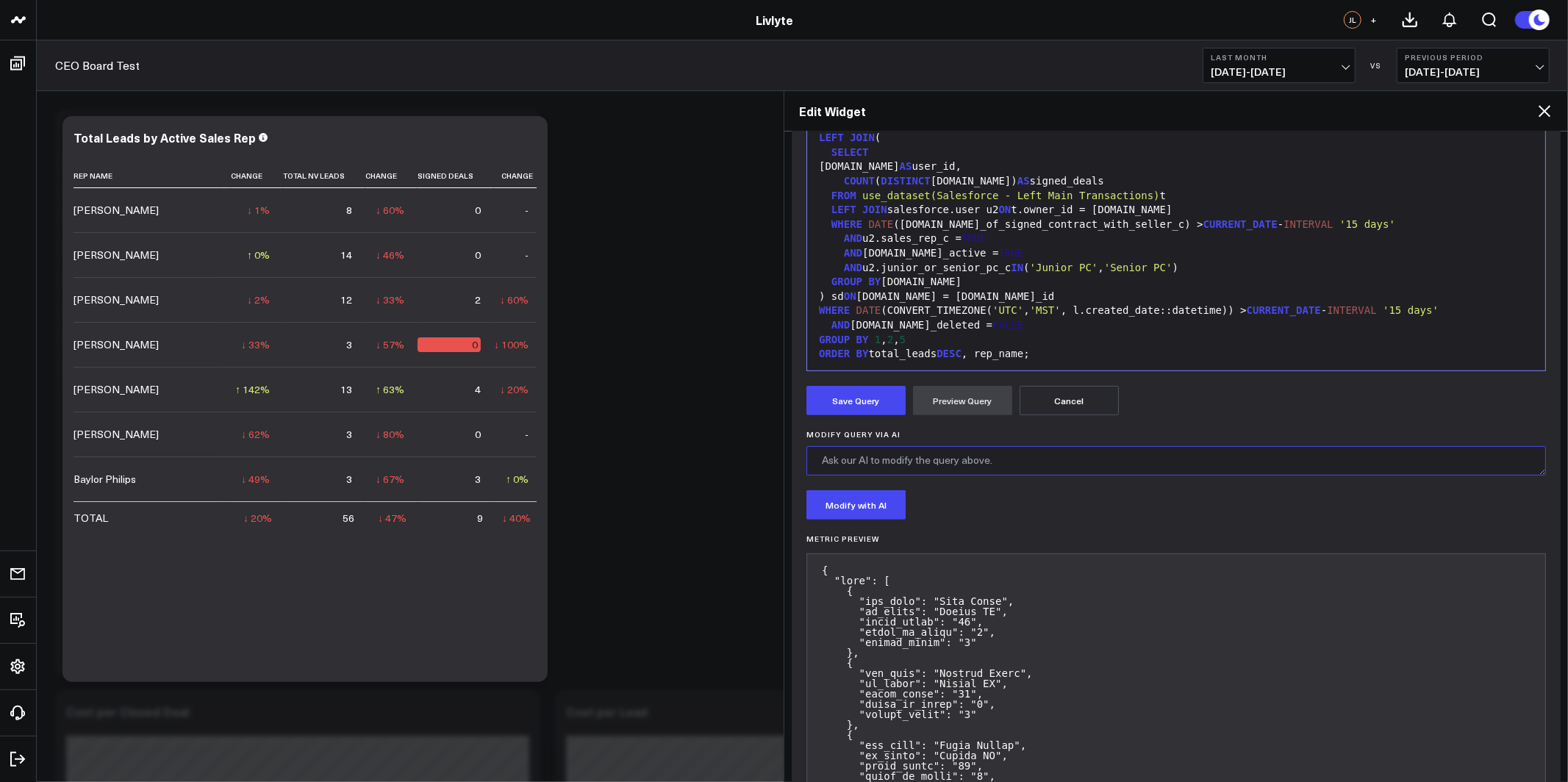
click at [984, 451] on textarea "Modify Query via AI" at bounding box center [1176, 461] width 740 height 29
click at [973, 463] on textarea "Add a Row for Leads Per Contract taking Total Leads /" at bounding box center [1176, 461] width 740 height 29
click at [1133, 449] on textarea "Add a Row for Leads Per Contract taking Total Leads /" at bounding box center [1176, 461] width 740 height 29
click at [1115, 453] on textarea "Add a Row for Leads Per Contract taking Total Leads /" at bounding box center [1176, 461] width 740 height 29
click at [1122, 460] on textarea "Add a Row for Leads Per Contract taking Total Leads /" at bounding box center [1176, 461] width 740 height 29
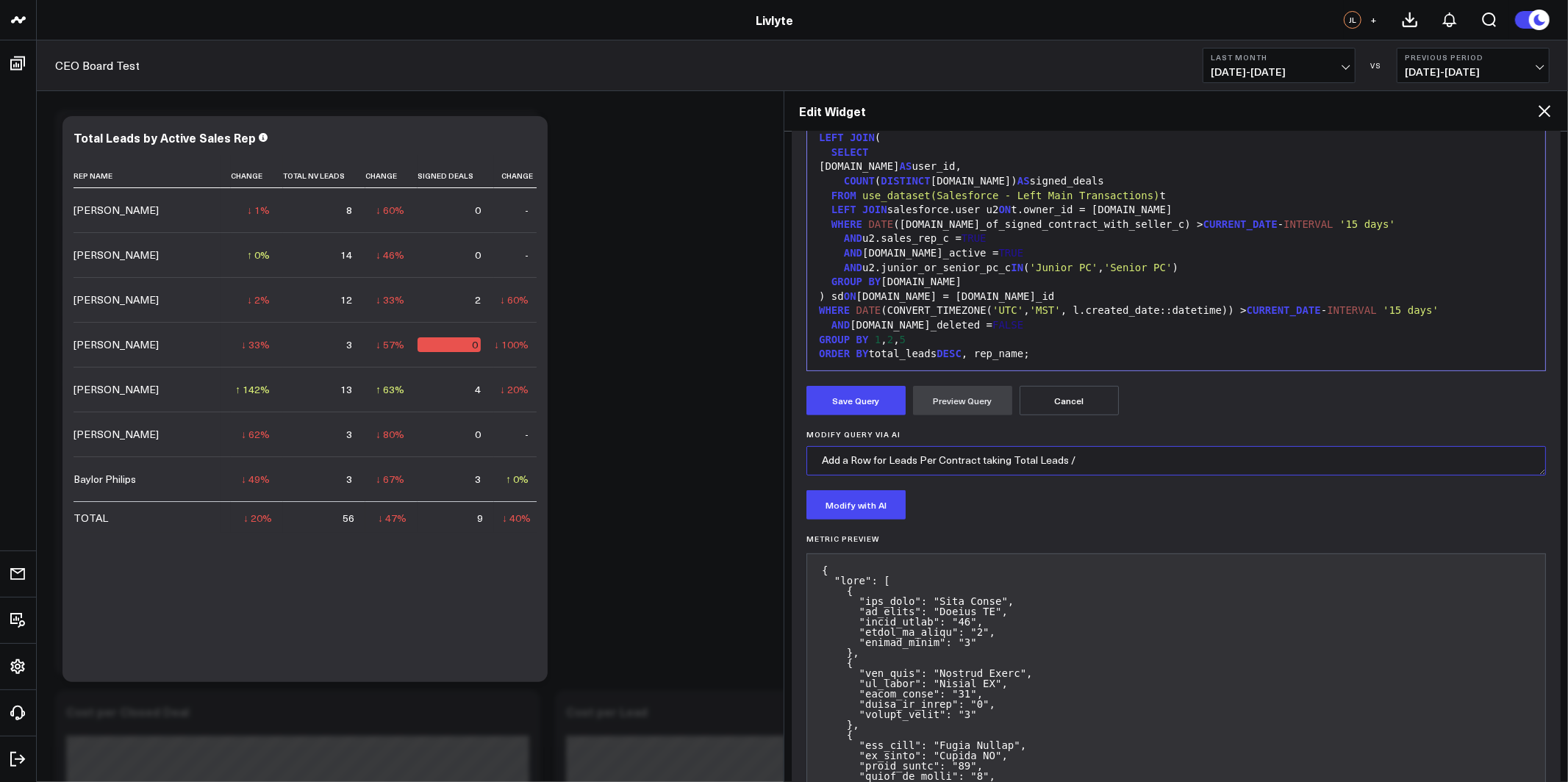
click at [981, 463] on textarea "Add a Row for Leads Per Contract taking Total Leads /" at bounding box center [1176, 461] width 740 height 29
click at [1100, 458] on textarea "Add a Row for Leads Per Contract by taking Total Leads /" at bounding box center [1176, 461] width 740 height 29
type textarea "Add a Row for Leads Per Contract by taking Total Leads / Signed Deals"
click at [854, 510] on button "Modify with AI" at bounding box center [855, 505] width 99 height 29
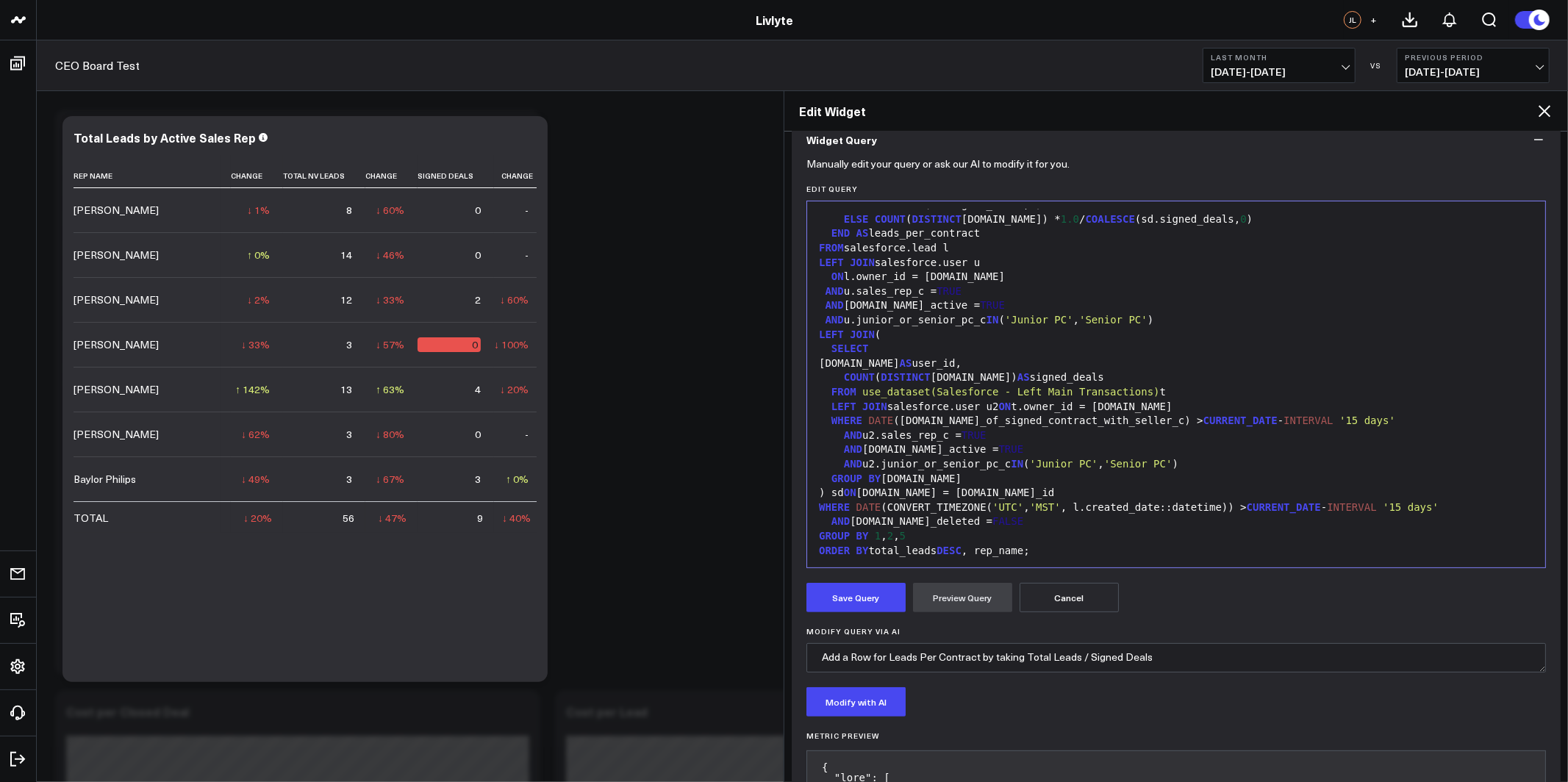
scroll to position [313, 0]
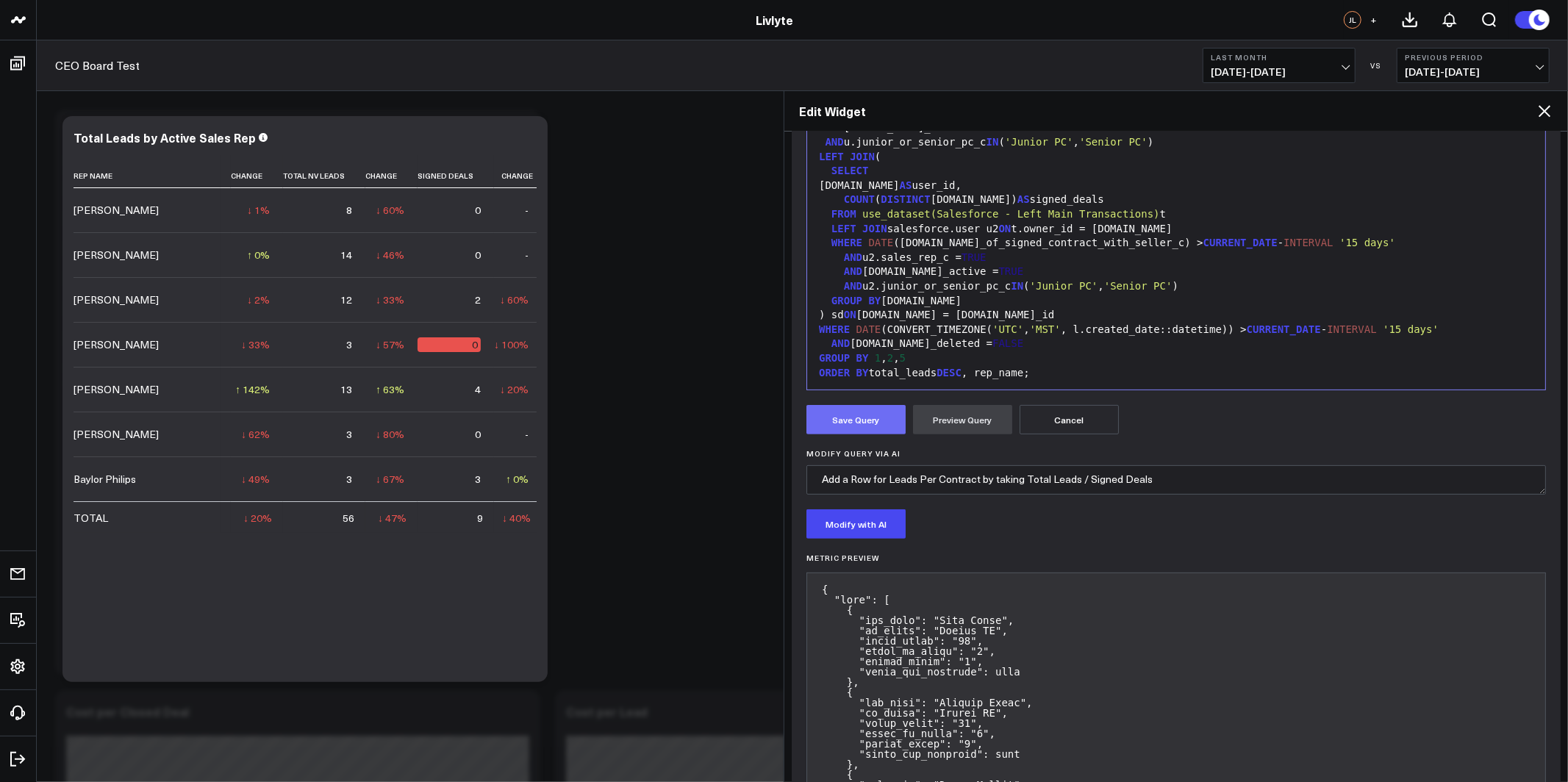
click at [857, 425] on button "Save Query" at bounding box center [855, 420] width 99 height 29
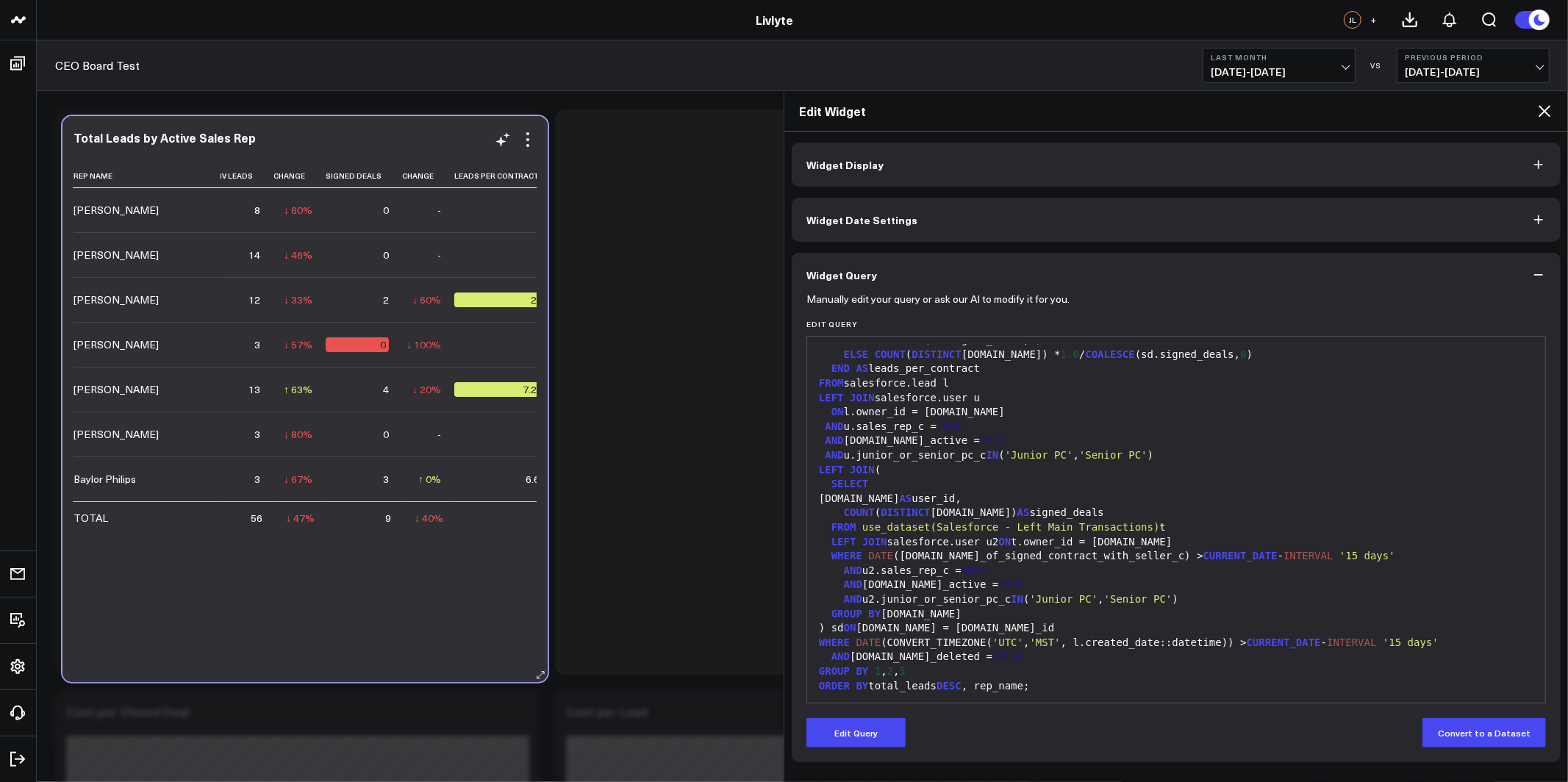
scroll to position [0, 256]
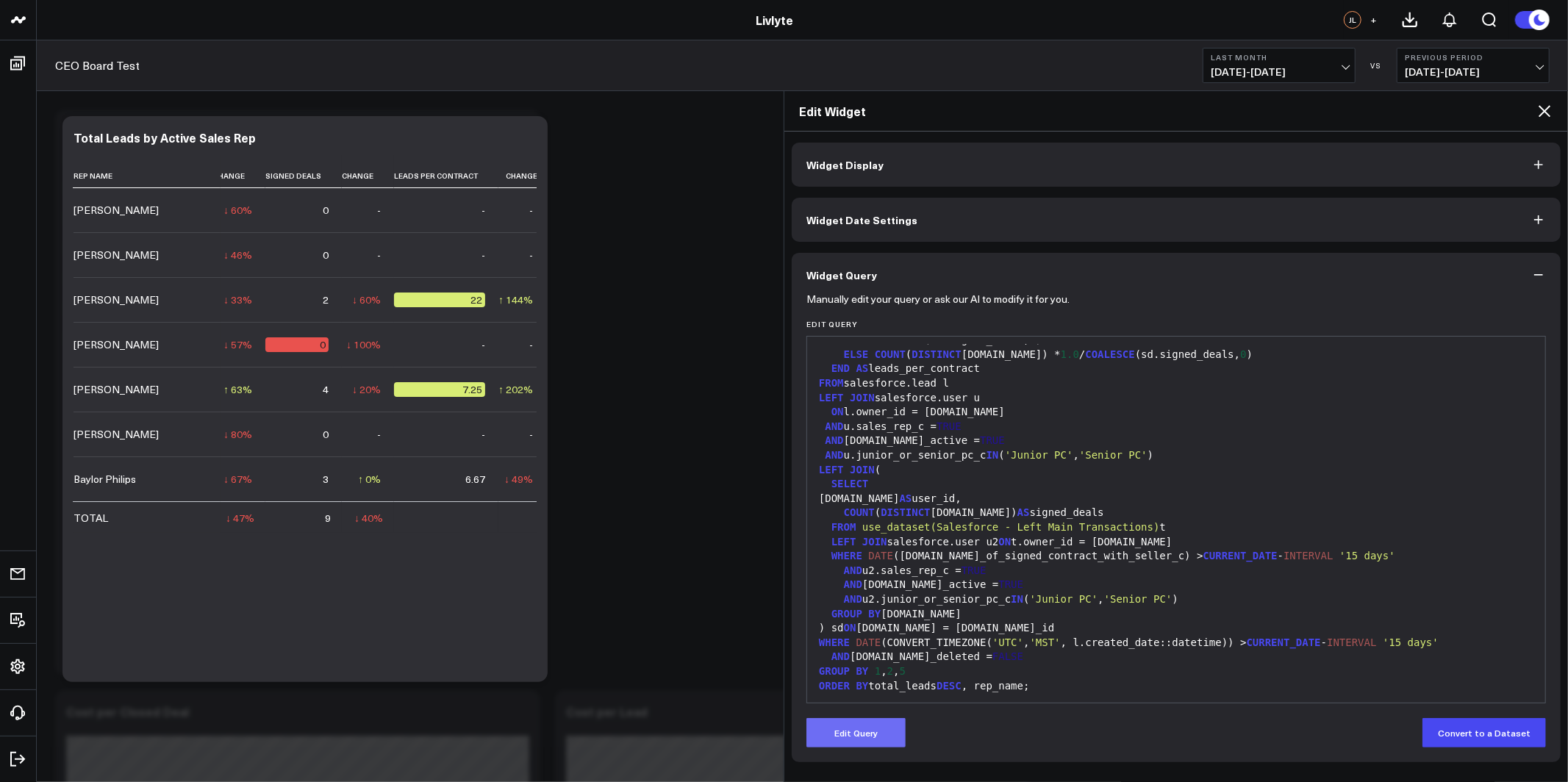
click at [876, 733] on button "Edit Query" at bounding box center [855, 733] width 99 height 29
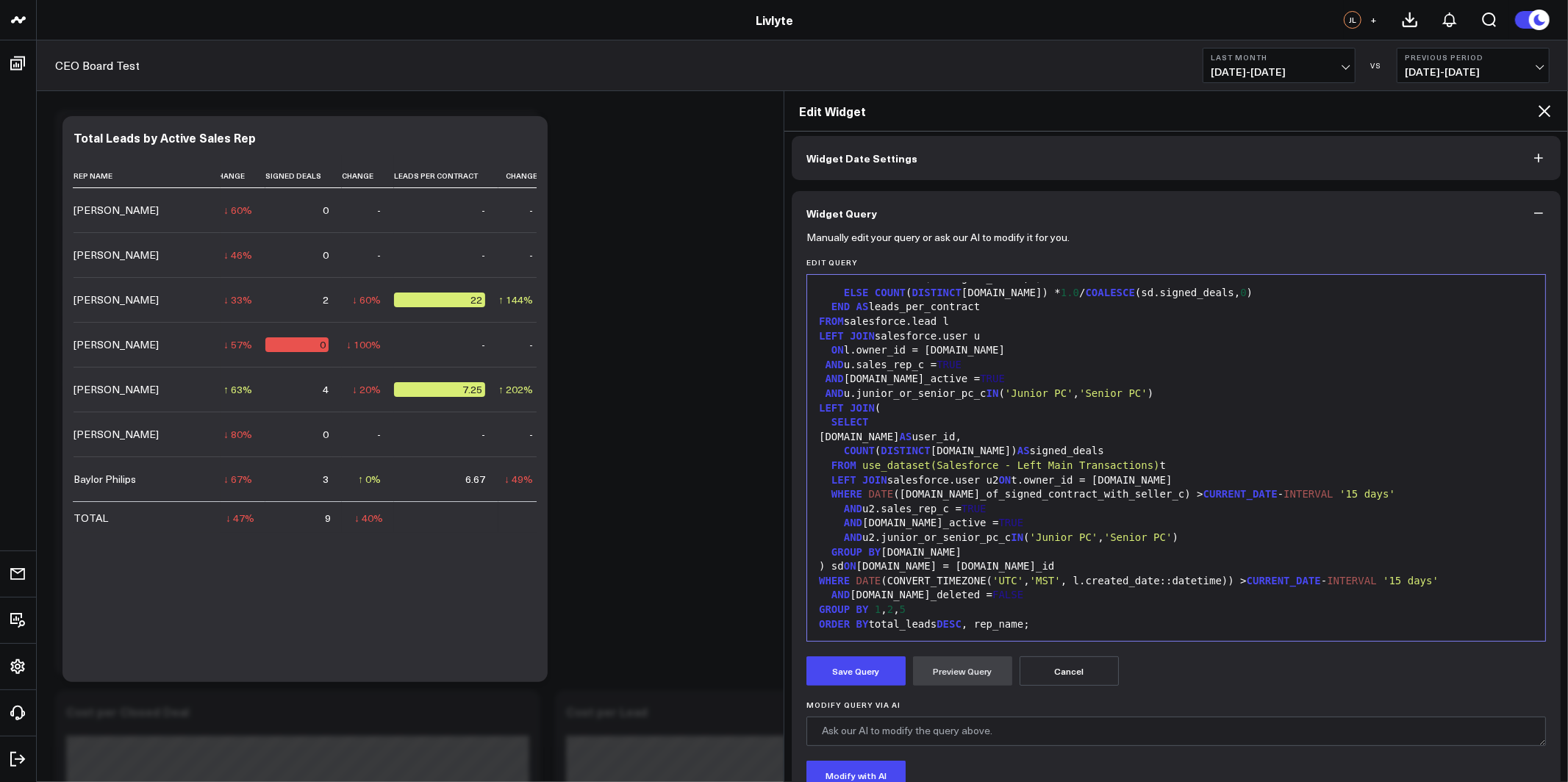
scroll to position [91, 0]
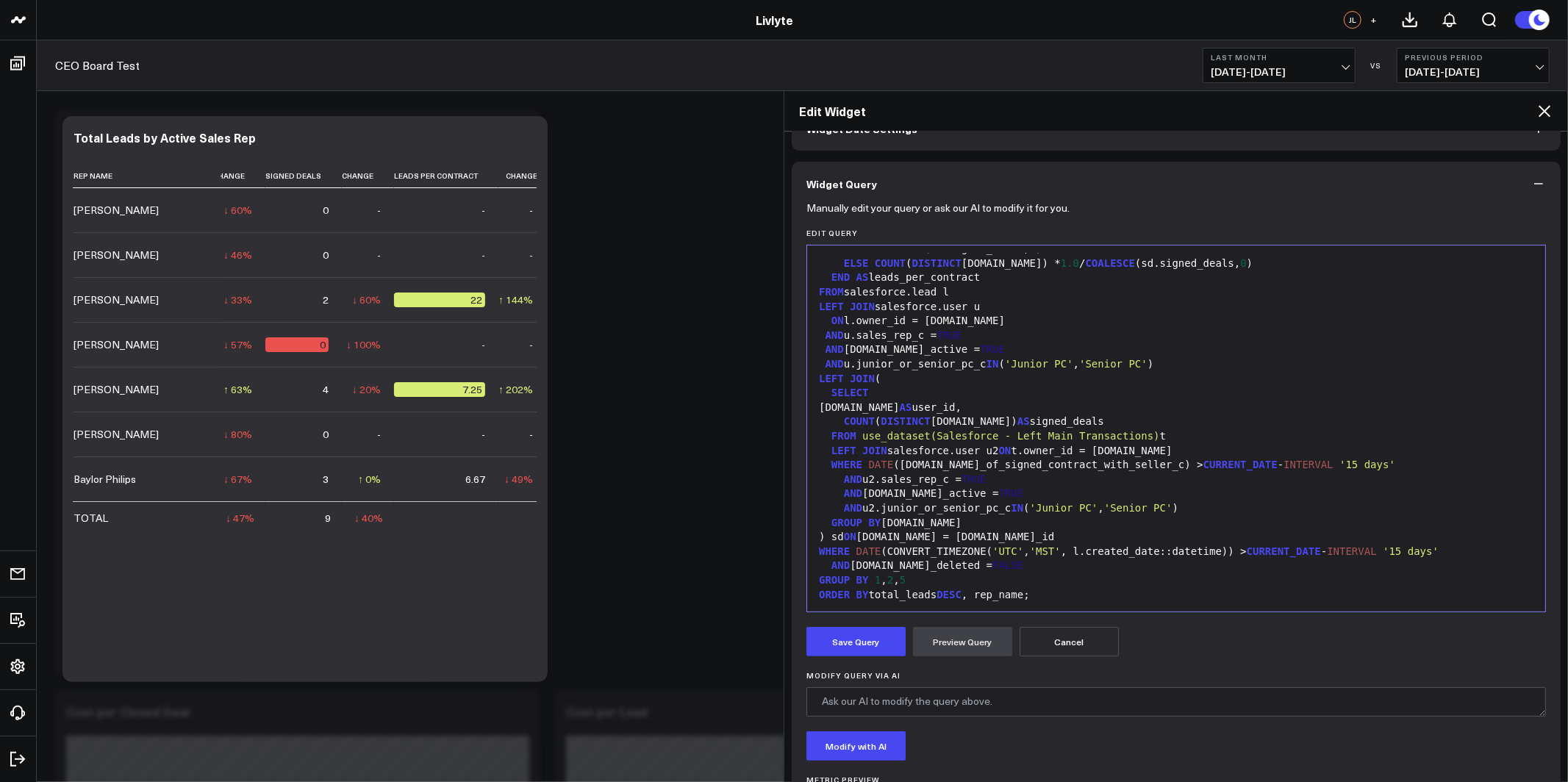
drag, startPoint x: 1085, startPoint y: 697, endPoint x: 1108, endPoint y: 686, distance: 25.5
click at [1085, 697] on textarea "Modify Query via AI" at bounding box center [1176, 702] width 740 height 29
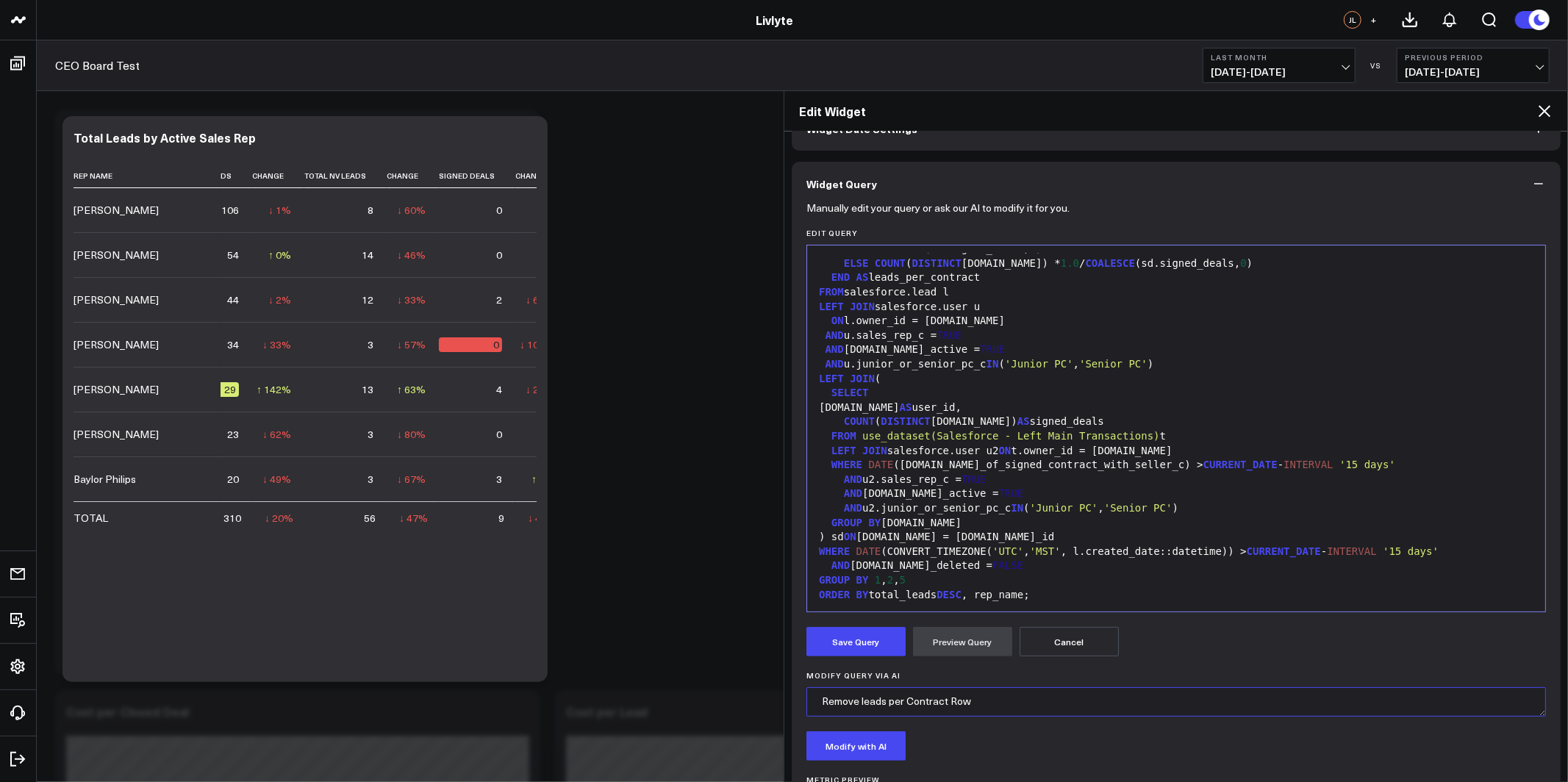
scroll to position [6, 0]
type textarea "Remove leads per Contract Row"
click at [860, 732] on button "Modify with AI" at bounding box center [855, 746] width 99 height 29
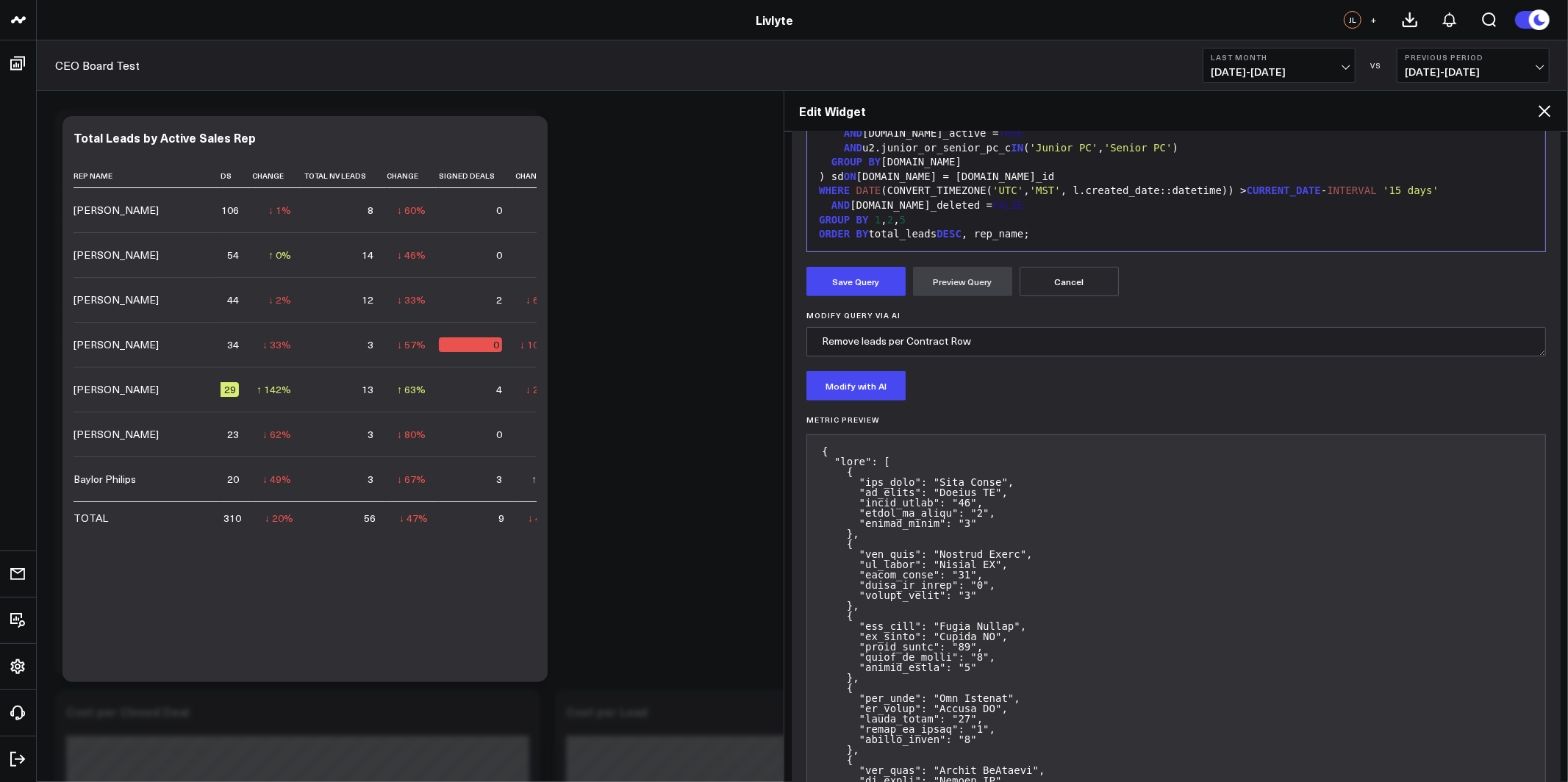
scroll to position [455, 0]
click at [878, 288] on button "Save Query" at bounding box center [855, 278] width 99 height 29
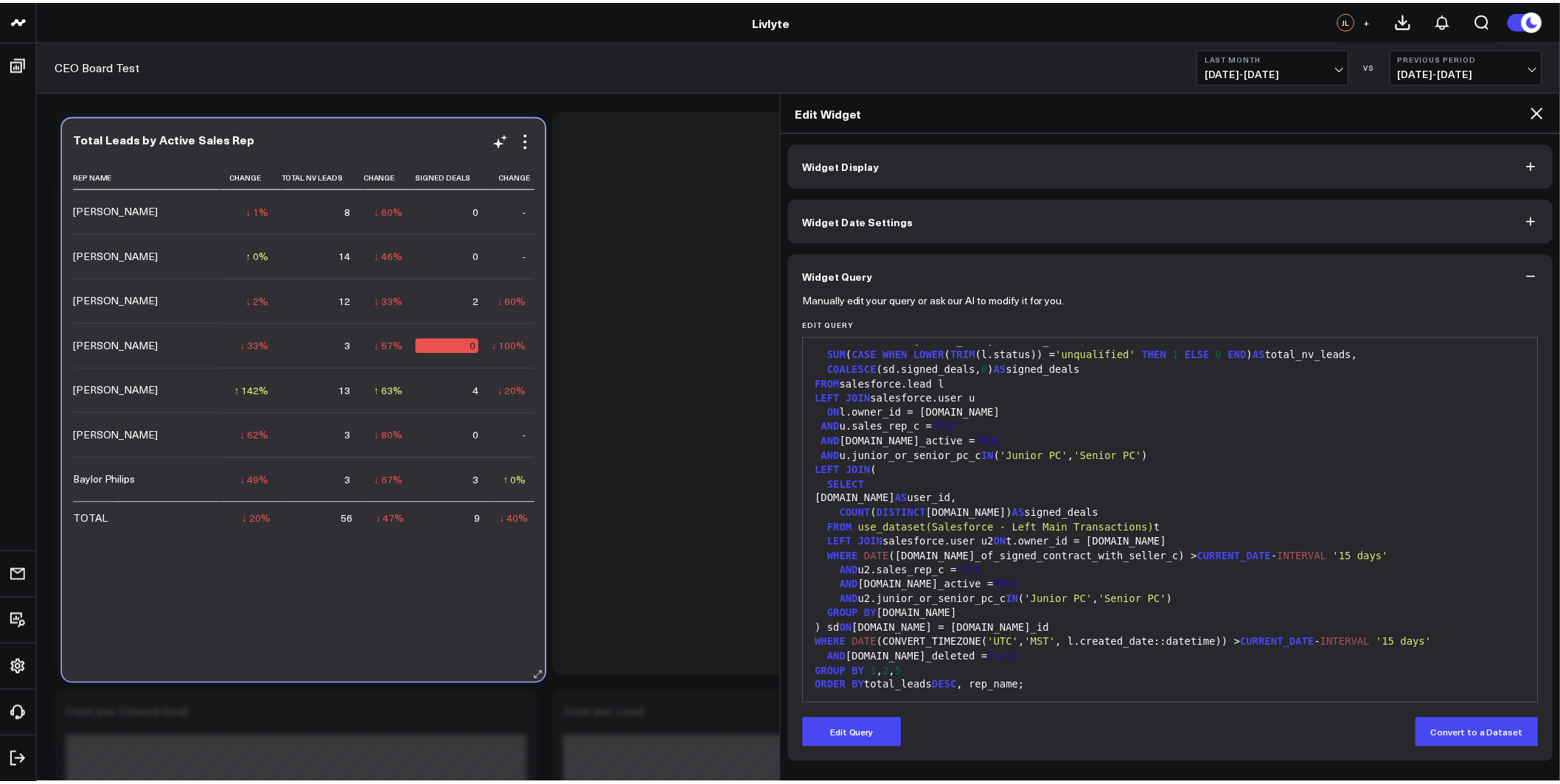
scroll to position [0, 0]
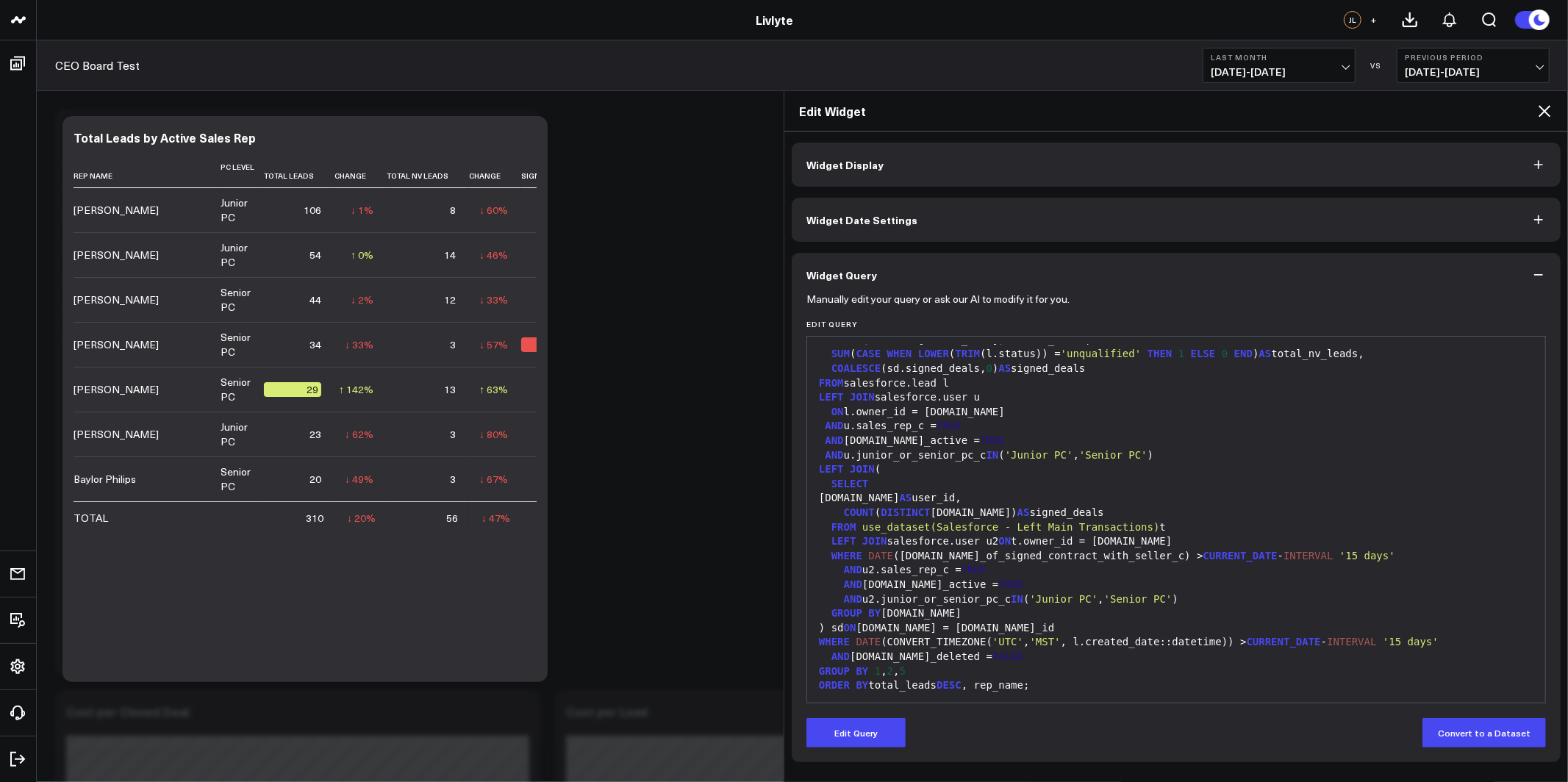
click at [1554, 108] on div "Edit Widget" at bounding box center [1176, 111] width 784 height 41
drag, startPoint x: 1542, startPoint y: 108, endPoint x: 1498, endPoint y: 116, distance: 44.7
click at [1542, 108] on icon at bounding box center [1545, 111] width 12 height 12
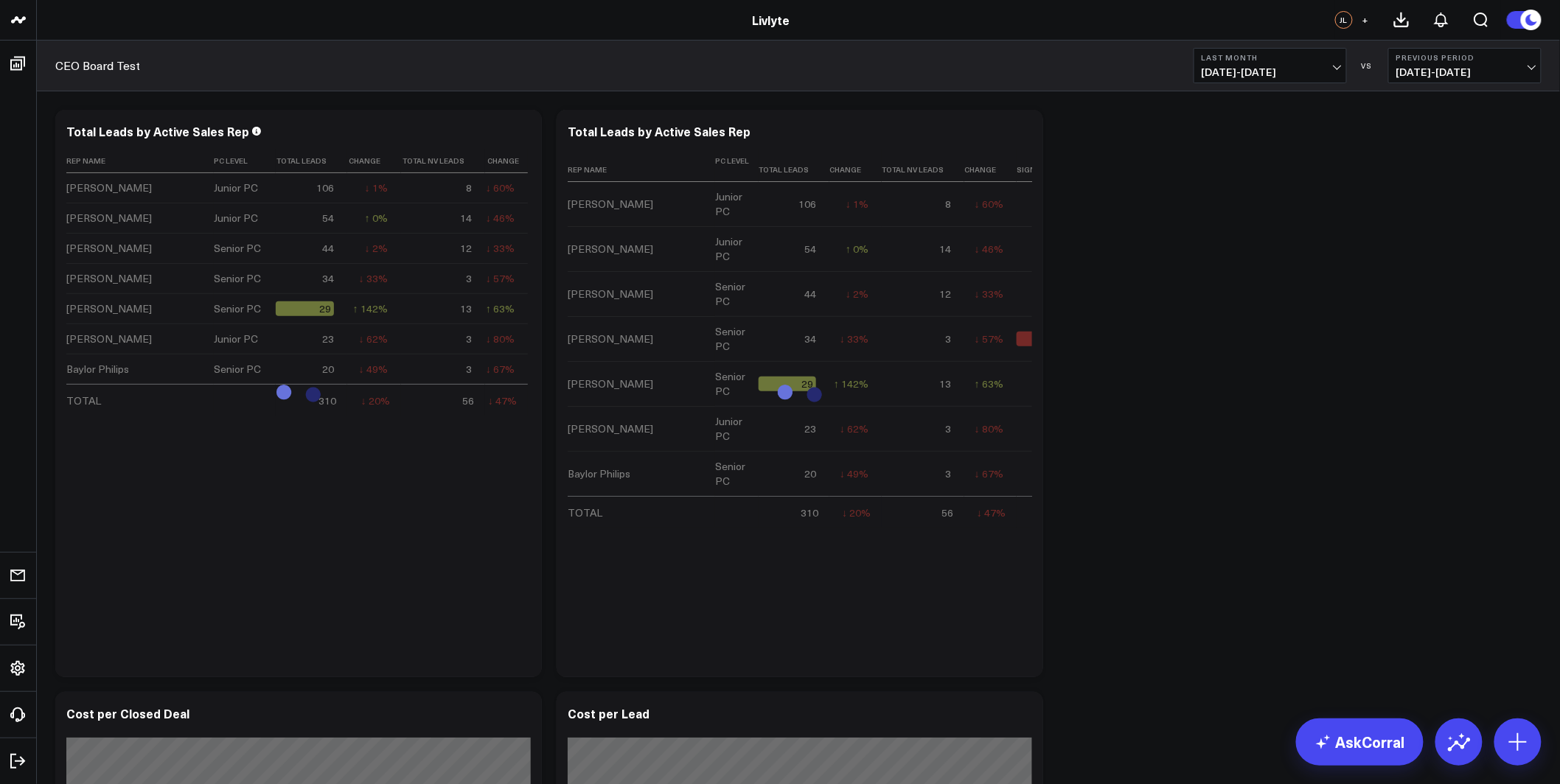
click at [1315, 72] on span "[DATE] - [DATE]" at bounding box center [1270, 73] width 138 height 12
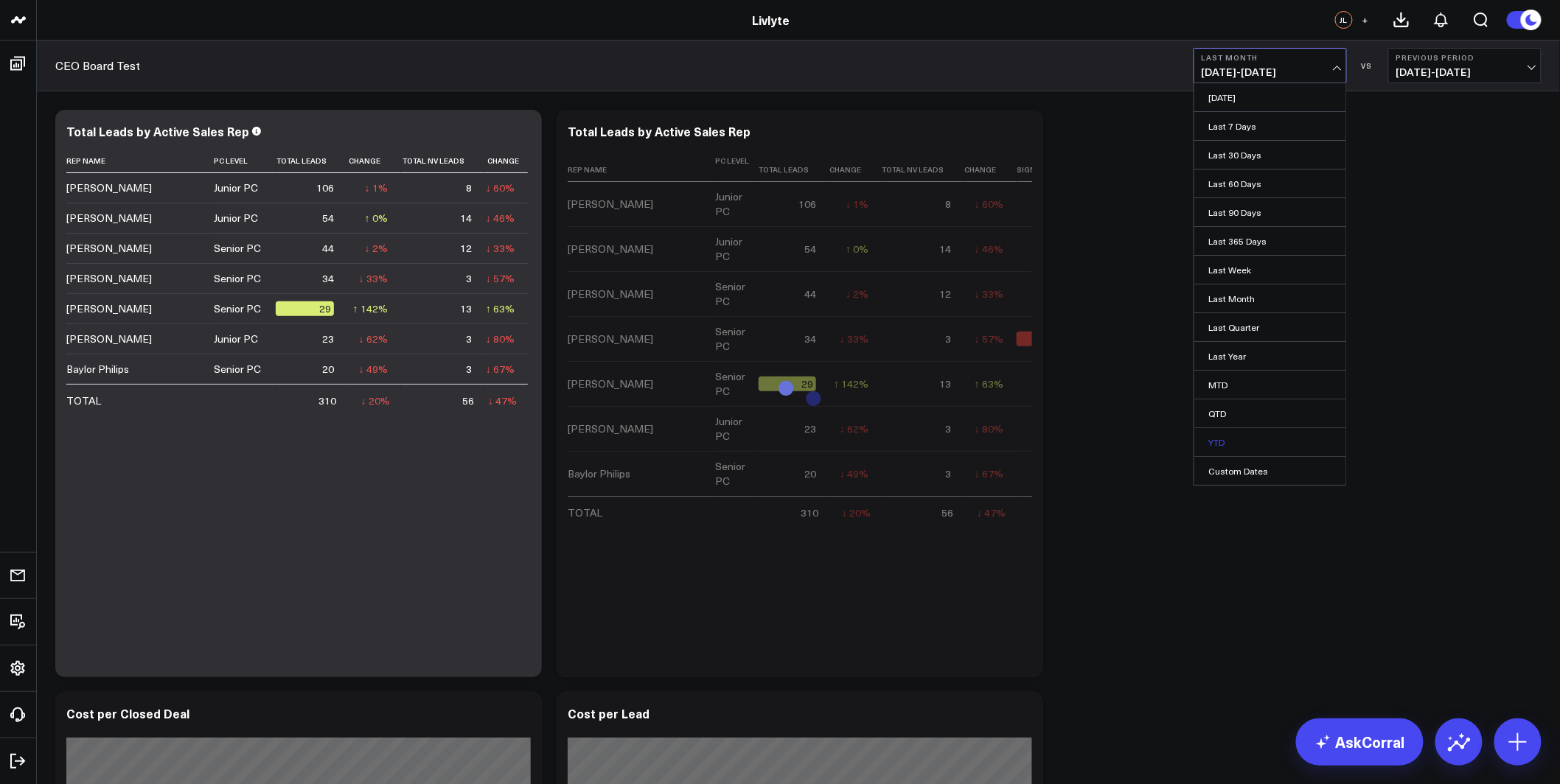
click at [1254, 440] on link "YTD" at bounding box center [1269, 441] width 152 height 28
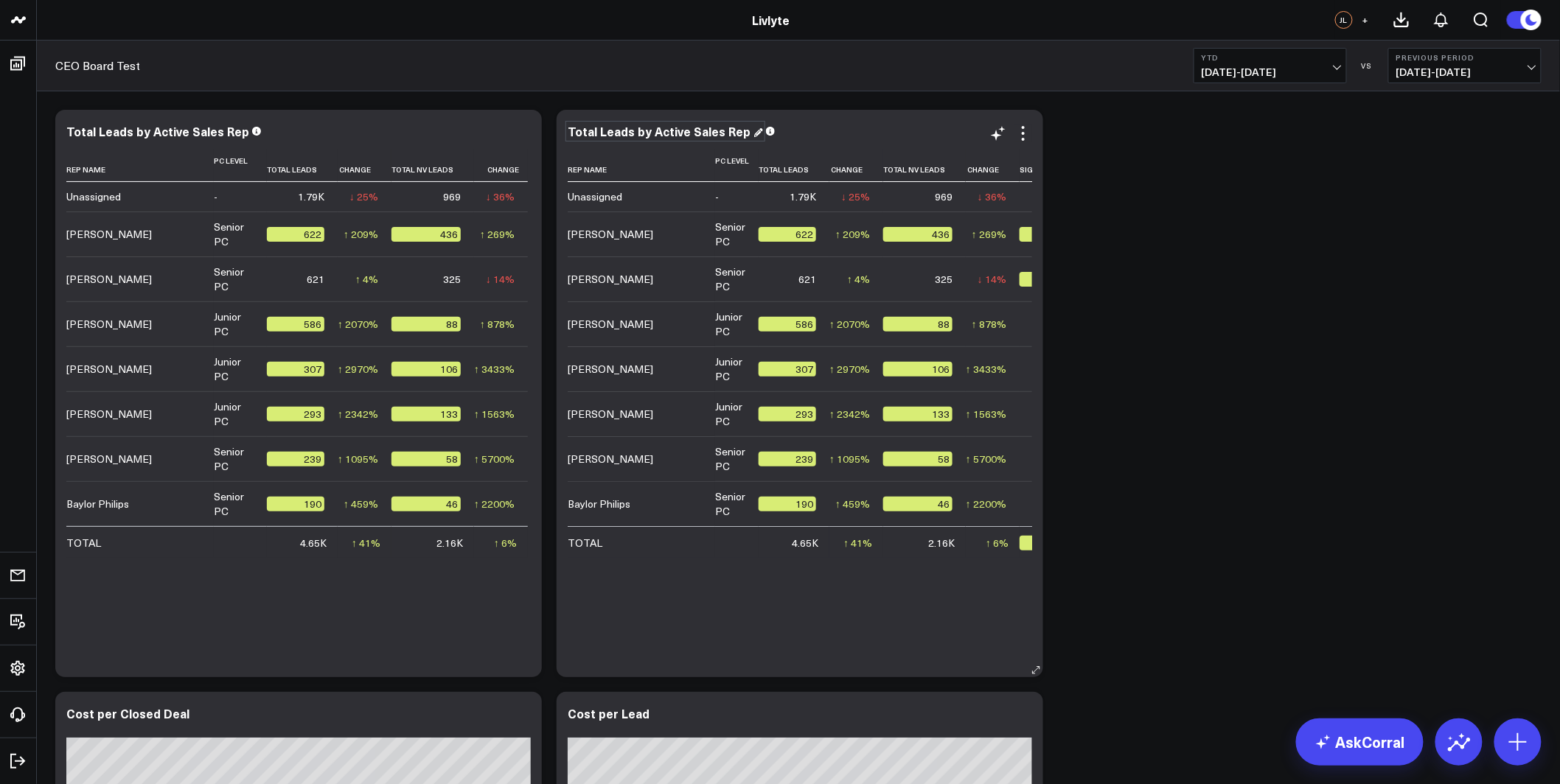
click at [748, 133] on div "Total Leads by Active Sales Rep" at bounding box center [665, 131] width 196 height 16
click at [752, 136] on div "Total Leads by Active Sales Rep" at bounding box center [800, 132] width 465 height 14
click at [753, 129] on icon at bounding box center [757, 131] width 9 height 9
click at [710, 130] on div "Total Leads by Active Sales Rep" at bounding box center [665, 131] width 196 height 16
drag, startPoint x: 647, startPoint y: 132, endPoint x: 635, endPoint y: 132, distance: 12.0
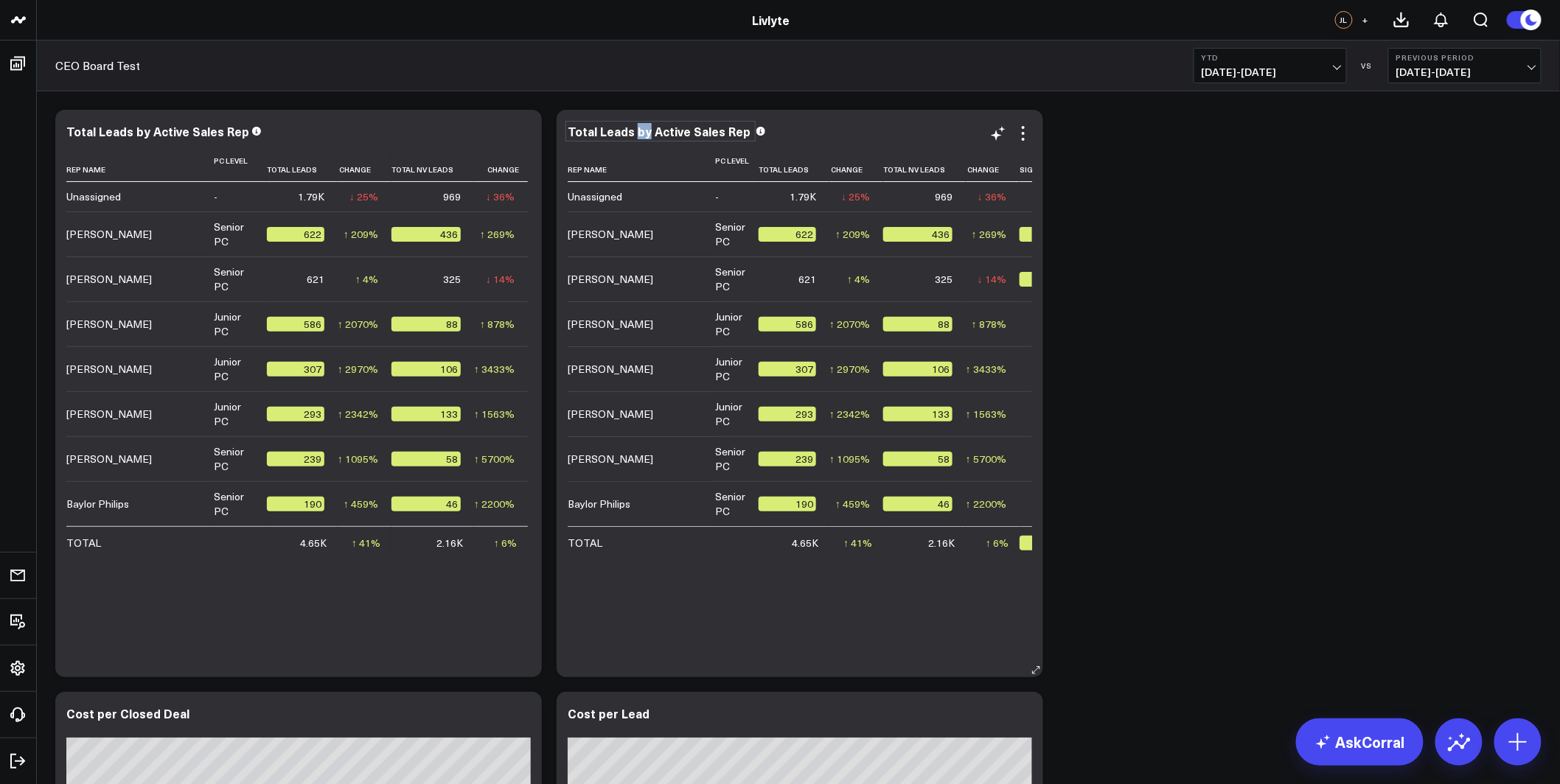
click at [635, 132] on div "Total Leads by Active Sales Rep" at bounding box center [660, 131] width 186 height 16
click at [633, 132] on div "Total Leads by Active Sales Rep" at bounding box center [660, 131] width 186 height 16
click at [516, 132] on icon at bounding box center [522, 134] width 17 height 17
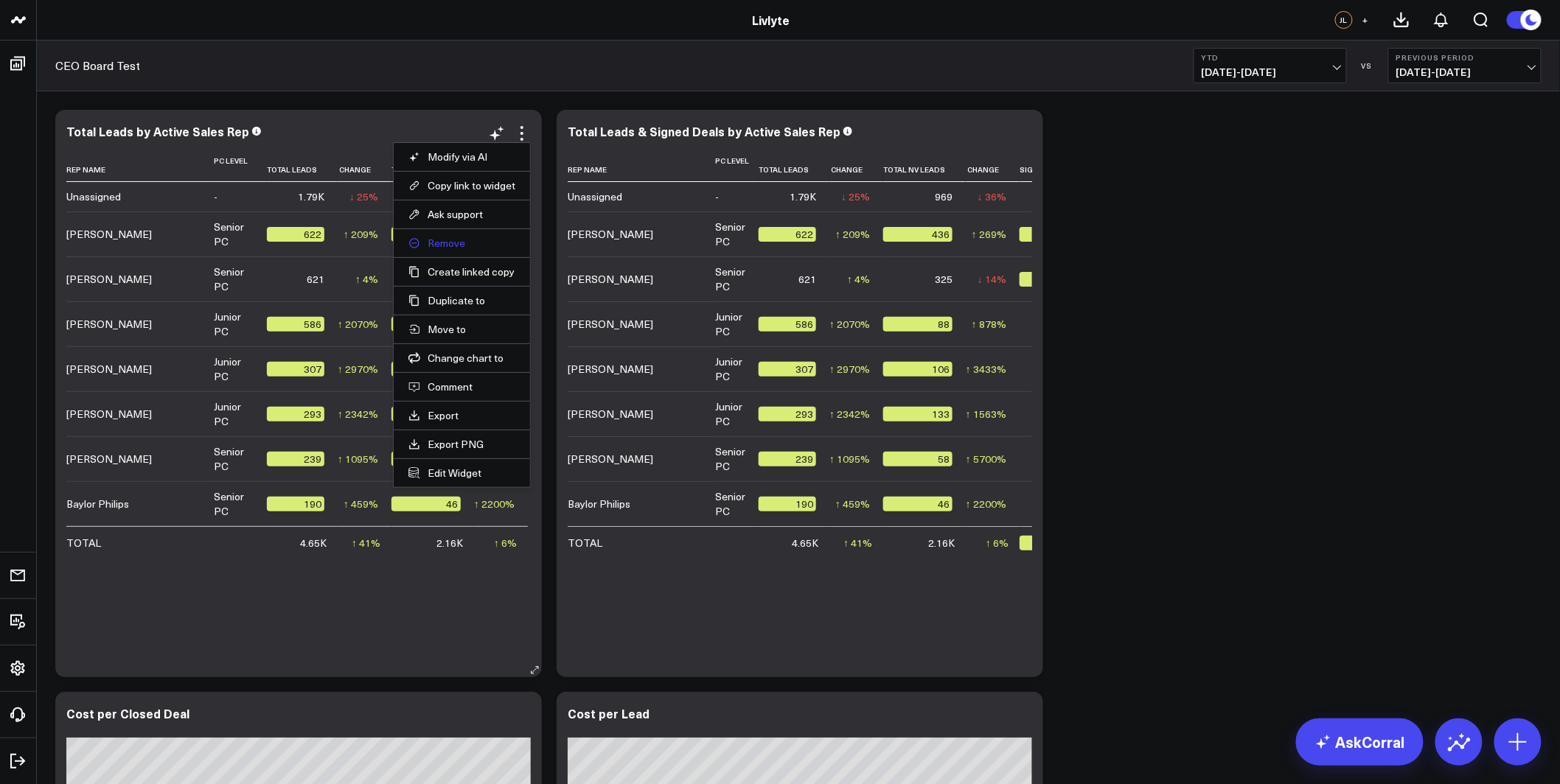
click at [461, 242] on button "Remove" at bounding box center [462, 243] width 107 height 14
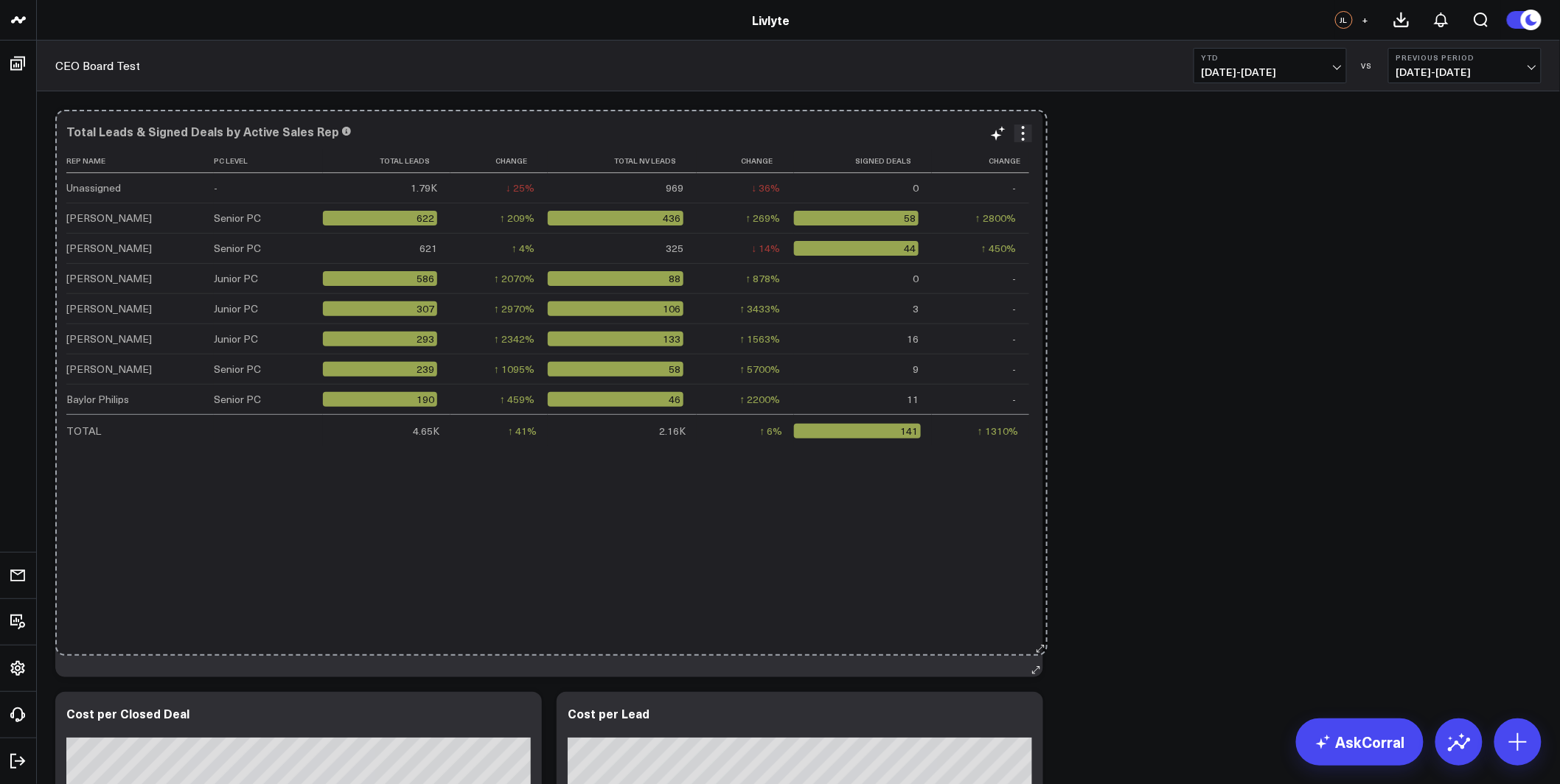
drag, startPoint x: 534, startPoint y: 666, endPoint x: 1040, endPoint y: 644, distance: 506.5
click at [1040, 644] on div "Total Leads & Signed Deals by Active Sales Rep Rep Name Pc Level Total Leads Ch…" at bounding box center [549, 393] width 988 height 567
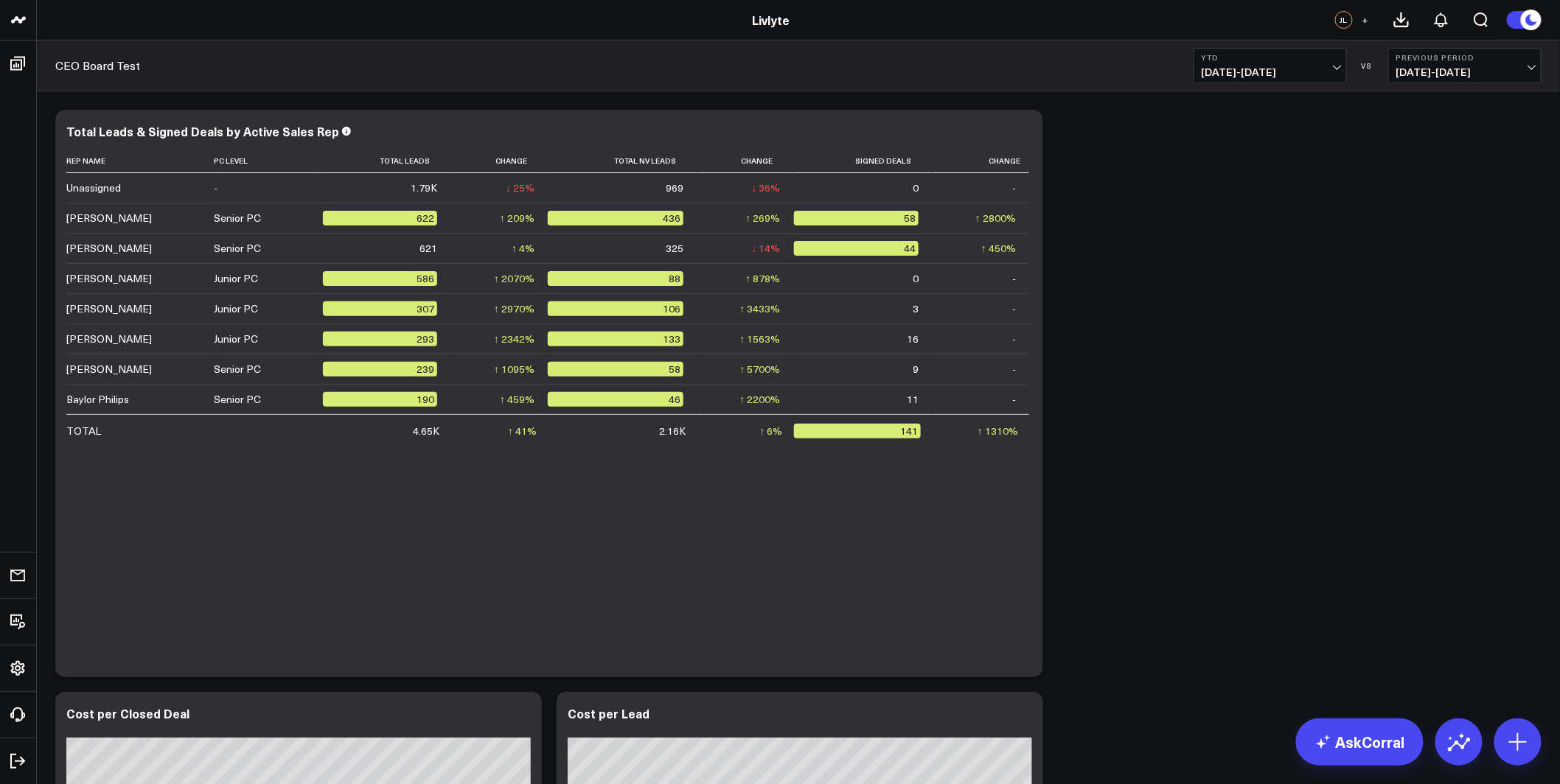
click at [1491, 70] on span "[DATE] - [DATE]" at bounding box center [1465, 73] width 138 height 12
click at [1450, 209] on link "Custom Dates" at bounding box center [1464, 212] width 152 height 28
select select "9"
select select "2025"
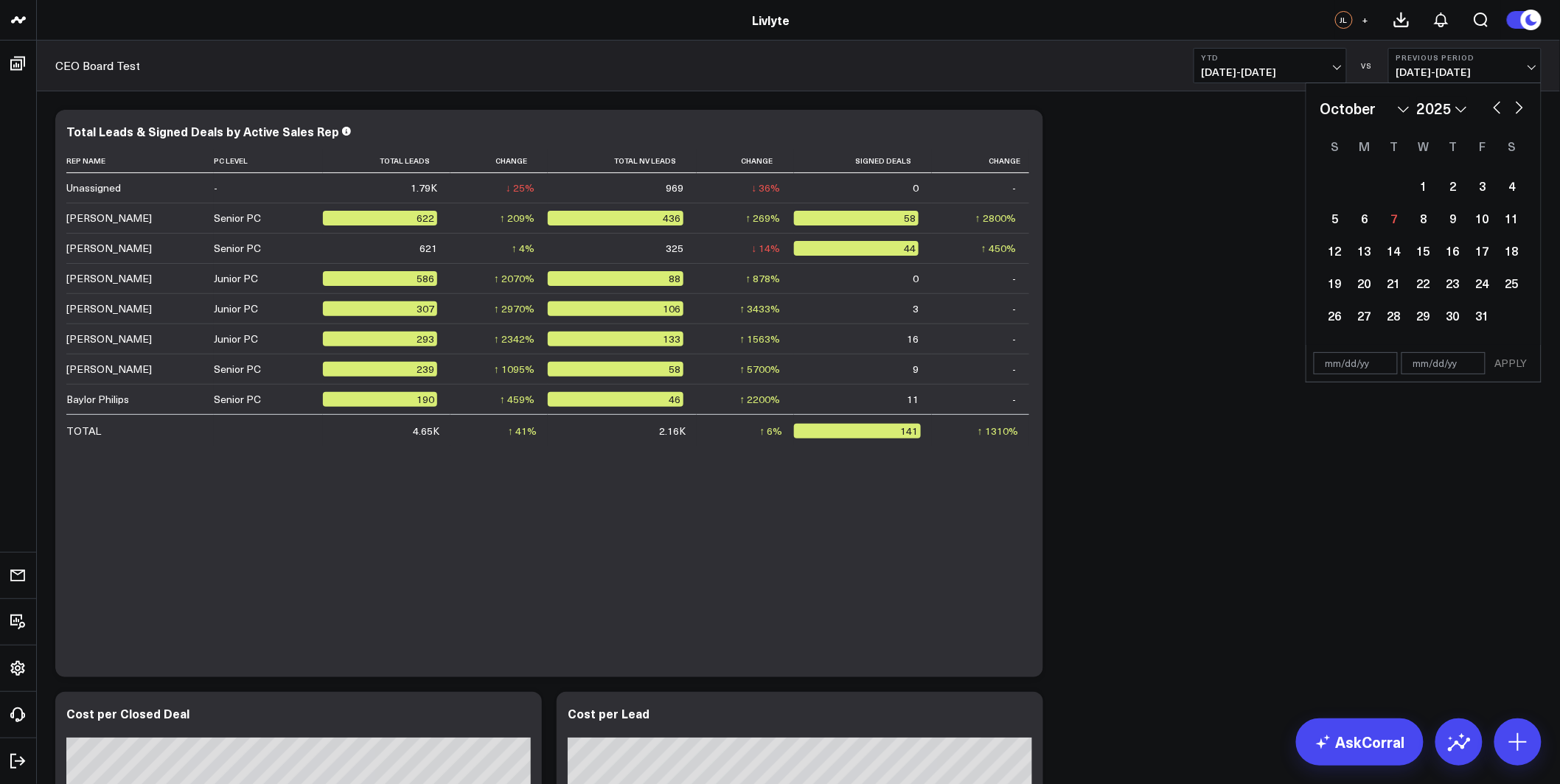
click at [1515, 57] on b "Previous Period" at bounding box center [1465, 57] width 138 height 9
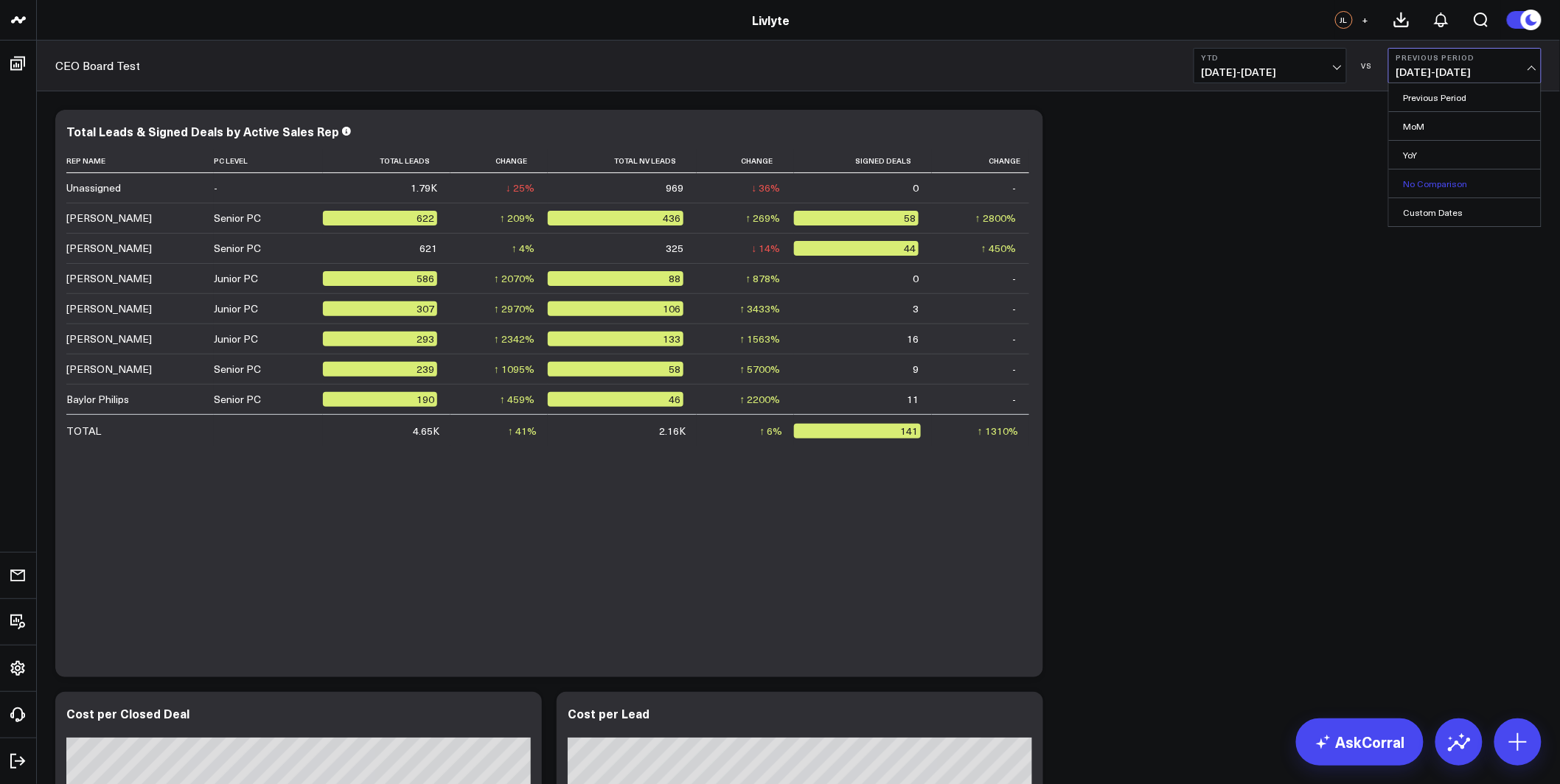
click at [1415, 174] on link "No Comparison" at bounding box center [1464, 183] width 152 height 28
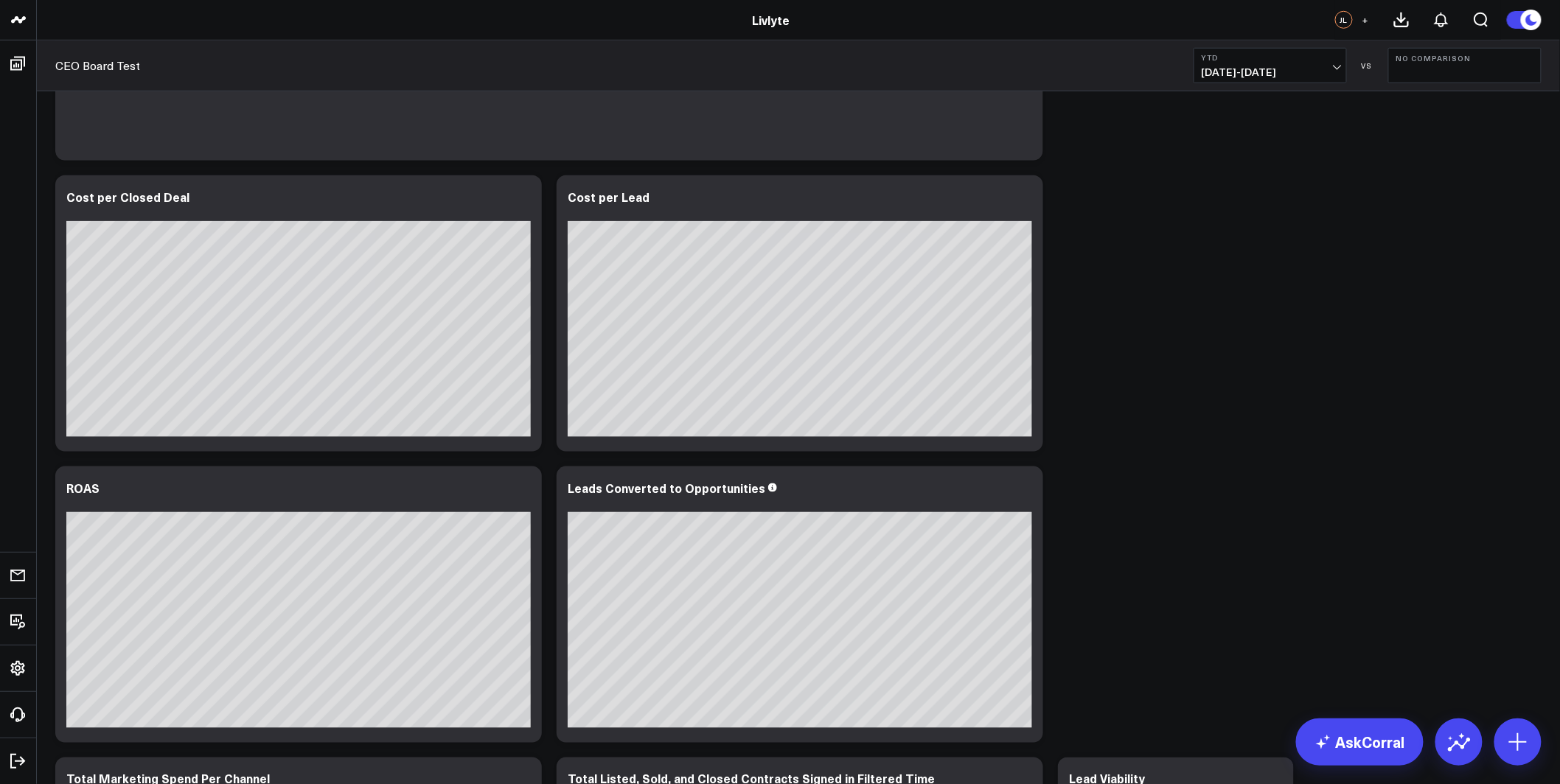
scroll to position [521, 0]
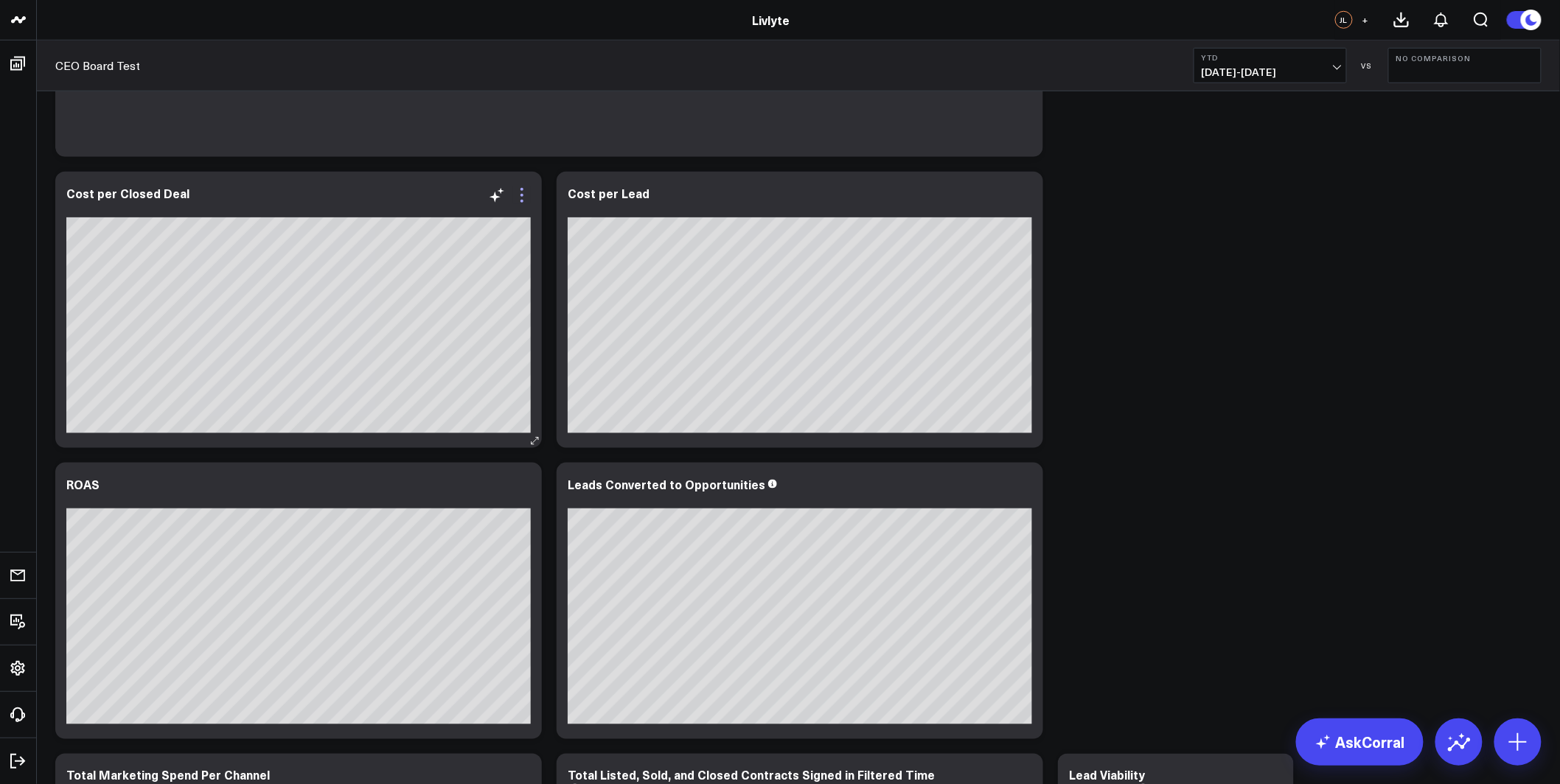
click at [525, 191] on icon at bounding box center [522, 196] width 17 height 17
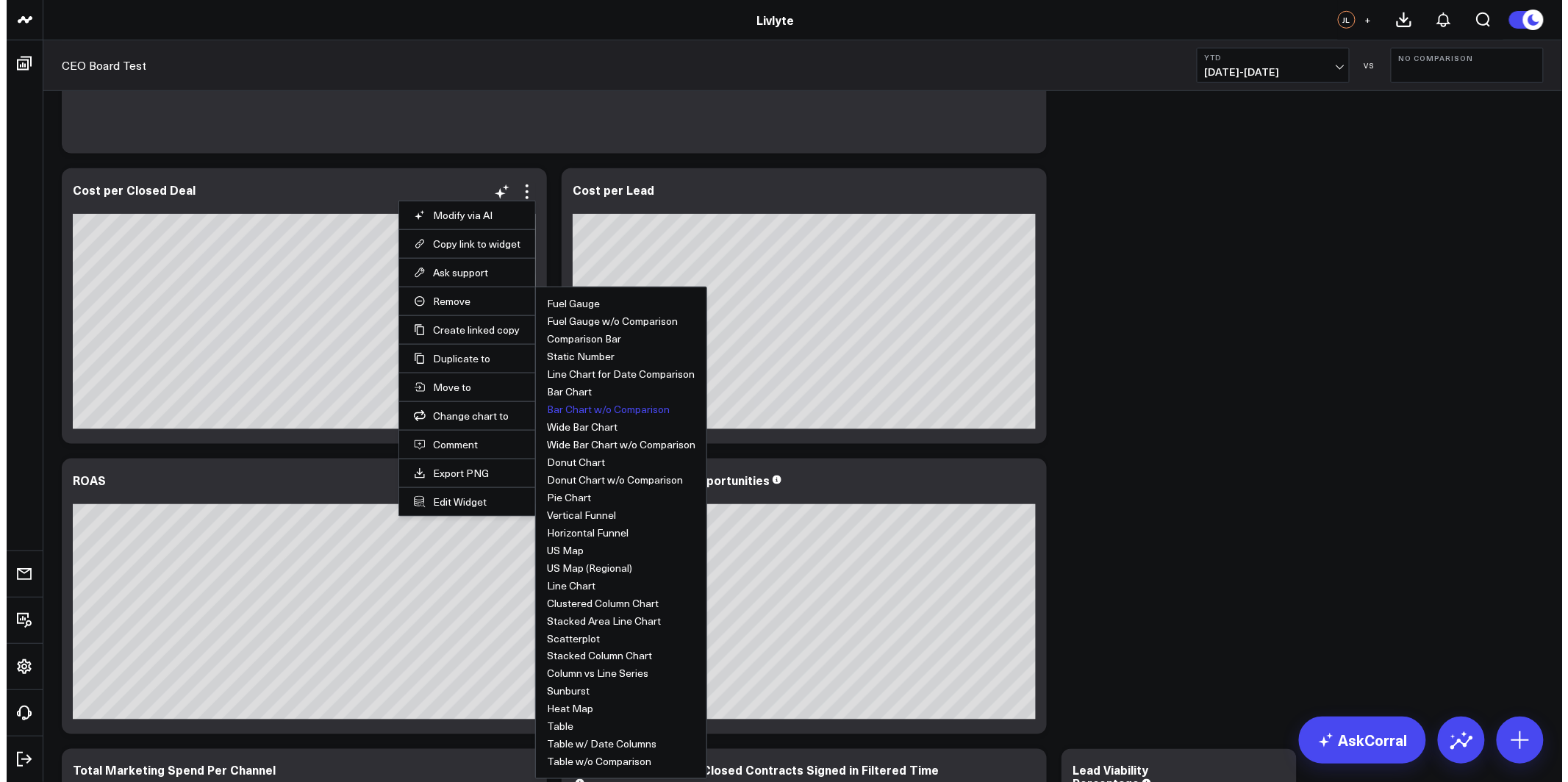
scroll to position [522, 0]
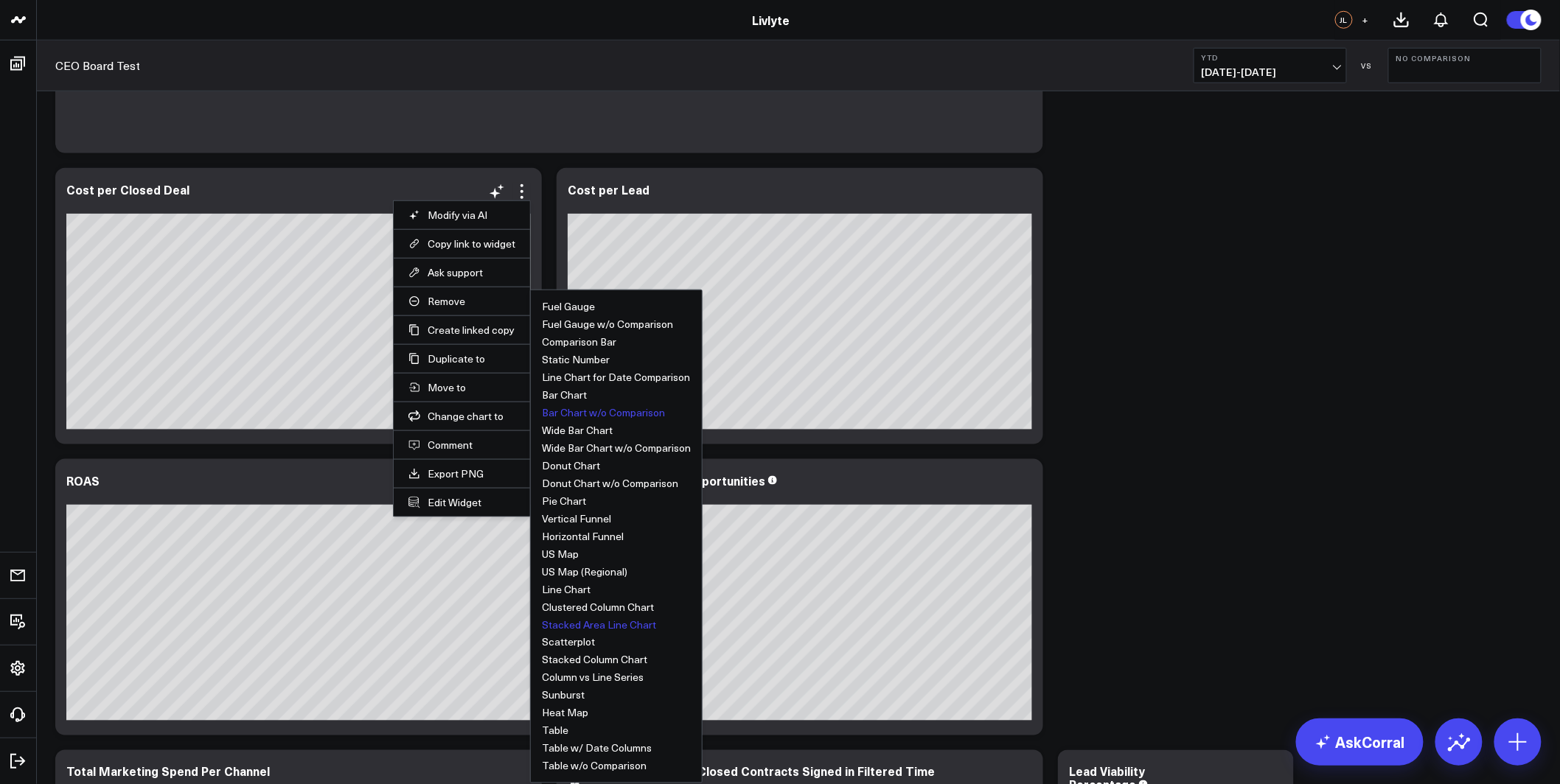
click at [610, 623] on button "Stacked Area Line Chart" at bounding box center [599, 624] width 114 height 11
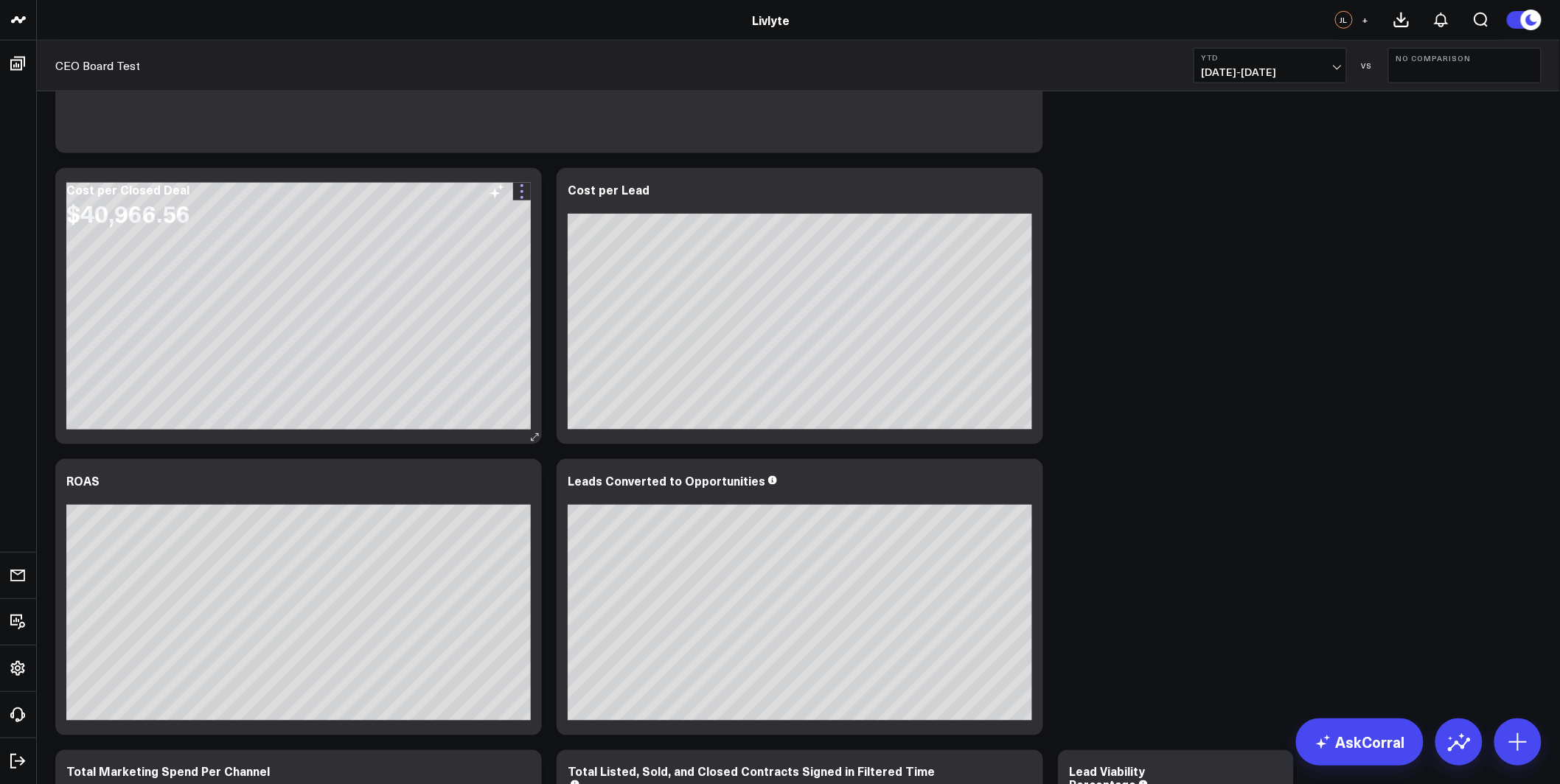
click at [521, 195] on icon at bounding box center [522, 192] width 17 height 17
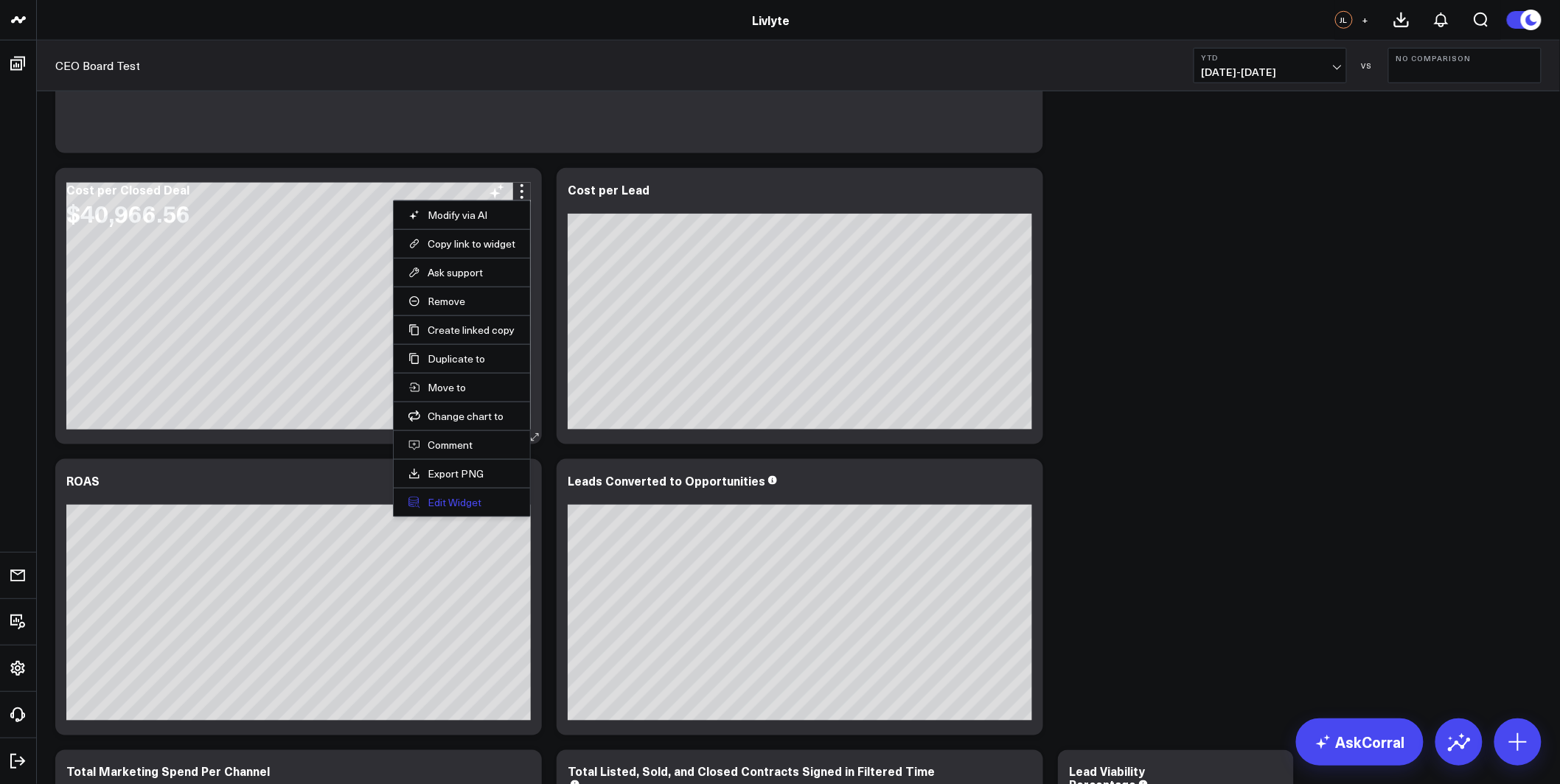
click at [479, 507] on button "Edit Widget" at bounding box center [462, 502] width 107 height 14
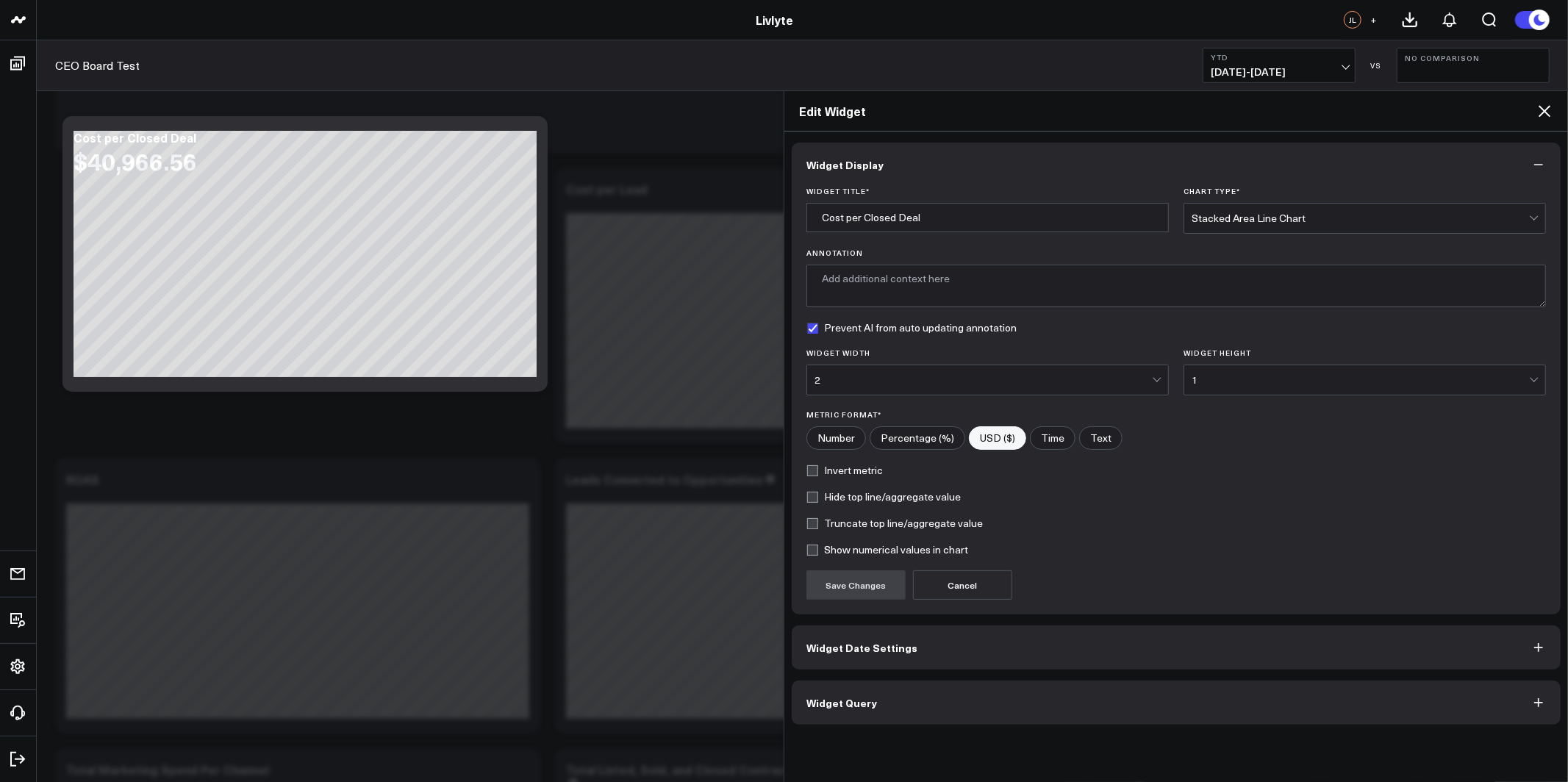
click at [1342, 212] on div "Stacked Area Line Chart" at bounding box center [1359, 218] width 337 height 12
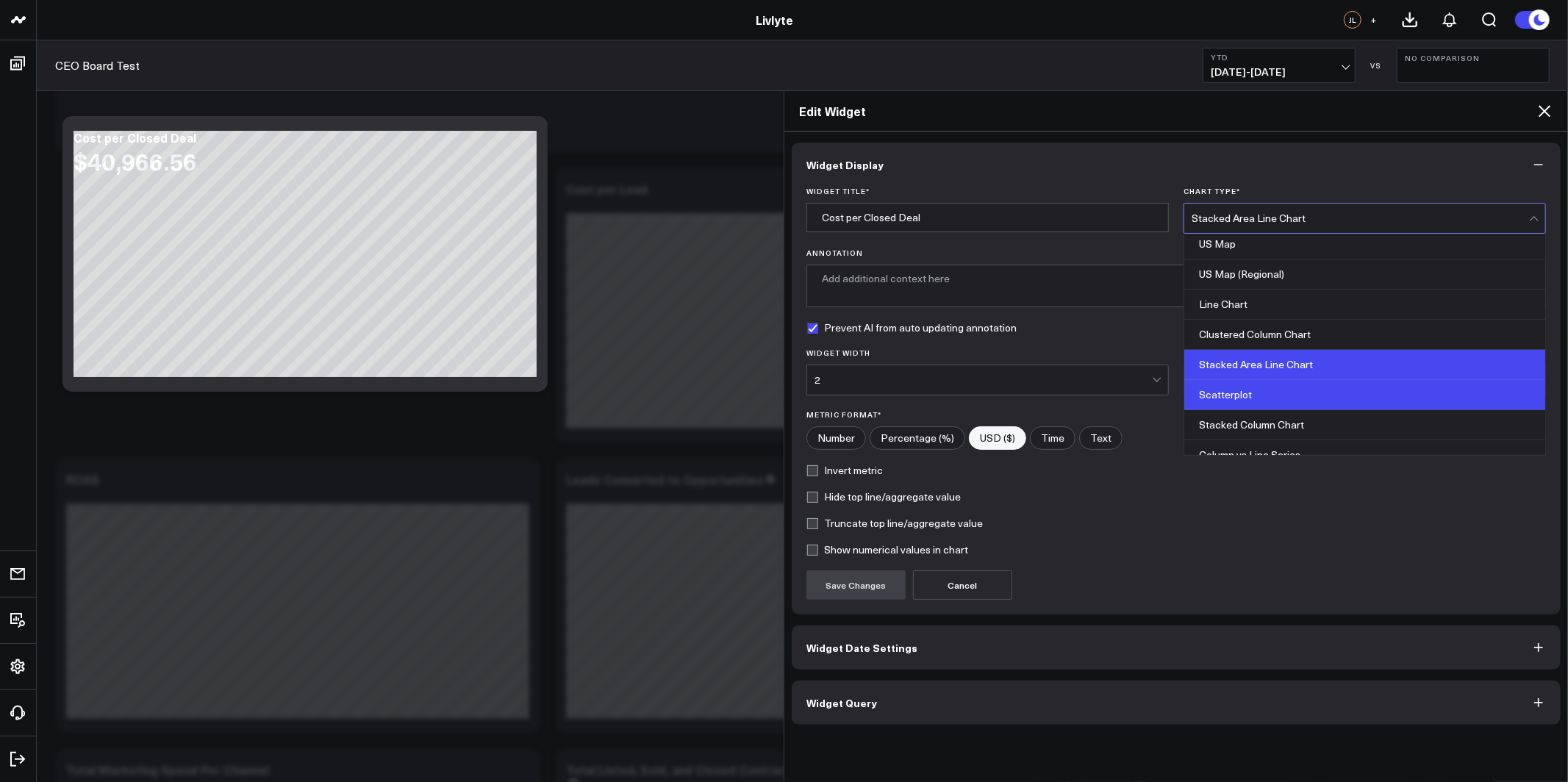
scroll to position [459, 0]
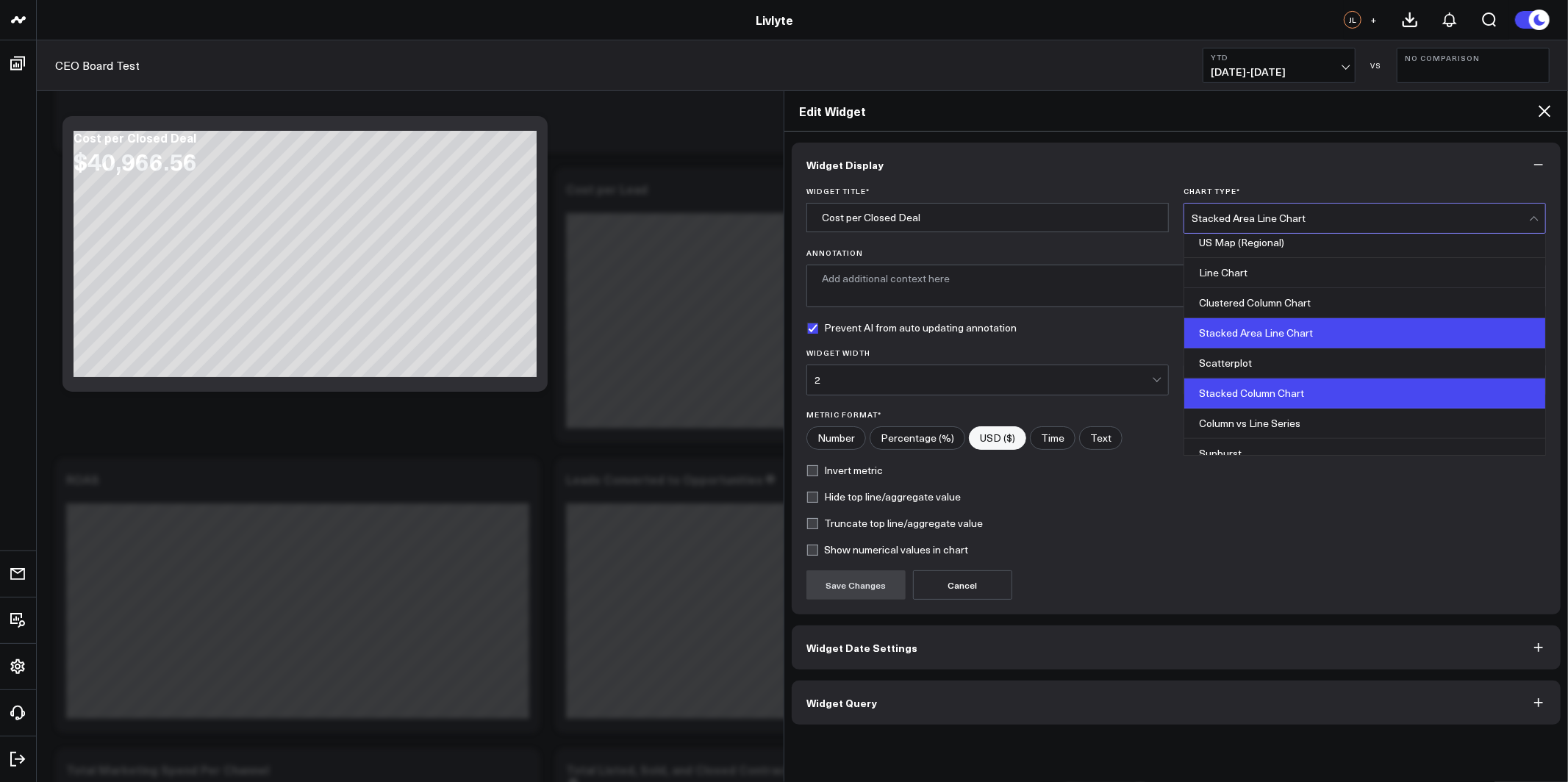
click at [1304, 396] on div "Stacked Column Chart" at bounding box center [1365, 393] width 361 height 30
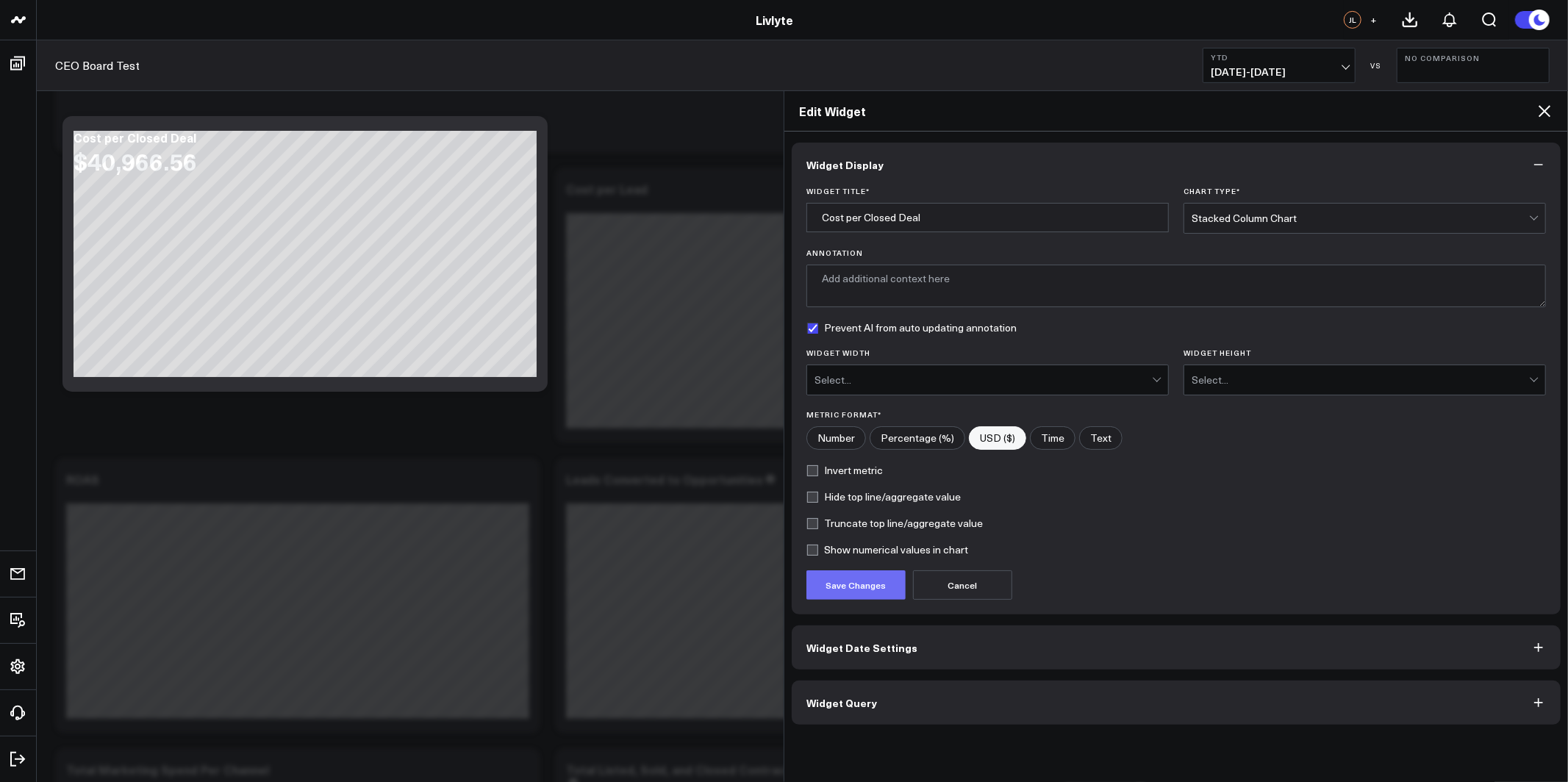
click at [821, 594] on button "Save Changes" at bounding box center [855, 585] width 99 height 29
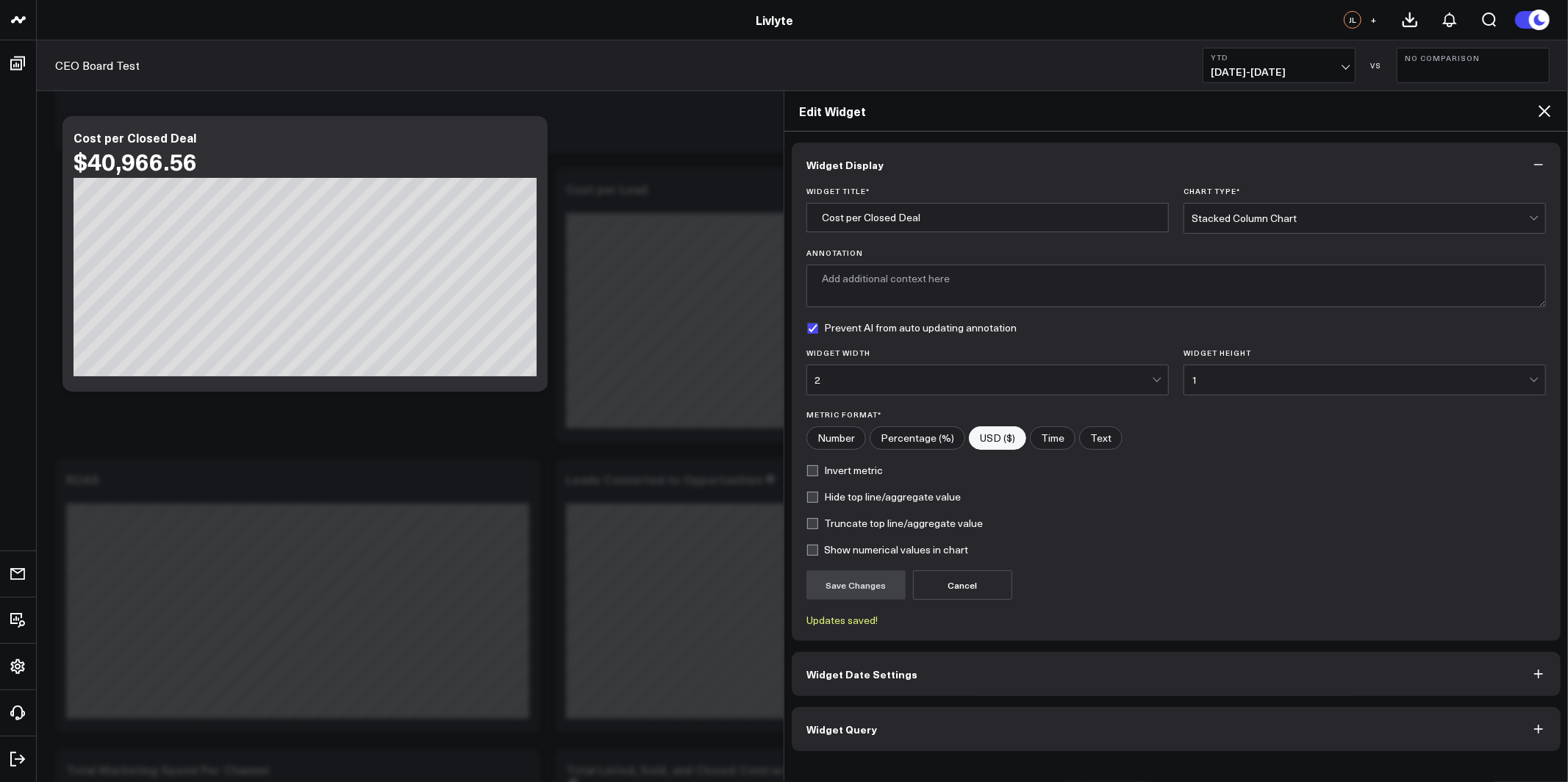
click at [1265, 218] on div "Stacked Column Chart" at bounding box center [1359, 218] width 337 height 12
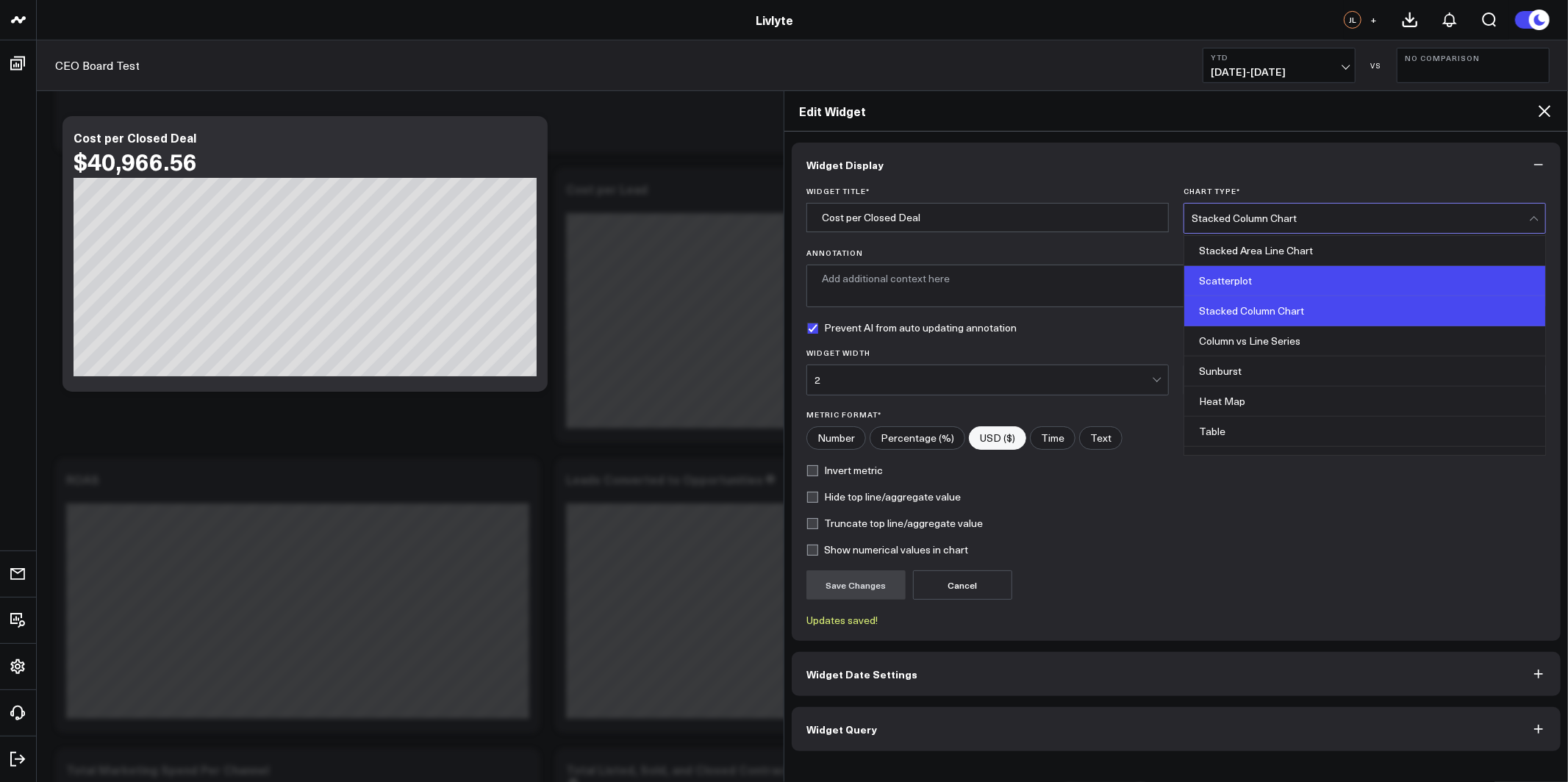
scroll to position [517, 0]
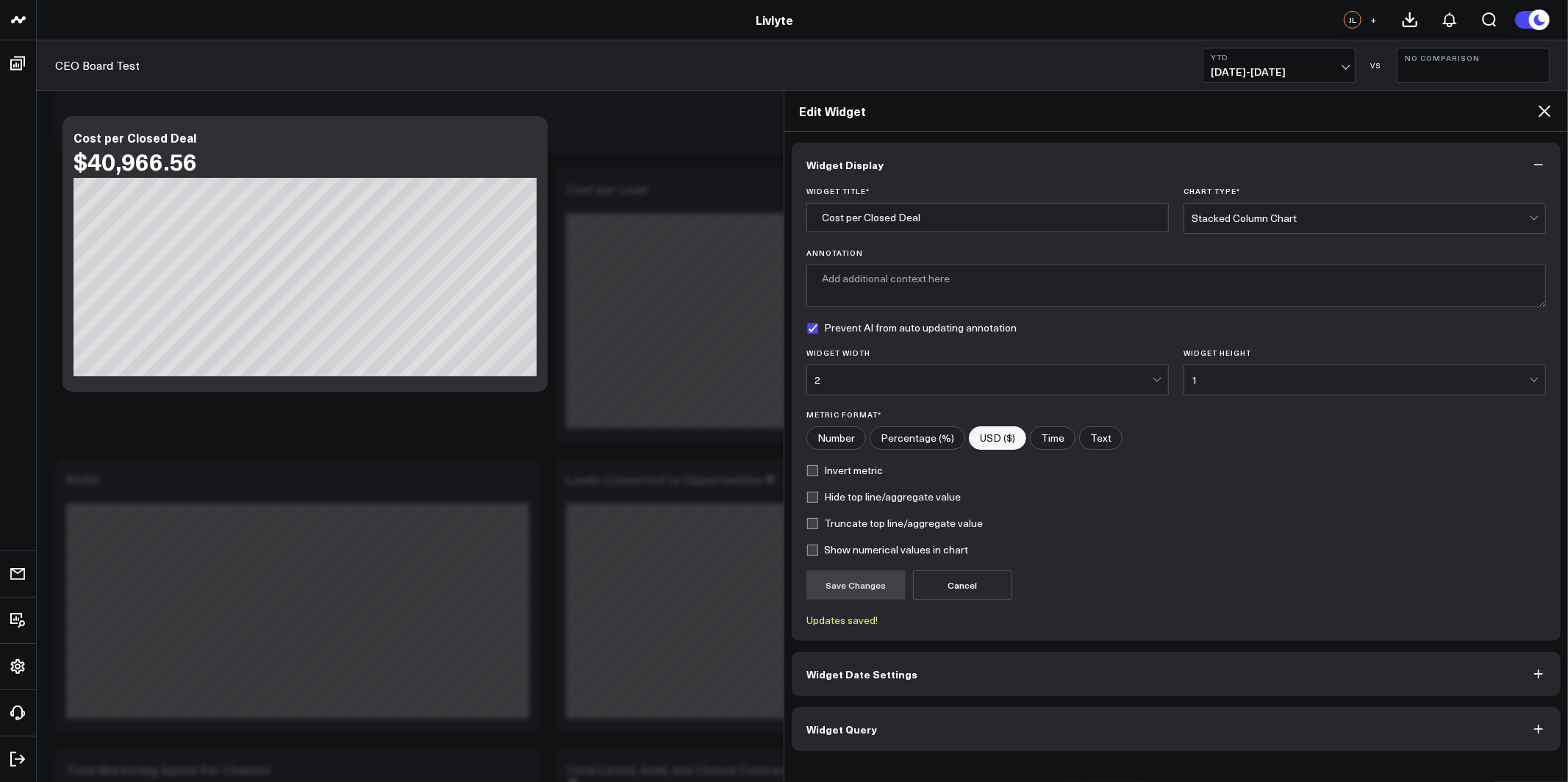
click at [1186, 541] on form "Widget Title * Cost per Closed Deal Chart Type * Stacked Column Chart Annotatio…" at bounding box center [1176, 405] width 740 height 439
click at [1272, 218] on div "Stacked Column Chart" at bounding box center [1359, 218] width 337 height 12
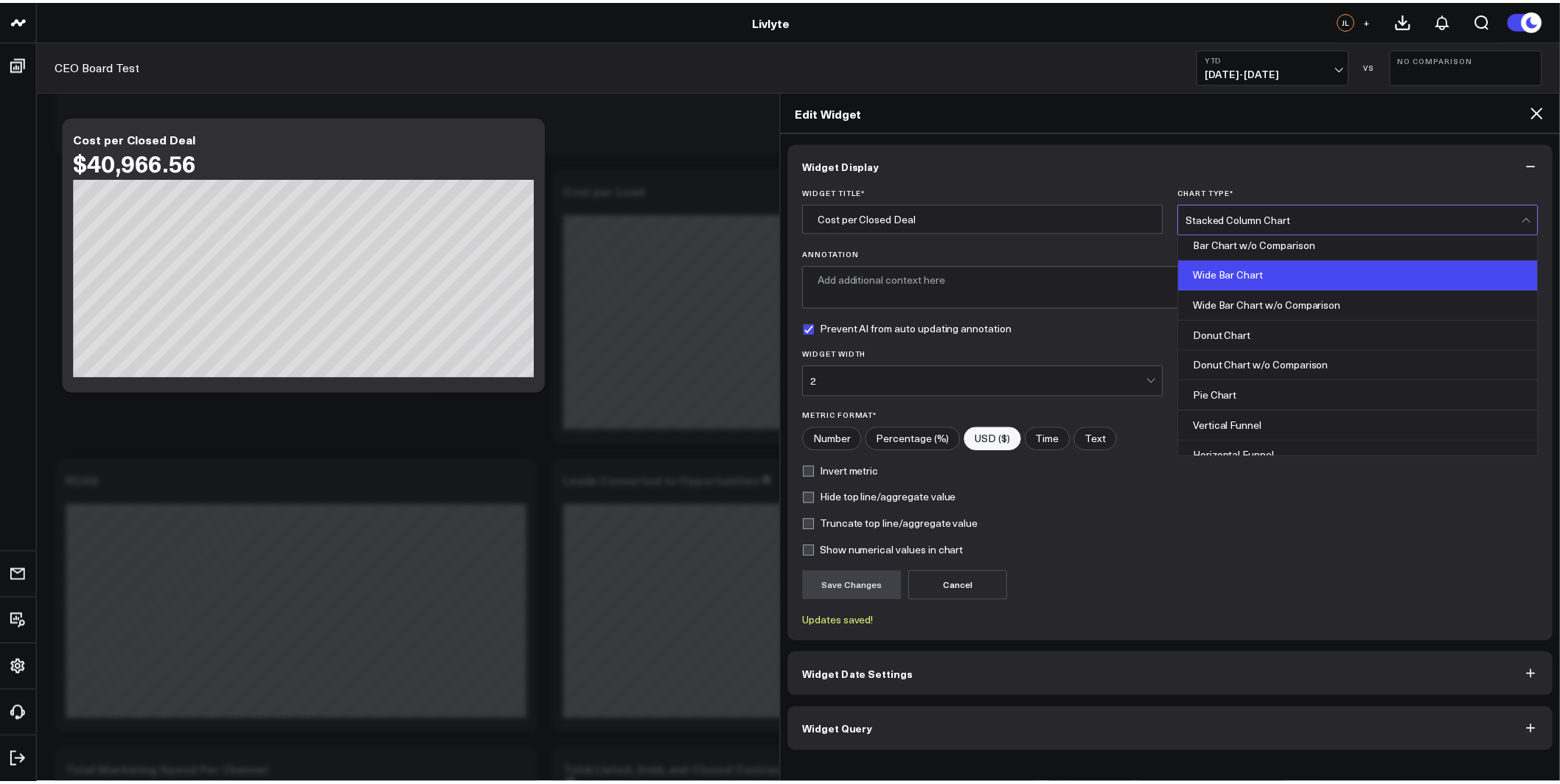
scroll to position [148, 0]
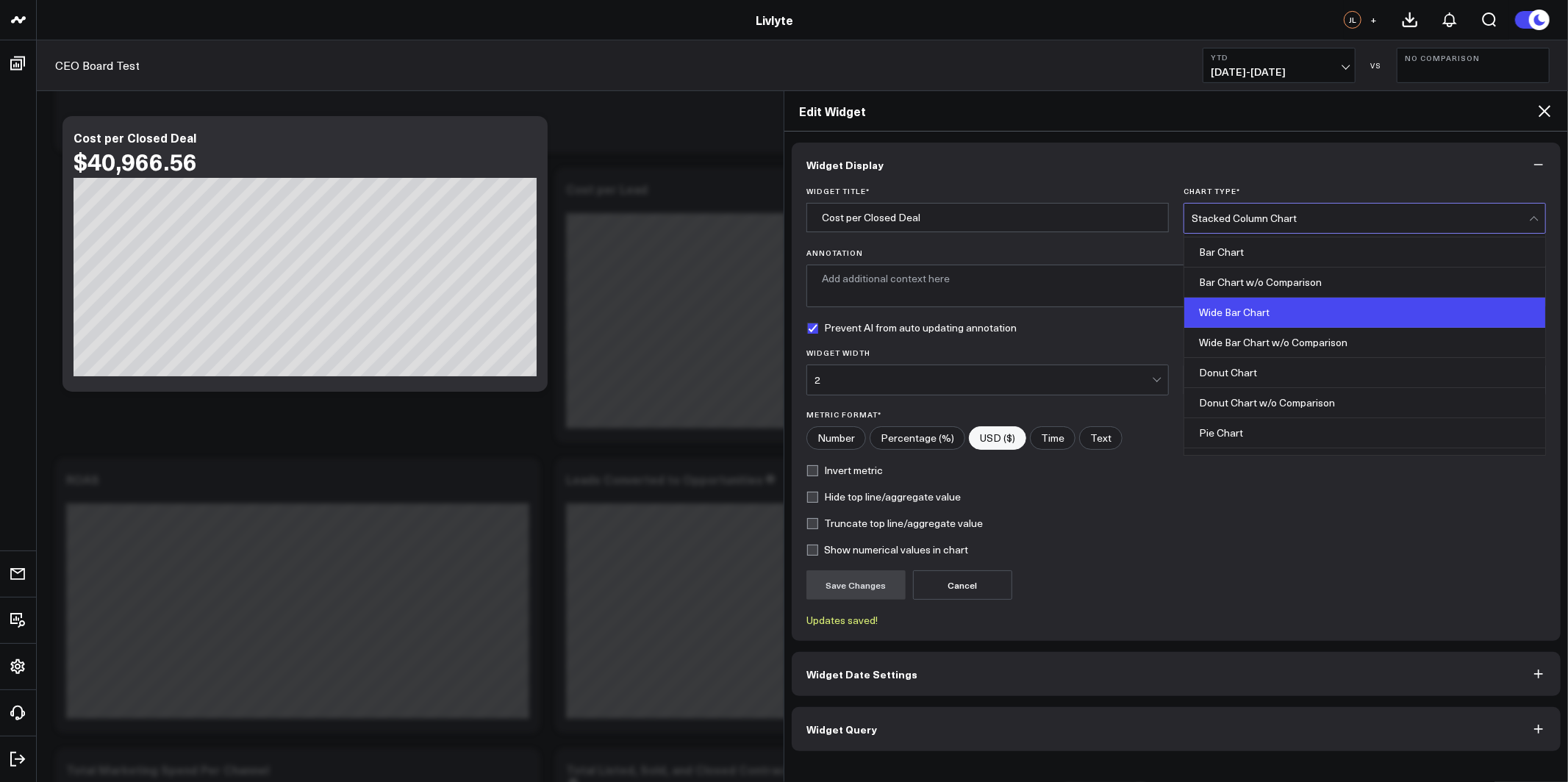
click at [1249, 316] on div "Wide Bar Chart" at bounding box center [1365, 312] width 361 height 30
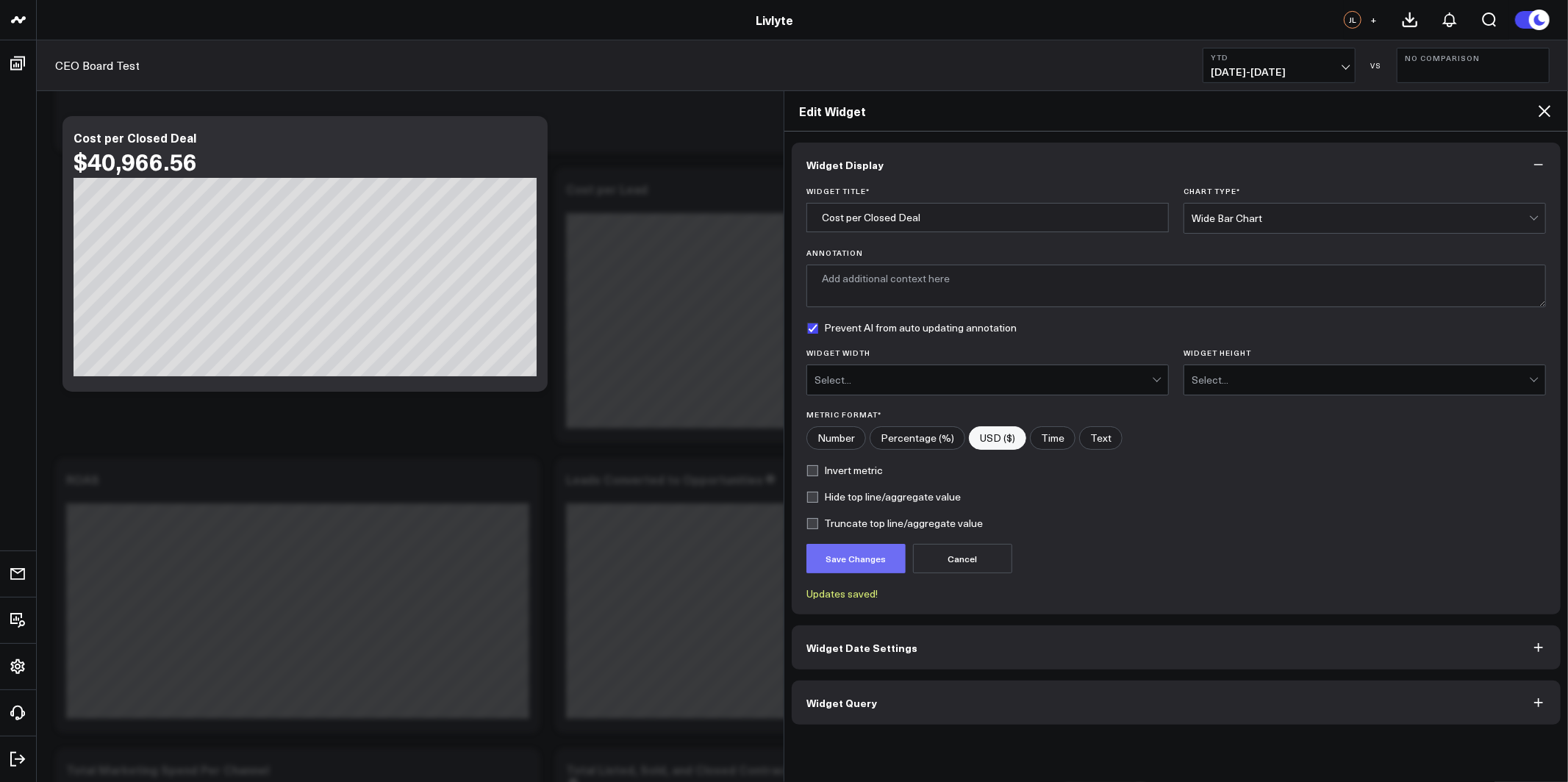
click at [877, 565] on button "Save Changes" at bounding box center [855, 558] width 99 height 29
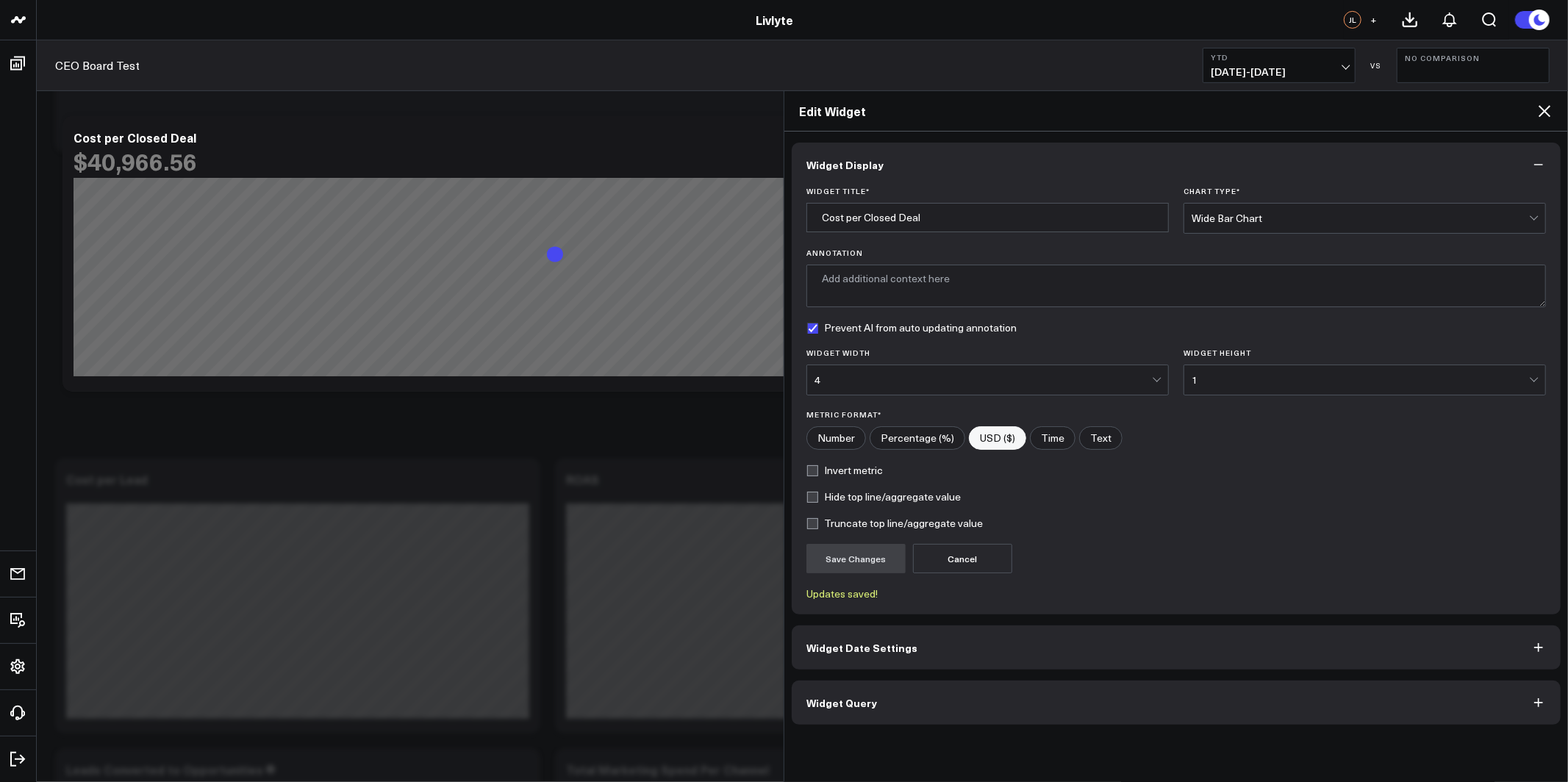
click at [1544, 109] on icon at bounding box center [1545, 111] width 12 height 12
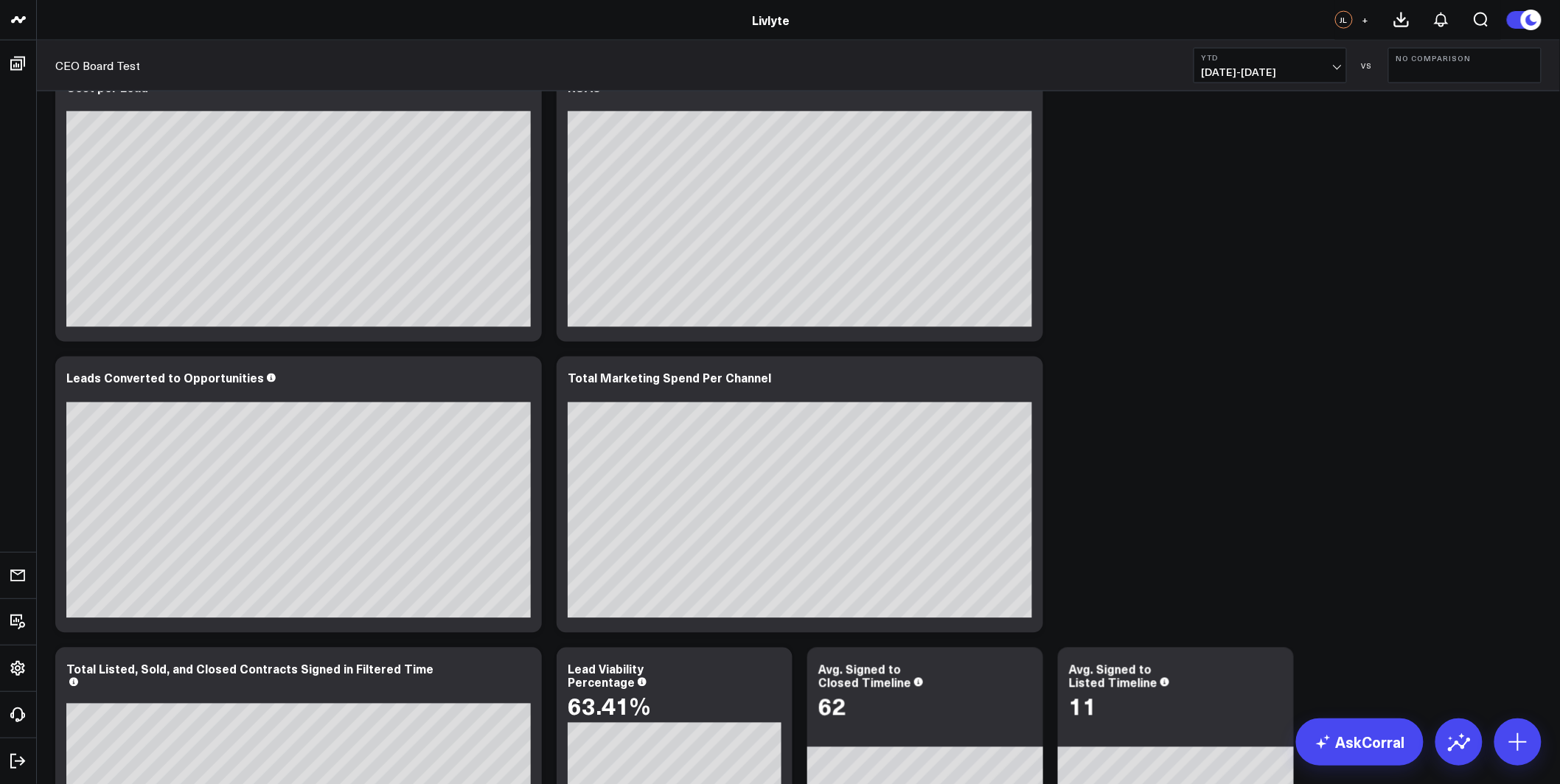
scroll to position [563, 0]
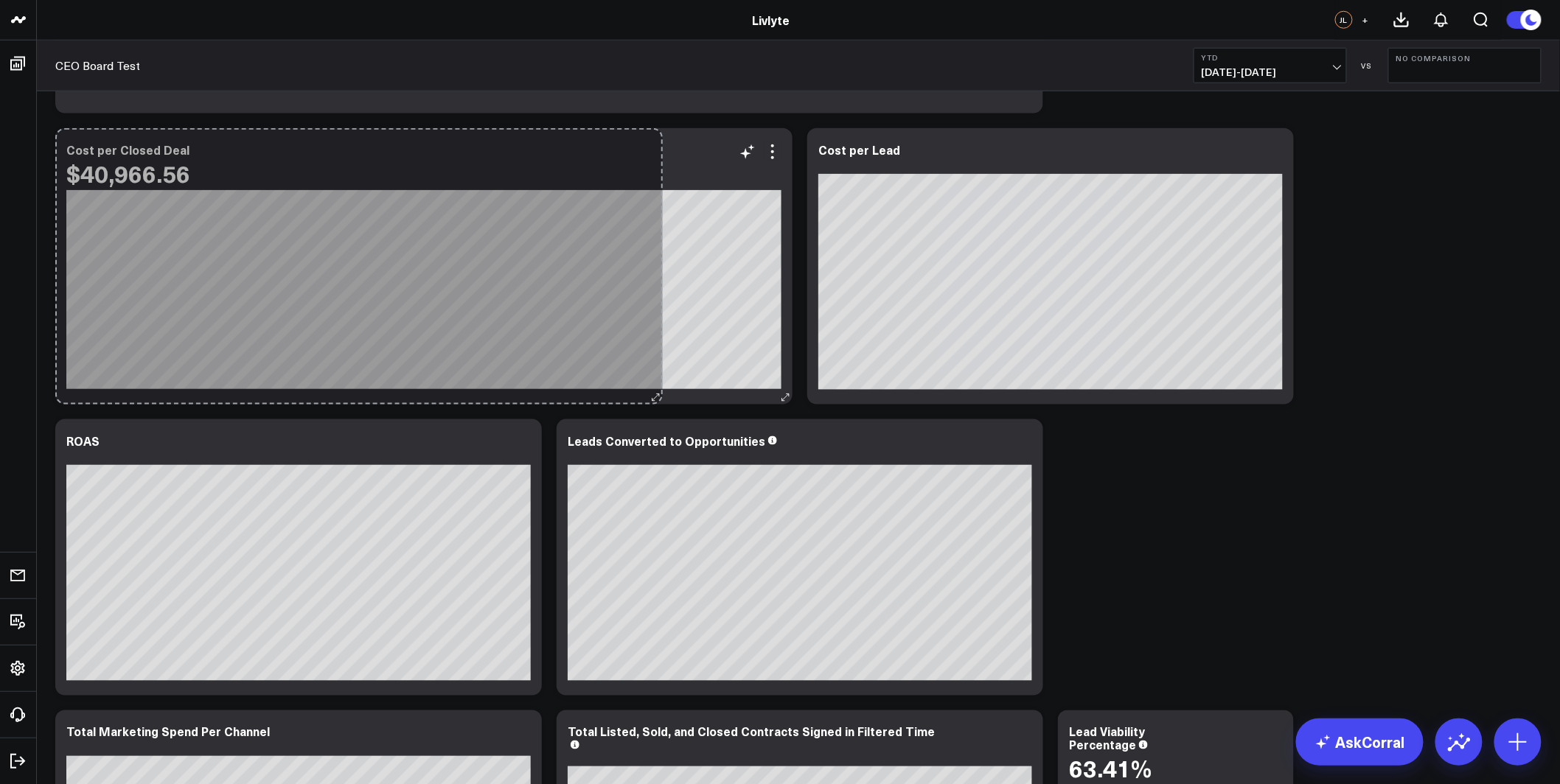
click at [656, 363] on div "Cost per Closed Deal $40,966.56 So sorry. The query returned no results. Ask a …" at bounding box center [423, 266] width 737 height 277
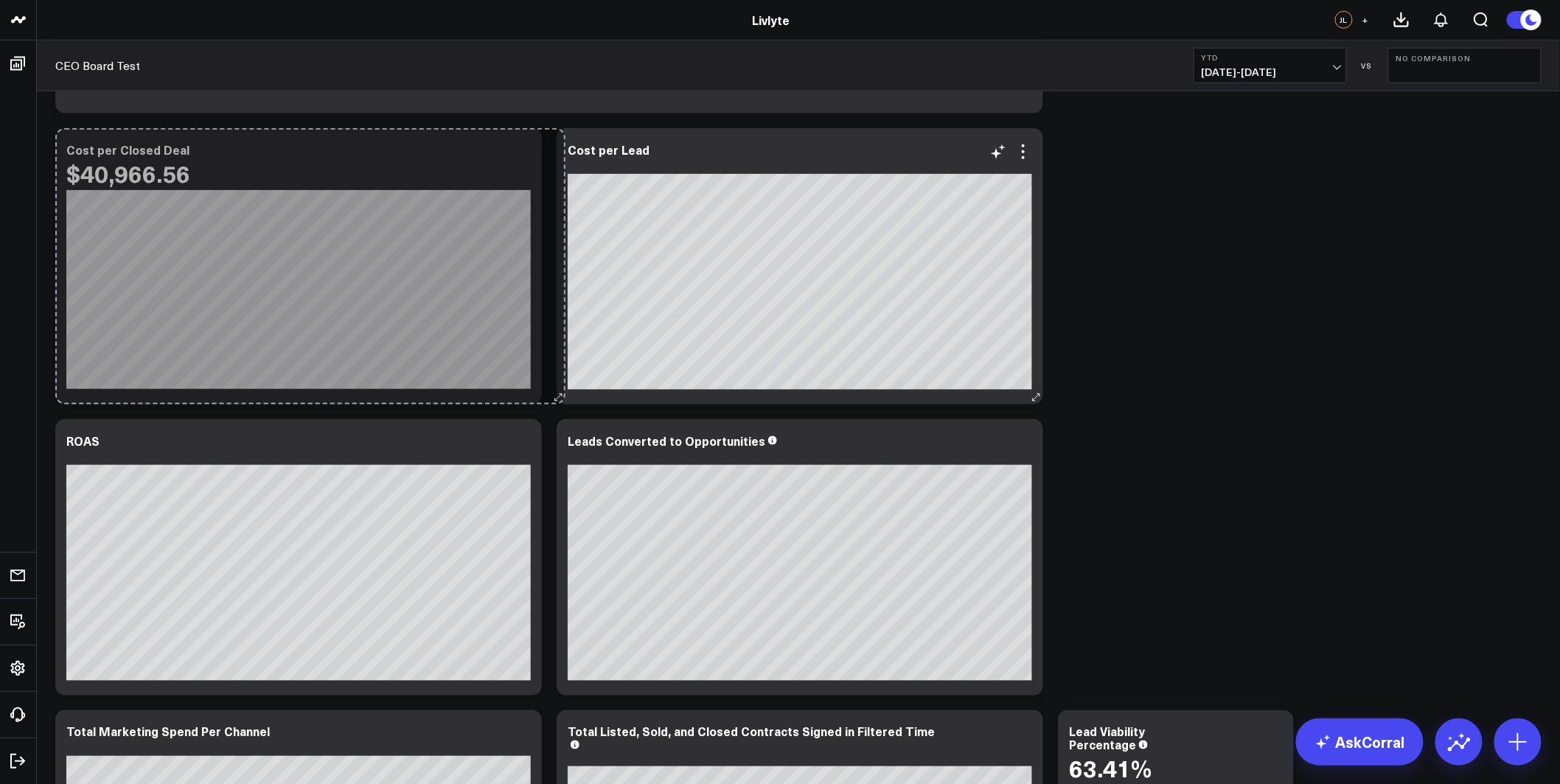
drag, startPoint x: 659, startPoint y: 391, endPoint x: 564, endPoint y: 372, distance: 96.9
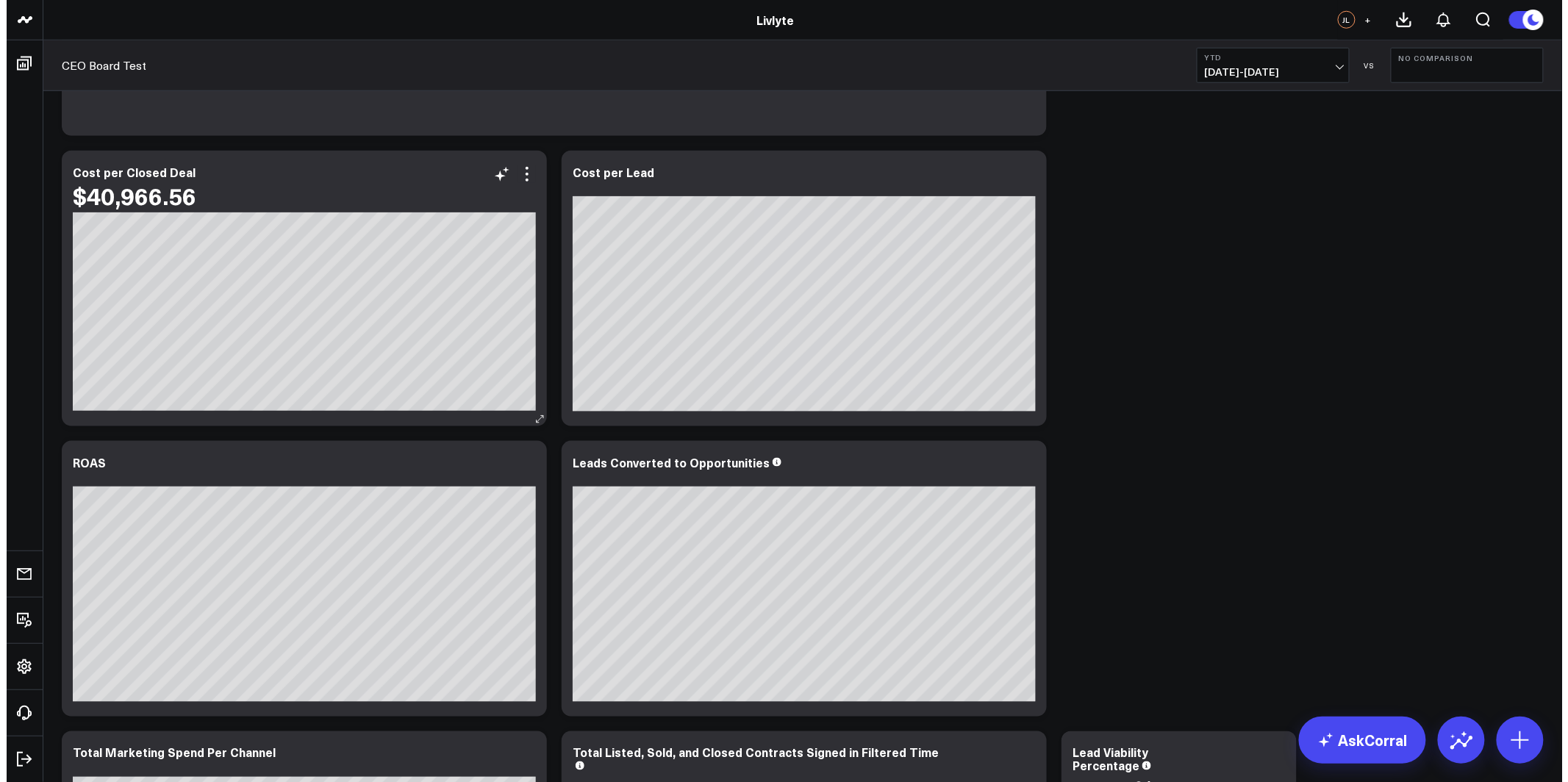
scroll to position [512, 0]
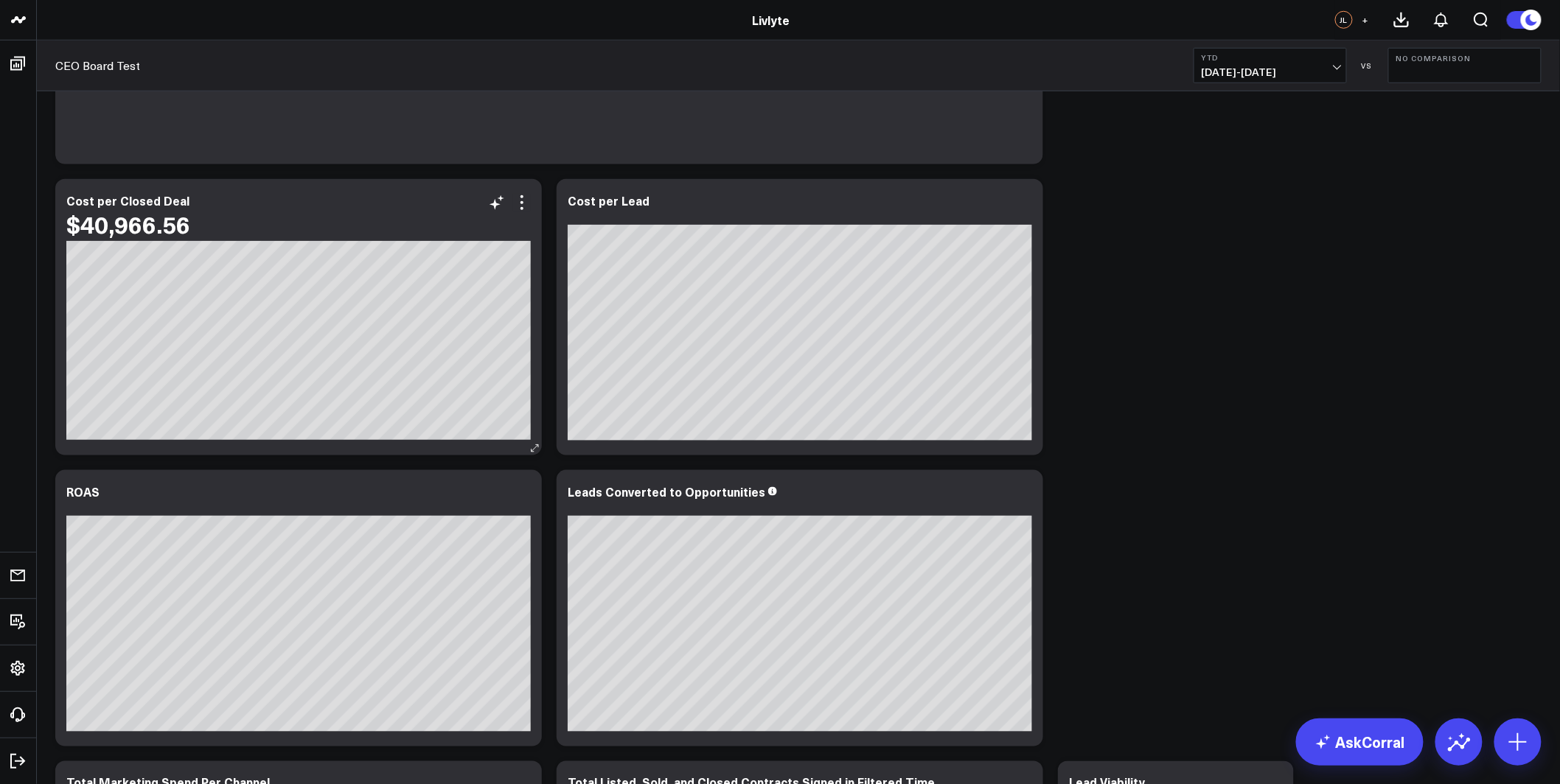
click at [526, 200] on icon at bounding box center [522, 202] width 17 height 17
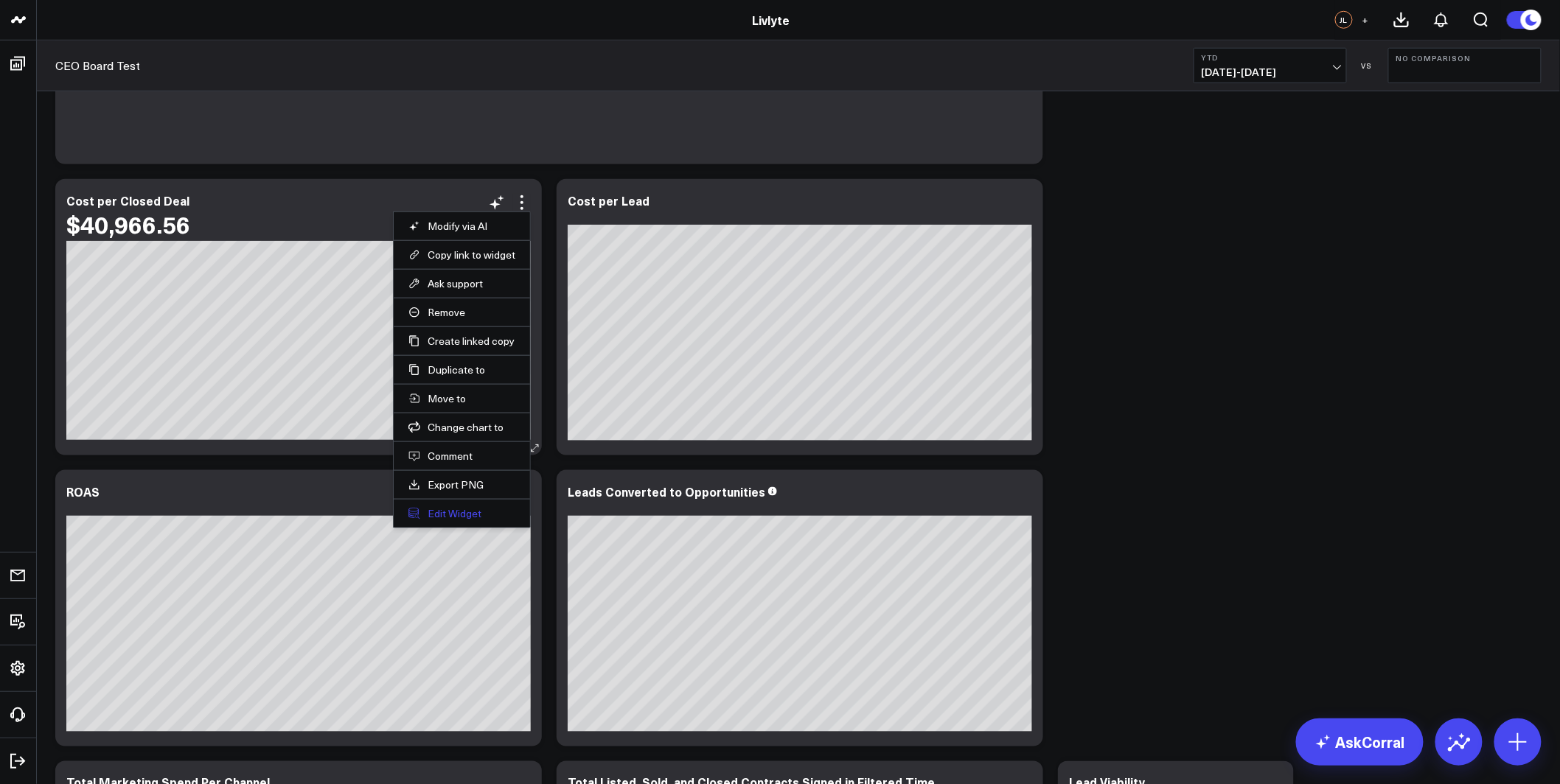
click at [475, 517] on button "Edit Widget" at bounding box center [462, 514] width 107 height 14
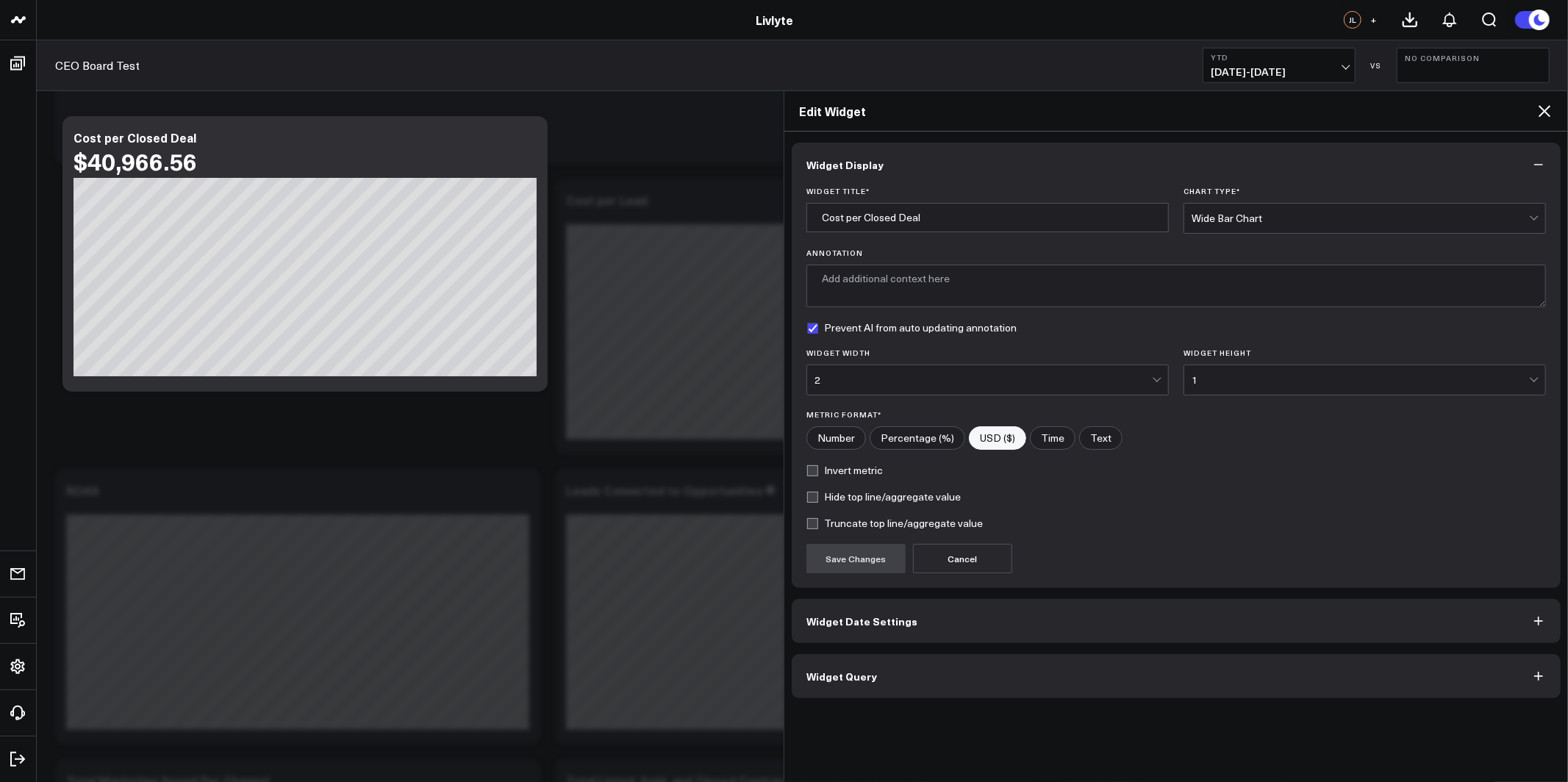
click at [821, 497] on label "Hide top line/aggregate value" at bounding box center [883, 497] width 154 height 12
click at [818, 497] on input "Hide top line/aggregate value" at bounding box center [812, 497] width 12 height 12
checkbox input "true"
click at [882, 565] on button "Save Changes" at bounding box center [855, 558] width 99 height 29
